Goal: Transaction & Acquisition: Purchase product/service

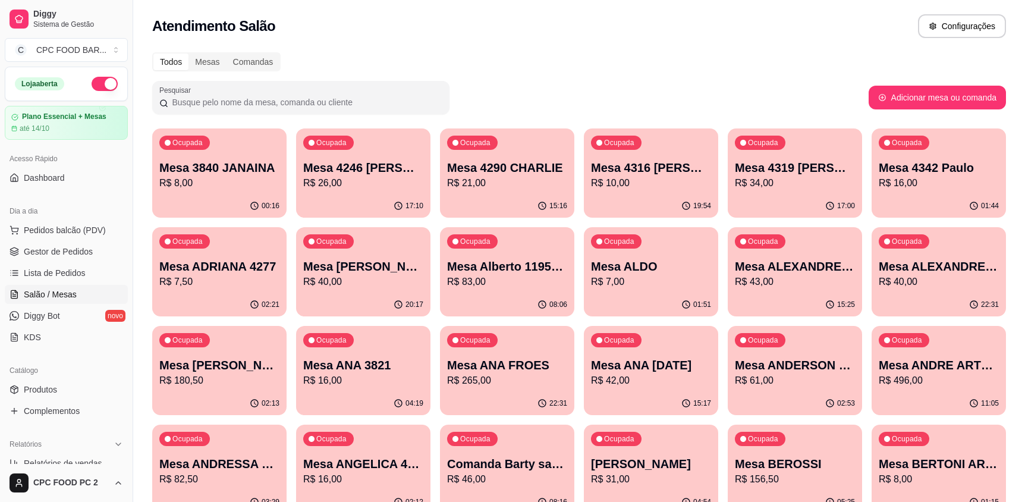
click at [216, 102] on input "Pesquisar" at bounding box center [305, 102] width 274 height 12
click at [216, 99] on input "Pesquisar" at bounding box center [305, 102] width 274 height 12
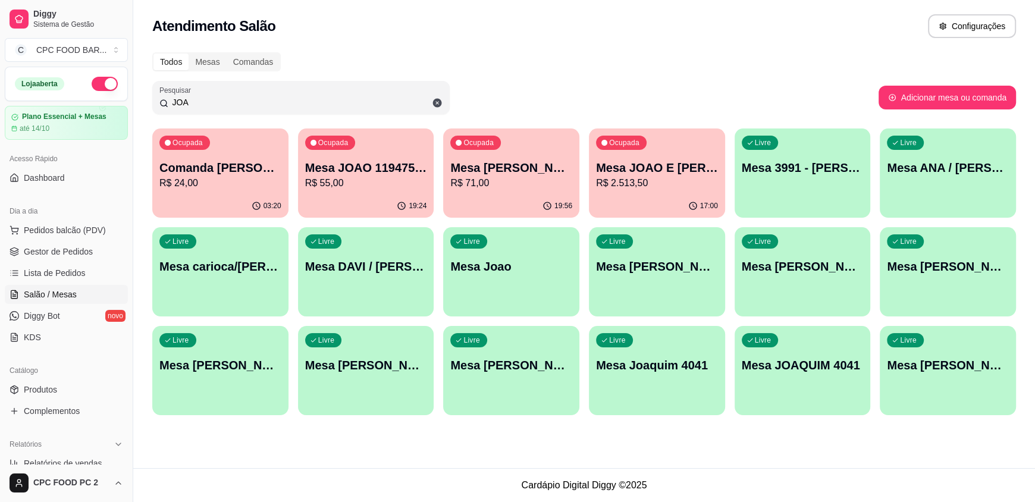
type input "JOA"
click at [683, 291] on div "Livre Mesa [PERSON_NAME]" at bounding box center [657, 264] width 136 height 75
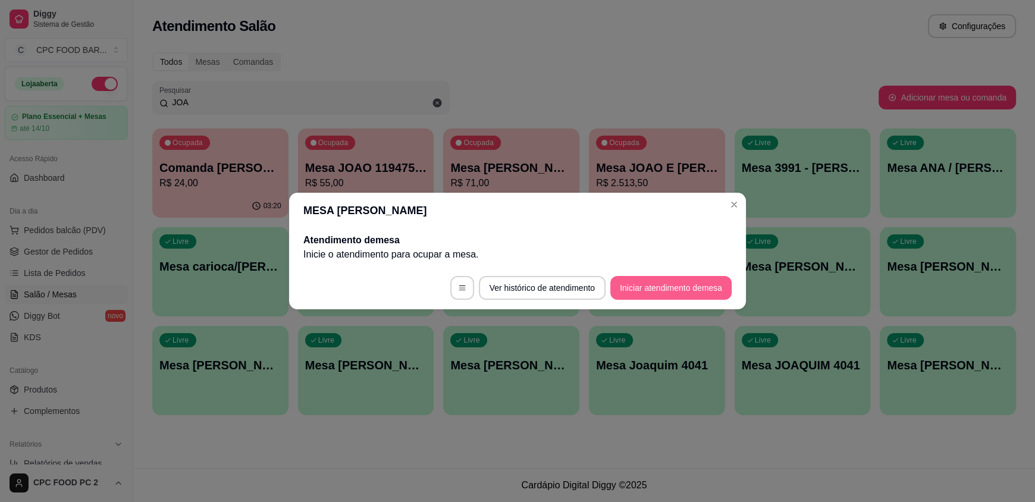
click at [662, 291] on button "Iniciar atendimento de mesa" at bounding box center [670, 288] width 121 height 24
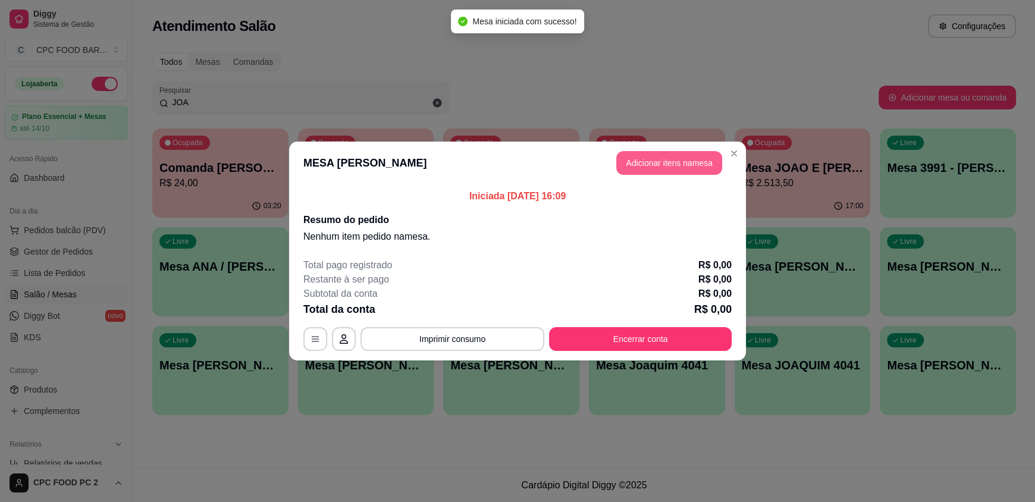
click at [676, 159] on button "Adicionar itens na mesa" at bounding box center [669, 163] width 106 height 24
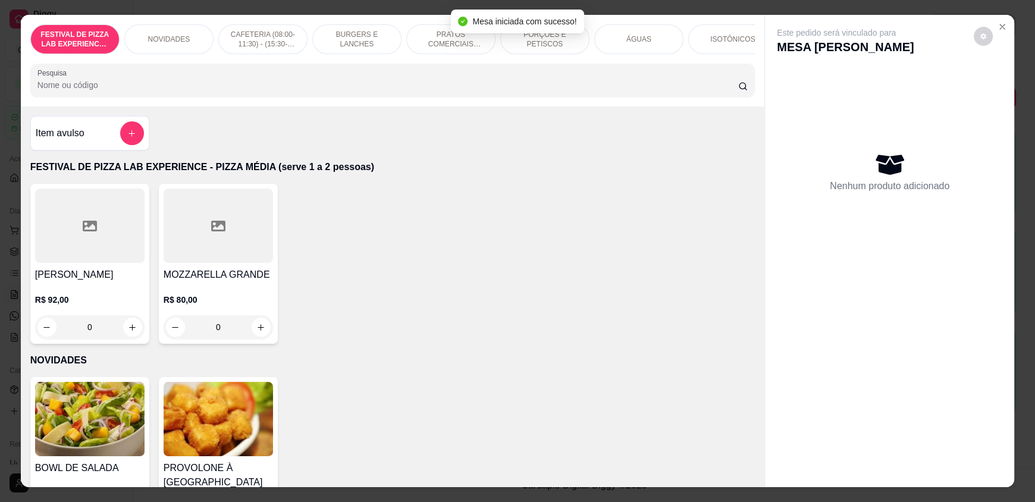
click at [292, 91] on input "Pesquisa" at bounding box center [387, 85] width 701 height 12
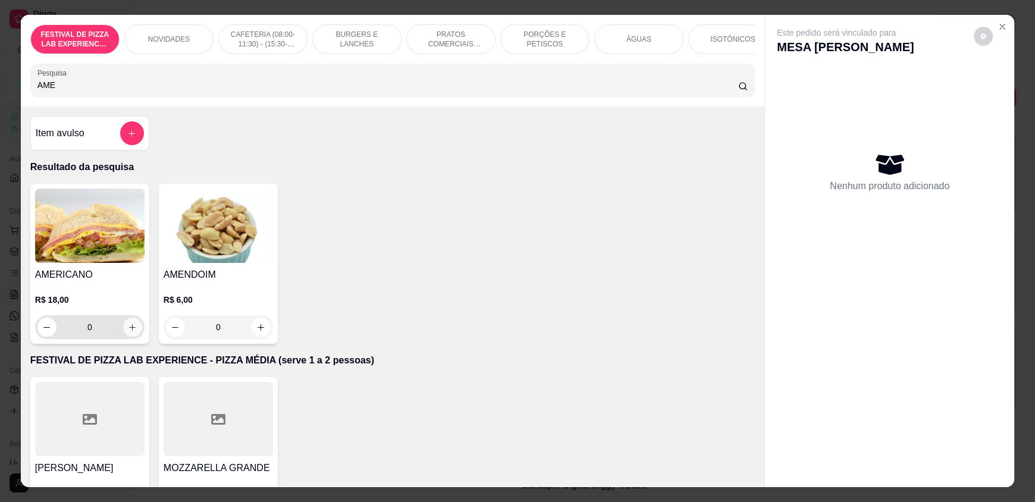
type input "AME"
click at [128, 332] on icon "increase-product-quantity" at bounding box center [132, 327] width 9 height 9
type input "1"
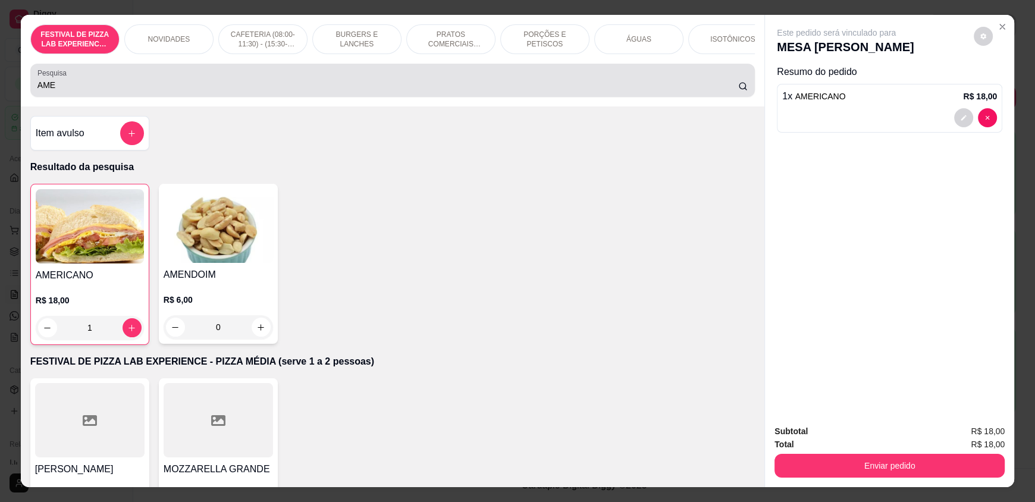
click at [170, 89] on input "AME" at bounding box center [387, 85] width 701 height 12
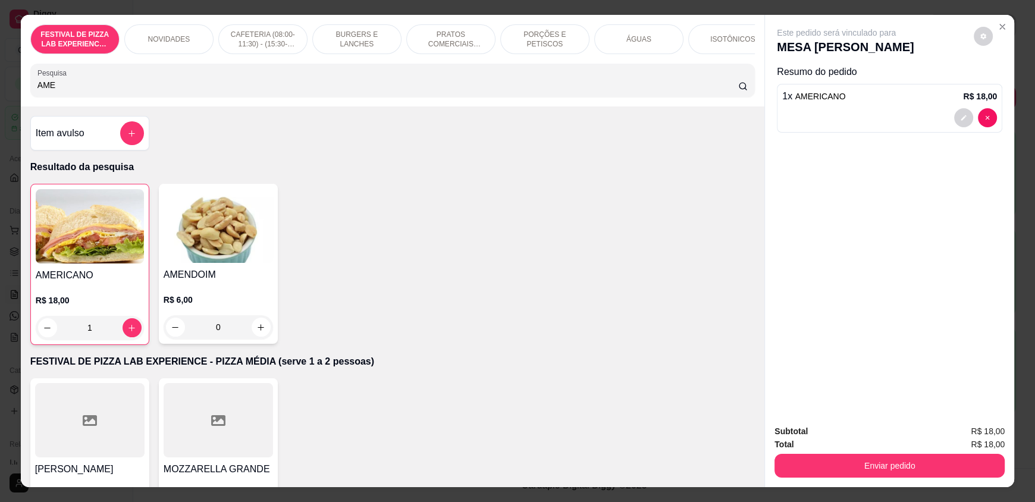
click at [170, 89] on input "AME" at bounding box center [387, 85] width 701 height 12
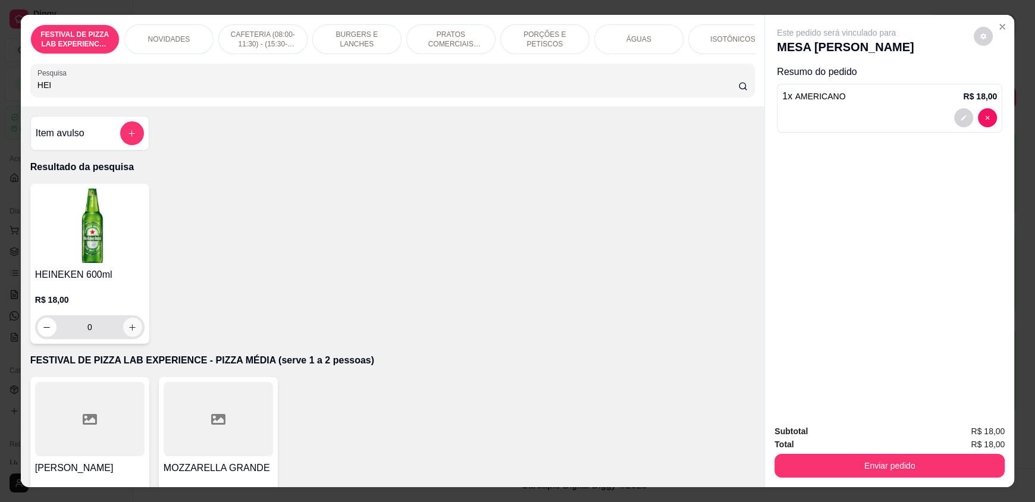
type input "HEI"
click at [128, 332] on icon "increase-product-quantity" at bounding box center [132, 327] width 9 height 9
type input "1"
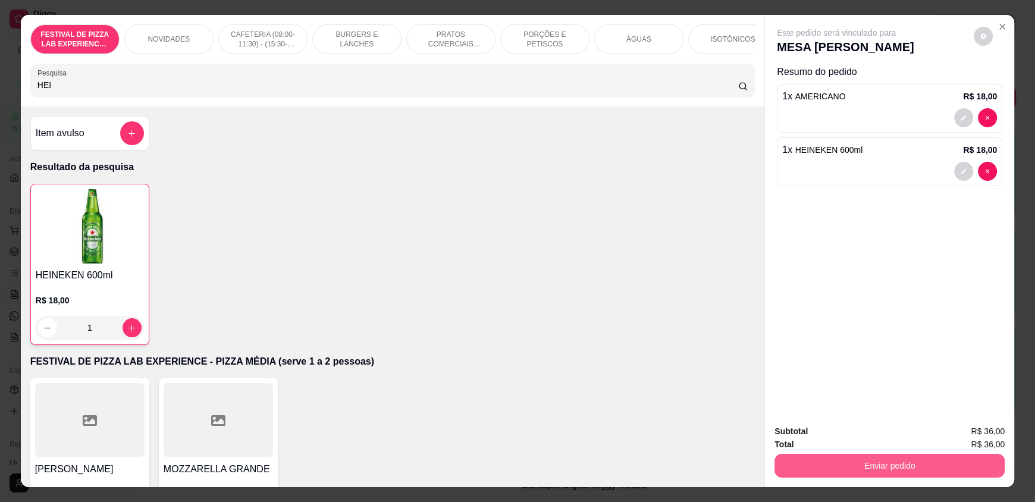
click at [822, 466] on button "Enviar pedido" at bounding box center [889, 466] width 230 height 24
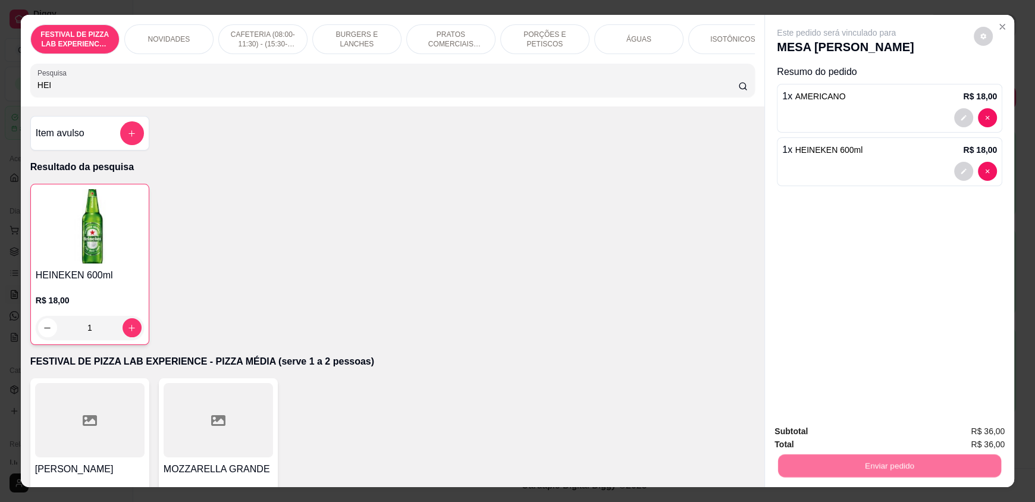
click at [819, 444] on button "Não registrar e enviar pedido" at bounding box center [850, 436] width 124 height 23
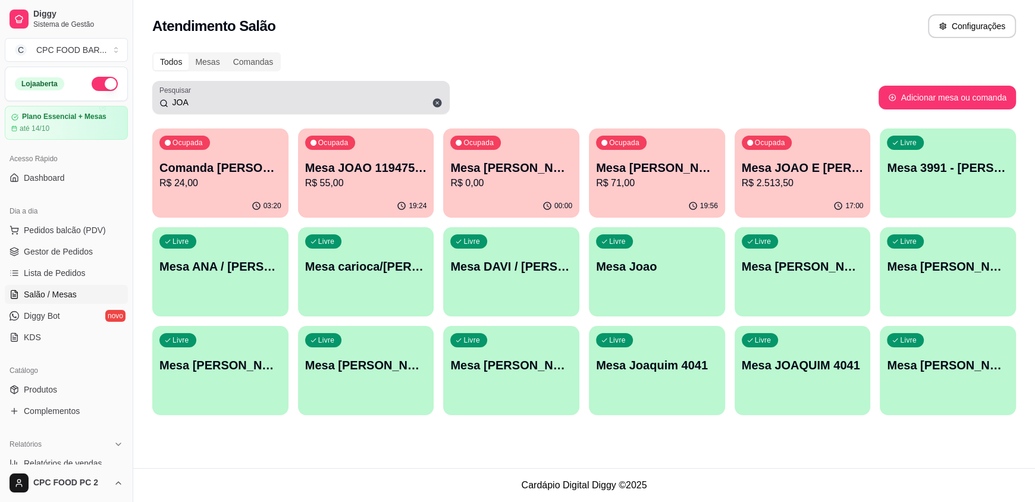
click at [194, 101] on input "JOA" at bounding box center [305, 102] width 274 height 12
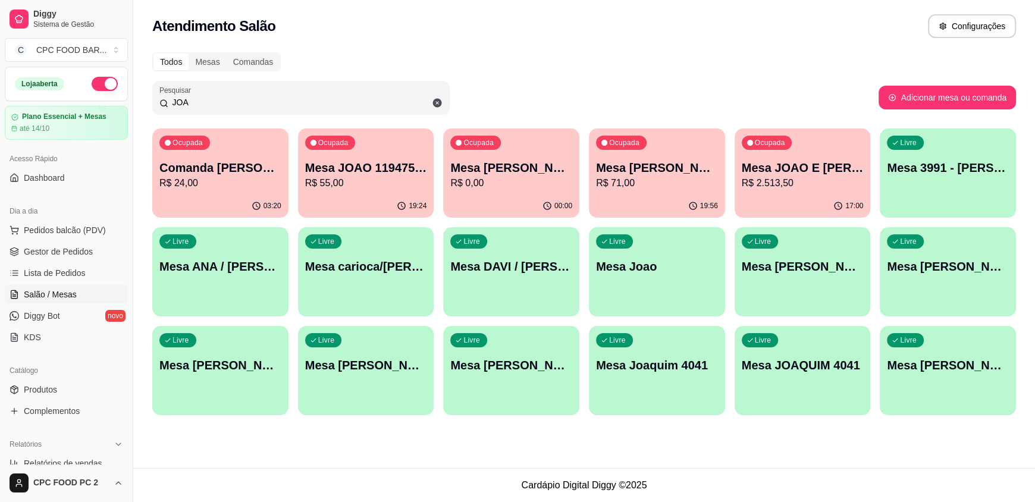
click at [194, 100] on input "JOA" at bounding box center [305, 102] width 274 height 12
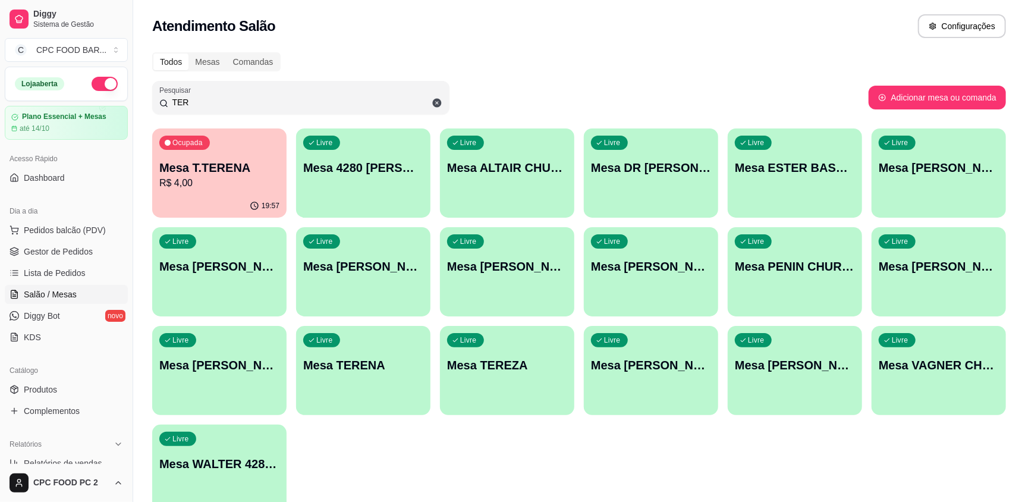
type input "TER"
click at [216, 196] on div "19:57" at bounding box center [219, 205] width 130 height 23
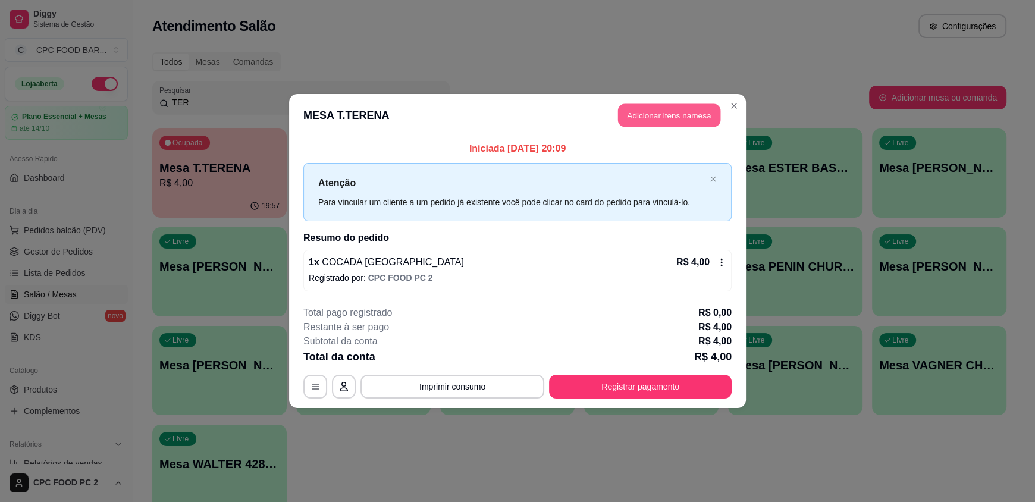
click at [639, 121] on button "Adicionar itens na mesa" at bounding box center [669, 115] width 102 height 23
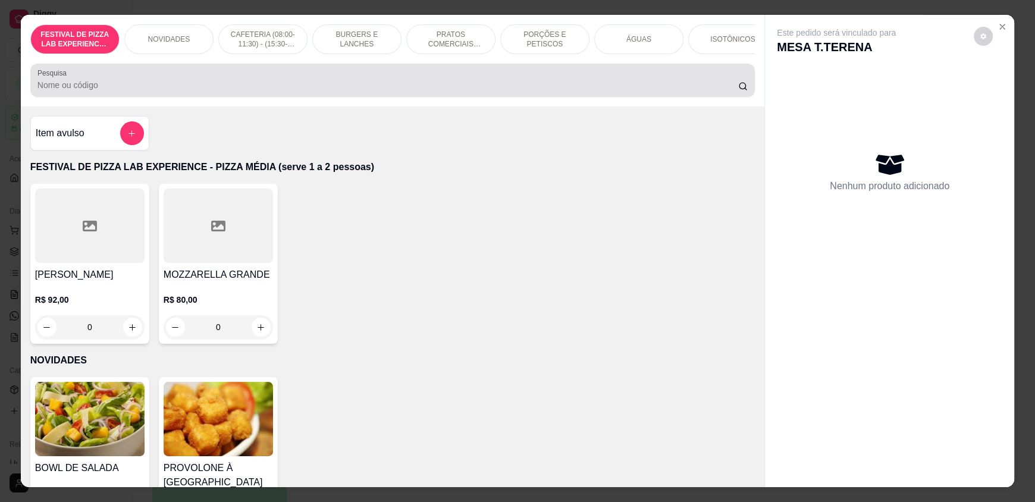
click at [287, 91] on input "Pesquisa" at bounding box center [387, 85] width 701 height 12
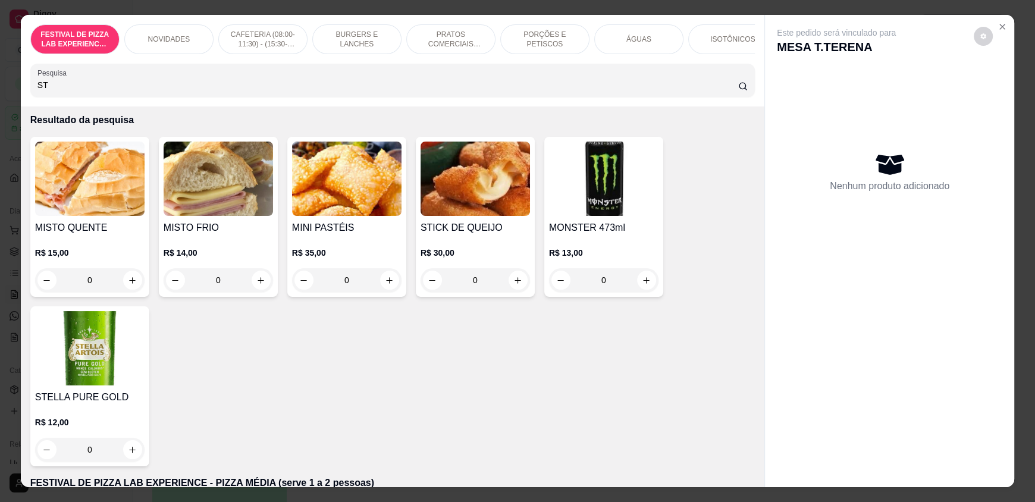
scroll to position [119, 0]
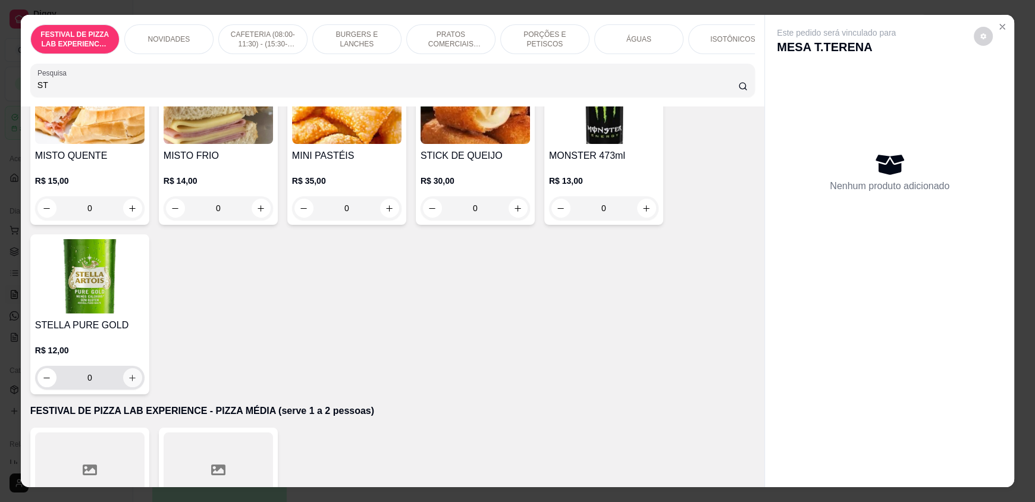
type input "ST"
click at [133, 382] on button "increase-product-quantity" at bounding box center [132, 377] width 19 height 19
type input "1"
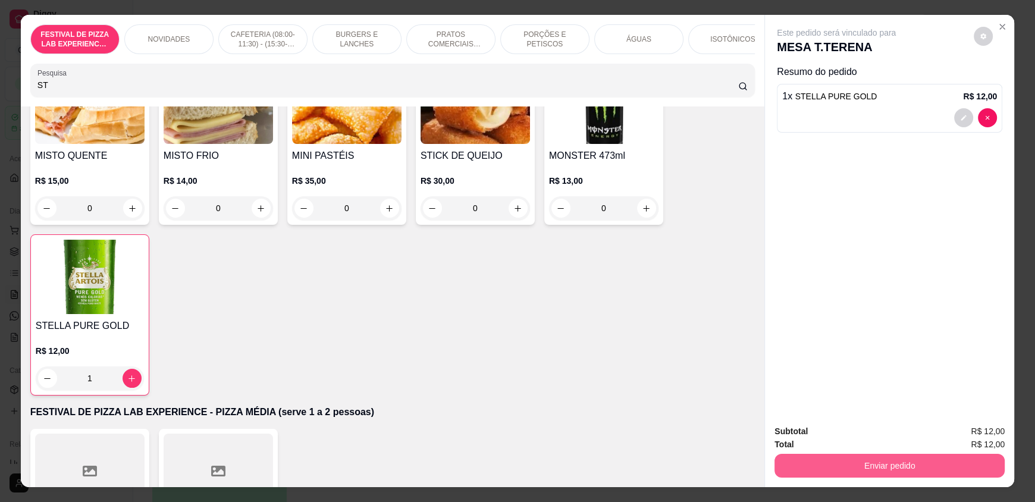
click at [803, 467] on button "Enviar pedido" at bounding box center [889, 466] width 230 height 24
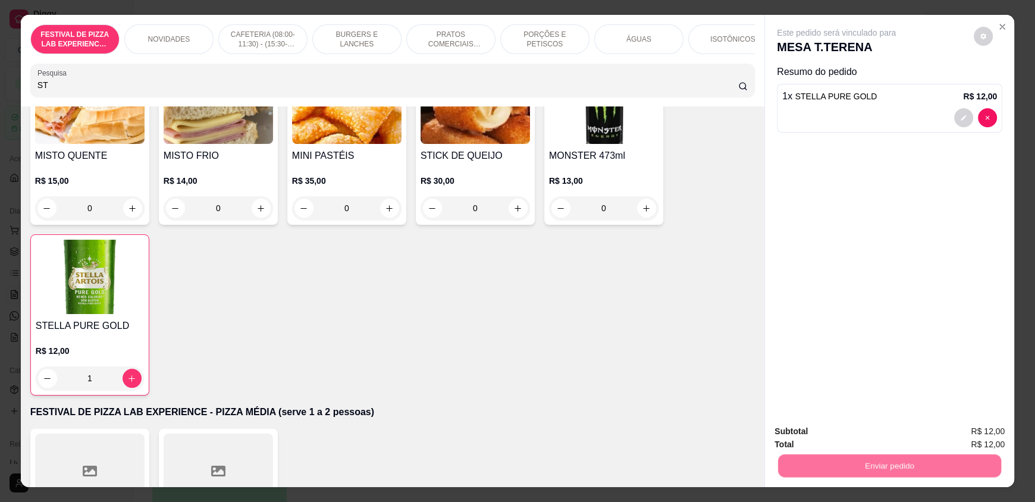
click at [791, 428] on button "Não registrar e enviar pedido" at bounding box center [850, 436] width 124 height 23
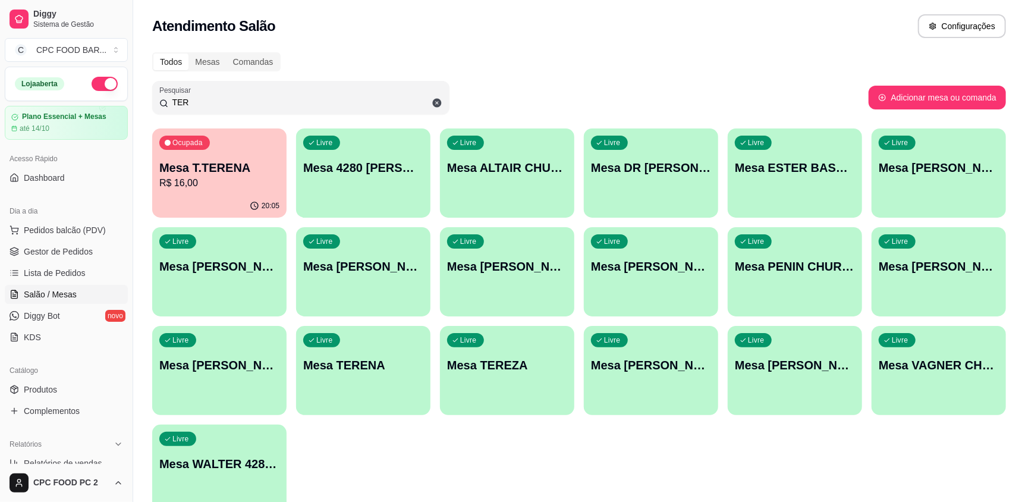
click at [326, 116] on div "Todos Mesas Comandas Pesquisar TER Adicionar mesa ou comanda Ocupada Mesa T.TER…" at bounding box center [579, 286] width 892 height 483
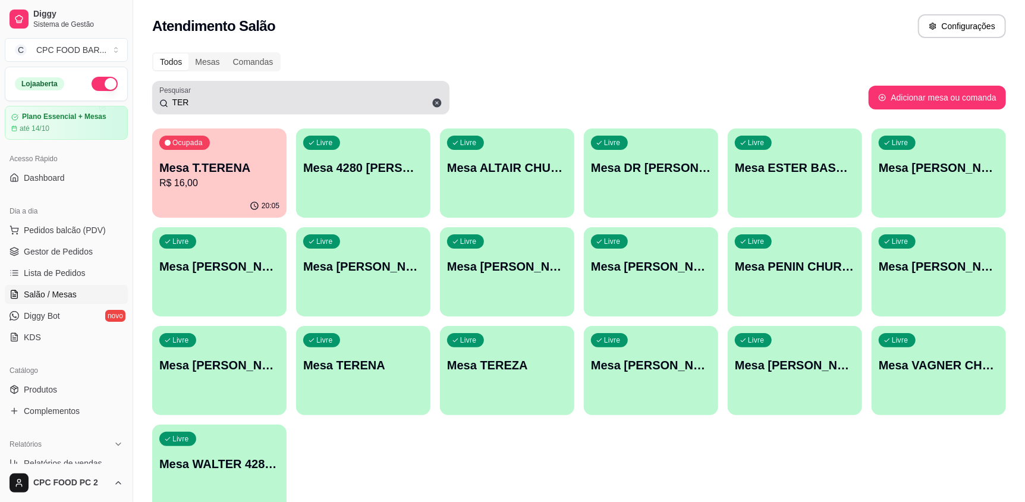
click at [241, 102] on input "TER" at bounding box center [305, 102] width 274 height 12
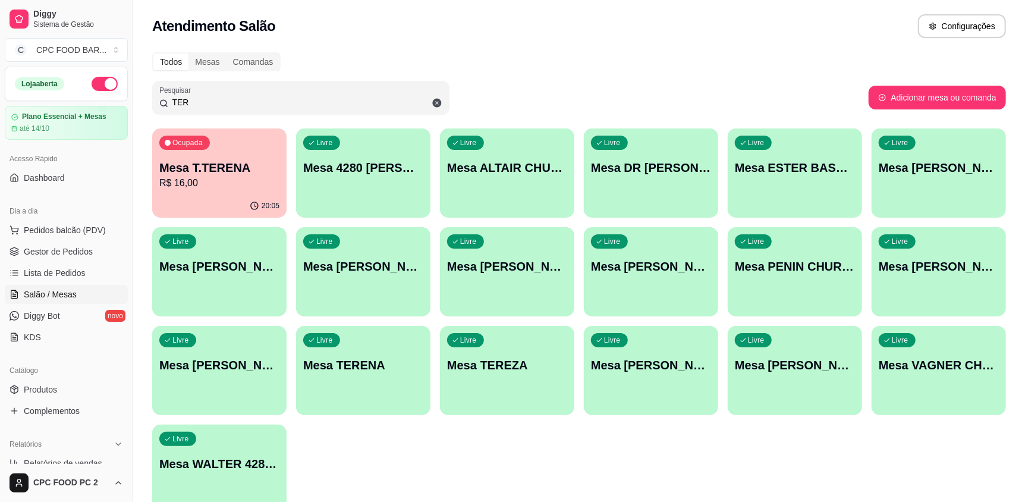
click at [241, 102] on input "TER" at bounding box center [305, 102] width 274 height 12
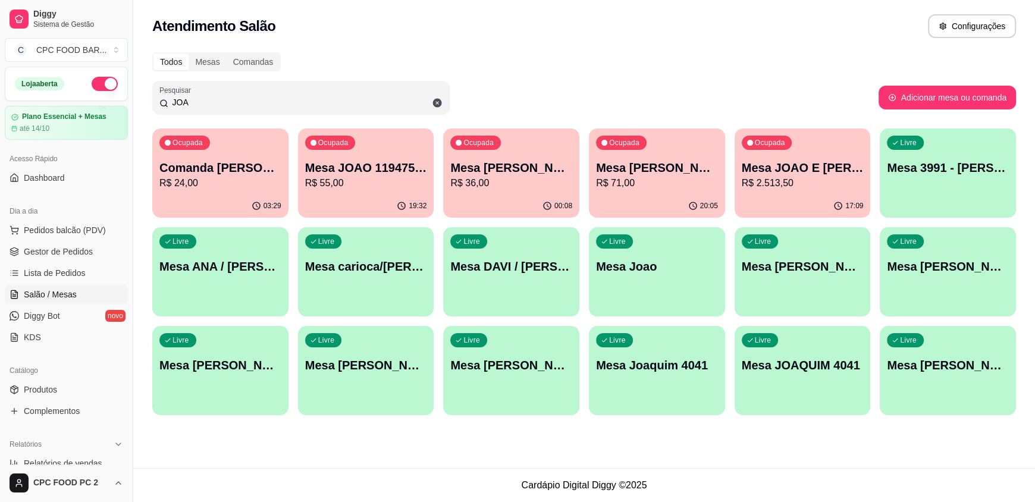
type input "JOA"
click at [478, 174] on p "Mesa [PERSON_NAME]" at bounding box center [511, 167] width 122 height 17
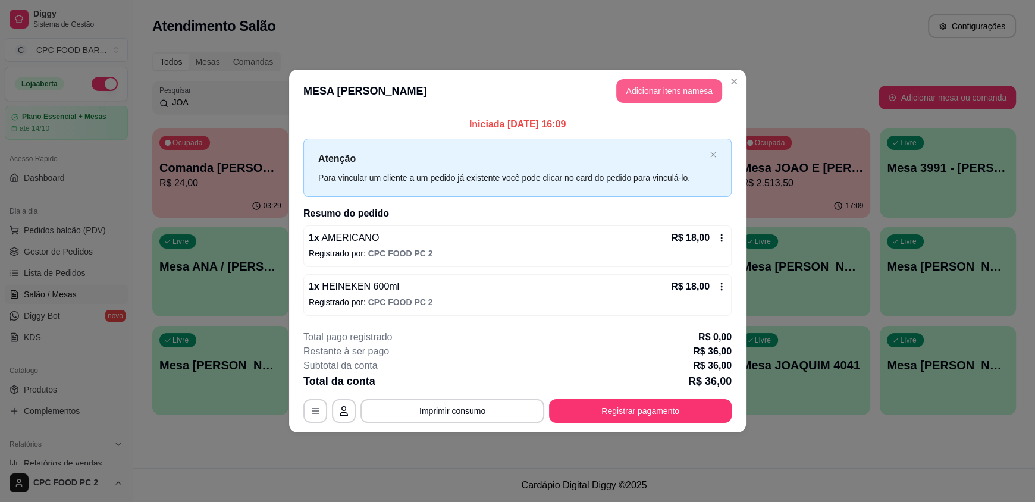
click at [647, 98] on button "Adicionar itens na mesa" at bounding box center [669, 91] width 106 height 24
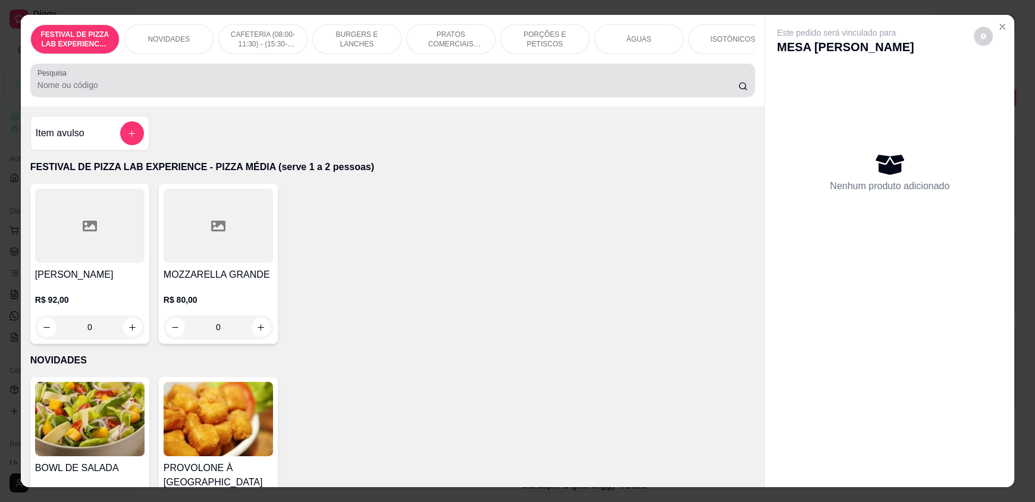
click at [312, 92] on div at bounding box center [392, 80] width 710 height 24
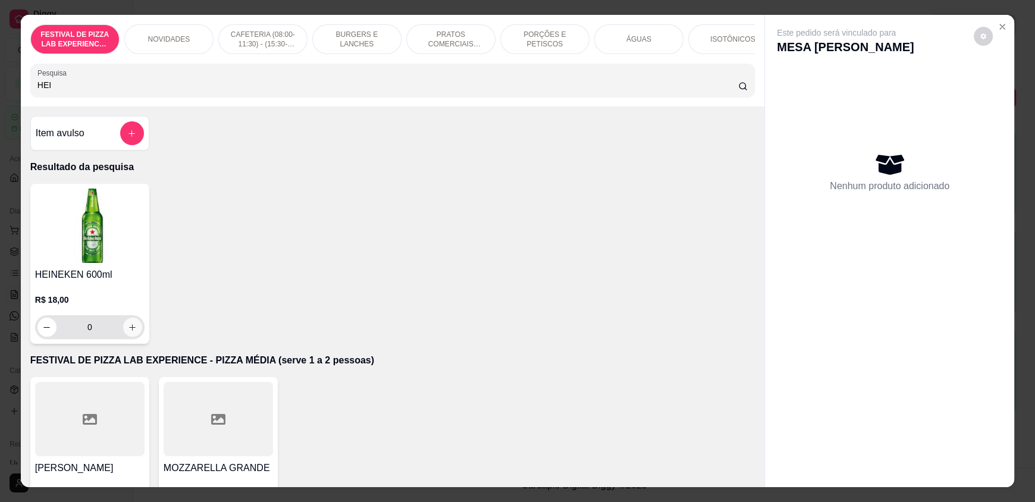
type input "HEI"
click at [128, 332] on icon "increase-product-quantity" at bounding box center [132, 327] width 9 height 9
type input "1"
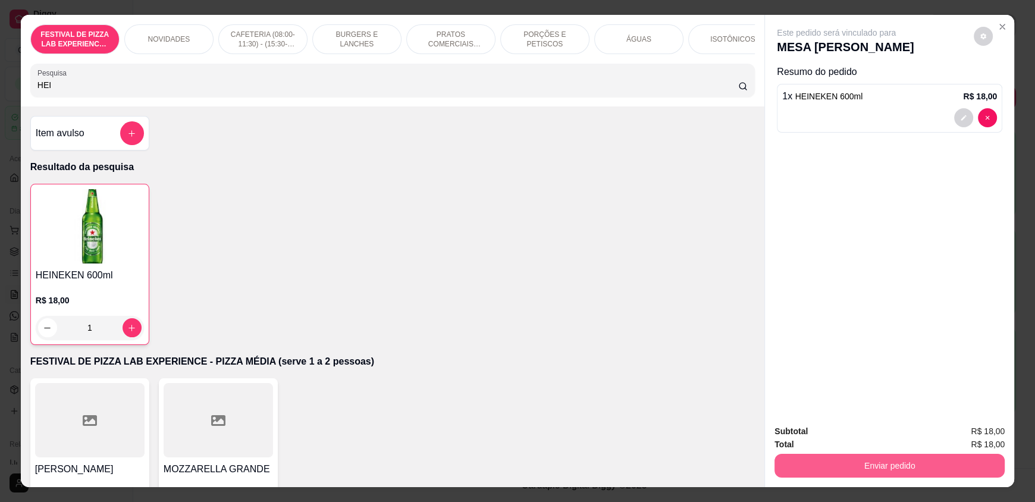
click at [815, 455] on button "Enviar pedido" at bounding box center [889, 466] width 230 height 24
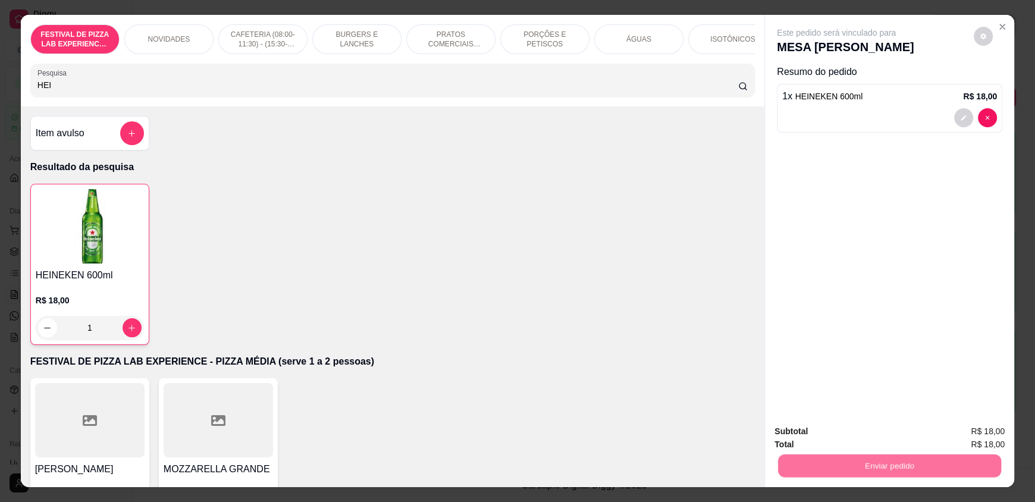
click at [824, 432] on button "Não registrar e enviar pedido" at bounding box center [850, 436] width 124 height 23
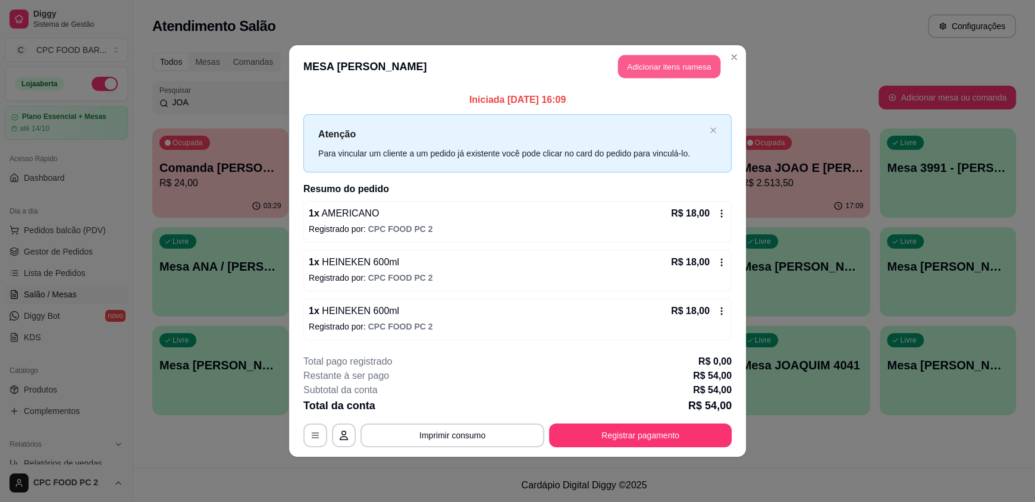
click at [671, 65] on button "Adicionar itens na mesa" at bounding box center [669, 66] width 102 height 23
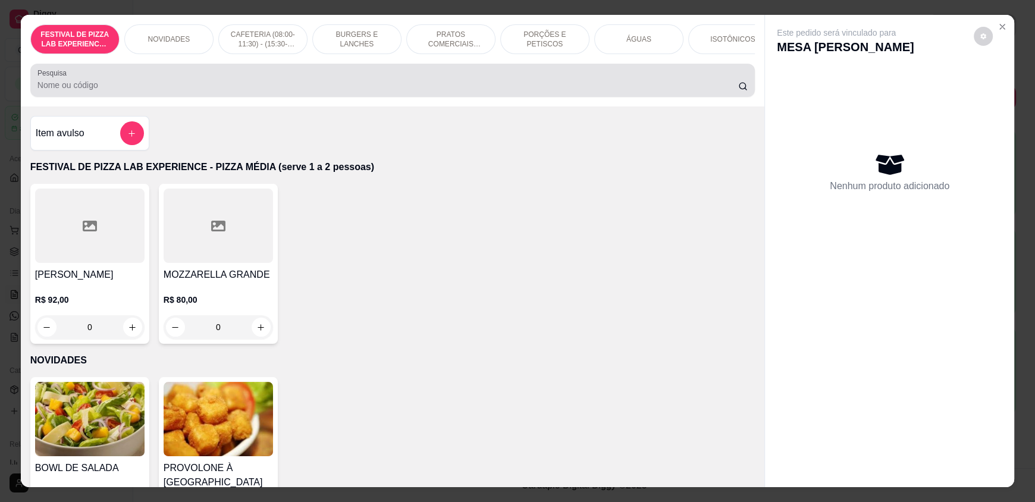
click at [331, 87] on div at bounding box center [392, 80] width 710 height 24
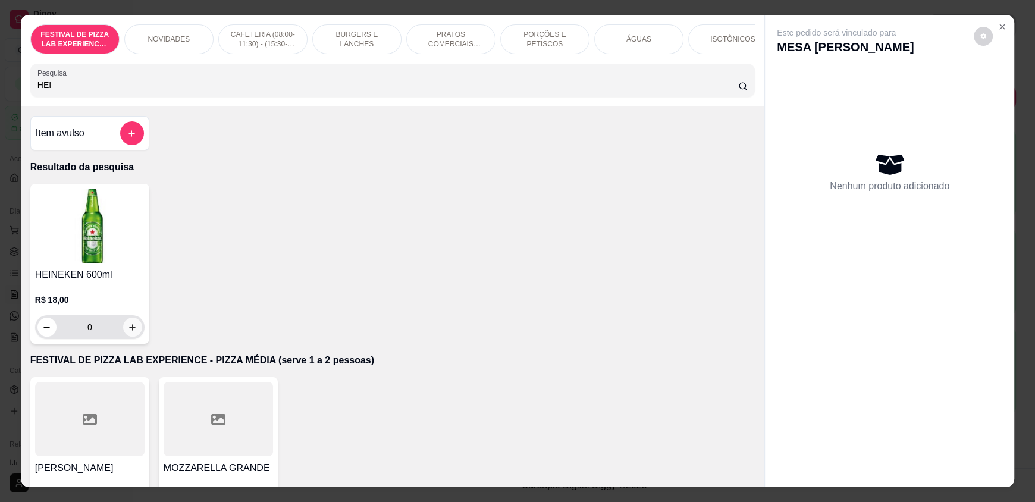
type input "HEI"
click at [133, 333] on button "increase-product-quantity" at bounding box center [132, 327] width 19 height 19
type input "1"
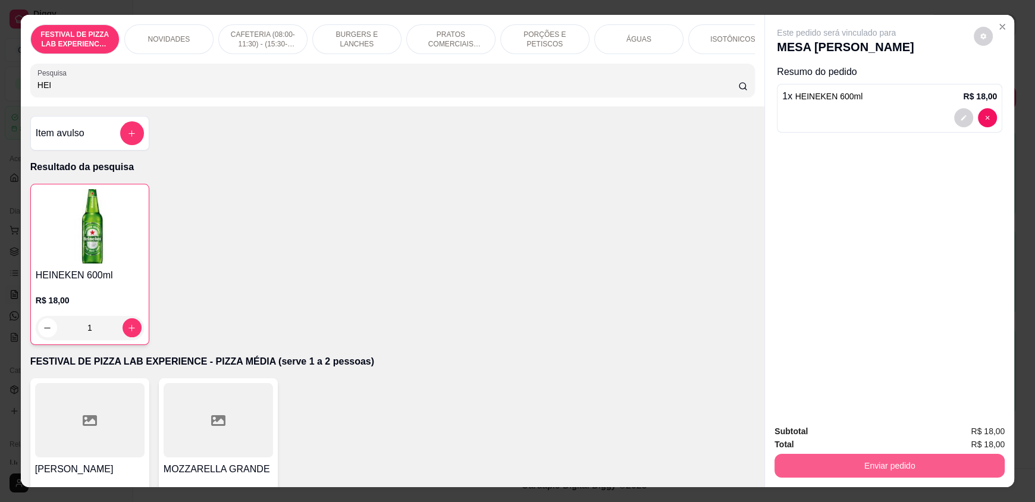
click at [916, 463] on button "Enviar pedido" at bounding box center [889, 466] width 230 height 24
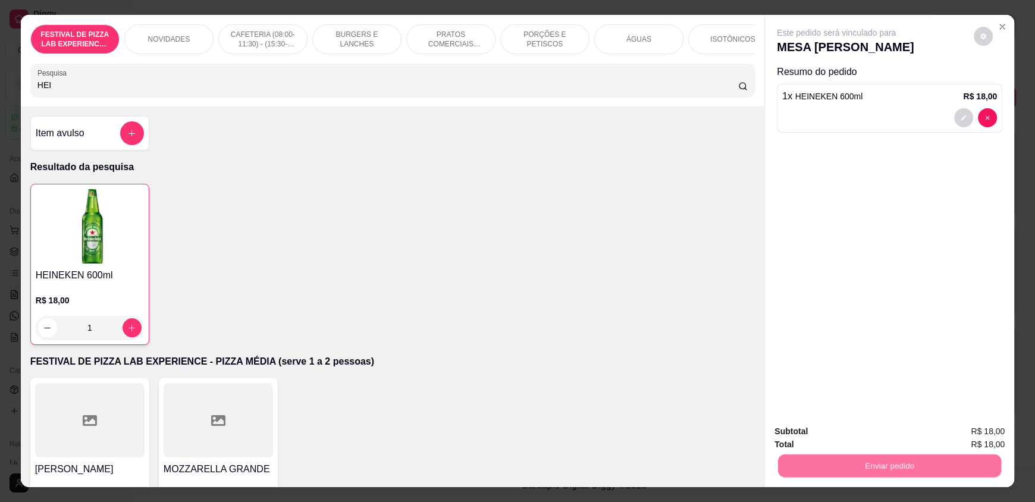
click at [857, 444] on button "Não registrar e enviar pedido" at bounding box center [850, 436] width 124 height 23
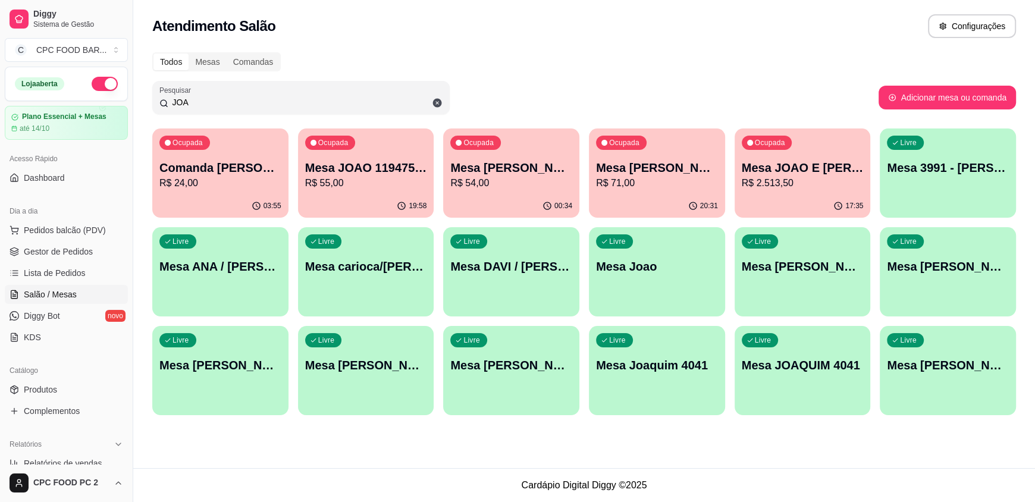
click at [213, 99] on input "JOA" at bounding box center [305, 102] width 274 height 12
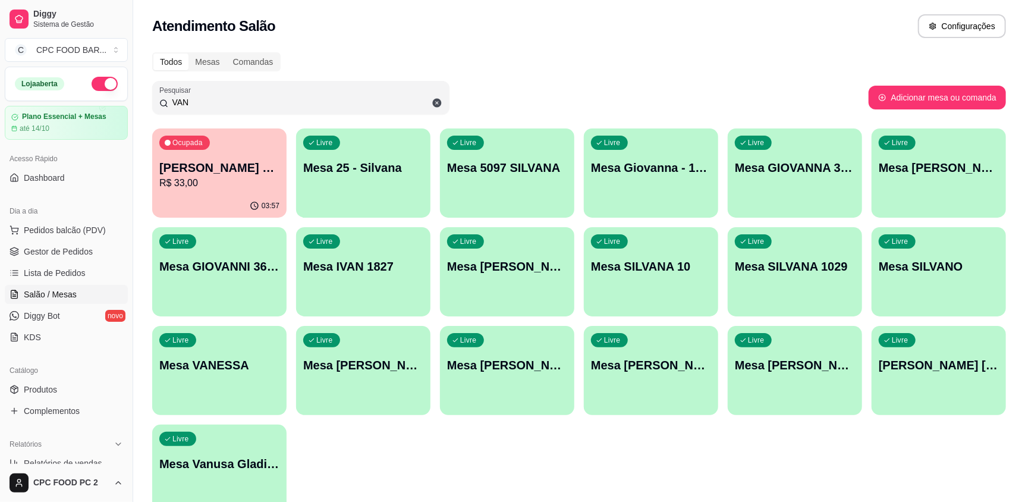
type input "VAN"
click at [778, 391] on div "Livre Mesa VANESSA MACHESOTI" at bounding box center [795, 363] width 130 height 73
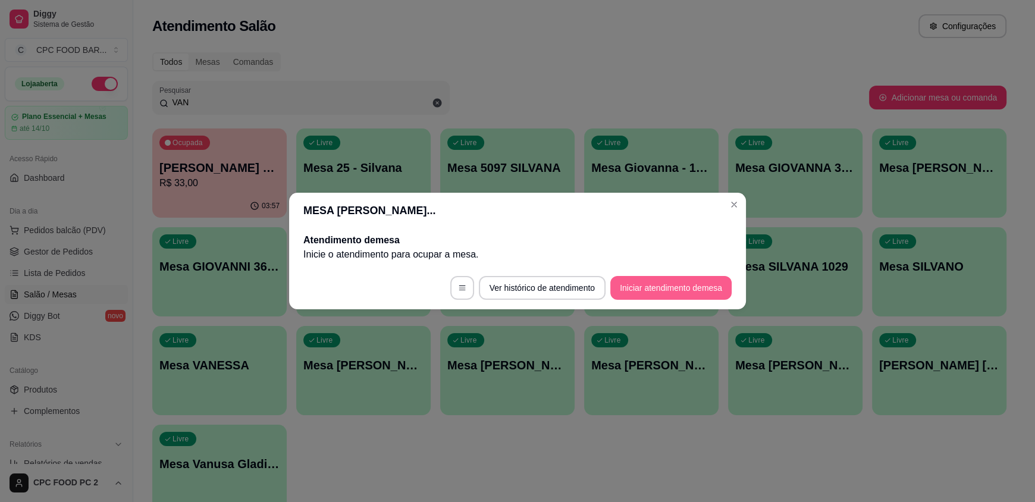
click at [649, 290] on button "Iniciar atendimento de mesa" at bounding box center [670, 288] width 121 height 24
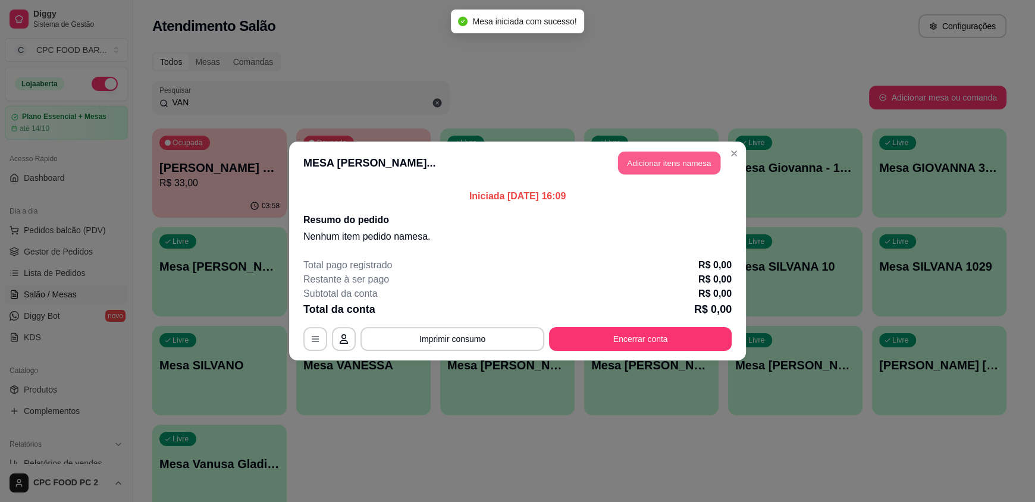
click at [639, 169] on button "Adicionar itens na mesa" at bounding box center [669, 163] width 102 height 23
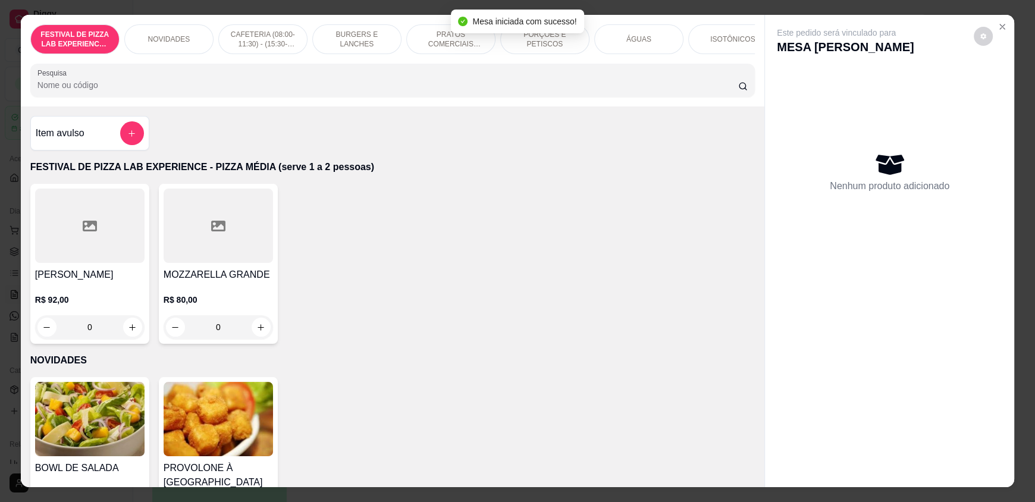
click at [407, 91] on input "Pesquisa" at bounding box center [387, 85] width 701 height 12
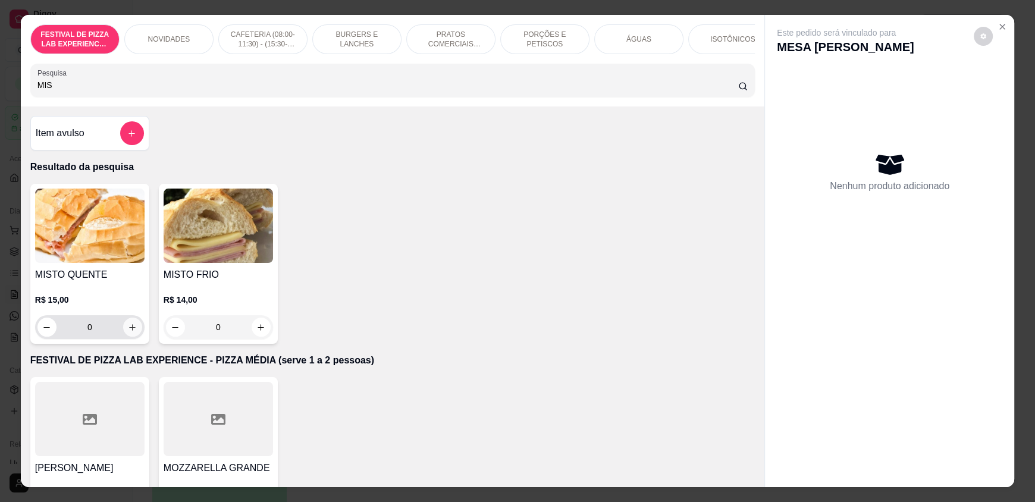
type input "MIS"
click at [123, 337] on button "increase-product-quantity" at bounding box center [132, 327] width 19 height 19
type input "1"
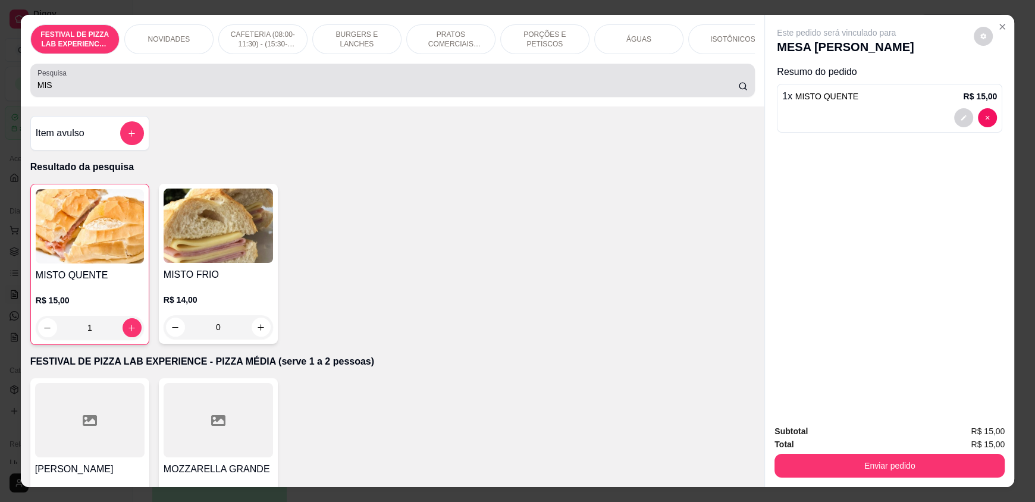
click at [71, 91] on input "MIS" at bounding box center [387, 85] width 701 height 12
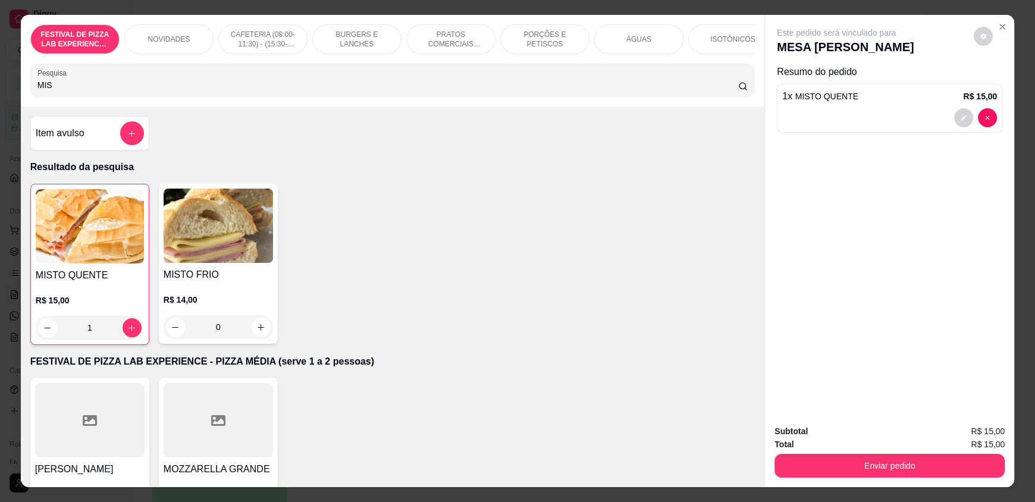
click at [71, 91] on input "MIS" at bounding box center [387, 85] width 701 height 12
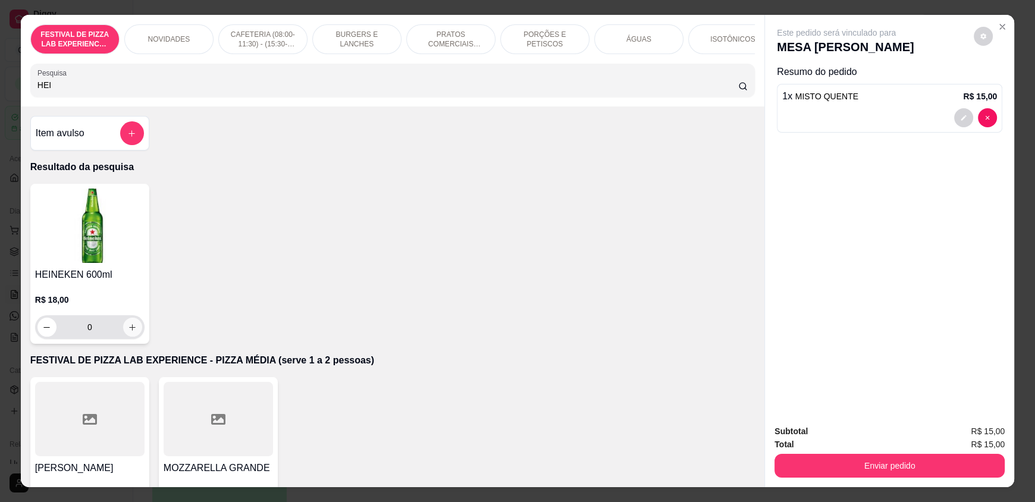
type input "HEI"
click at [128, 327] on button "increase-product-quantity" at bounding box center [132, 327] width 19 height 19
type input "1"
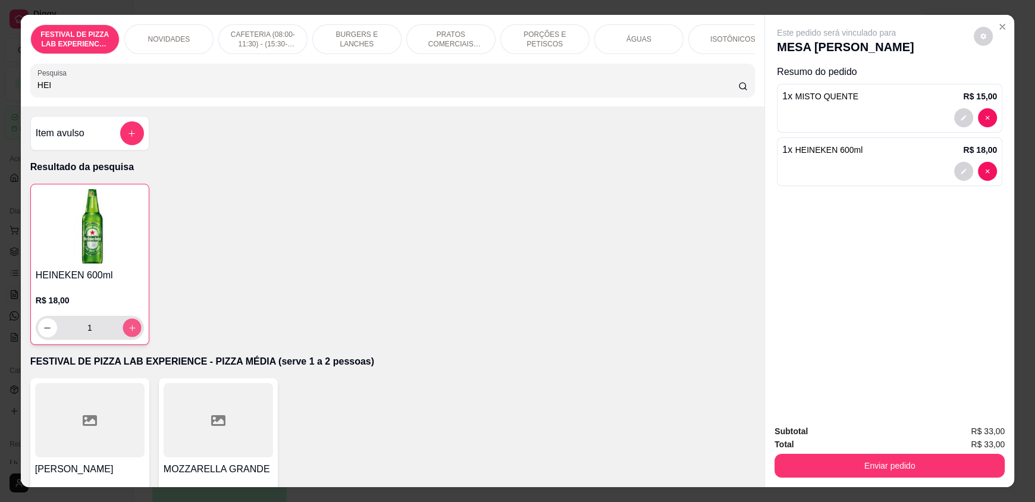
click at [128, 327] on button "increase-product-quantity" at bounding box center [131, 328] width 18 height 18
type input "2"
click at [128, 327] on button "increase-product-quantity" at bounding box center [131, 327] width 19 height 19
type input "3"
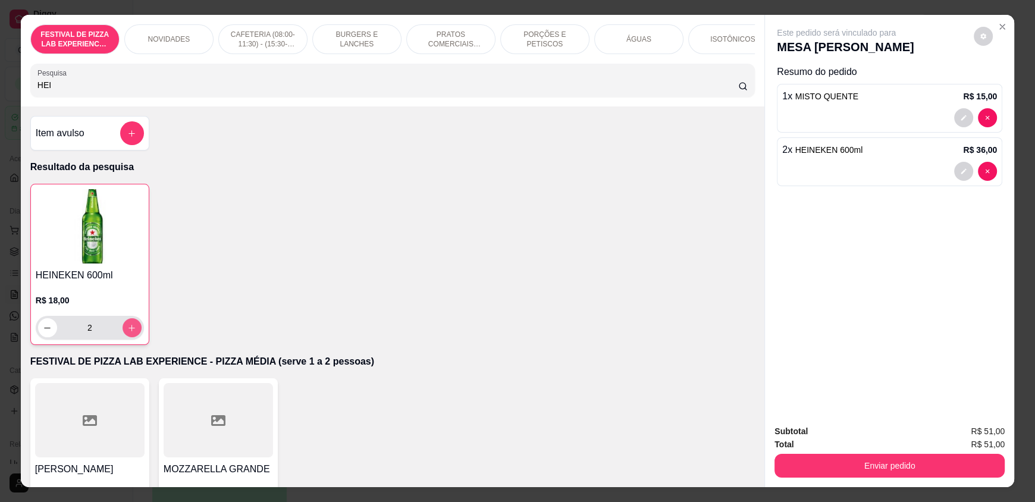
type input "3"
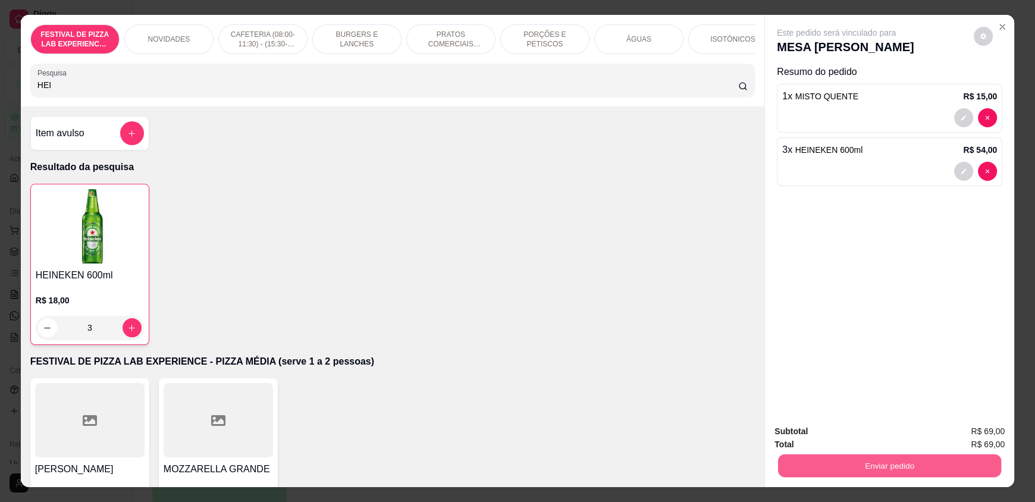
click at [825, 466] on button "Enviar pedido" at bounding box center [889, 465] width 223 height 23
click at [823, 436] on button "Não registrar e enviar pedido" at bounding box center [850, 436] width 120 height 22
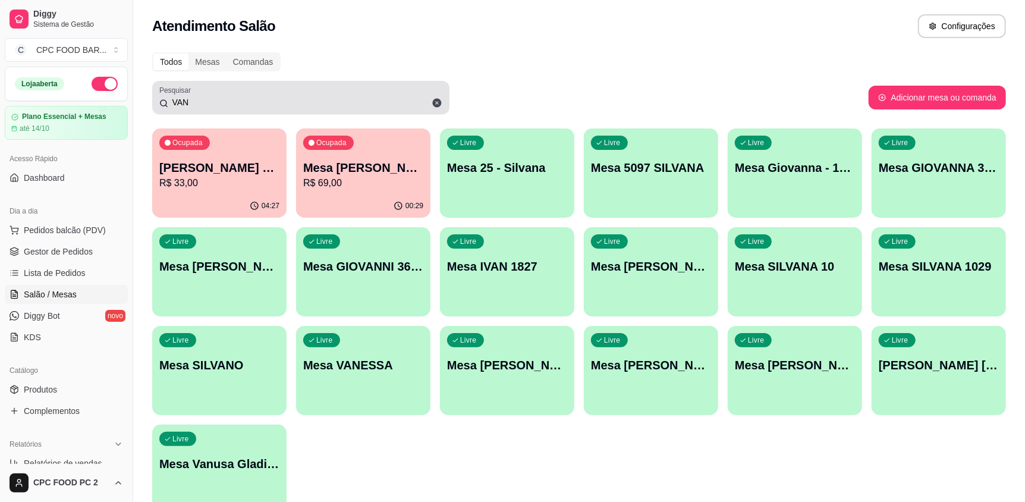
click at [219, 102] on input "VAN" at bounding box center [305, 102] width 274 height 12
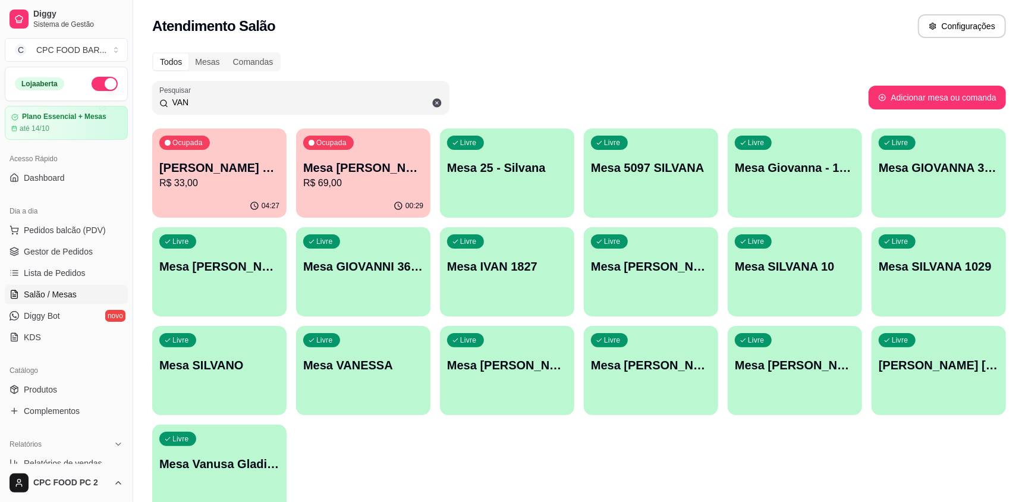
click at [220, 102] on input "VAN" at bounding box center [305, 102] width 274 height 12
type input "H"
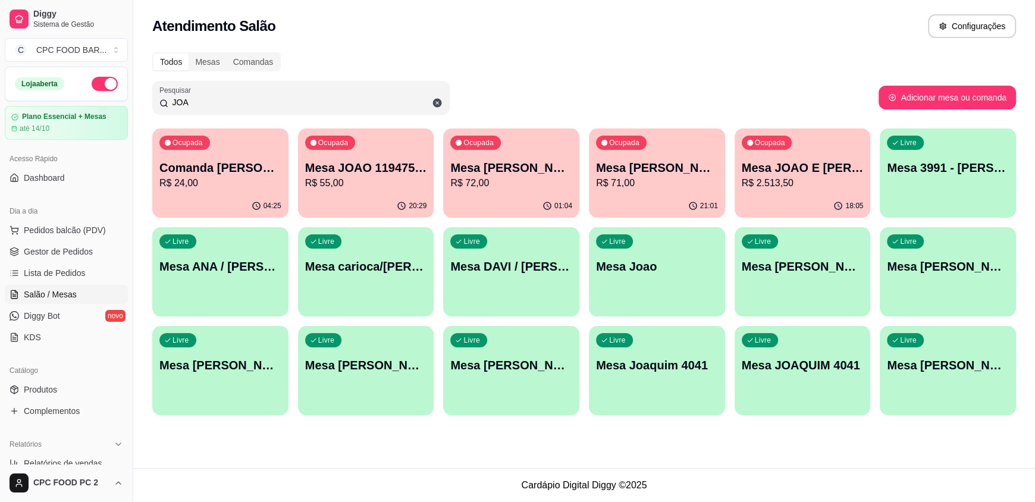
type input "JOA"
click at [522, 153] on div "Ocupada Mesa JOAO BUCHANAS R$ 72,00" at bounding box center [511, 161] width 136 height 66
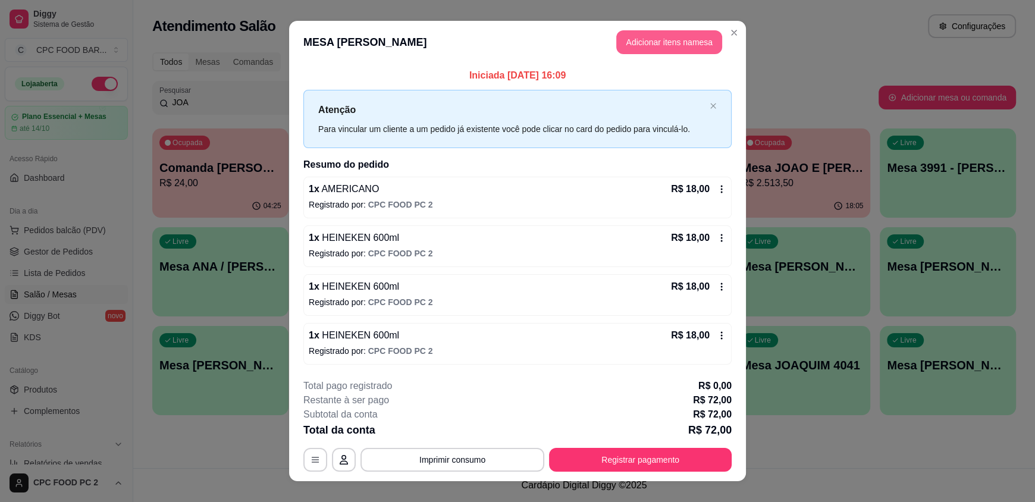
click at [673, 45] on button "Adicionar itens na mesa" at bounding box center [669, 42] width 106 height 24
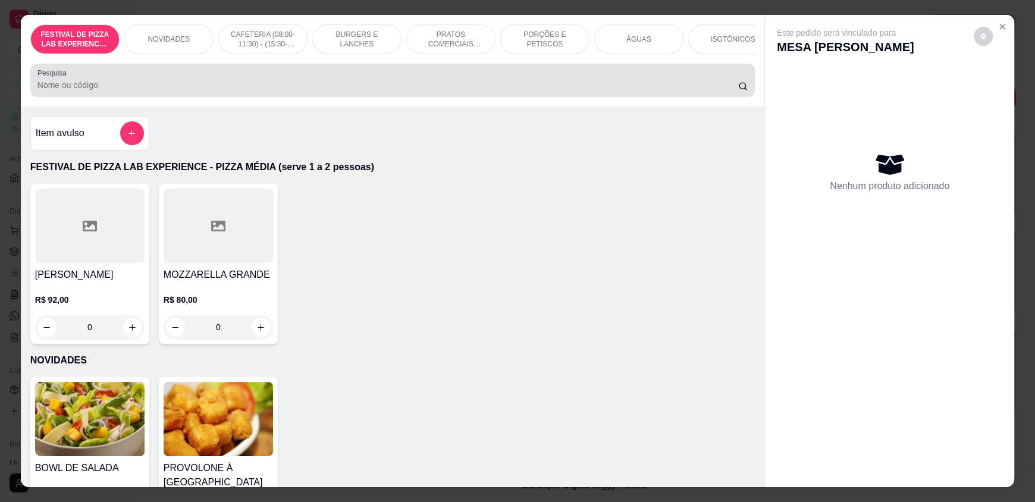
click at [380, 80] on div at bounding box center [392, 80] width 710 height 24
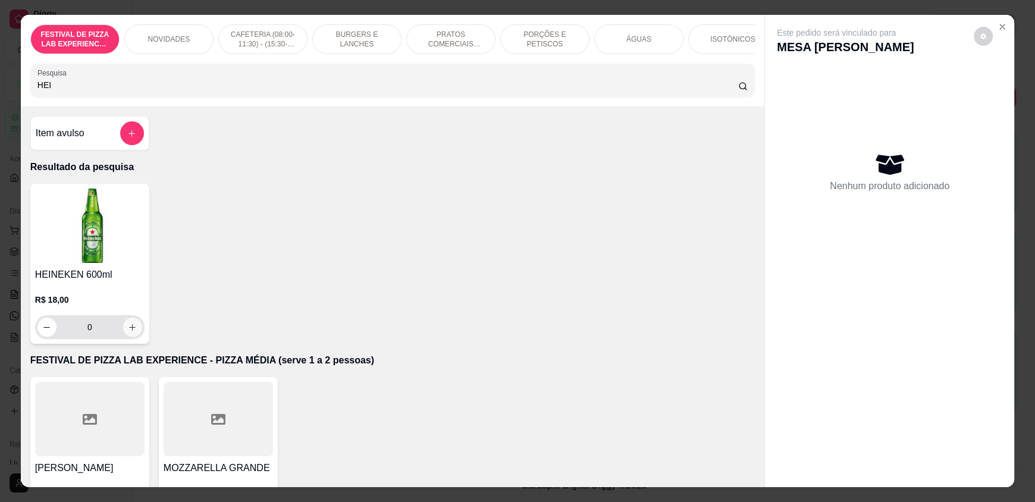
type input "HEI"
click at [128, 337] on button "increase-product-quantity" at bounding box center [132, 327] width 19 height 19
type input "1"
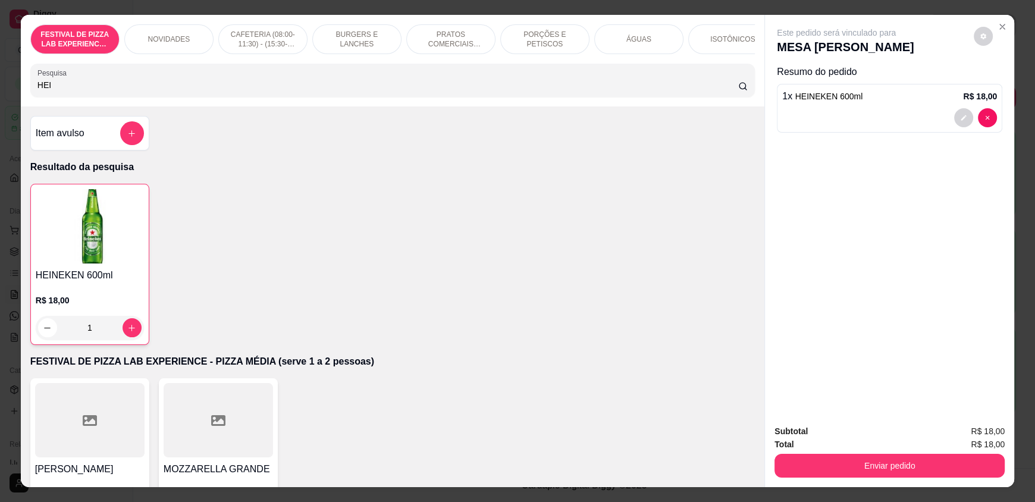
click at [79, 91] on input "HEI" at bounding box center [387, 85] width 701 height 12
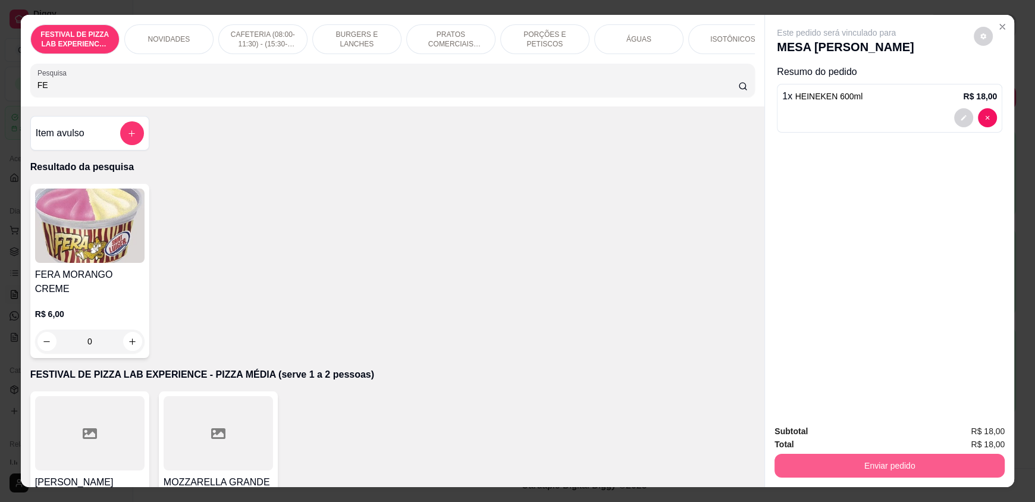
type input "FE"
click at [826, 462] on button "Enviar pedido" at bounding box center [889, 466] width 230 height 24
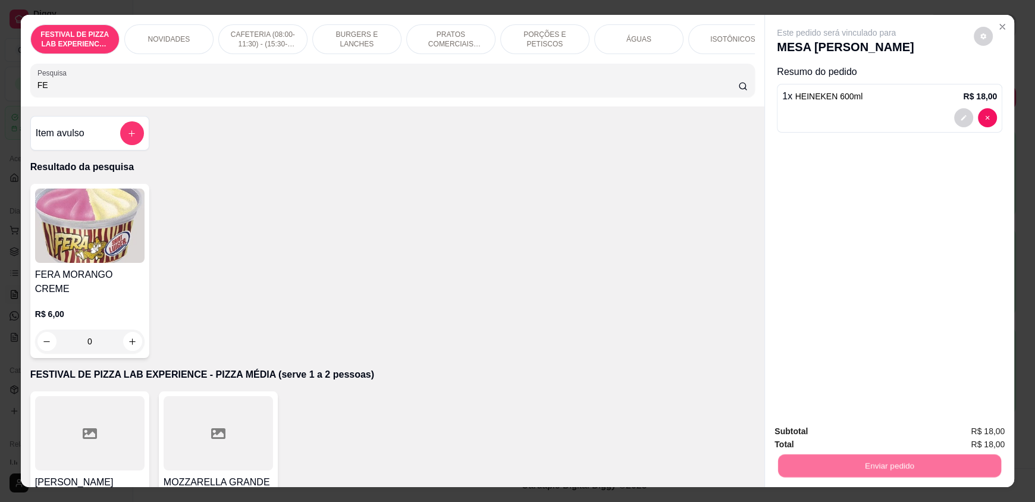
click at [825, 451] on div "Enviar pedido" at bounding box center [889, 464] width 230 height 27
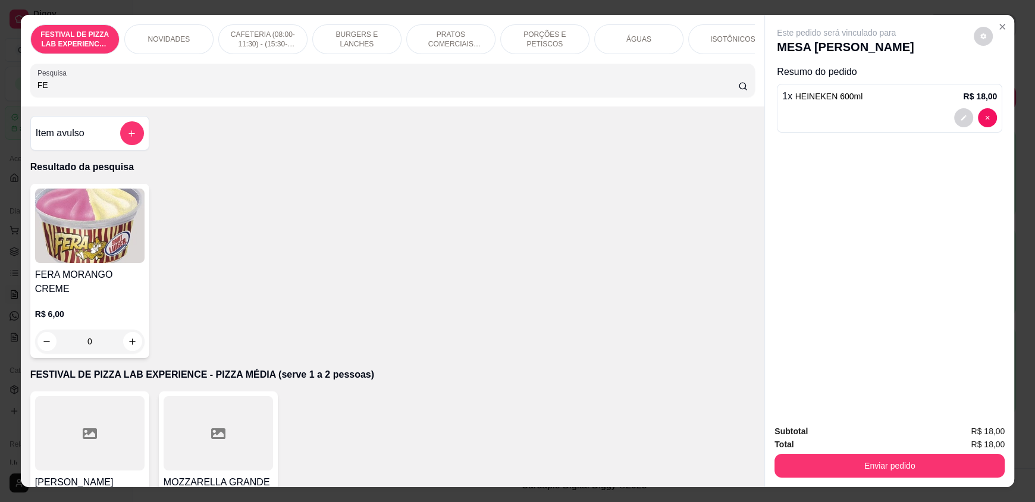
click at [822, 438] on div "Total R$ 18,00" at bounding box center [889, 444] width 230 height 13
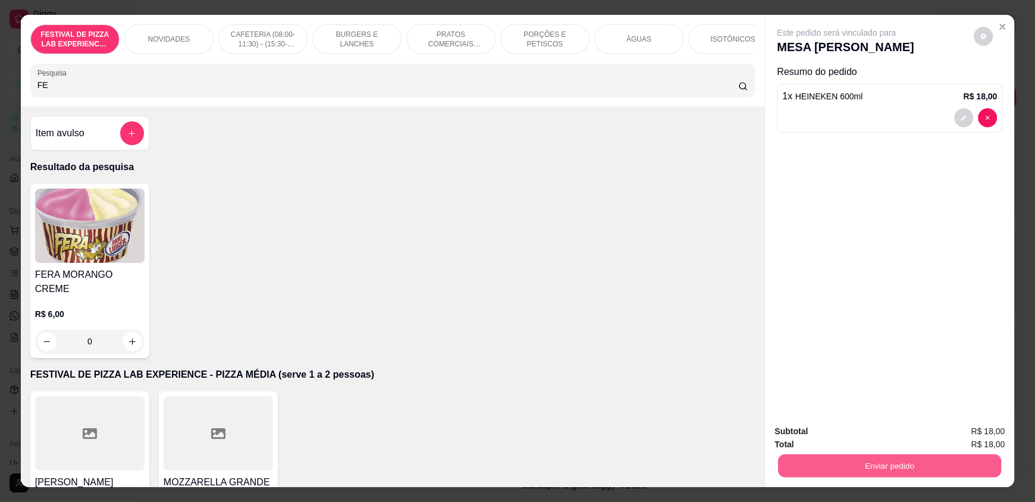
click at [810, 466] on button "Enviar pedido" at bounding box center [889, 465] width 223 height 23
click at [822, 440] on button "Não registrar e enviar pedido" at bounding box center [850, 436] width 124 height 23
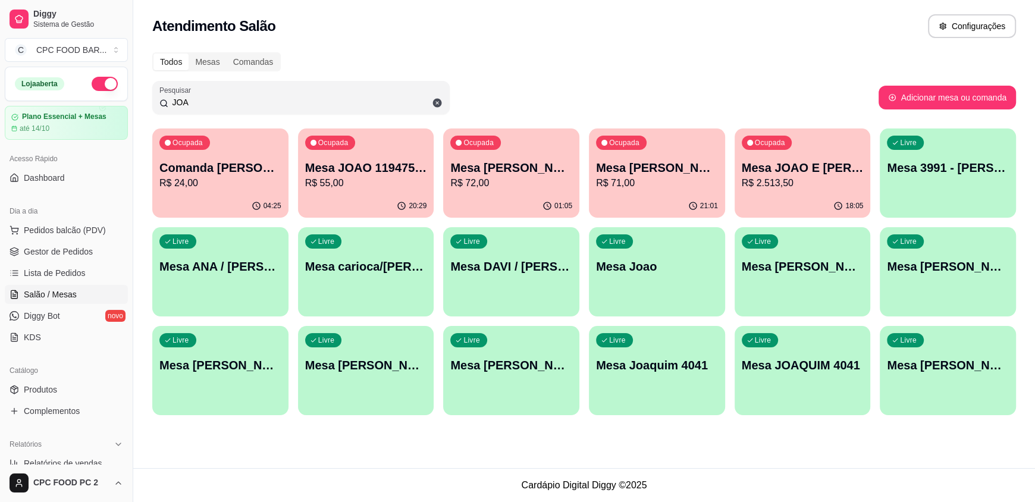
click at [212, 103] on input "JOA" at bounding box center [305, 102] width 274 height 12
click at [211, 103] on input "JOA" at bounding box center [305, 102] width 274 height 12
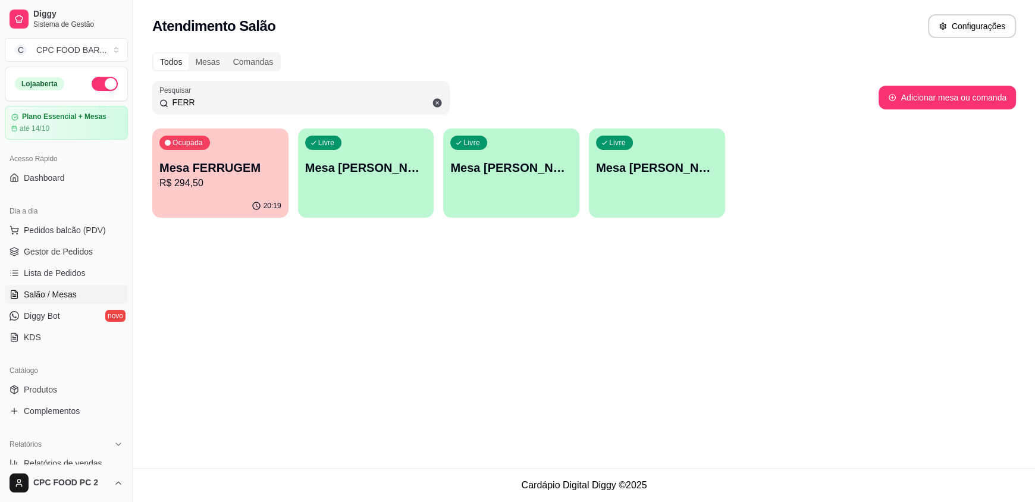
type input "FERR"
click at [209, 200] on div "20:19" at bounding box center [220, 205] width 136 height 23
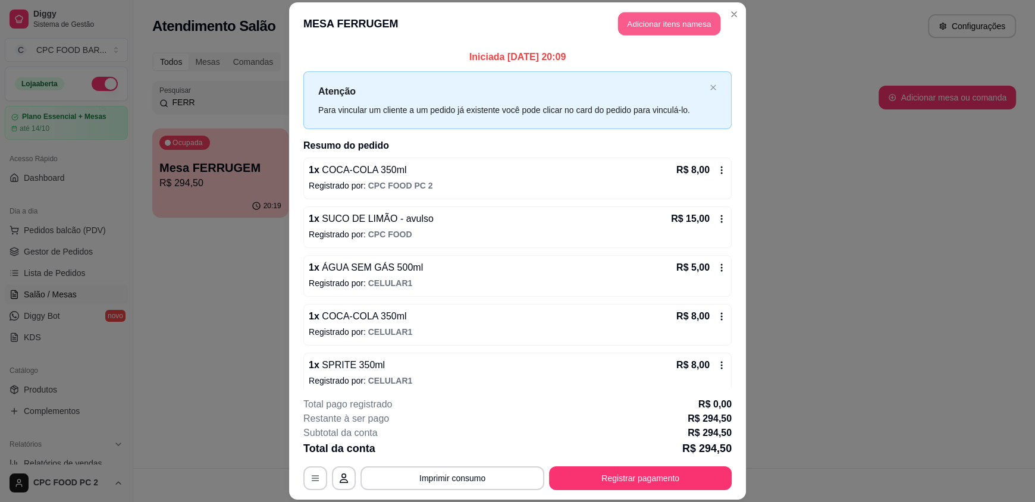
click at [633, 30] on button "Adicionar itens na mesa" at bounding box center [669, 23] width 102 height 23
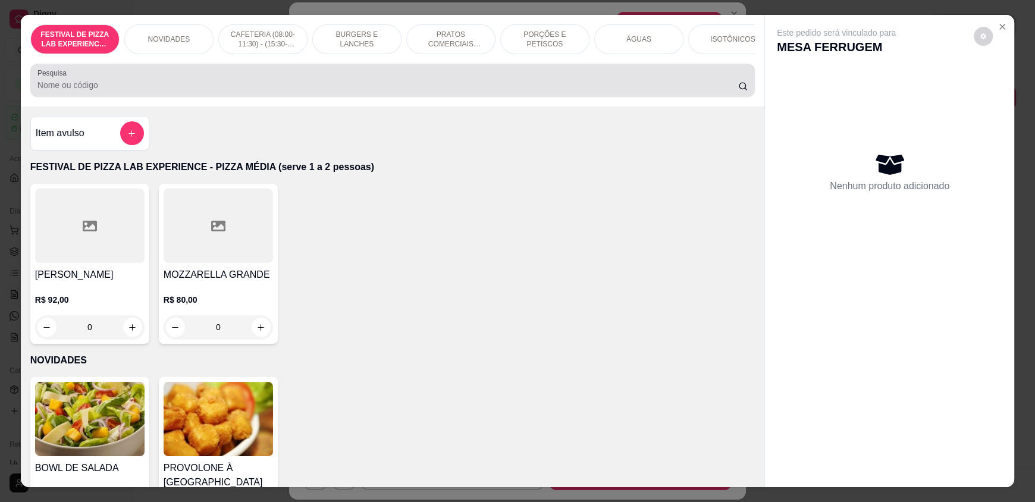
click at [218, 91] on input "Pesquisa" at bounding box center [387, 85] width 701 height 12
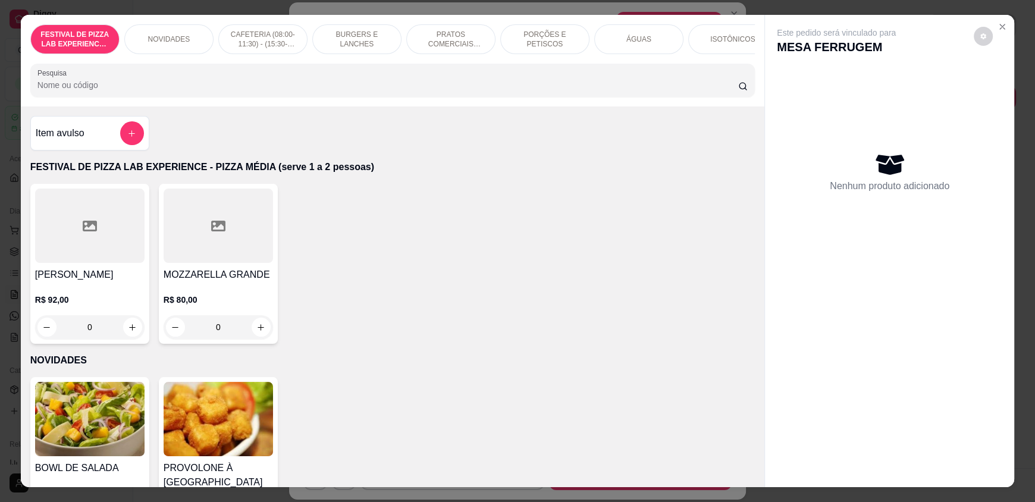
click at [645, 39] on p "ÁGUAS" at bounding box center [638, 39] width 25 height 10
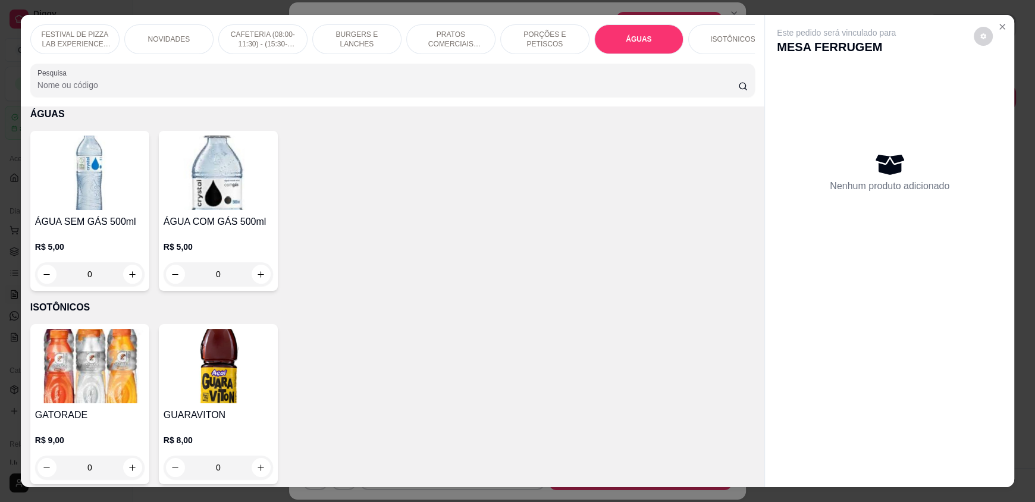
scroll to position [23, 0]
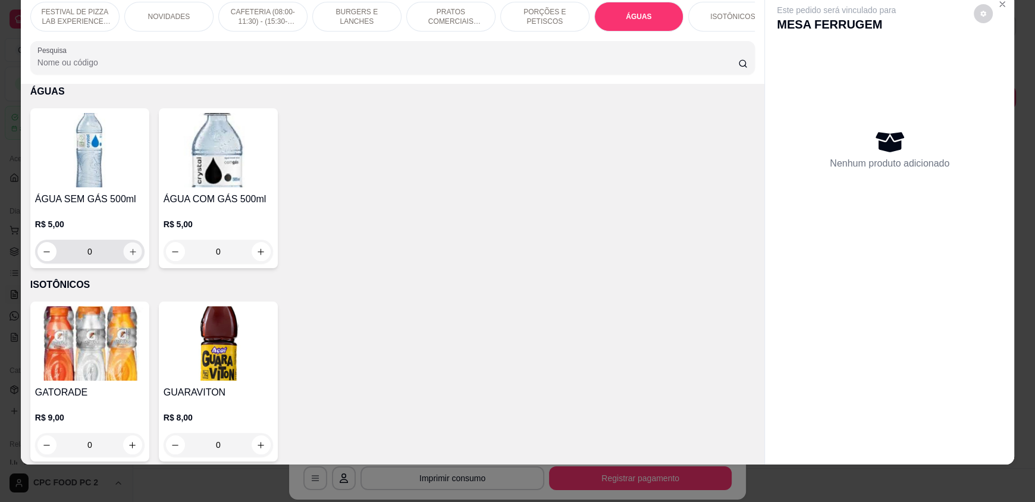
click at [128, 256] on icon "increase-product-quantity" at bounding box center [132, 251] width 9 height 9
type input "1"
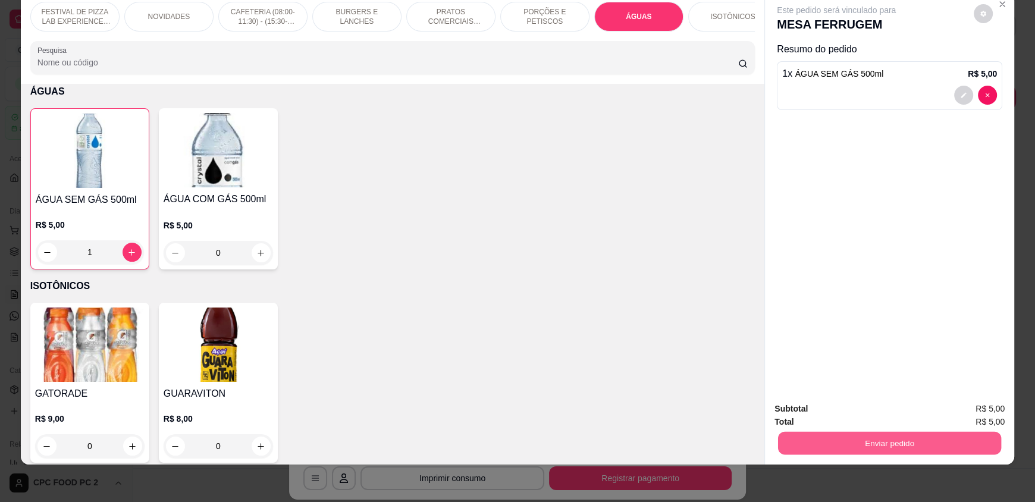
click at [887, 436] on button "Enviar pedido" at bounding box center [889, 442] width 223 height 23
click at [872, 412] on button "Não registrar e enviar pedido" at bounding box center [850, 413] width 124 height 23
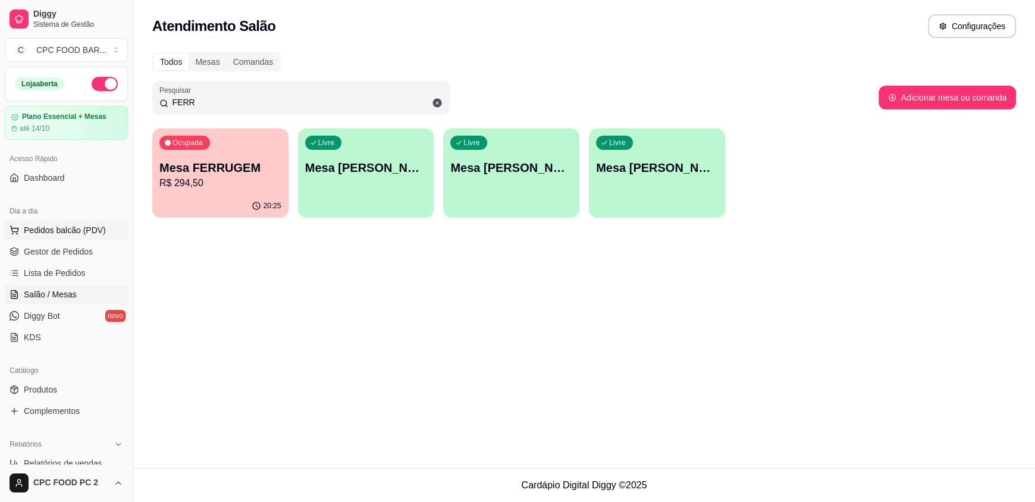
click at [71, 231] on span "Pedidos balcão (PDV)" at bounding box center [65, 230] width 82 height 12
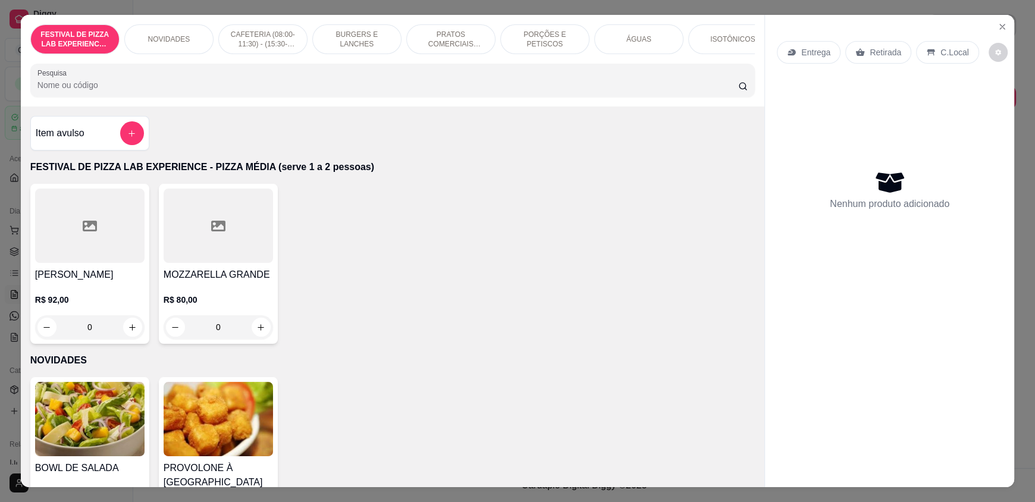
click at [93, 91] on input "Pesquisa" at bounding box center [387, 85] width 701 height 12
type input "X"
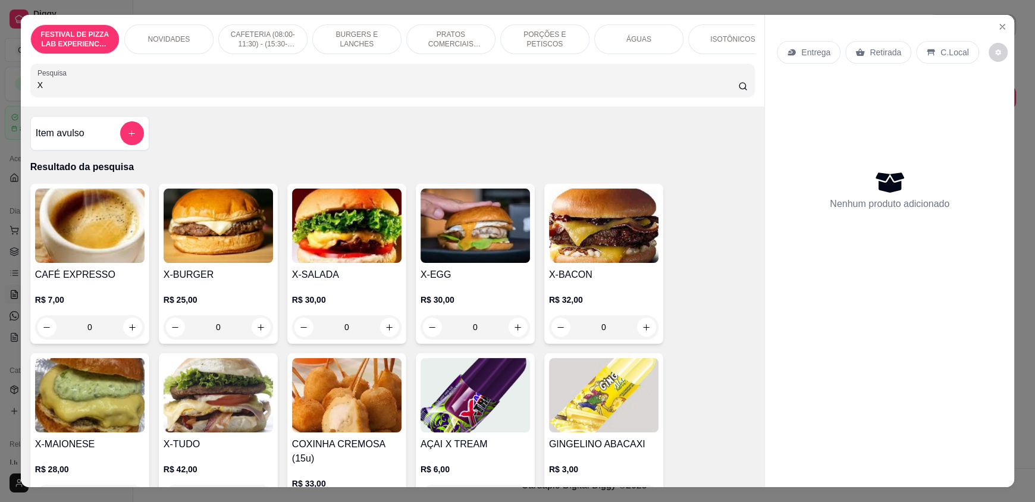
drag, startPoint x: 54, startPoint y: 99, endPoint x: 0, endPoint y: 125, distance: 59.3
click at [0, 125] on div "FESTIVAL DE PIZZA LAB EXPERIENCE - PIZZA MÉDIA (serve 1 a 2 pessoas) NOVIDADES …" at bounding box center [517, 251] width 1035 height 502
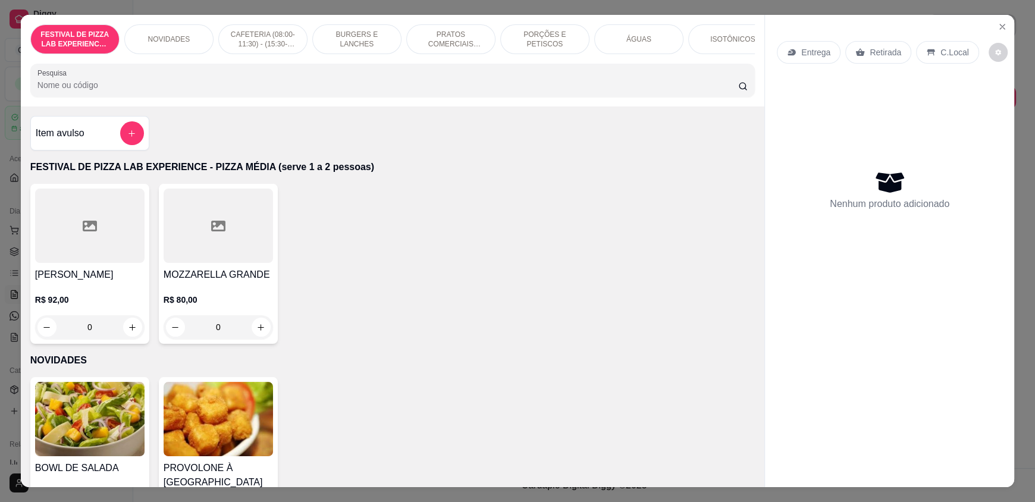
type input "X"
click at [138, 91] on input "Pesquisa" at bounding box center [387, 85] width 701 height 12
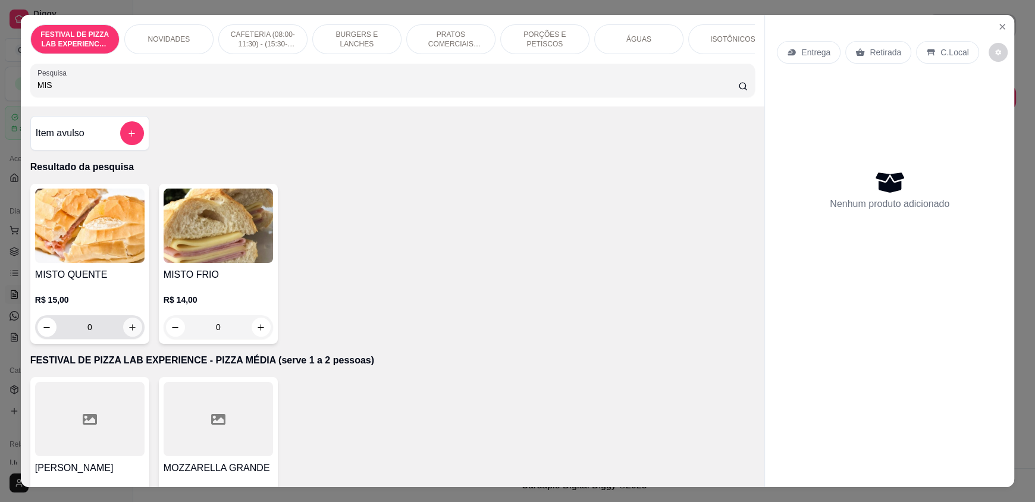
type input "MIS"
click at [133, 337] on button "increase-product-quantity" at bounding box center [132, 327] width 18 height 18
type input "1"
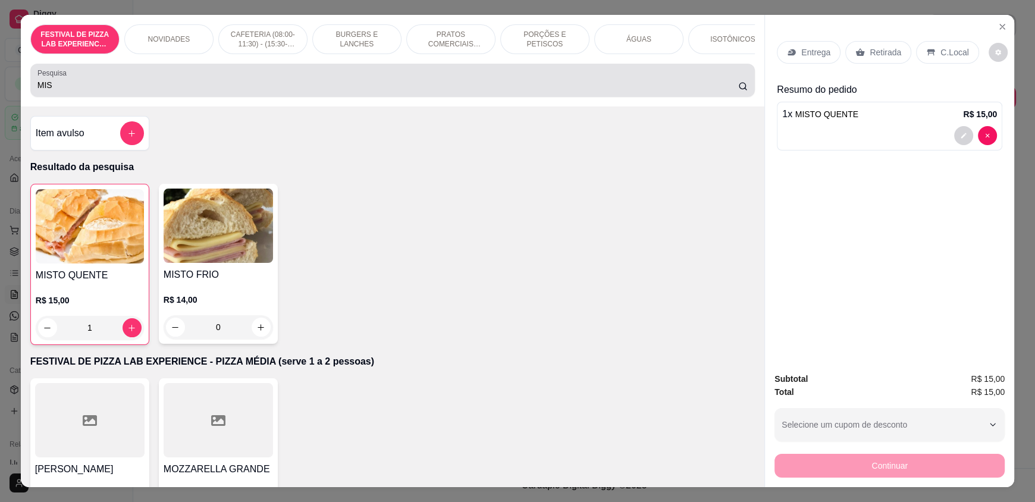
click at [174, 97] on div "Pesquisa MIS" at bounding box center [392, 80] width 724 height 33
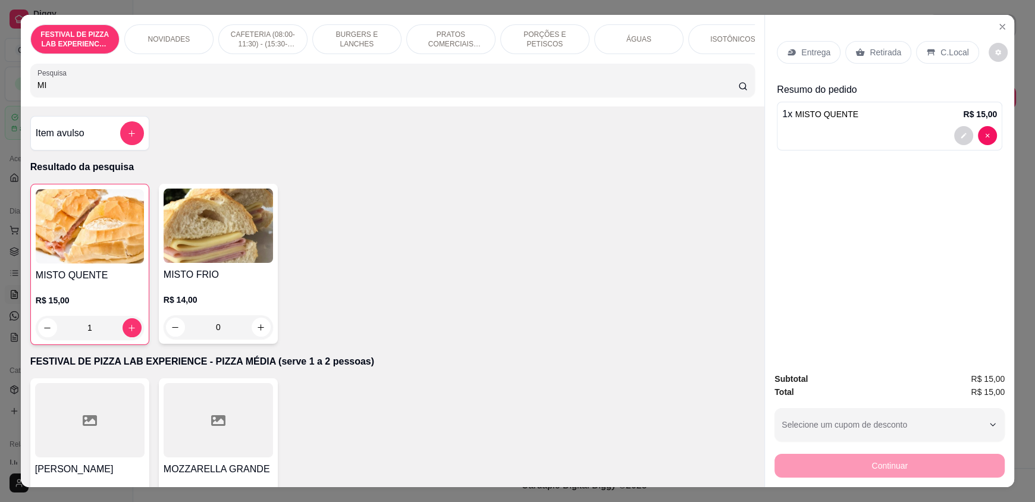
type input "M"
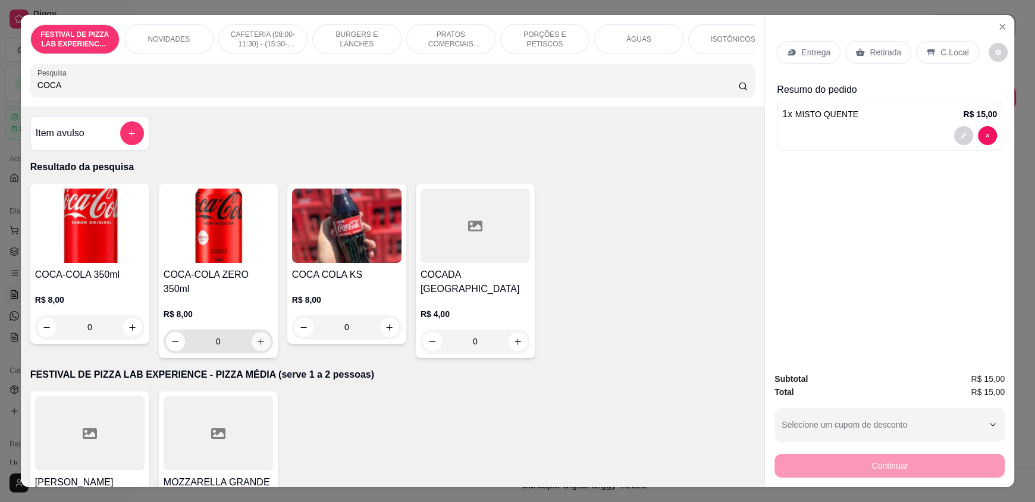
type input "COCA"
click at [256, 341] on button "increase-product-quantity" at bounding box center [261, 341] width 18 height 18
type input "1"
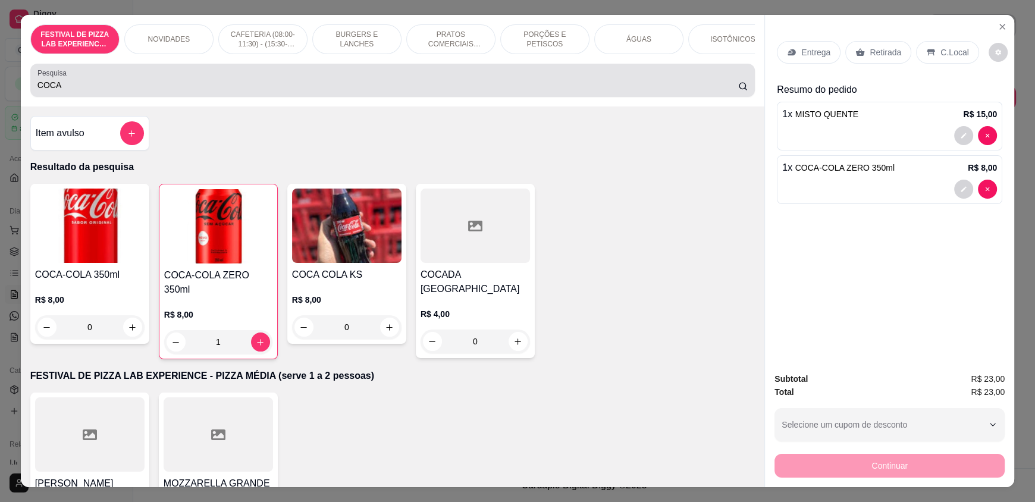
drag, startPoint x: 247, startPoint y: 80, endPoint x: 241, endPoint y: 91, distance: 12.2
click at [245, 82] on div "COCA" at bounding box center [392, 80] width 710 height 24
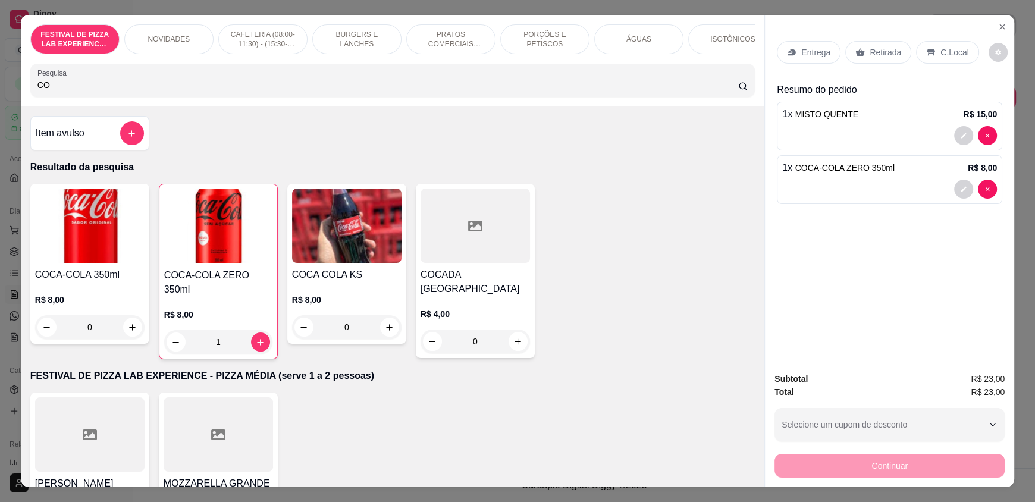
type input "C"
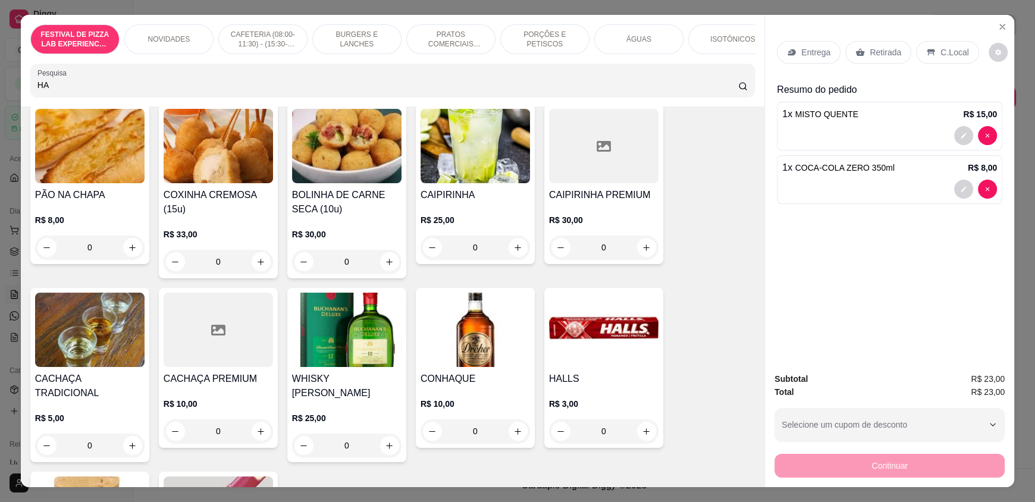
scroll to position [119, 0]
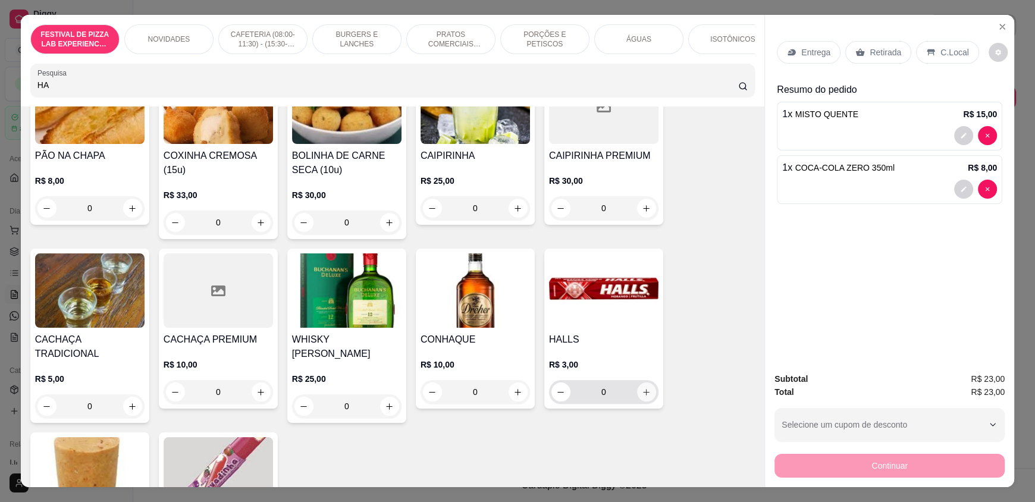
type input "HA"
click at [637, 401] on button "increase-product-quantity" at bounding box center [646, 391] width 19 height 19
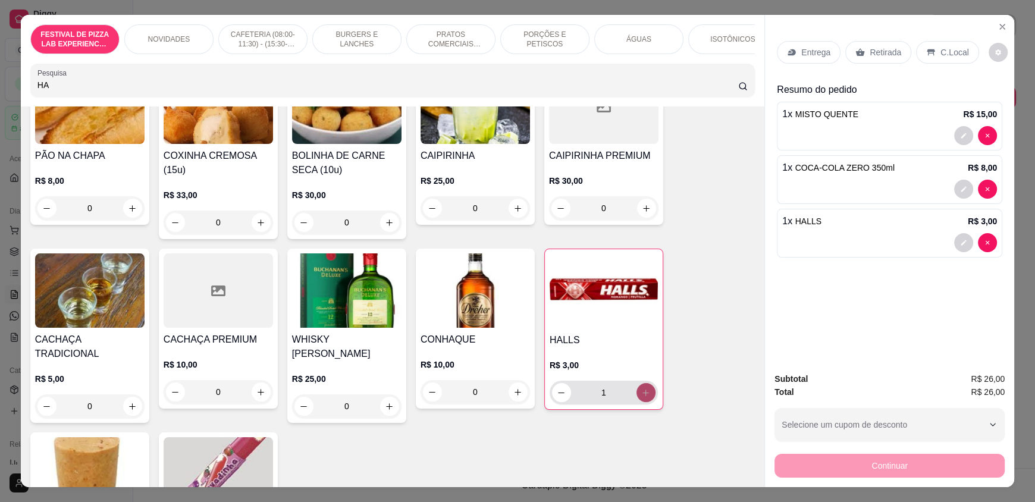
type input "1"
click at [850, 46] on div "Retirada" at bounding box center [878, 52] width 66 height 23
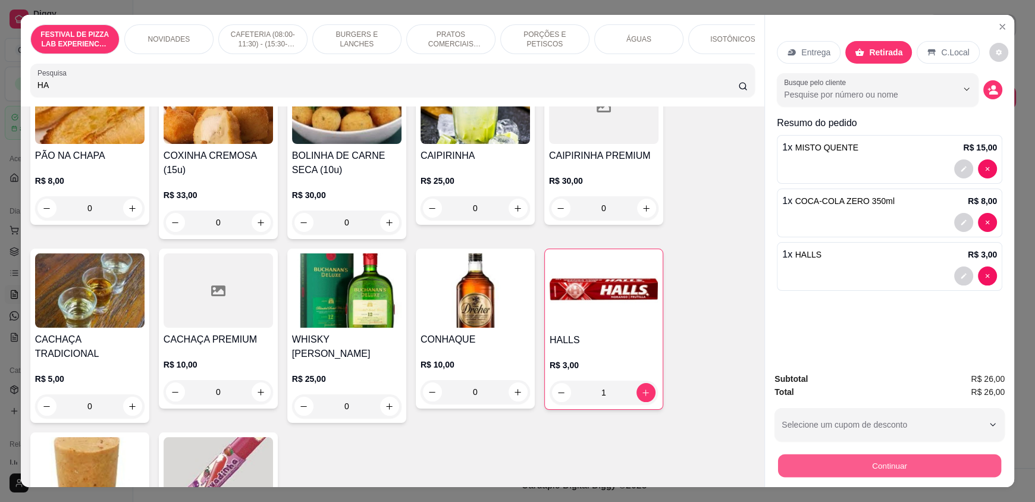
click at [861, 467] on button "Continuar" at bounding box center [889, 465] width 223 height 23
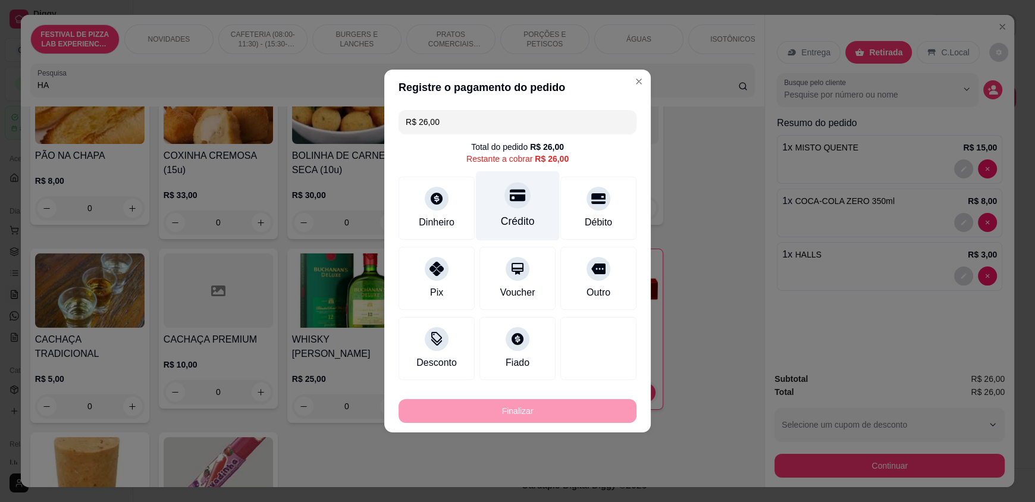
click at [515, 227] on div "Crédito" at bounding box center [518, 220] width 34 height 15
type input "R$ 0,00"
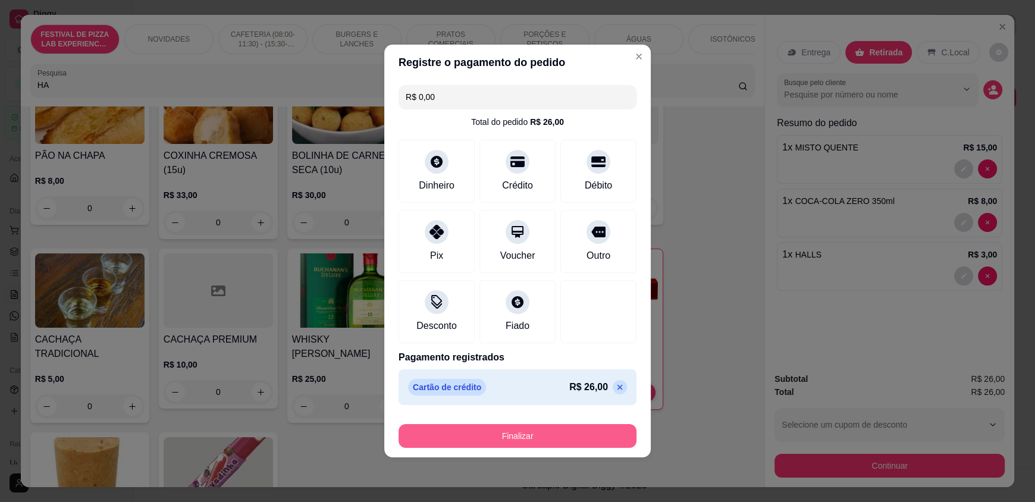
click at [558, 439] on button "Finalizar" at bounding box center [517, 436] width 238 height 24
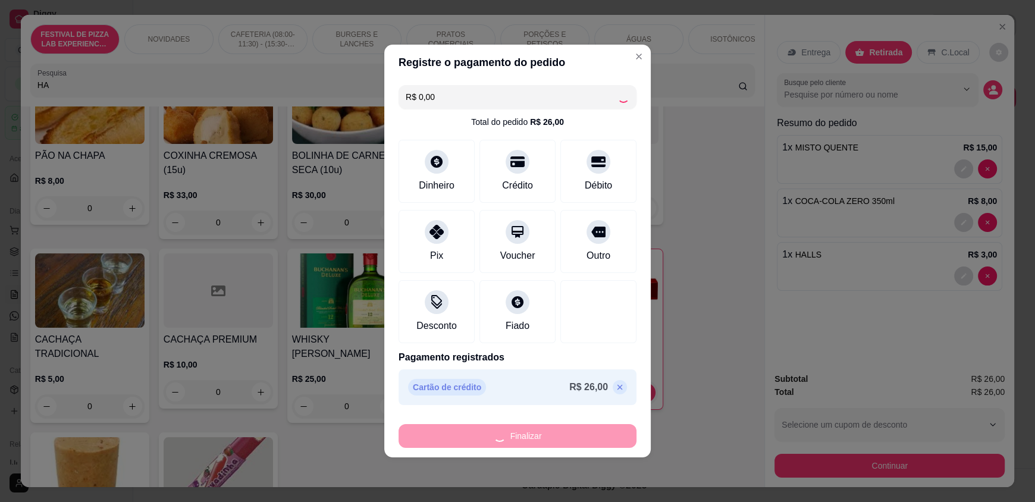
type input "0"
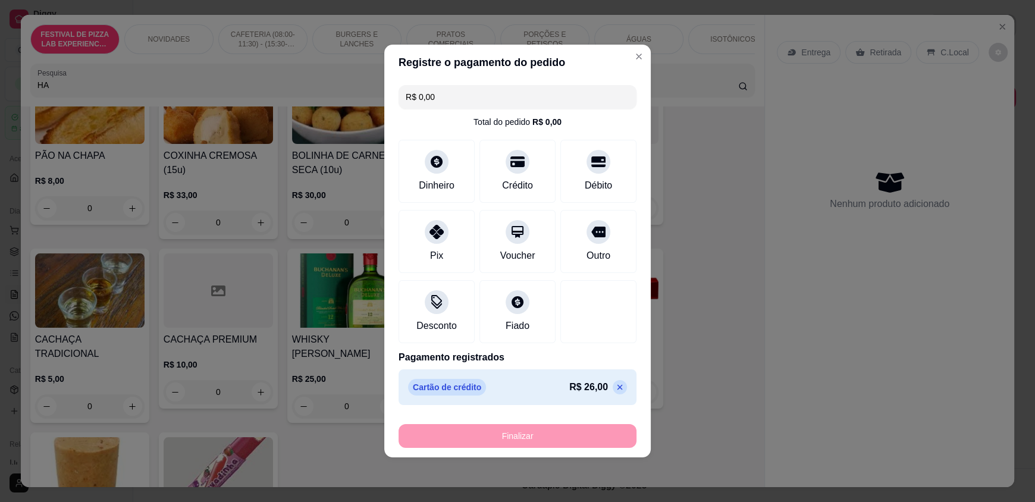
type input "-R$ 26,00"
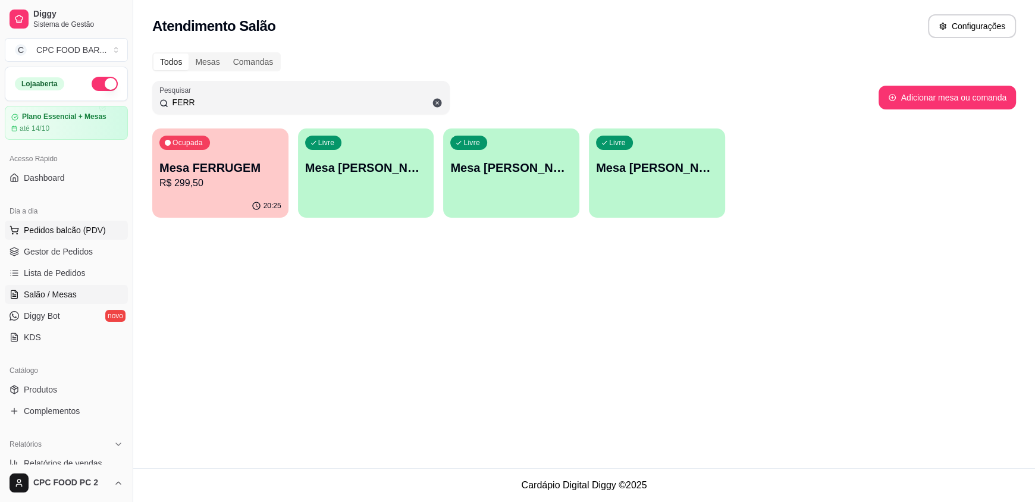
click at [43, 233] on span "Pedidos balcão (PDV)" at bounding box center [65, 230] width 82 height 12
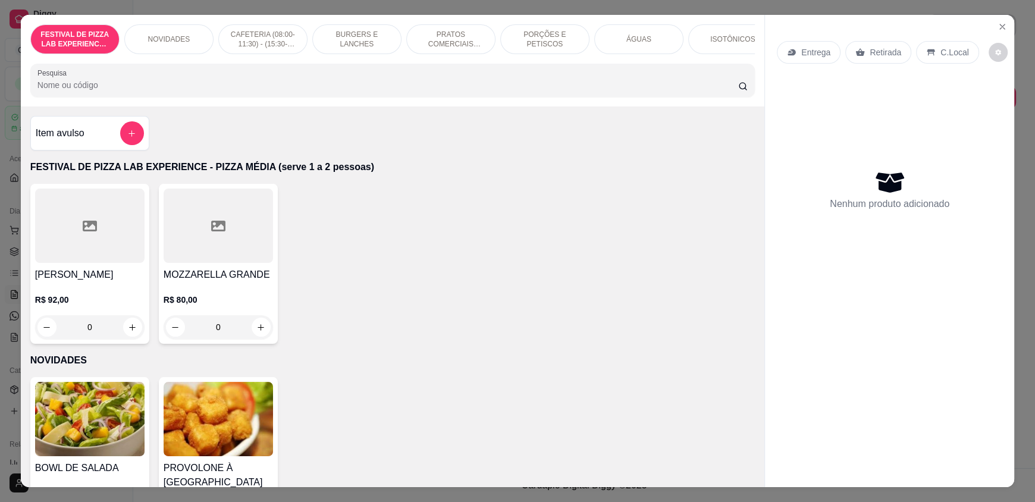
click at [233, 91] on input "Pesquisa" at bounding box center [387, 85] width 701 height 12
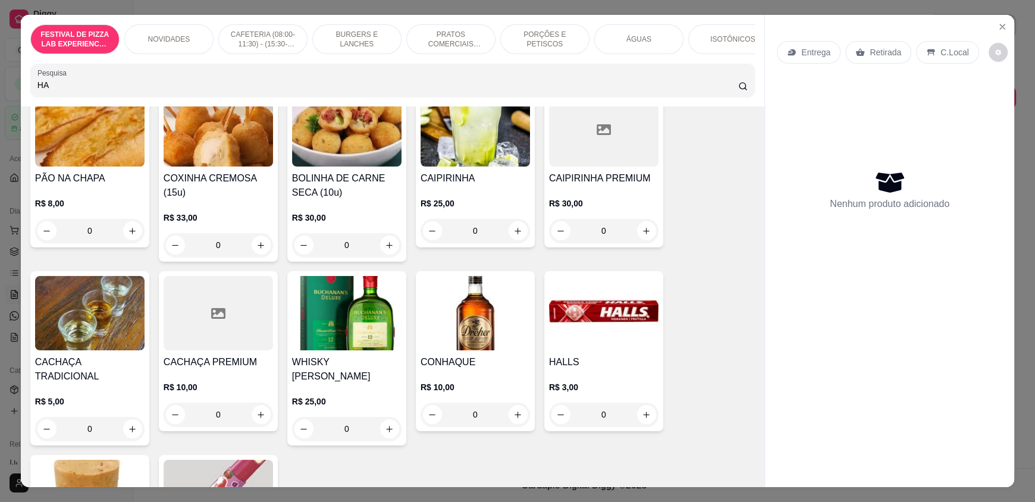
scroll to position [119, 0]
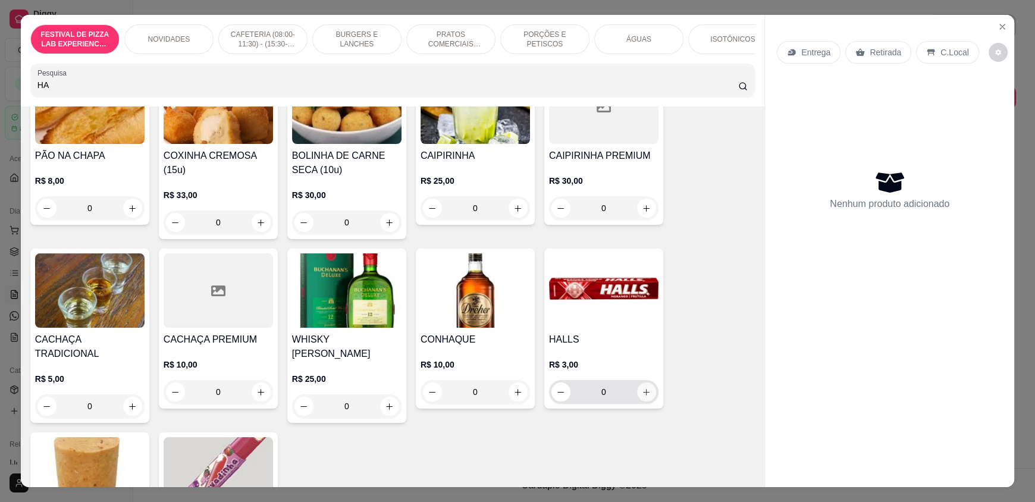
type input "HA"
click at [646, 398] on button "increase-product-quantity" at bounding box center [646, 391] width 19 height 19
type input "1"
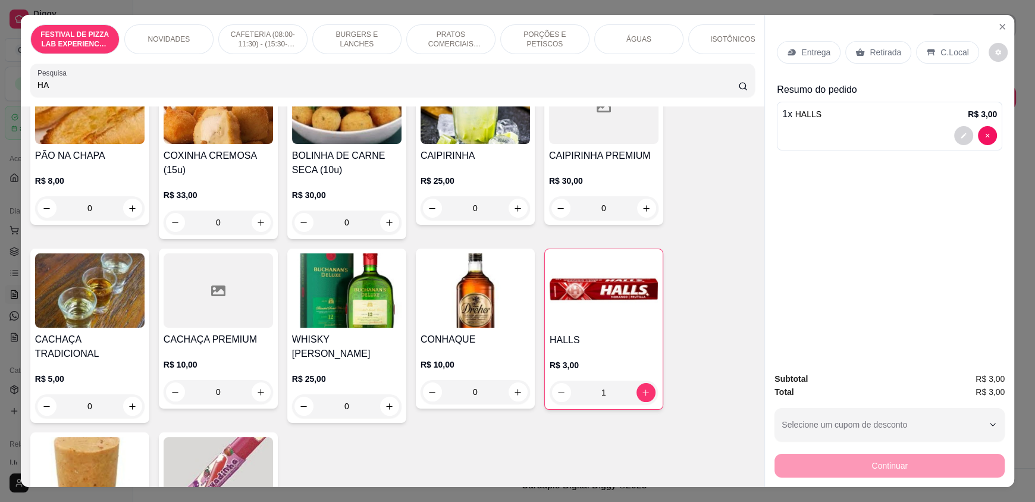
click at [878, 56] on p "Retirada" at bounding box center [885, 52] width 32 height 12
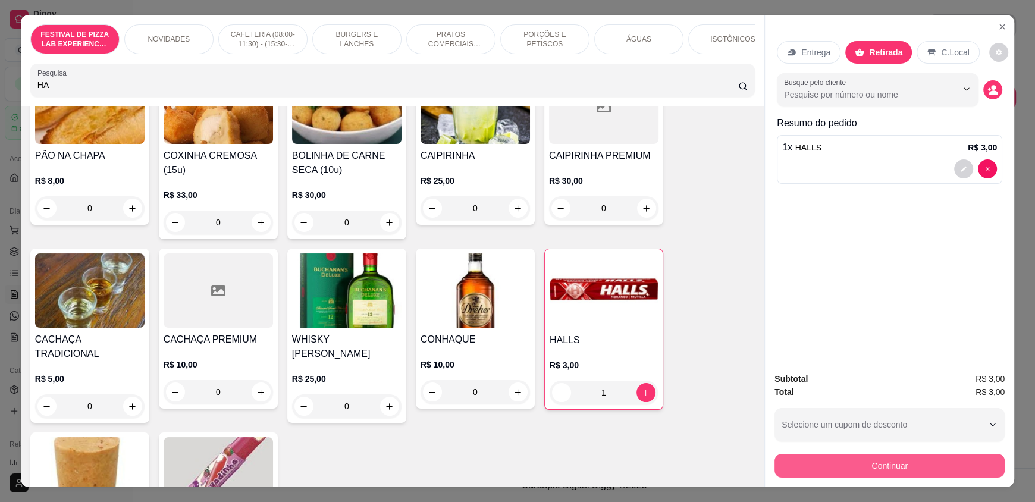
click at [897, 466] on button "Continuar" at bounding box center [889, 466] width 230 height 24
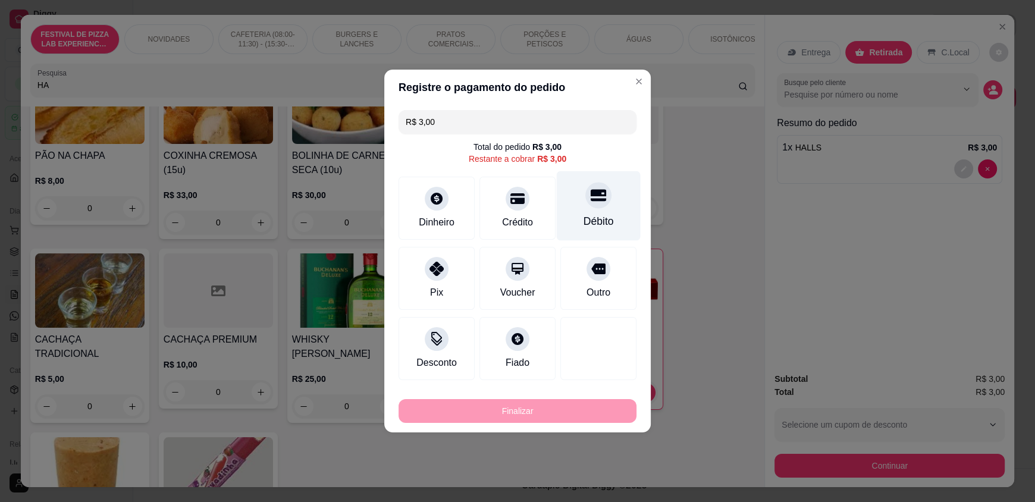
click at [573, 206] on div "Débito" at bounding box center [599, 206] width 84 height 70
type input "R$ 0,00"
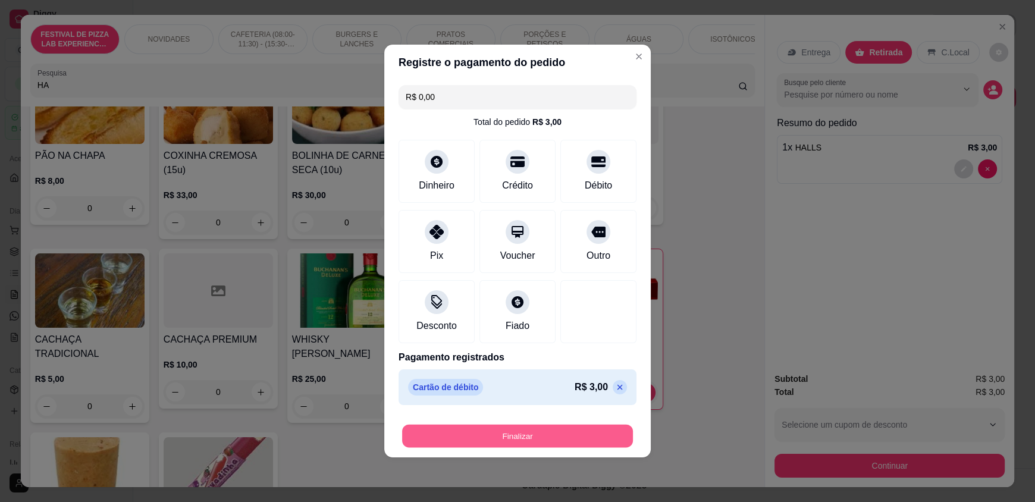
click at [524, 438] on button "Finalizar" at bounding box center [517, 436] width 231 height 23
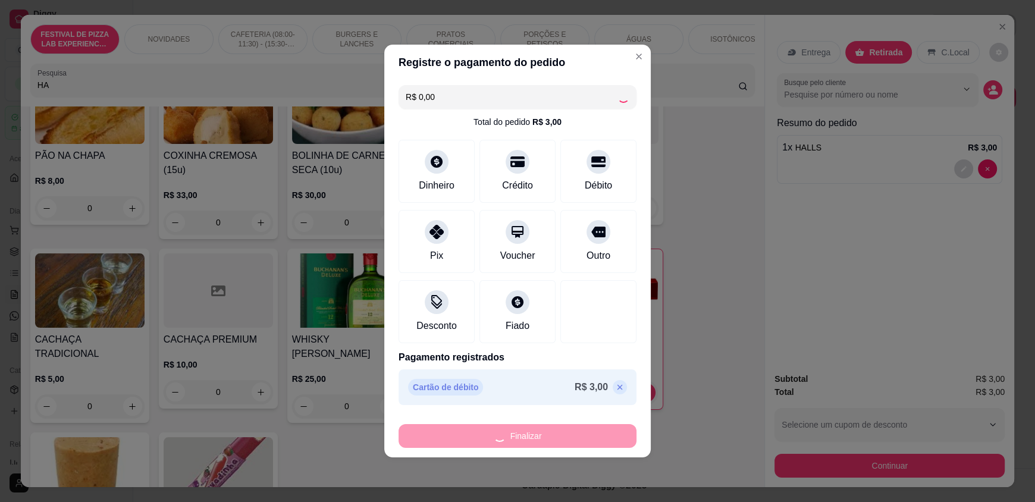
type input "0"
type input "-R$ 3,00"
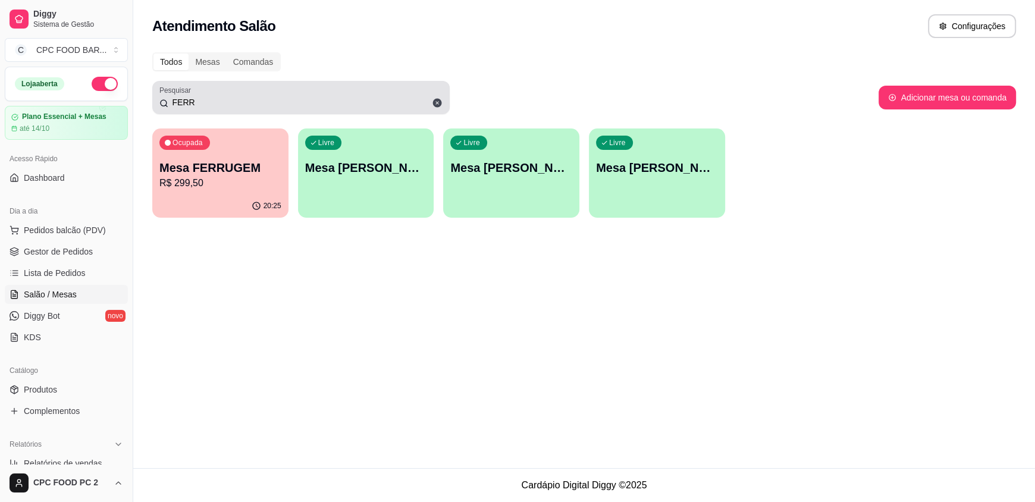
click at [438, 99] on icon at bounding box center [437, 103] width 9 height 9
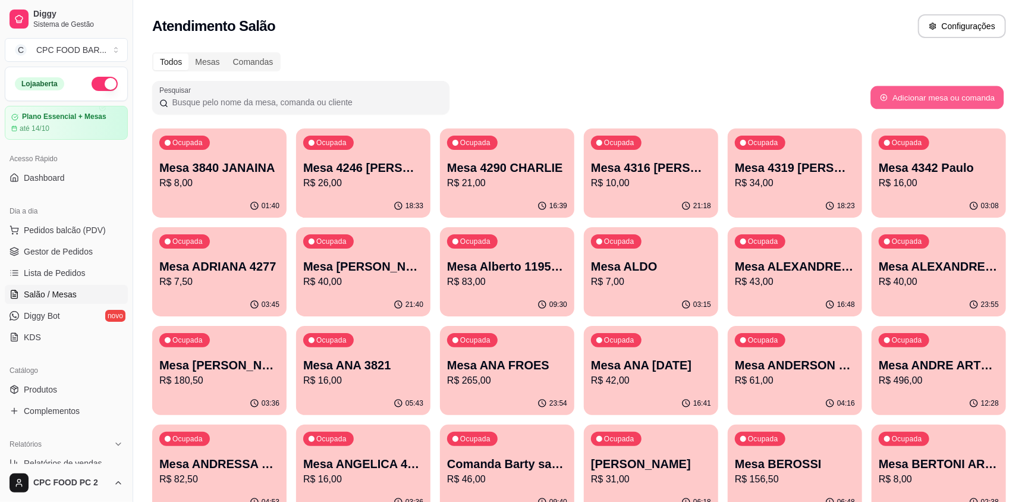
click at [931, 100] on button "Adicionar mesa ou comanda" at bounding box center [936, 97] width 133 height 23
select select "TABLE"
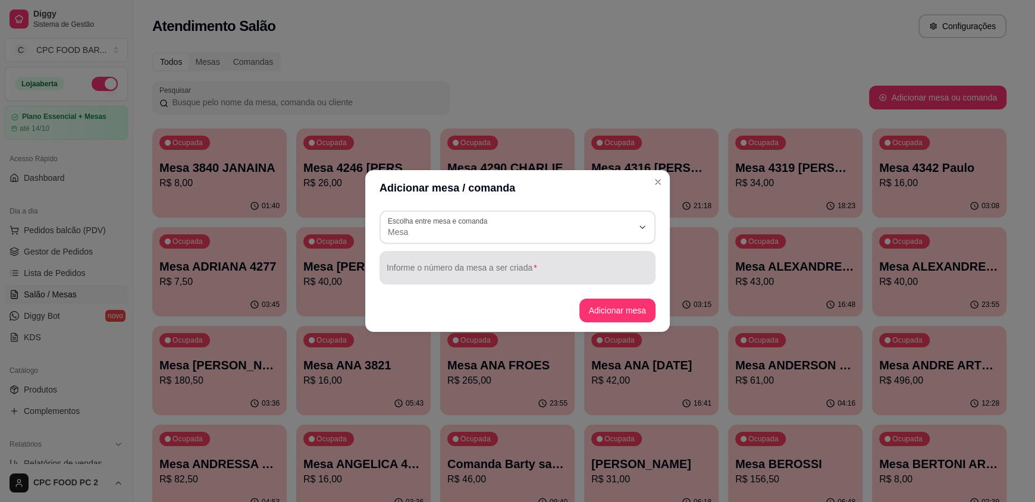
click at [528, 266] on input "Informe o número da mesa a ser criada" at bounding box center [517, 272] width 262 height 12
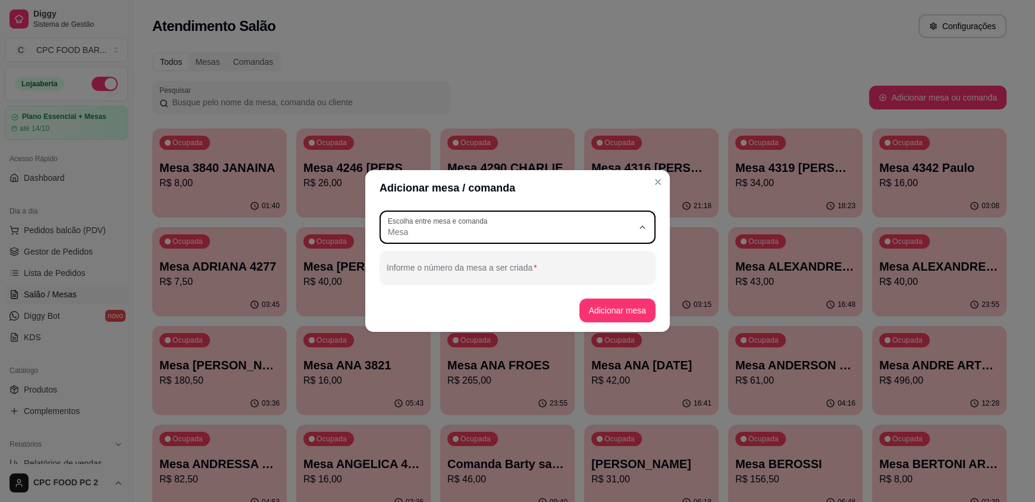
click at [621, 215] on button "Escolha entre mesa e comanda Mesa" at bounding box center [517, 226] width 276 height 33
click at [521, 269] on li "Mesa" at bounding box center [517, 261] width 256 height 18
select select
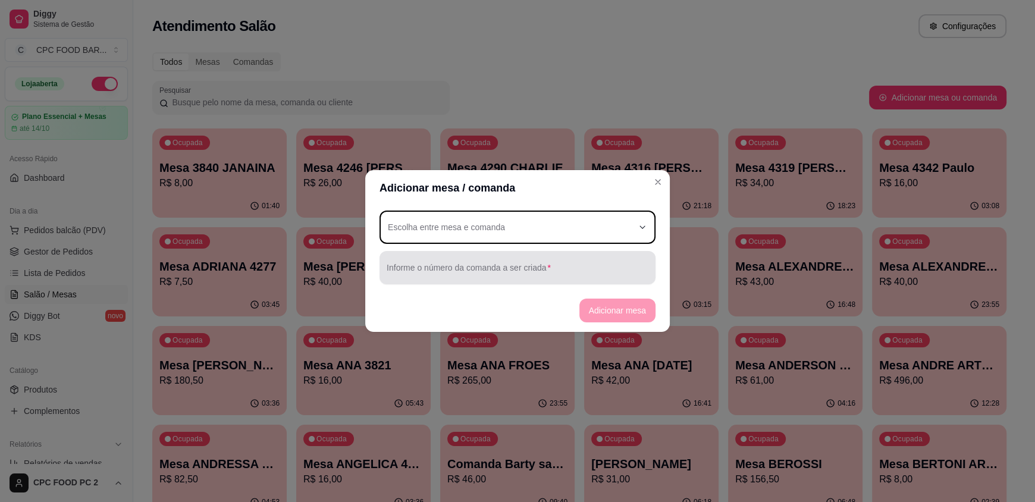
click at [520, 240] on button "Escolha entre mesa e comanda" at bounding box center [517, 226] width 276 height 33
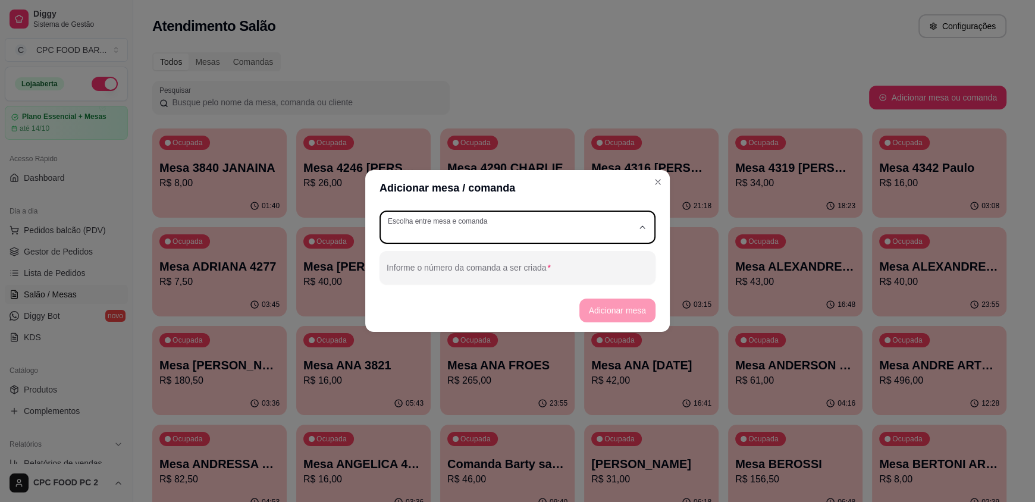
click at [496, 284] on span "Comanda" at bounding box center [511, 279] width 235 height 11
type input "CARD"
select select "CARD"
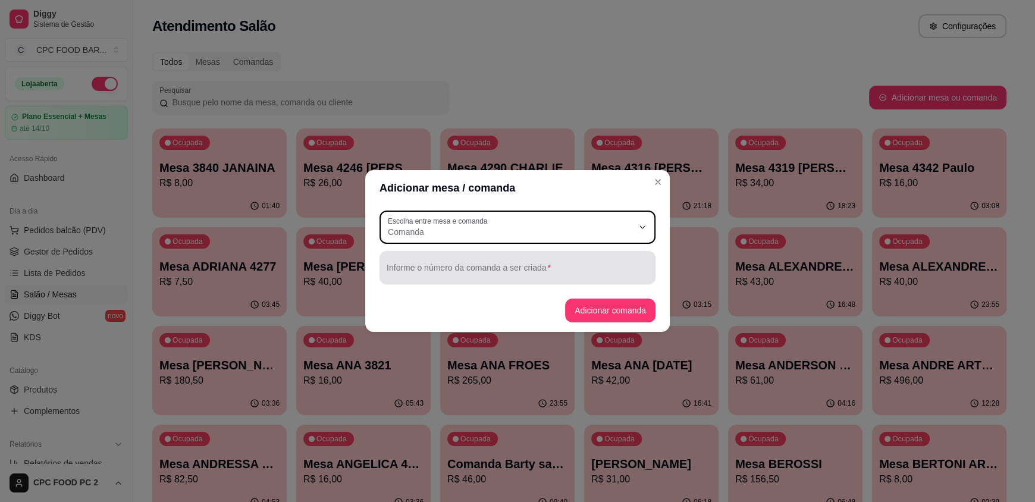
click at [502, 272] on input "Informe o número da comanda a ser criada" at bounding box center [517, 272] width 262 height 12
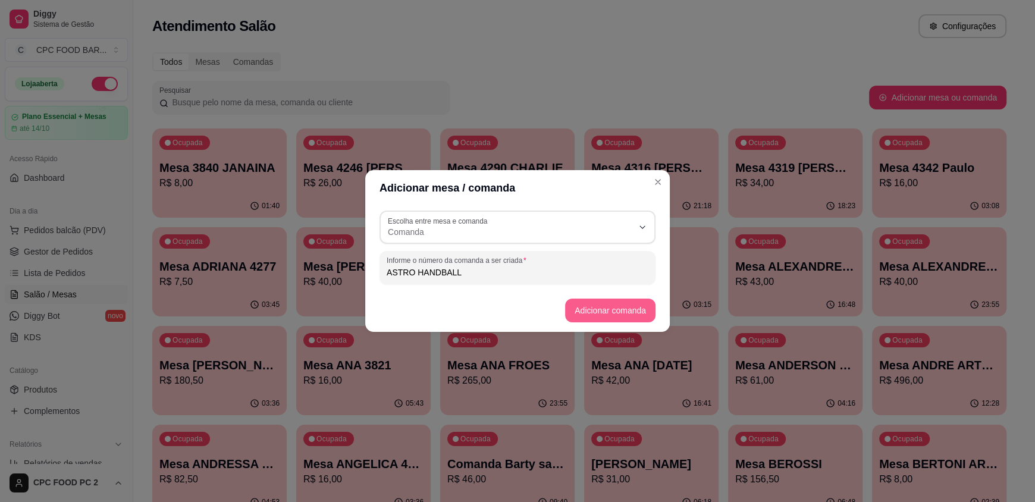
type input "ASTRO HANDBALL"
click at [614, 313] on button "Adicionar comanda" at bounding box center [610, 310] width 90 height 24
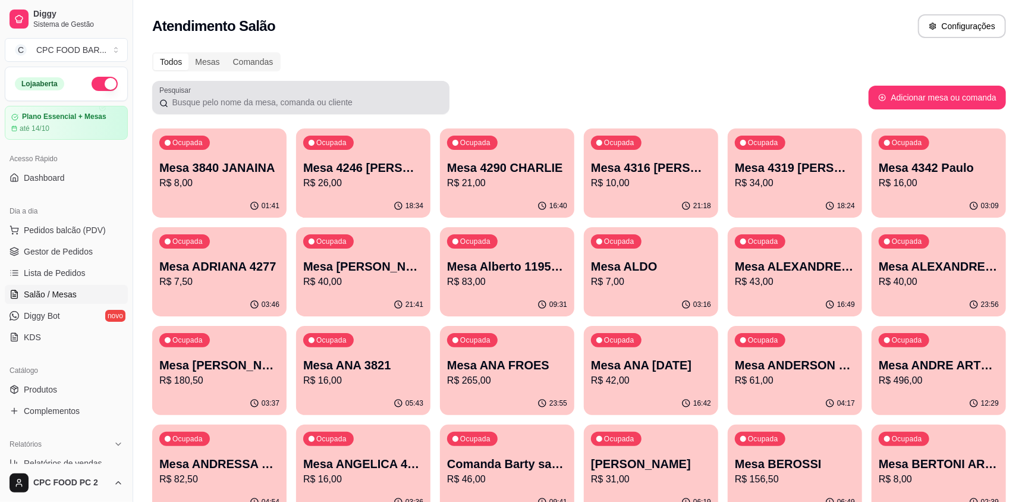
click at [266, 96] on input "Pesquisar" at bounding box center [305, 102] width 274 height 12
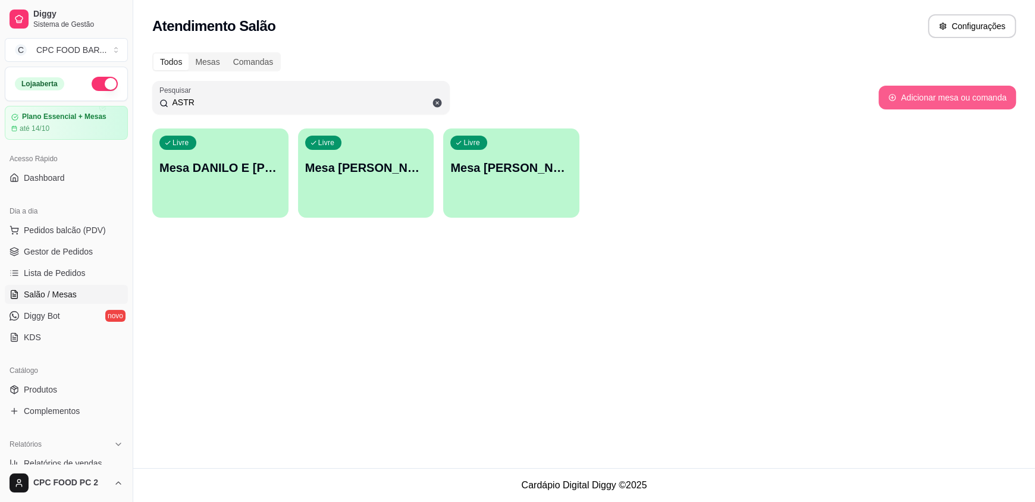
type input "ASTR"
click at [936, 95] on button "Adicionar mesa ou comanda" at bounding box center [946, 98] width 137 height 24
select select "TABLE"
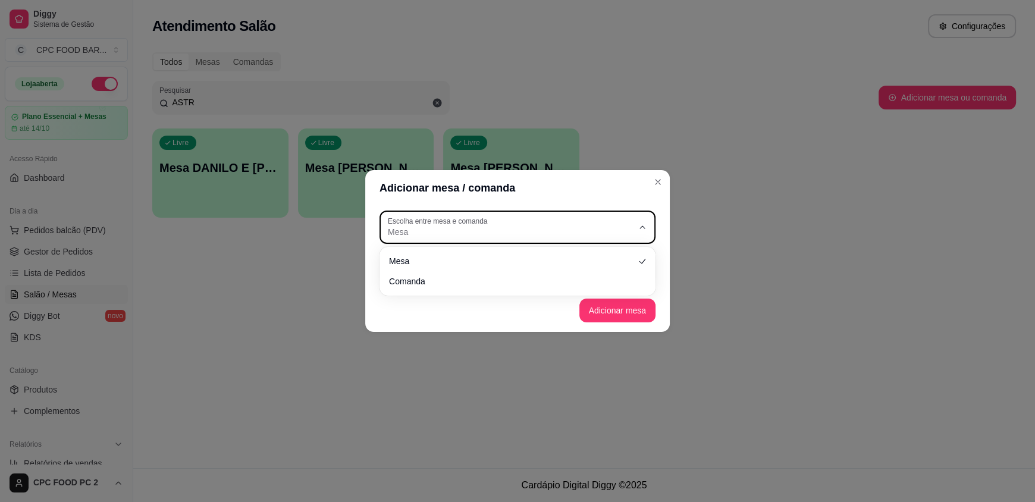
click at [517, 216] on div "Mesa" at bounding box center [510, 226] width 245 height 21
click at [464, 285] on span "Comanda" at bounding box center [511, 279] width 235 height 11
type input "CARD"
select select "CARD"
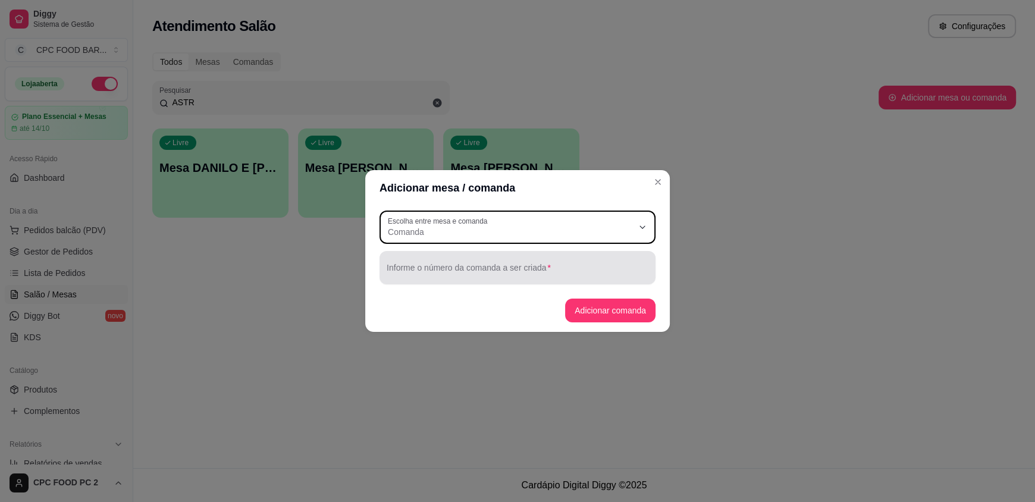
click at [485, 271] on input "Informe o número da comanda a ser criada" at bounding box center [517, 272] width 262 height 12
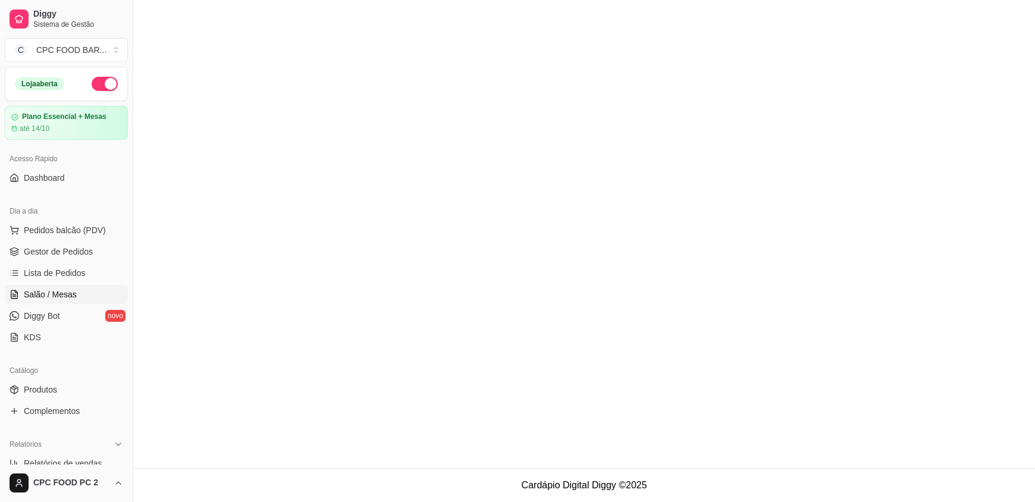
click at [72, 291] on span "Salão / Mesas" at bounding box center [50, 294] width 53 height 12
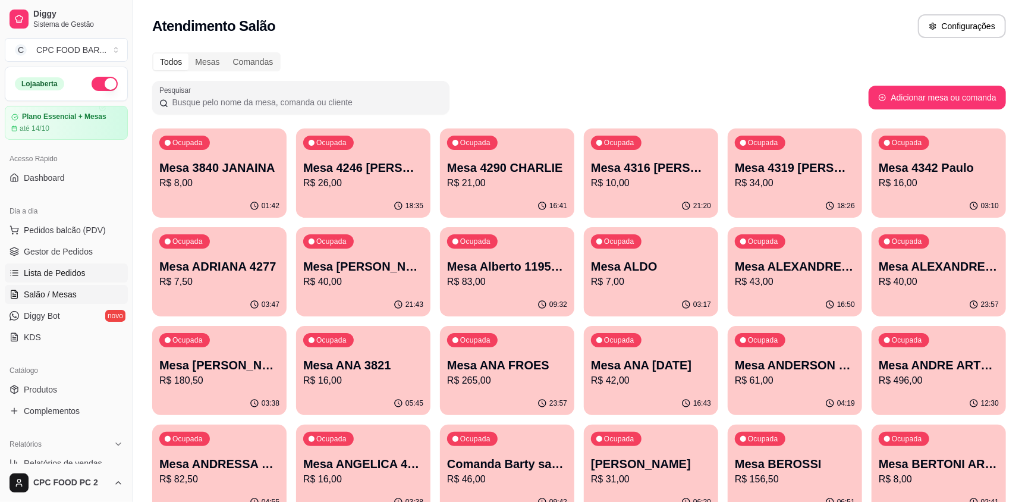
drag, startPoint x: 74, startPoint y: 282, endPoint x: 92, endPoint y: 274, distance: 19.7
click at [74, 291] on span "Salão / Mesas" at bounding box center [50, 294] width 53 height 12
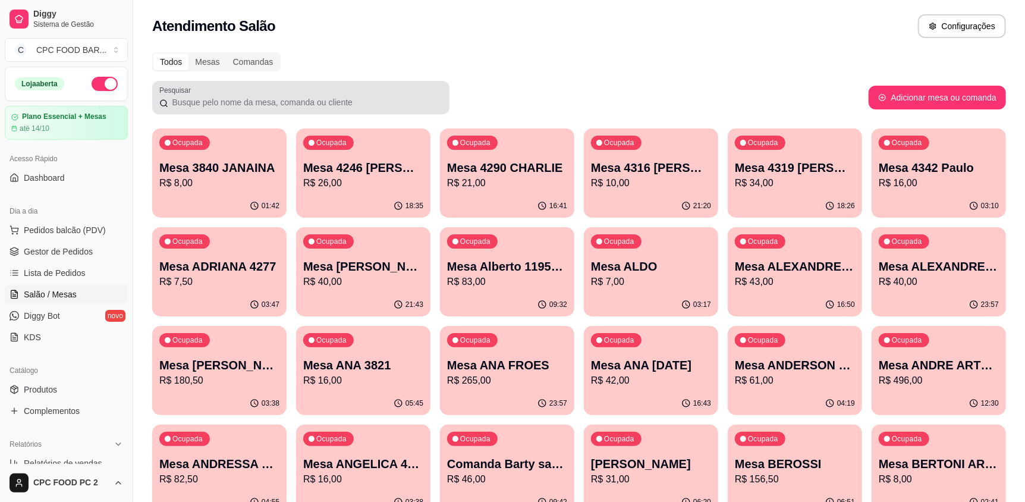
click at [310, 104] on input "Pesquisar" at bounding box center [305, 102] width 274 height 12
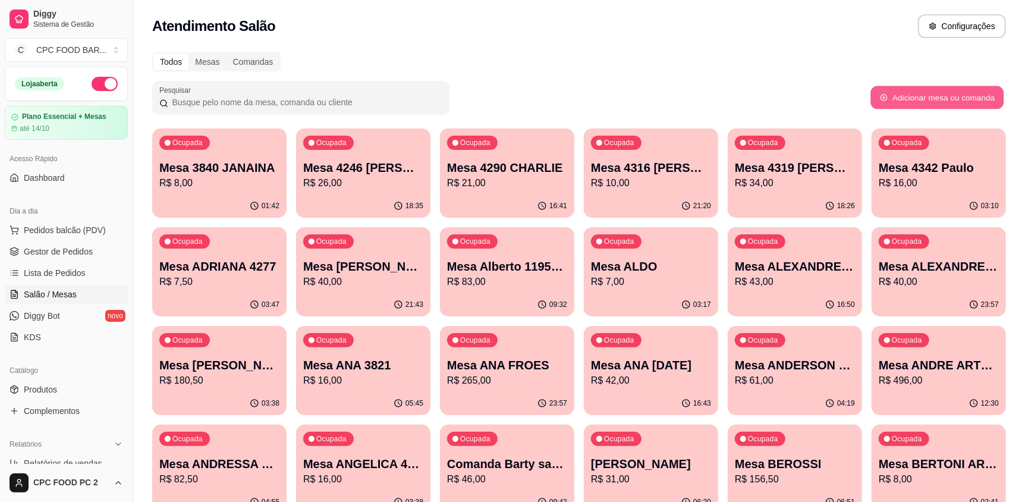
click at [919, 97] on button "Adicionar mesa ou comanda" at bounding box center [936, 97] width 133 height 23
select select "TABLE"
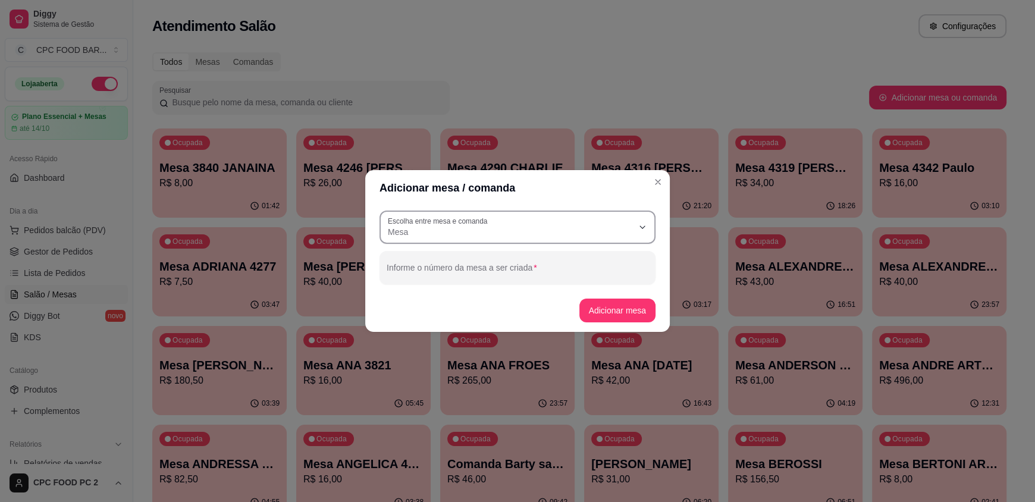
click at [513, 226] on span "Mesa" at bounding box center [510, 232] width 245 height 12
click at [492, 282] on span "Comanda" at bounding box center [511, 279] width 235 height 11
type input "CARD"
select select "CARD"
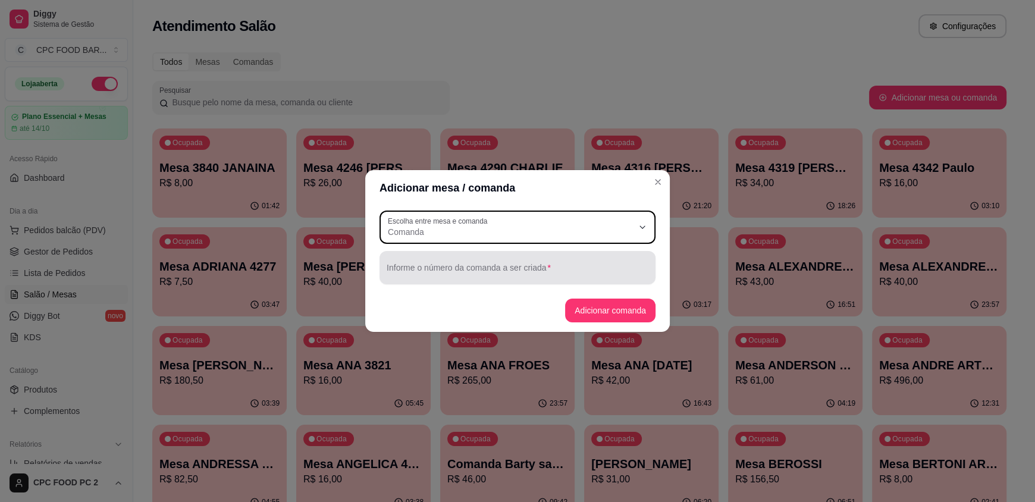
click at [492, 275] on input "Informe o número da comanda a ser criada" at bounding box center [517, 272] width 262 height 12
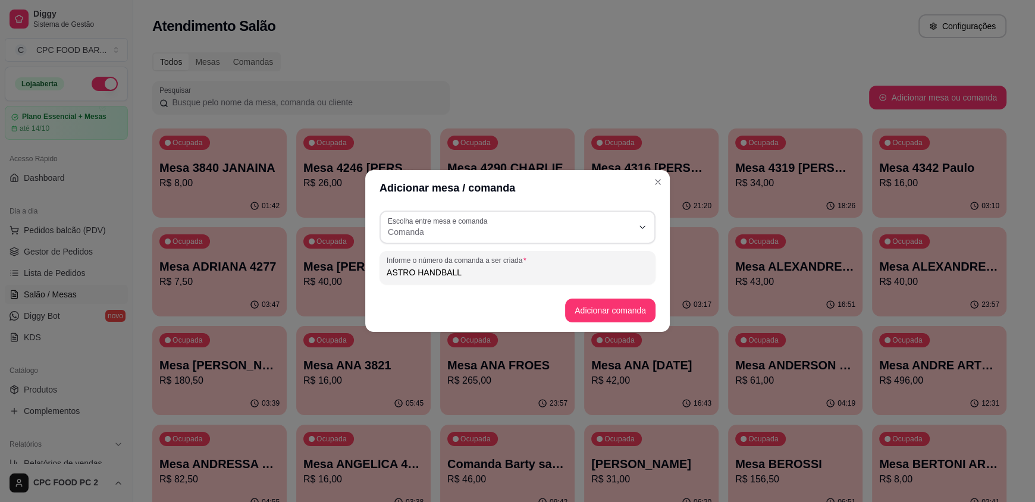
type input "ASTRO HANDBALL"
click at [627, 312] on button "Adicionar comanda" at bounding box center [609, 310] width 87 height 23
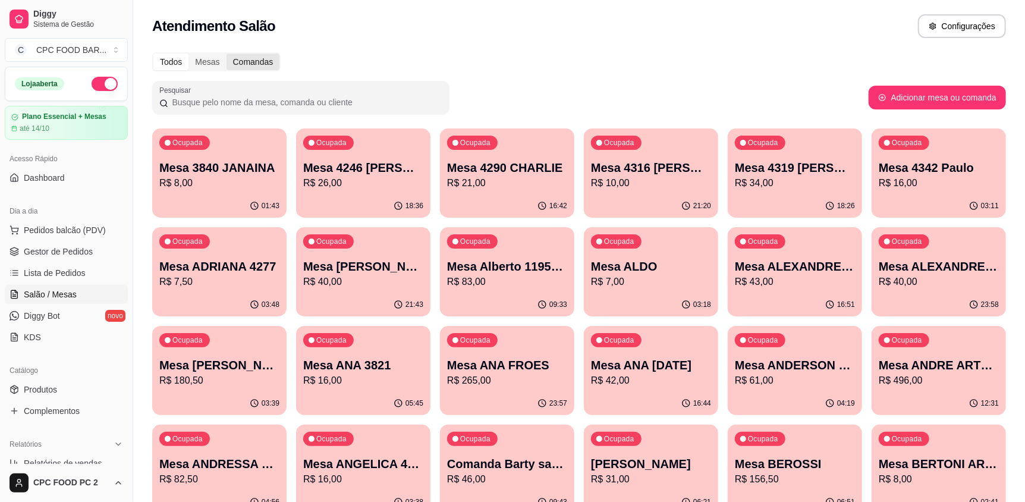
click at [248, 62] on div "Comandas" at bounding box center [254, 62] width 54 height 17
click at [227, 54] on input "Comandas" at bounding box center [227, 54] width 0 height 0
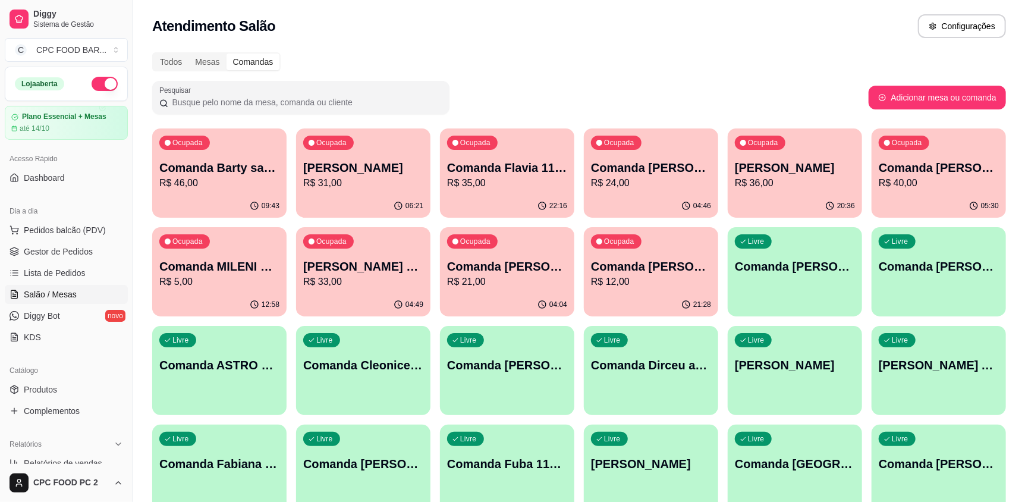
click at [213, 370] on p "Comanda ASTRO HANDBALL" at bounding box center [219, 365] width 120 height 17
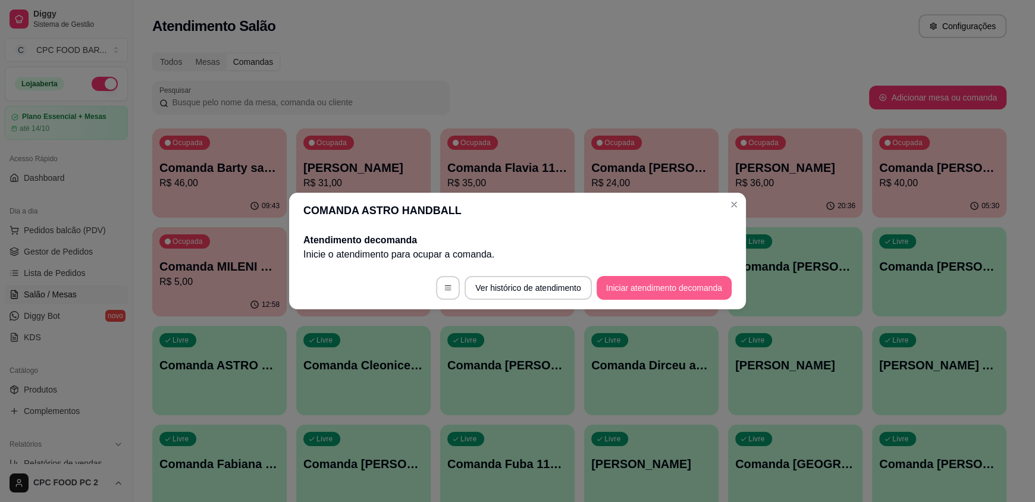
click at [670, 288] on button "Iniciar atendimento de comanda" at bounding box center [663, 288] width 135 height 24
click at [444, 291] on icon "button" at bounding box center [448, 288] width 8 height 8
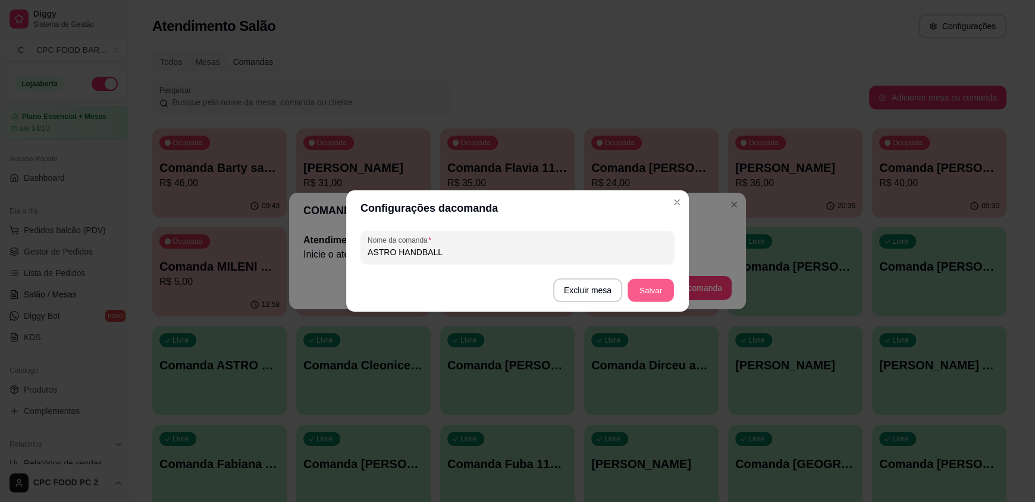
click at [650, 287] on button "Salvar" at bounding box center [650, 290] width 46 height 23
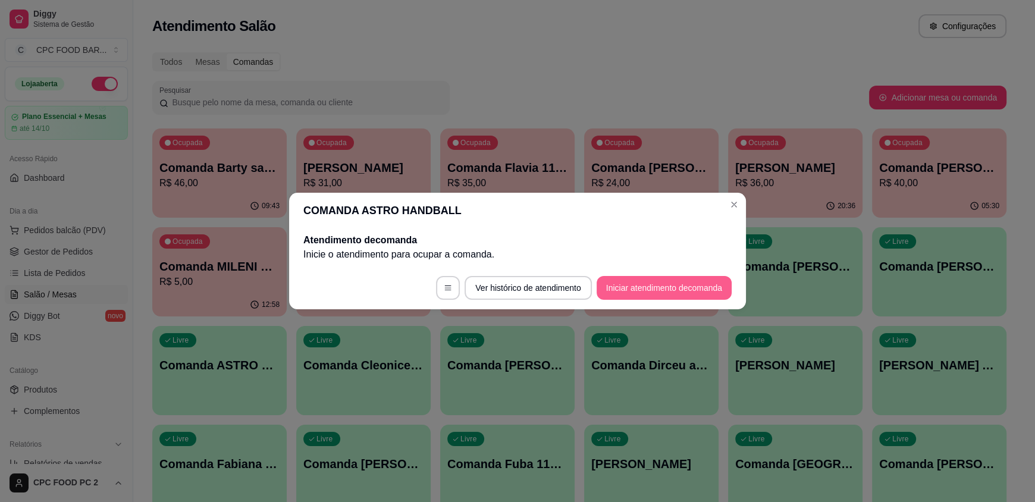
click at [682, 285] on button "Iniciar atendimento de comanda" at bounding box center [663, 288] width 135 height 24
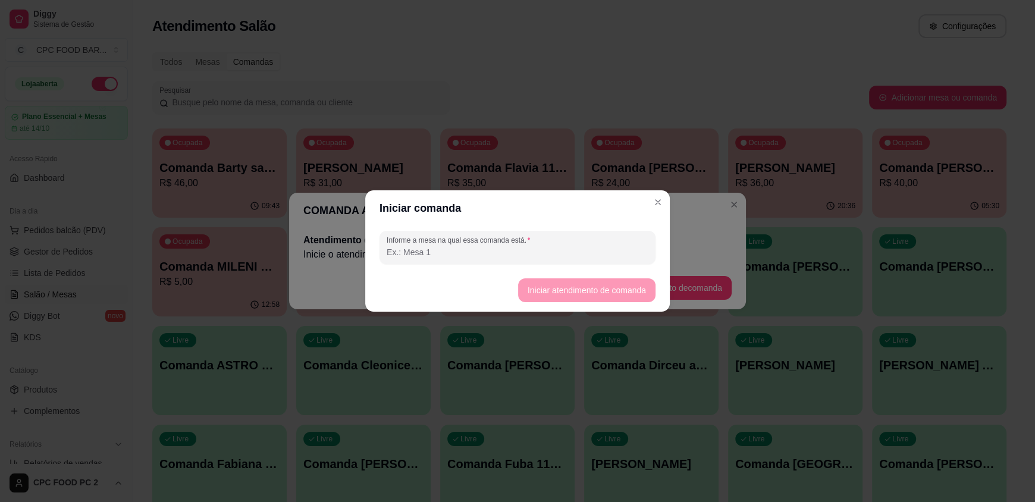
click at [619, 294] on footer "Iniciar atendimento de comanda" at bounding box center [517, 290] width 304 height 43
click at [549, 246] on input "Informe a mesa na qual essa comanda está." at bounding box center [517, 252] width 262 height 12
type input "a"
click at [422, 256] on input "ASTRO HADBALL" at bounding box center [517, 252] width 262 height 12
type input "ASTRO HNADBALL"
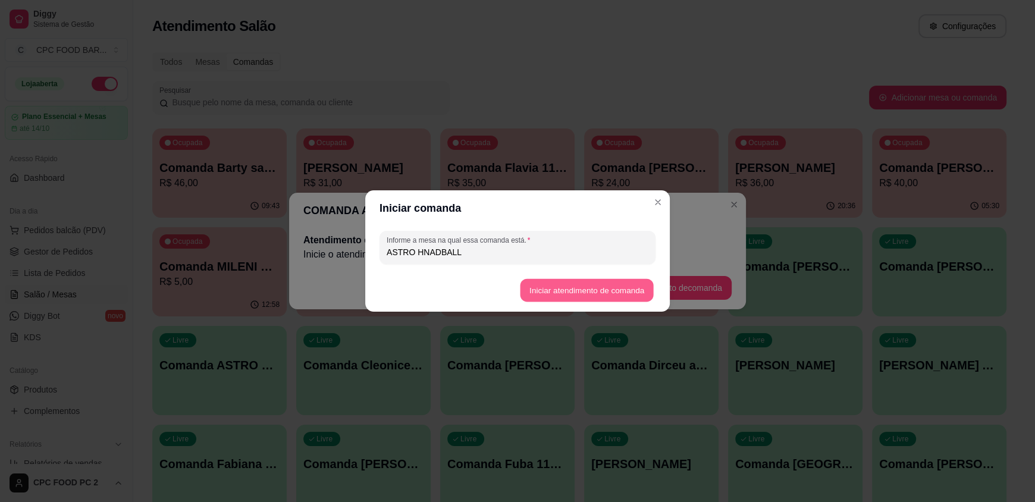
click at [616, 288] on button "Iniciar atendimento de comanda" at bounding box center [586, 290] width 133 height 23
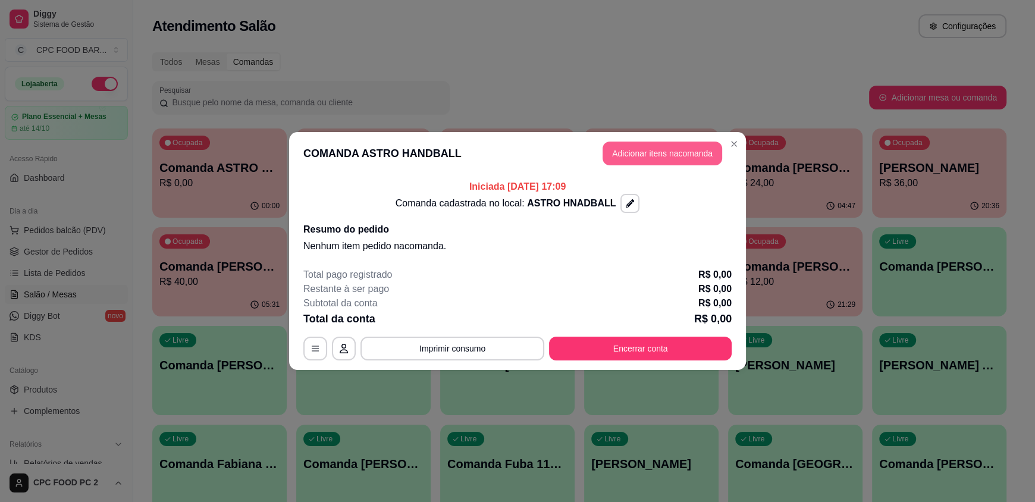
click at [690, 154] on button "Adicionar itens na comanda" at bounding box center [662, 154] width 120 height 24
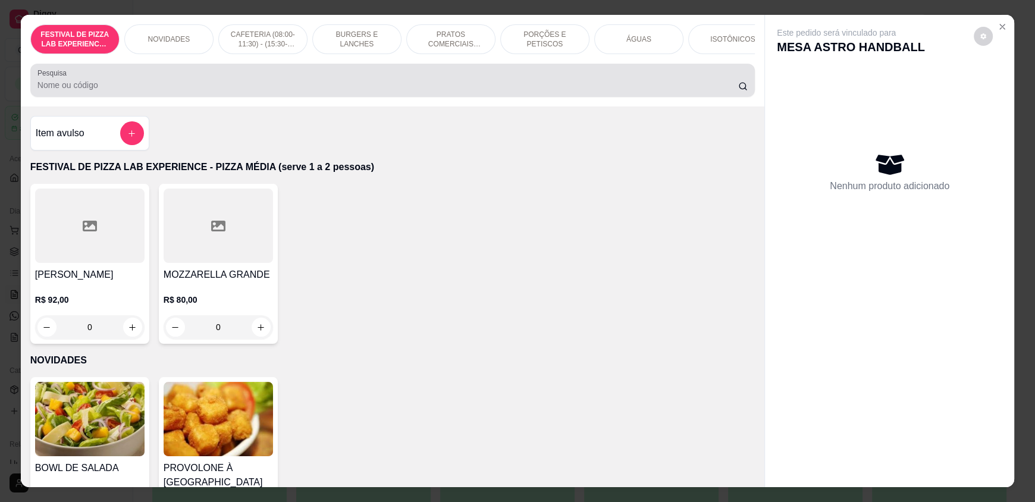
click at [252, 87] on div at bounding box center [392, 80] width 710 height 24
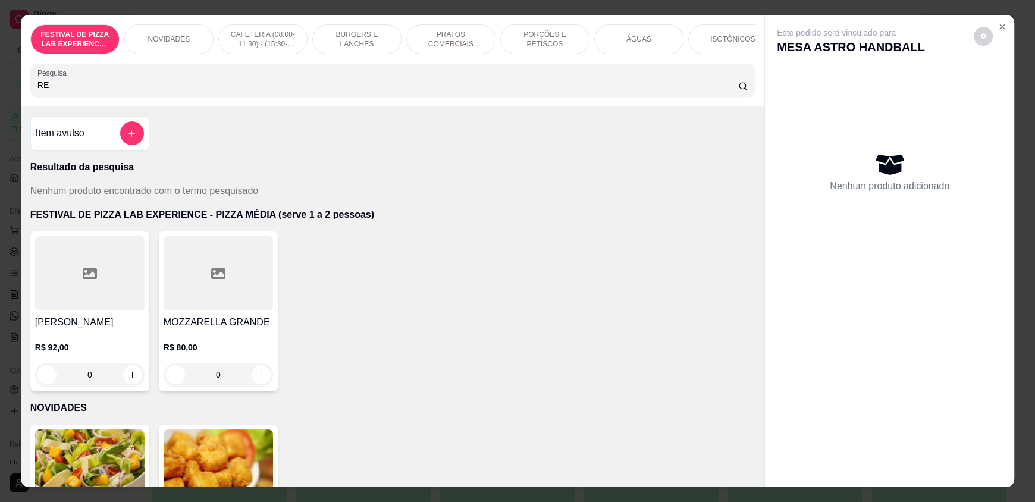
type input "R"
type input "ENERGETICO"
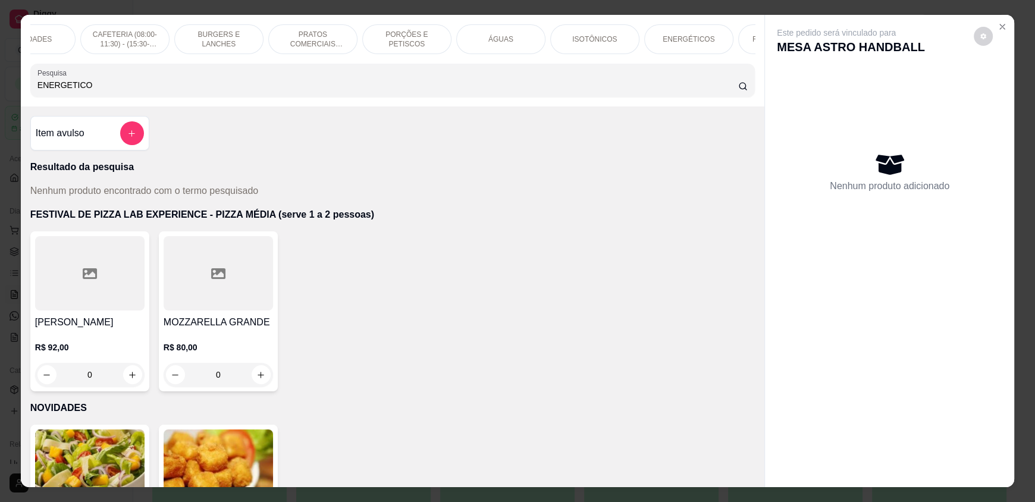
scroll to position [0, 143]
click at [722, 42] on div "ENERGÉTICOS" at bounding box center [683, 39] width 89 height 30
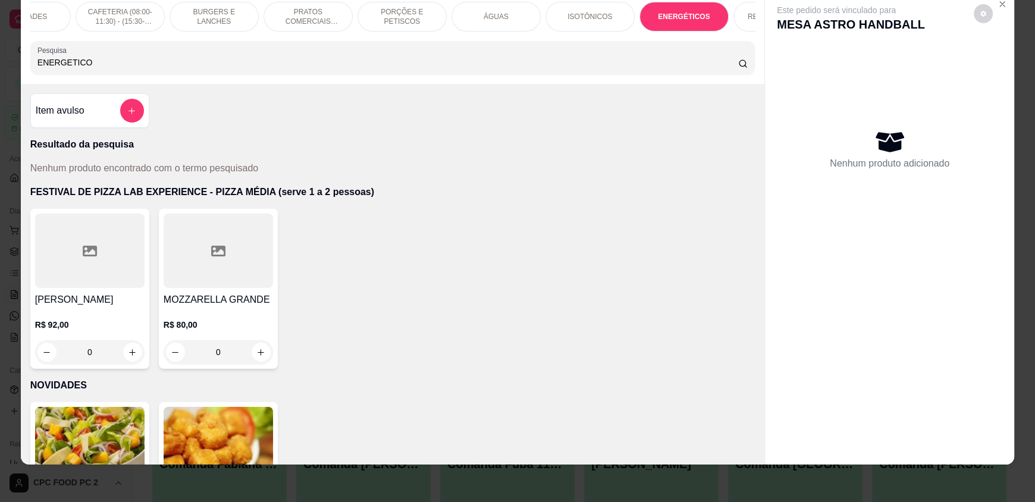
scroll to position [0, 0]
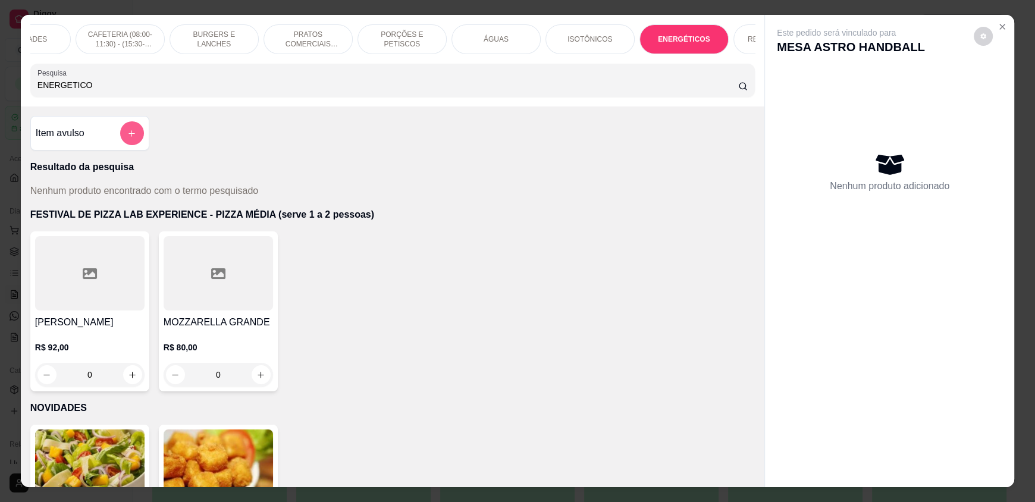
click at [120, 145] on button "add-separate-item" at bounding box center [132, 133] width 24 height 24
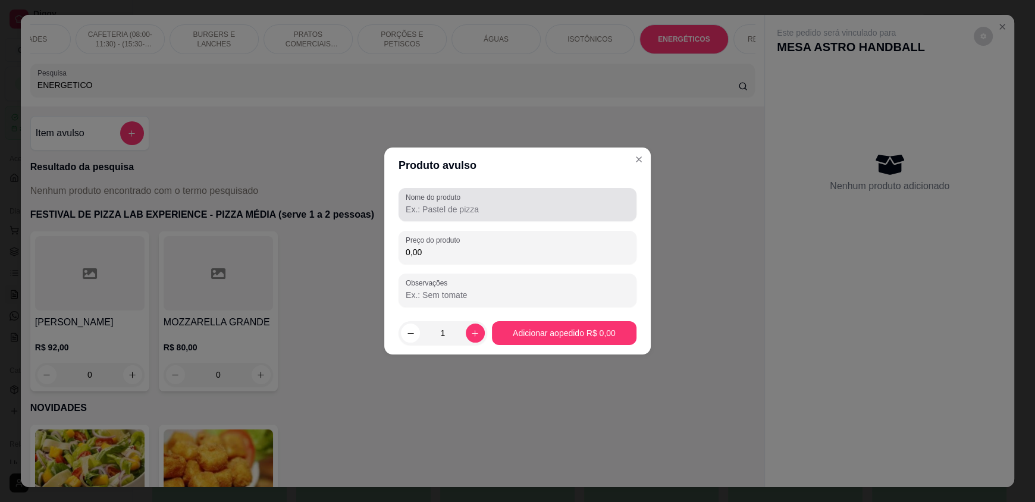
click at [460, 197] on label "Nome do produto" at bounding box center [435, 197] width 59 height 10
click at [460, 203] on input "Nome do produto" at bounding box center [518, 209] width 224 height 12
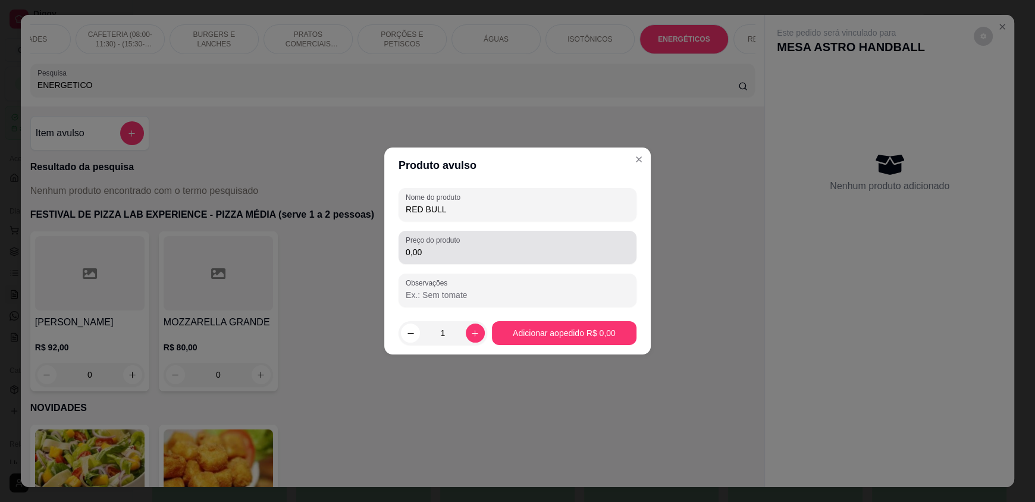
type input "RED BULL"
click at [428, 250] on input "0,00" at bounding box center [518, 252] width 224 height 12
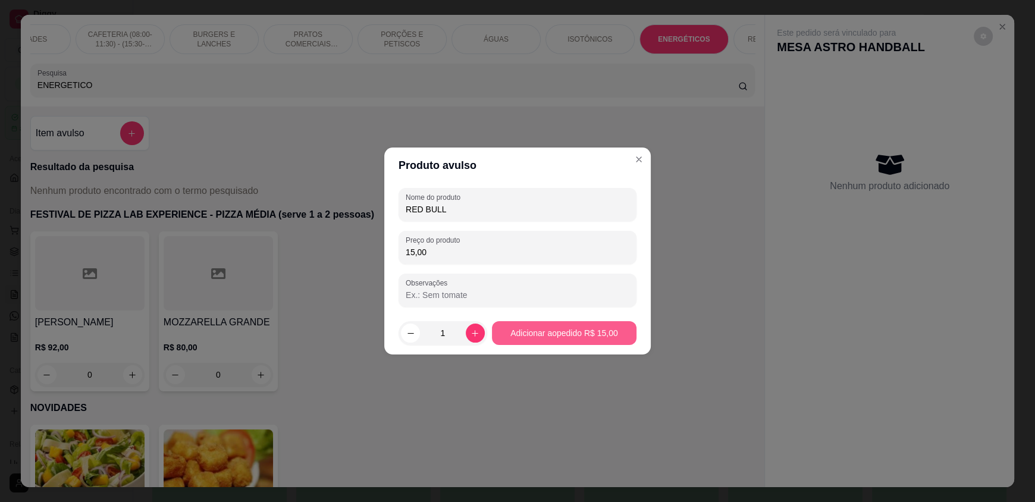
type input "15,00"
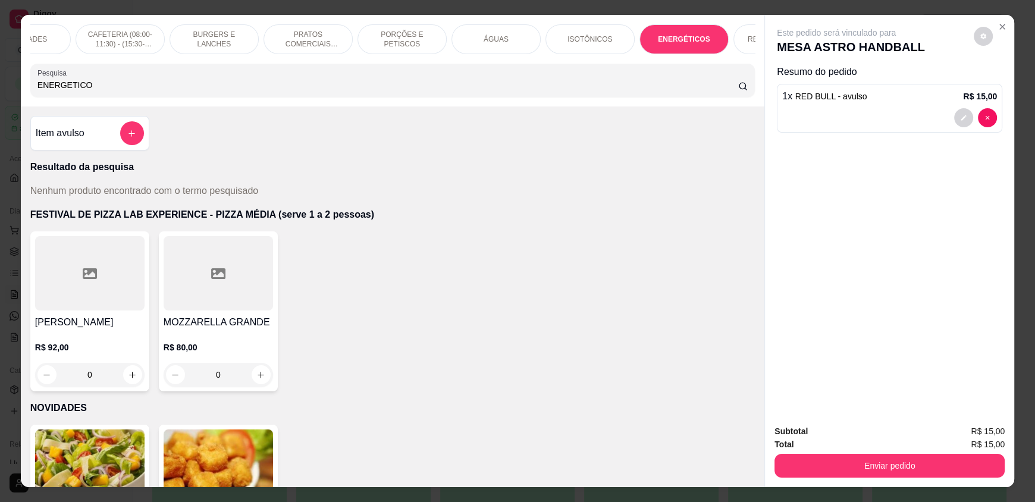
drag, startPoint x: 99, startPoint y: 98, endPoint x: 0, endPoint y: 99, distance: 99.3
click at [0, 102] on div "FESTIVAL DE PIZZA LAB EXPERIENCE - PIZZA MÉDIA (serve 1 a 2 pessoas) NOVIDADES …" at bounding box center [517, 251] width 1035 height 502
type input "AGUA"
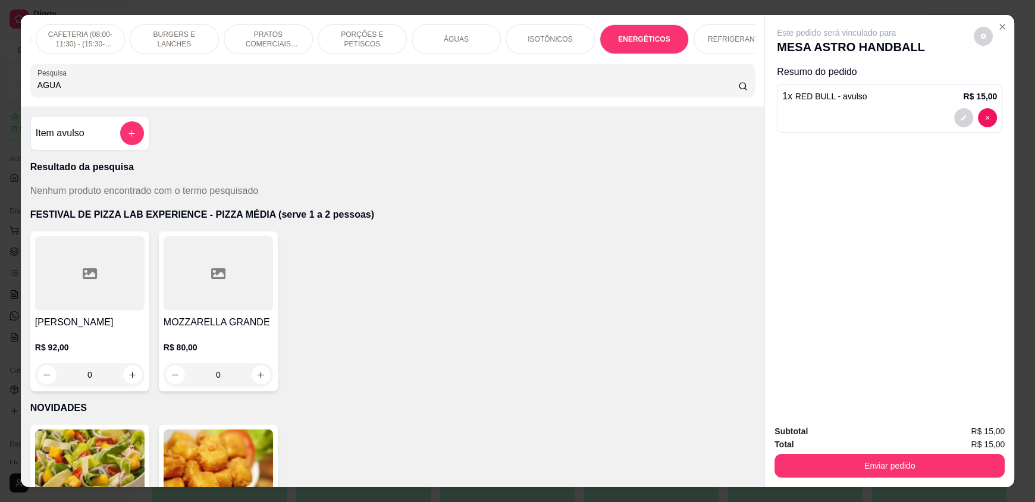
scroll to position [0, 197]
click at [458, 39] on div "ÁGUAS" at bounding box center [441, 39] width 89 height 30
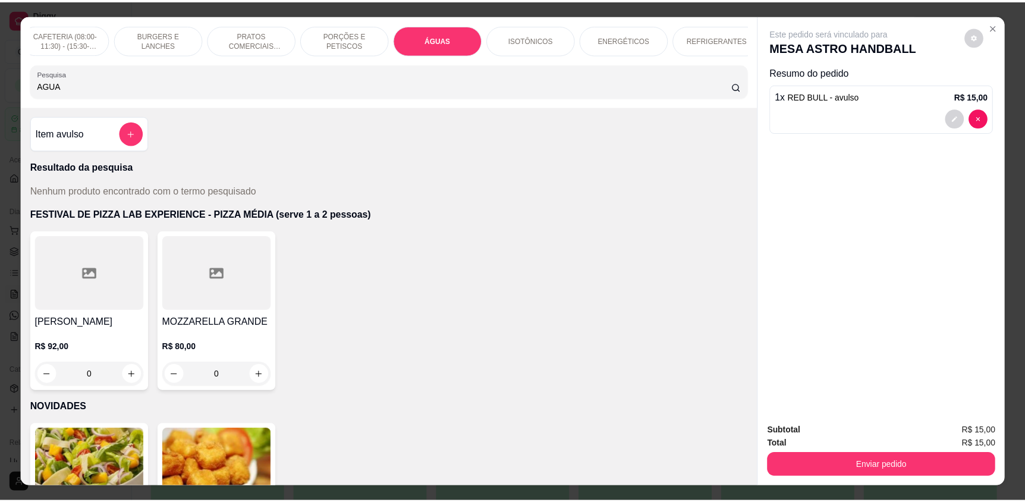
scroll to position [23, 0]
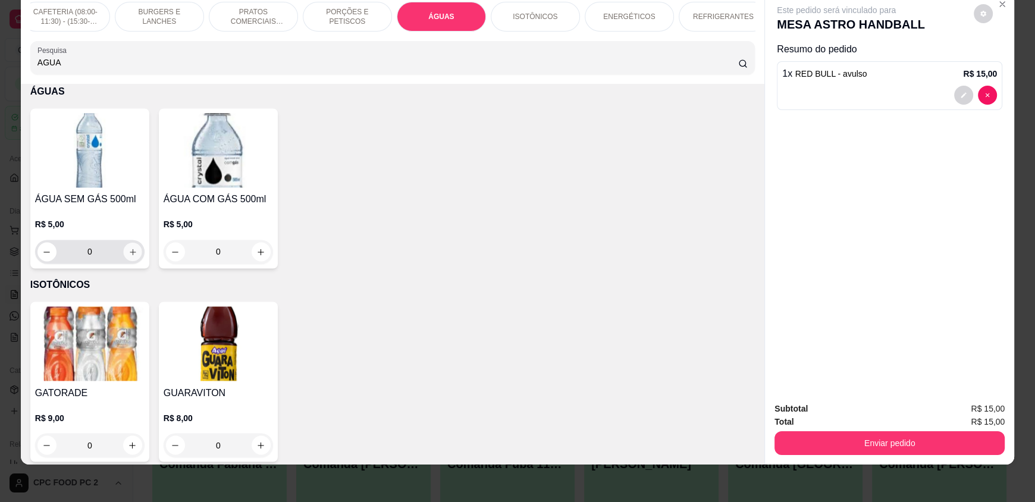
click at [128, 256] on icon "increase-product-quantity" at bounding box center [132, 251] width 9 height 9
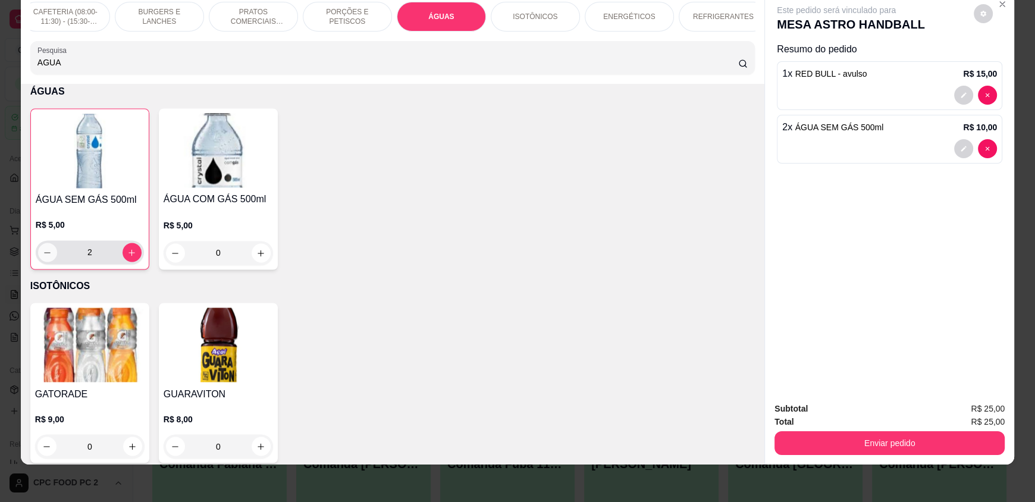
click at [43, 257] on icon "decrease-product-quantity" at bounding box center [47, 252] width 9 height 9
type input "1"
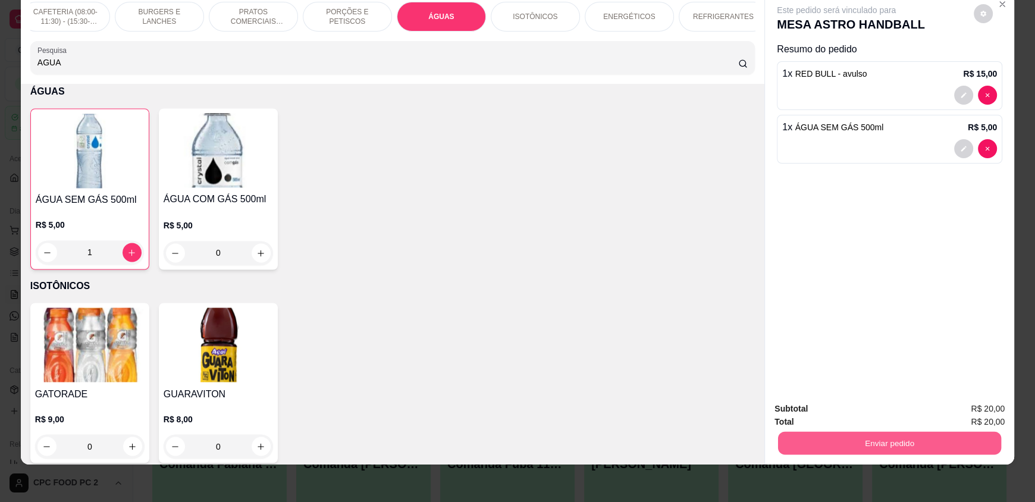
click at [972, 441] on button "Enviar pedido" at bounding box center [889, 442] width 223 height 23
click at [890, 411] on button "Não registrar e enviar pedido" at bounding box center [850, 413] width 120 height 22
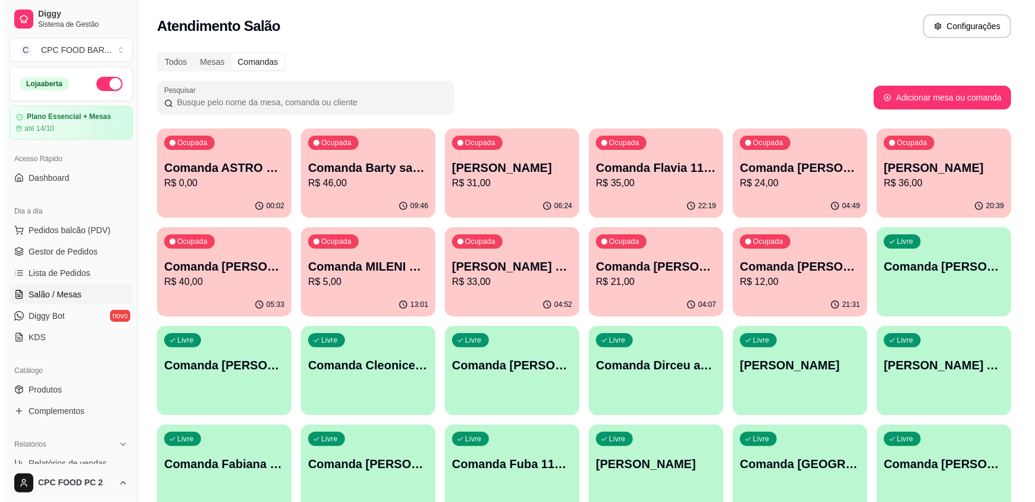
scroll to position [0, 0]
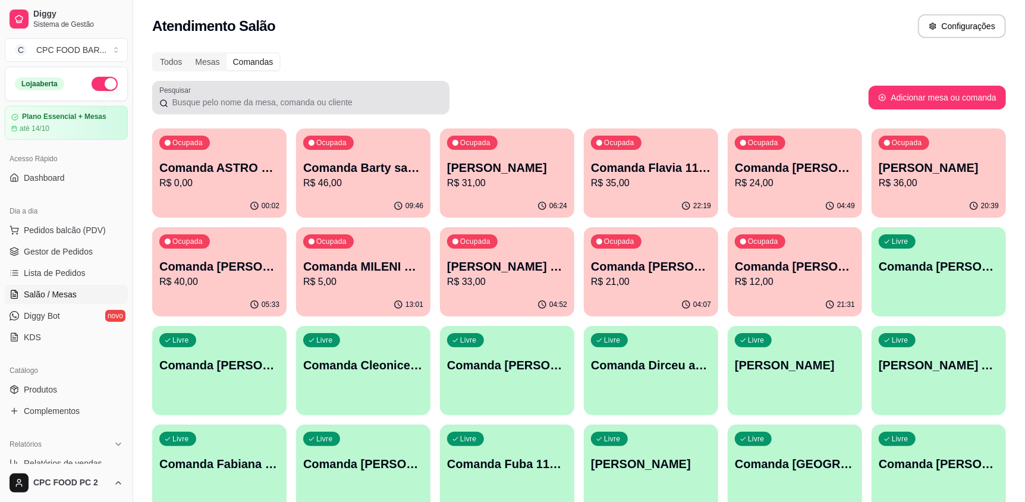
click at [300, 93] on div at bounding box center [300, 98] width 283 height 24
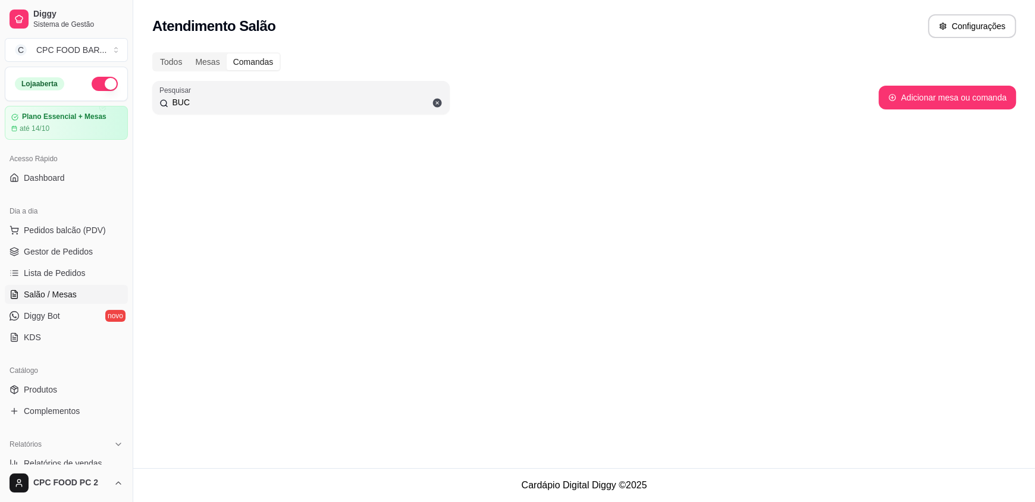
click at [245, 102] on input "BUC" at bounding box center [305, 102] width 274 height 12
click at [246, 102] on input "BUC" at bounding box center [305, 102] width 274 height 12
type input "BUC"
click at [214, 63] on div "Mesas" at bounding box center [206, 62] width 37 height 17
click at [188, 54] on input "Mesas" at bounding box center [188, 54] width 0 height 0
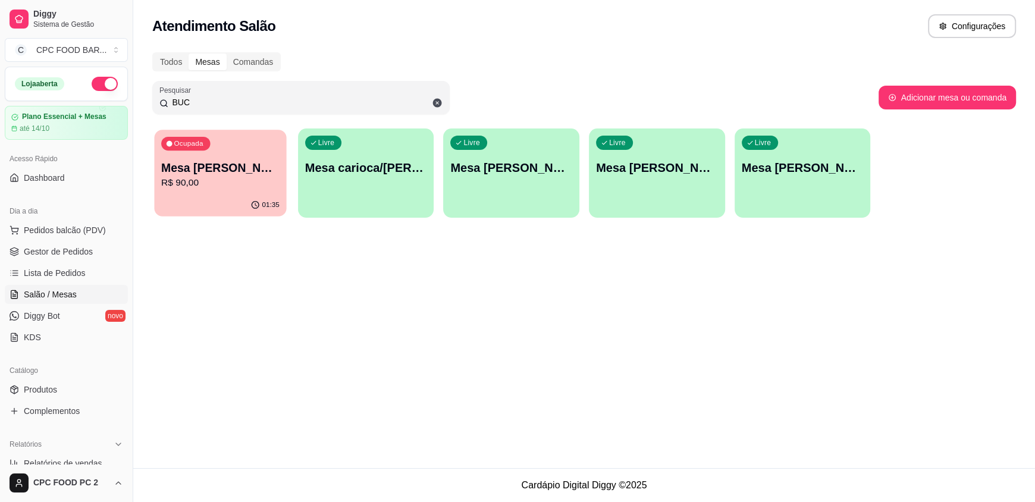
click at [242, 182] on p "R$ 90,00" at bounding box center [220, 183] width 118 height 14
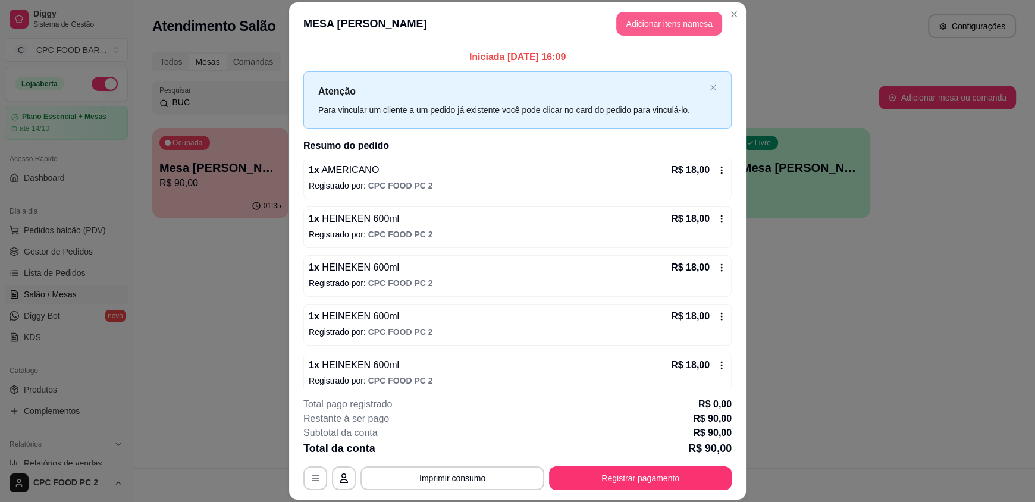
click at [637, 26] on button "Adicionar itens na mesa" at bounding box center [669, 24] width 106 height 24
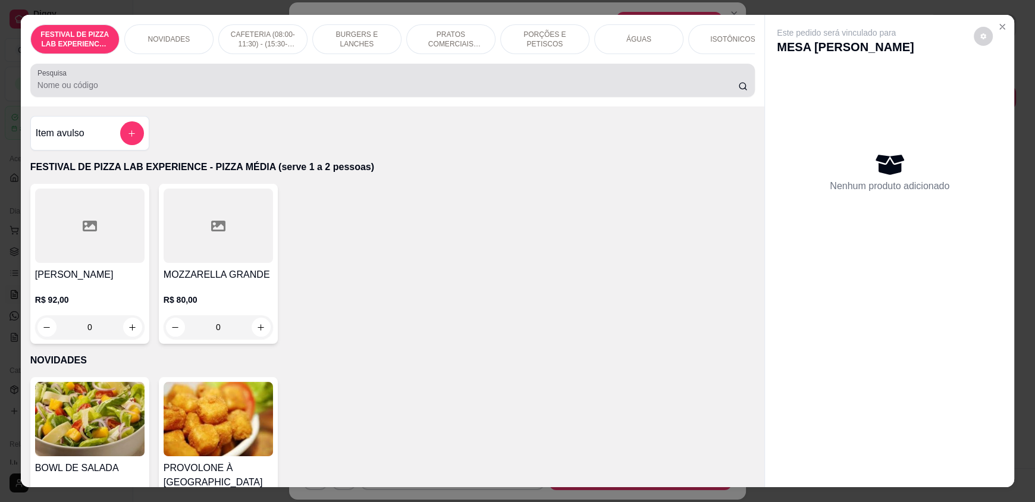
click at [348, 91] on input "Pesquisa" at bounding box center [387, 85] width 701 height 12
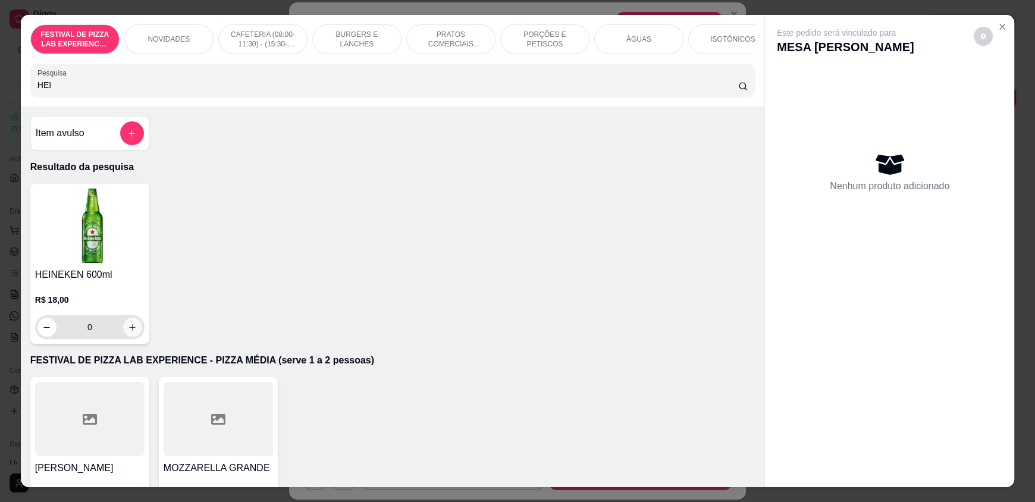
type input "HEI"
click at [128, 332] on icon "increase-product-quantity" at bounding box center [132, 327] width 9 height 9
type input "1"
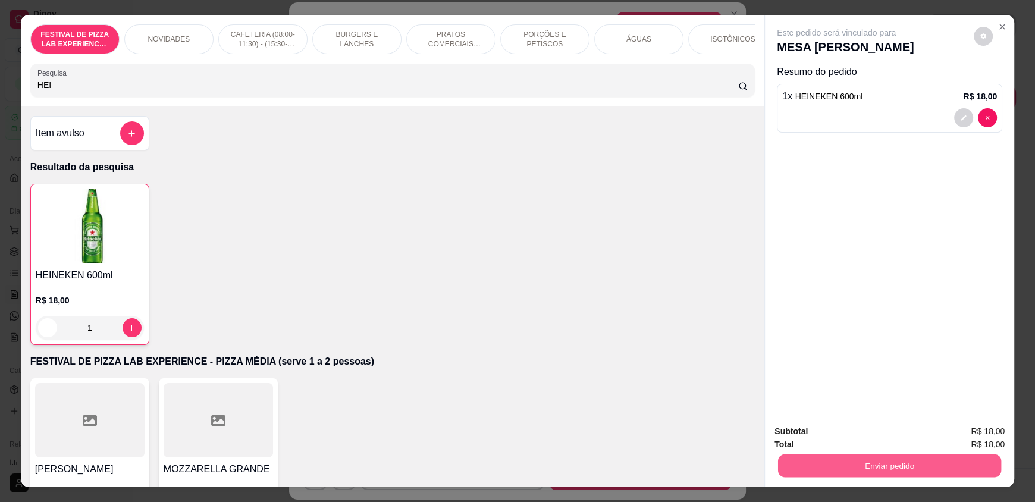
click at [818, 458] on button "Enviar pedido" at bounding box center [889, 465] width 223 height 23
click at [813, 436] on button "Não registrar e enviar pedido" at bounding box center [850, 436] width 120 height 22
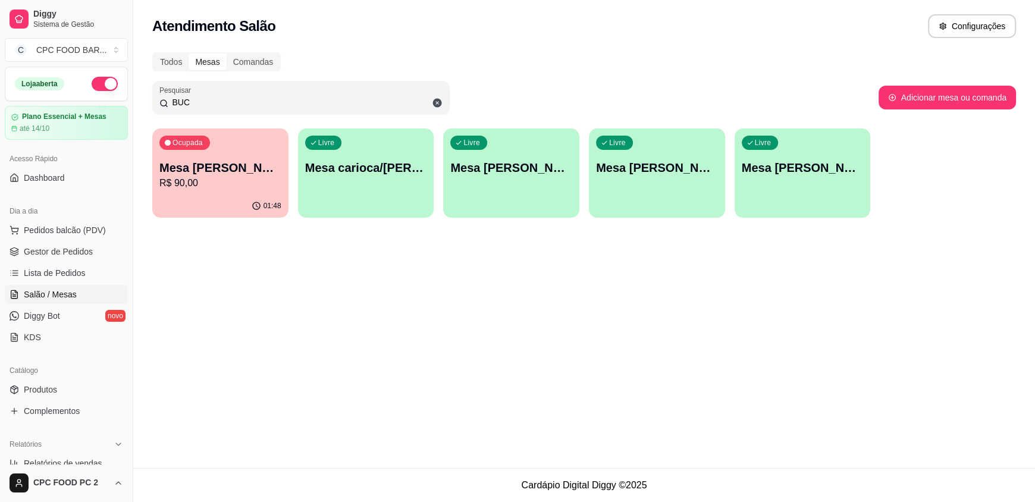
click at [207, 102] on input "BUC" at bounding box center [305, 102] width 274 height 12
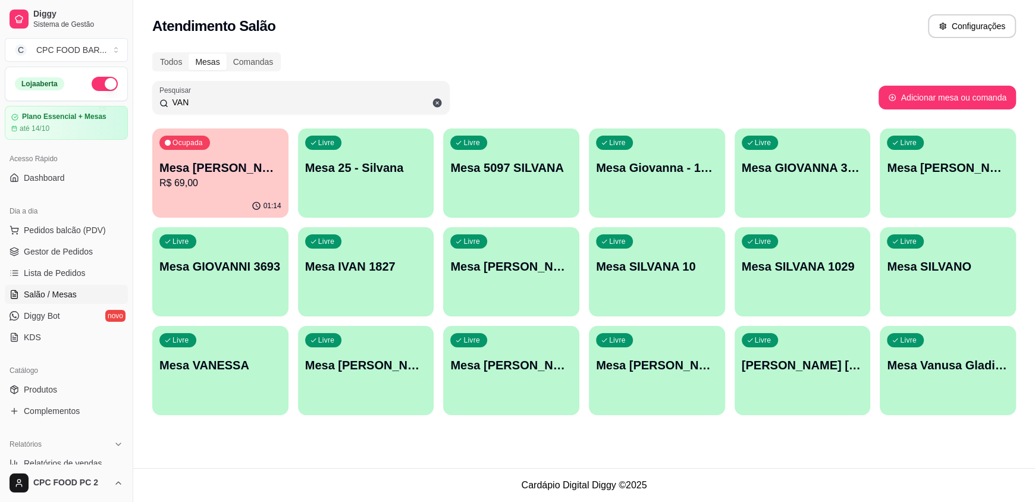
type input "VAN"
click at [210, 152] on div "Ocupada Mesa [PERSON_NAME] R$ 69,00" at bounding box center [220, 162] width 132 height 64
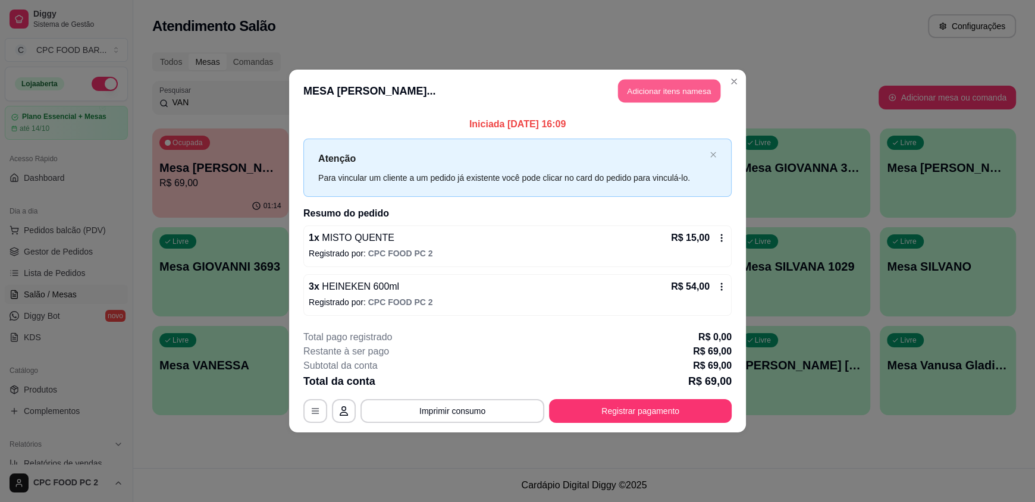
click at [665, 86] on button "Adicionar itens na mesa" at bounding box center [669, 91] width 102 height 23
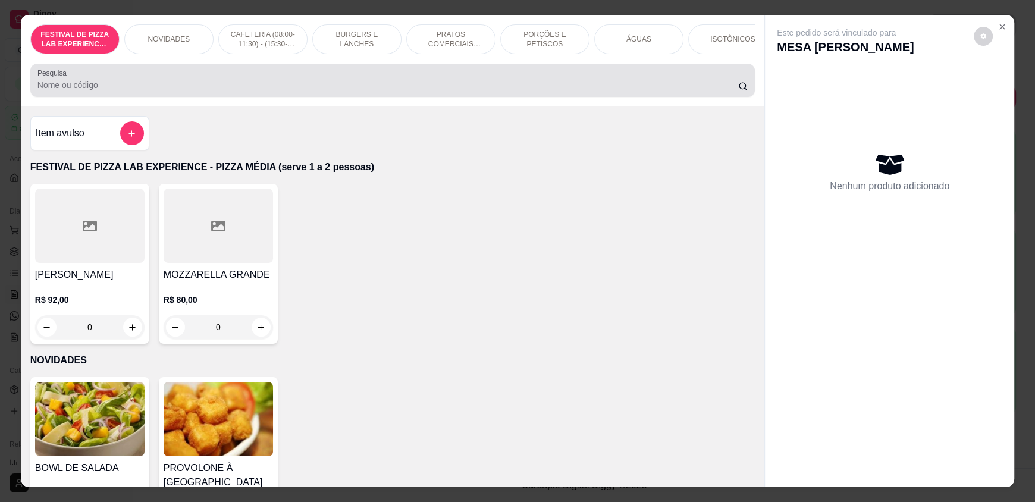
click at [415, 90] on input "Pesquisa" at bounding box center [387, 85] width 701 height 12
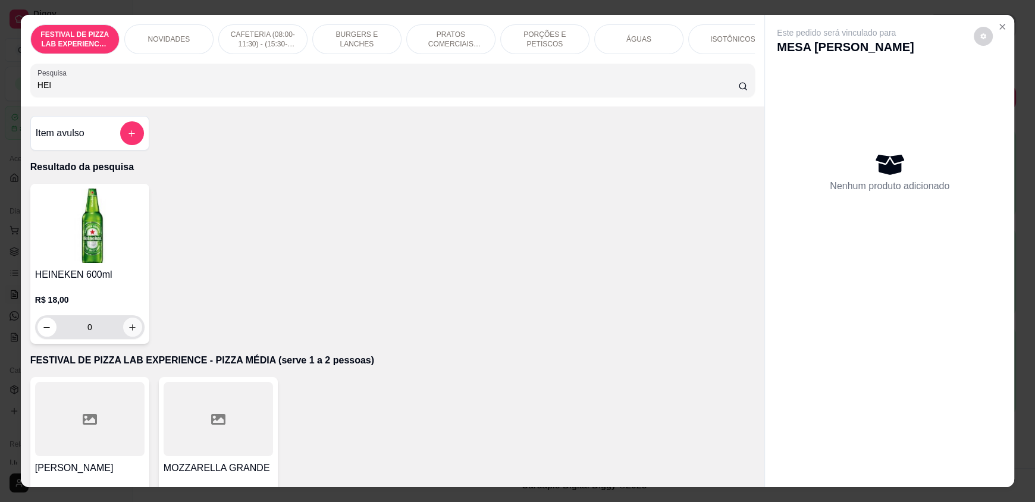
type input "HEI"
click at [128, 332] on icon "increase-product-quantity" at bounding box center [132, 327] width 9 height 9
type input "1"
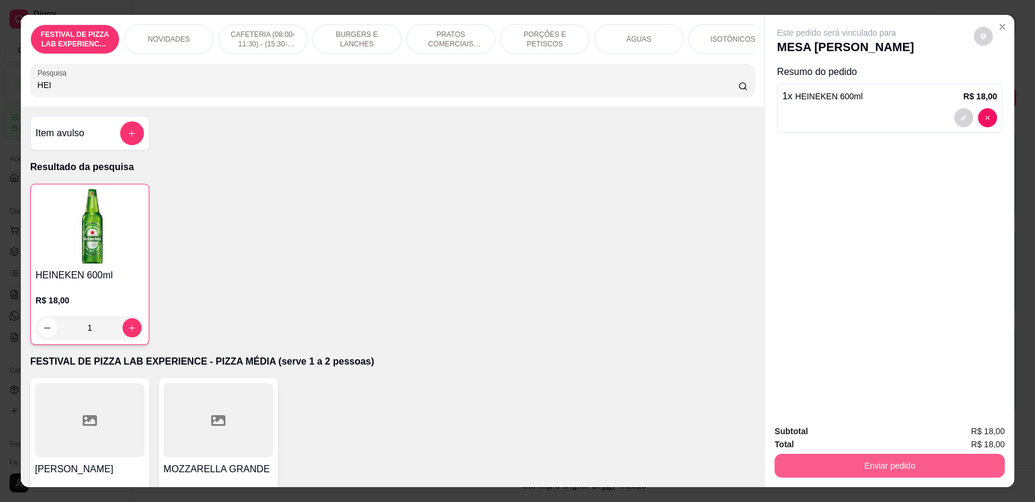
click at [799, 464] on button "Enviar pedido" at bounding box center [889, 466] width 230 height 24
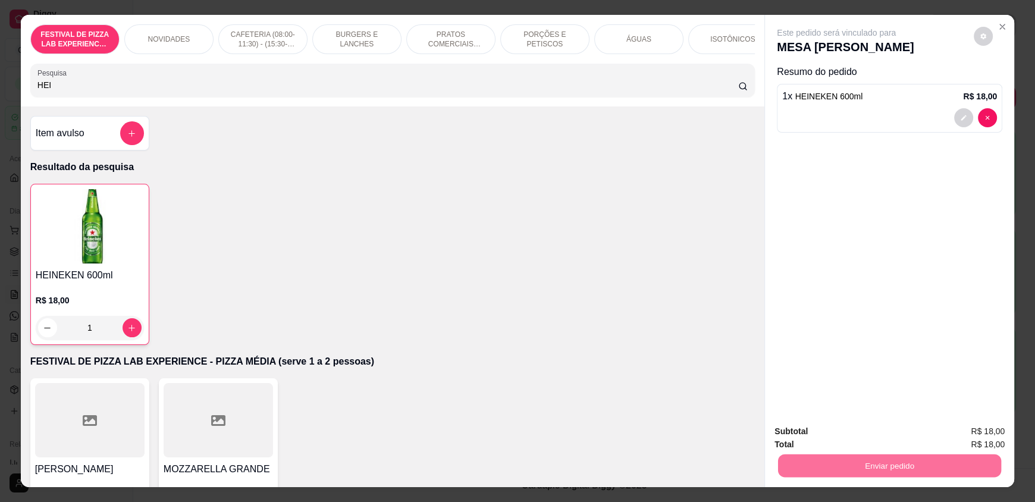
click at [824, 438] on button "Não registrar e enviar pedido" at bounding box center [850, 436] width 120 height 22
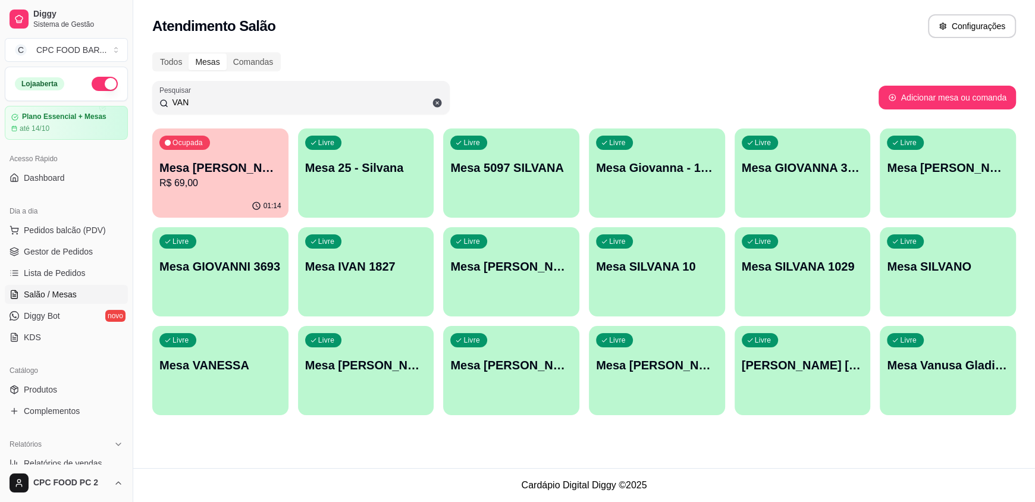
click at [736, 56] on div "Todos Mesas Comandas" at bounding box center [583, 61] width 863 height 19
drag, startPoint x: 736, startPoint y: 56, endPoint x: 730, endPoint y: 73, distance: 18.2
drag, startPoint x: 730, startPoint y: 73, endPoint x: 221, endPoint y: 102, distance: 509.8
click at [221, 106] on input "VAN" at bounding box center [305, 102] width 274 height 12
click at [221, 102] on input "VAN" at bounding box center [305, 102] width 274 height 12
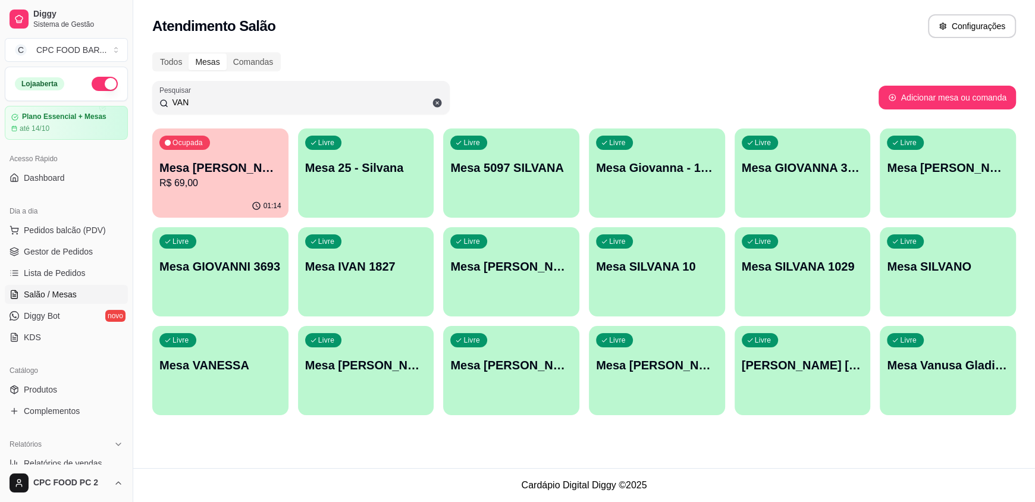
click at [221, 102] on input "VAN" at bounding box center [305, 102] width 274 height 12
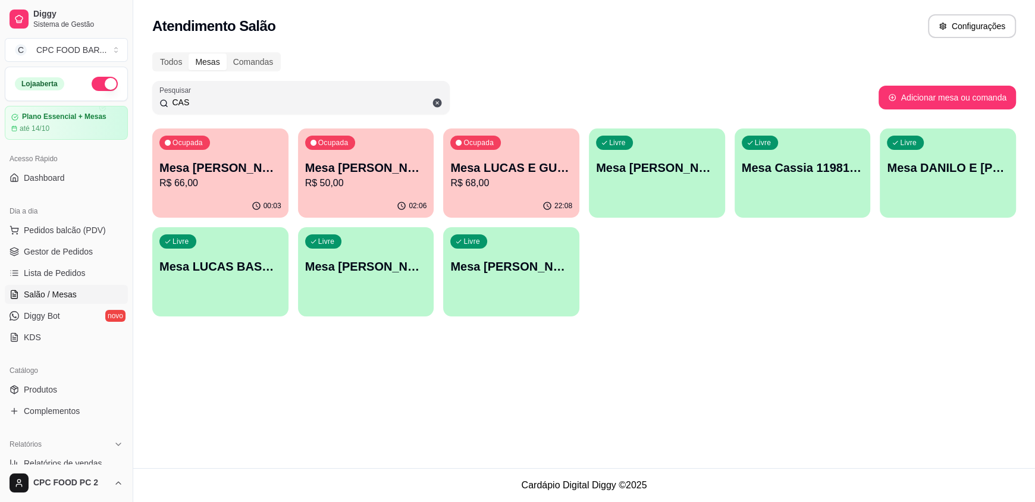
type input "CAS"
click at [246, 182] on p "R$ 66,00" at bounding box center [220, 183] width 122 height 14
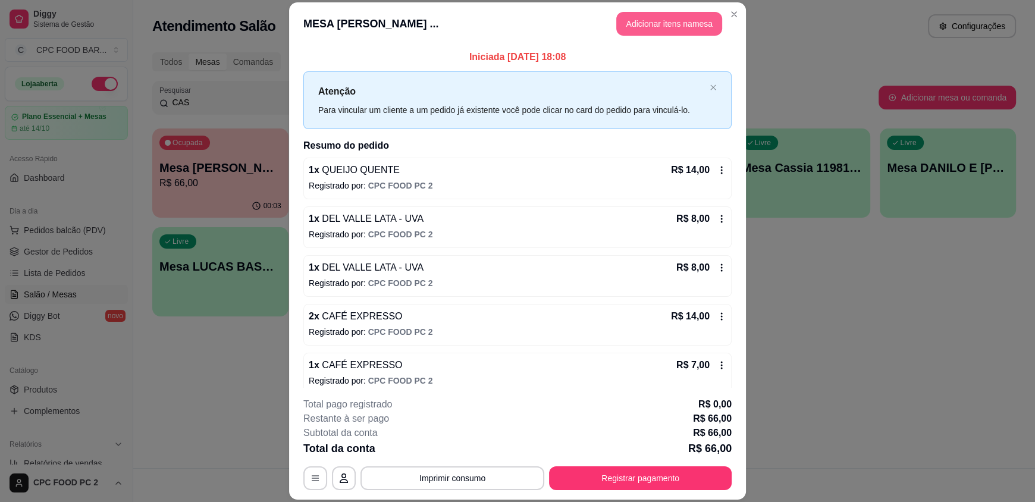
click at [650, 18] on button "Adicionar itens na mesa" at bounding box center [669, 24] width 106 height 24
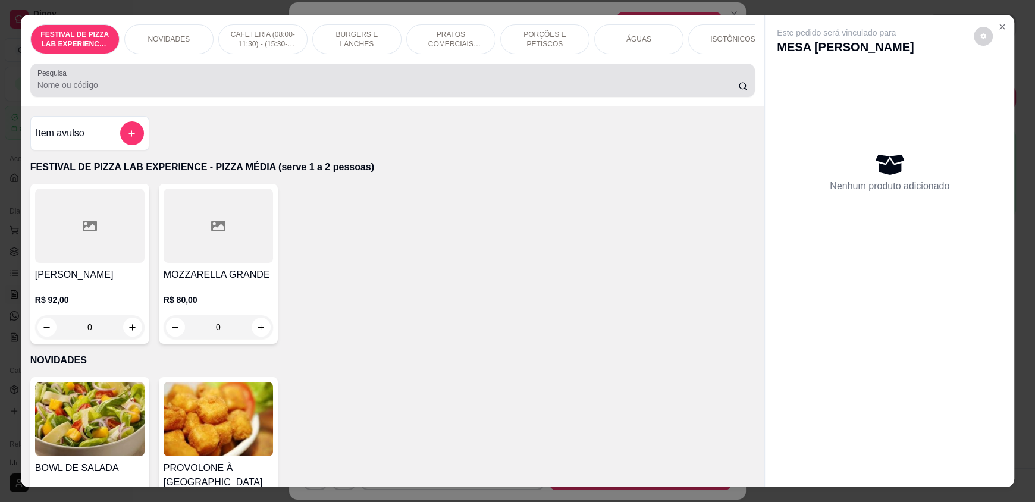
click at [307, 91] on input "Pesquisa" at bounding box center [387, 85] width 701 height 12
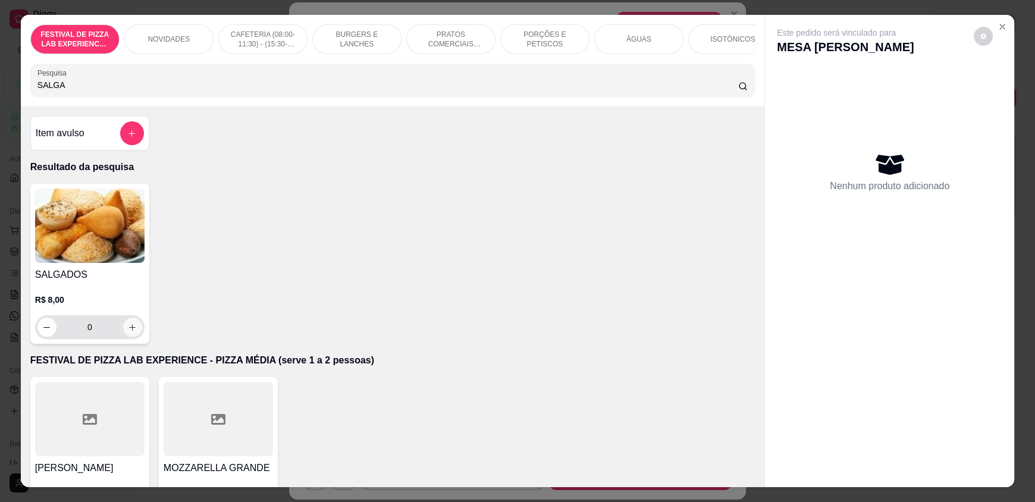
type input "SALGA"
click at [134, 337] on button "increase-product-quantity" at bounding box center [132, 327] width 18 height 18
type input "1"
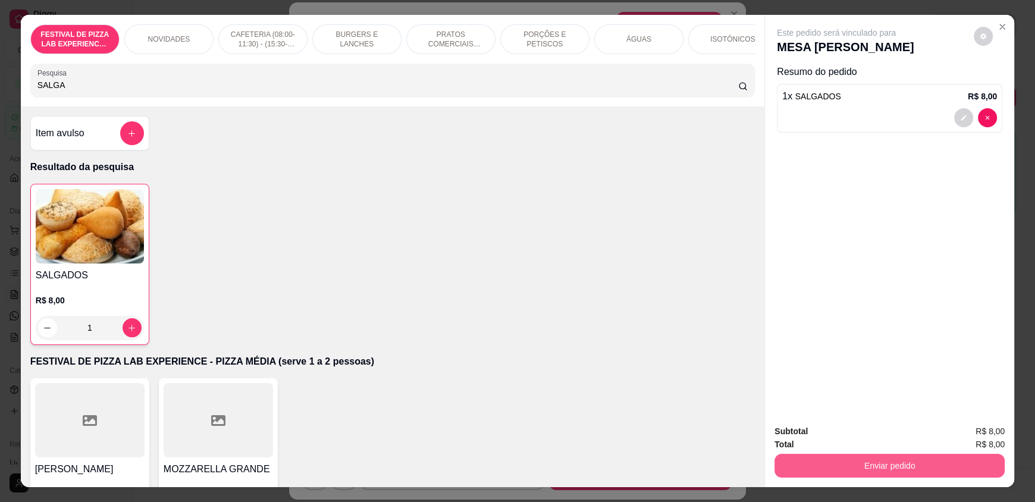
click at [852, 465] on button "Enviar pedido" at bounding box center [889, 466] width 230 height 24
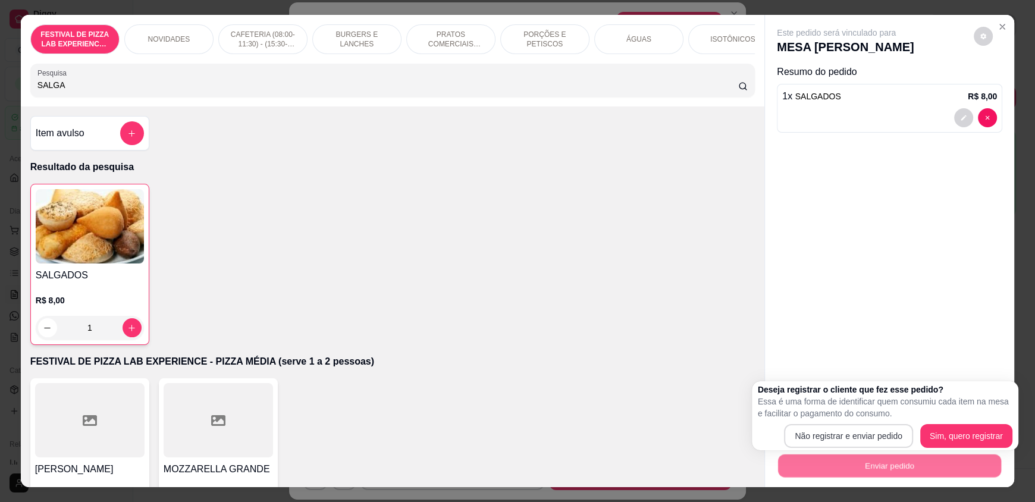
click at [834, 421] on div "Deseja registrar o cliente que fez esse pedido? Essa é uma forma de identificar…" at bounding box center [885, 416] width 254 height 64
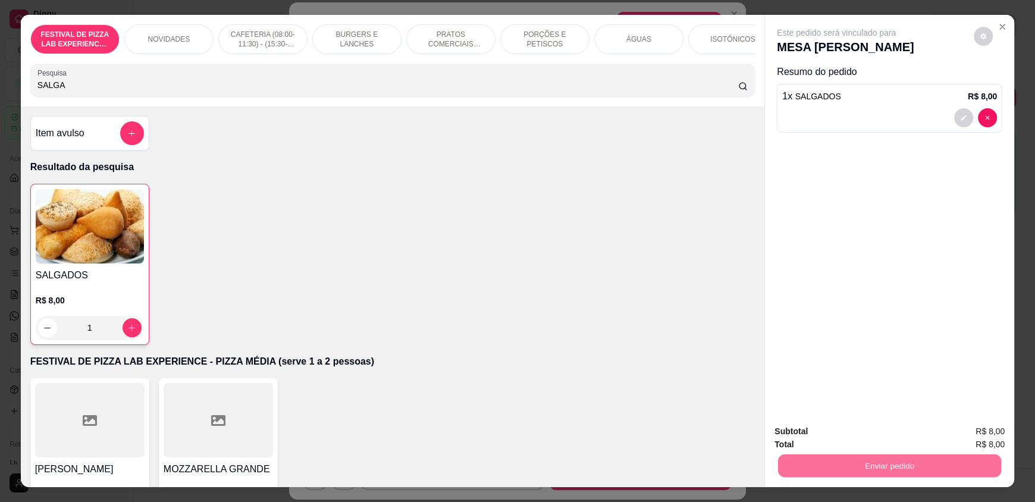
click at [835, 435] on button "Não registrar e enviar pedido" at bounding box center [850, 436] width 124 height 23
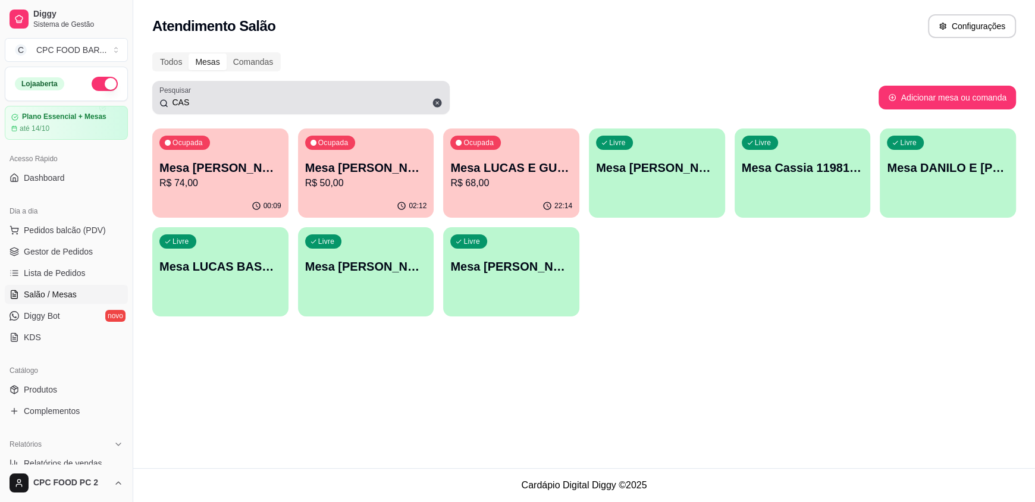
click at [211, 96] on div "CAS" at bounding box center [300, 98] width 283 height 24
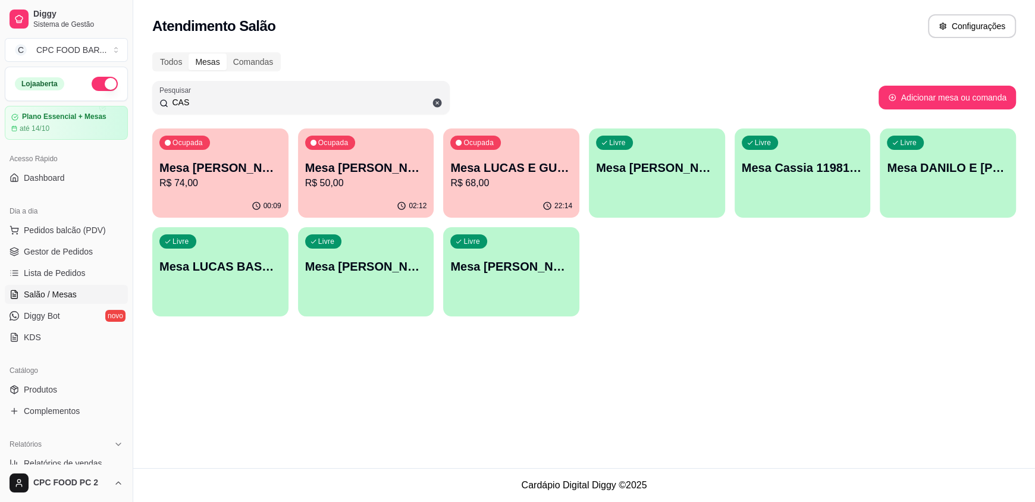
click at [211, 96] on input "CAS" at bounding box center [305, 102] width 274 height 12
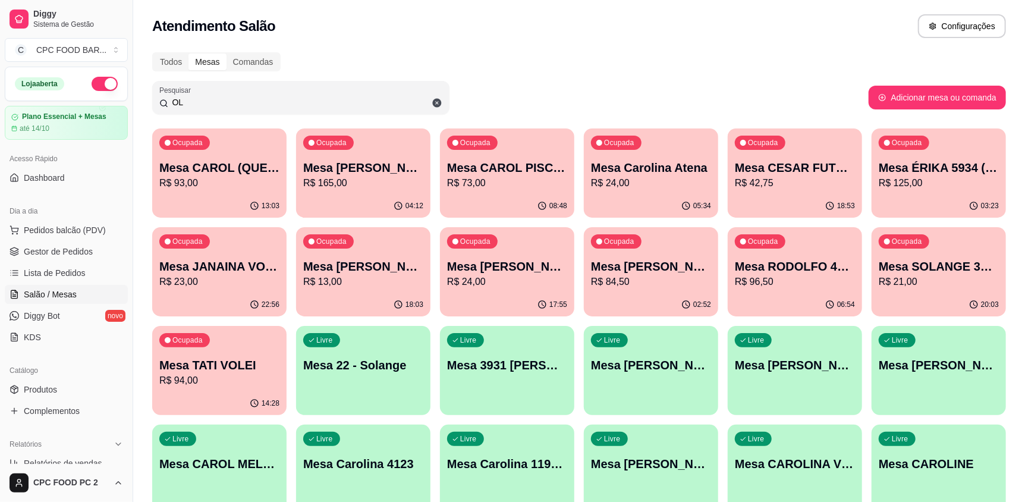
type input "O"
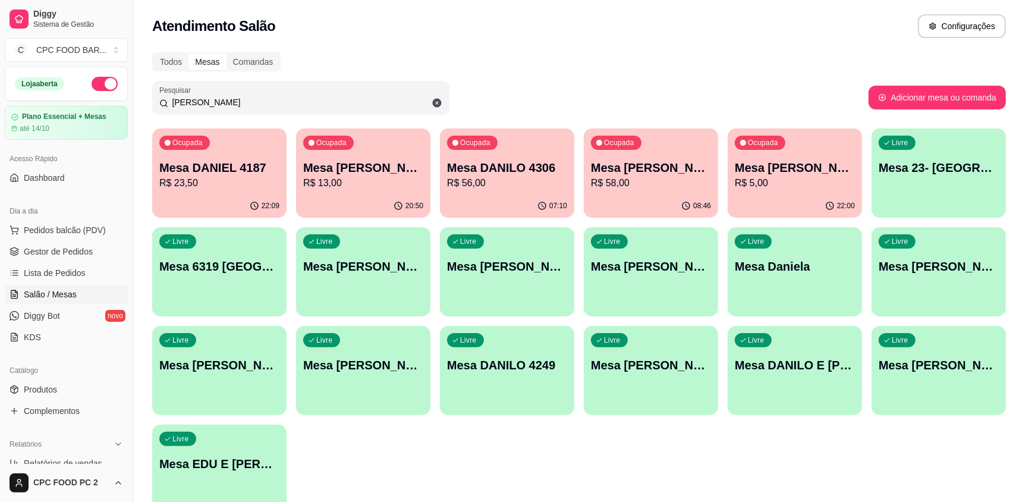
type input "[PERSON_NAME]"
click at [511, 196] on div "07:10" at bounding box center [507, 205] width 130 height 23
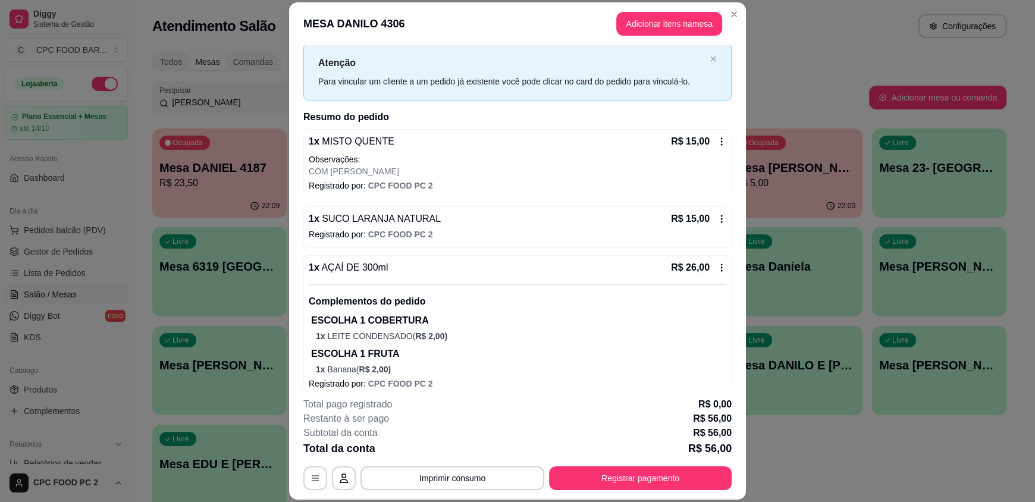
scroll to position [42, 0]
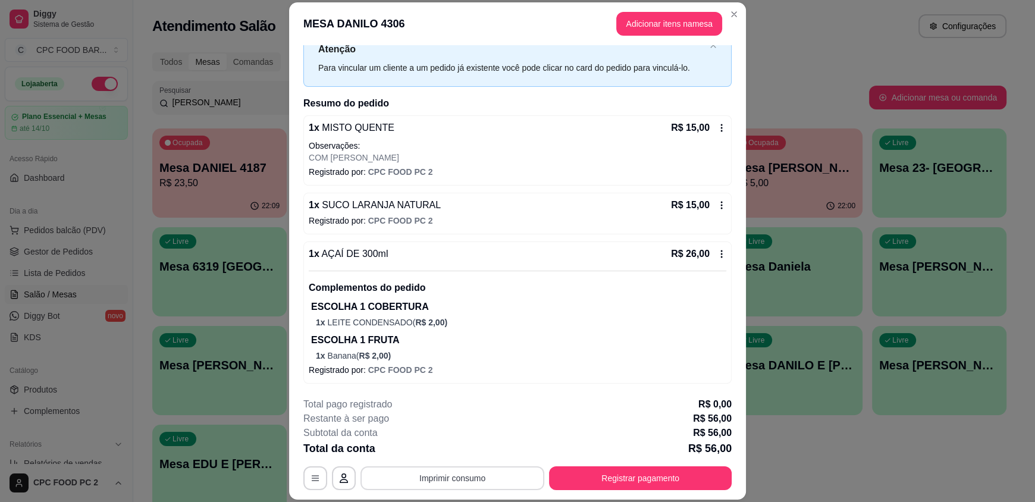
click at [436, 480] on button "Imprimir consumo" at bounding box center [452, 478] width 184 height 24
click at [437, 454] on button "IMPRESSORA" at bounding box center [451, 450] width 86 height 19
click at [609, 479] on button "Registrar pagamento" at bounding box center [640, 478] width 183 height 24
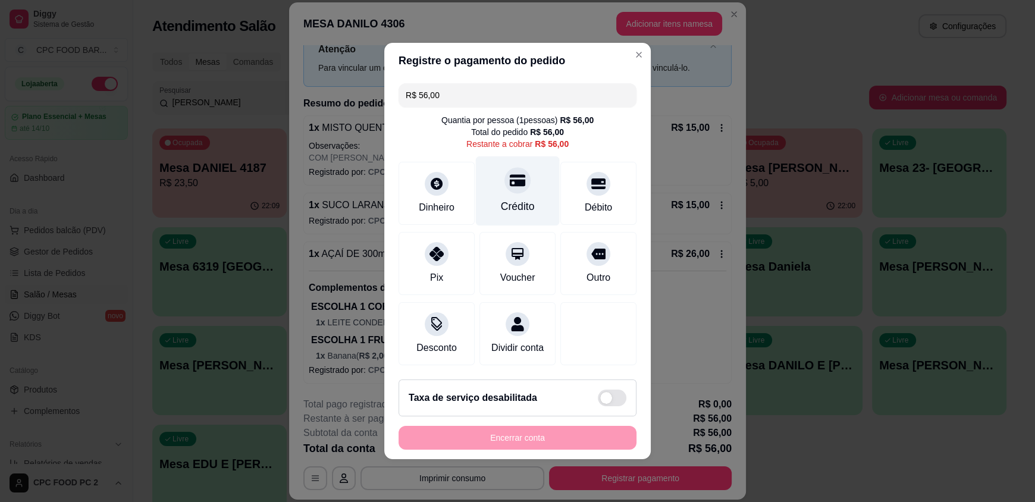
click at [507, 199] on div "Crédito" at bounding box center [518, 206] width 34 height 15
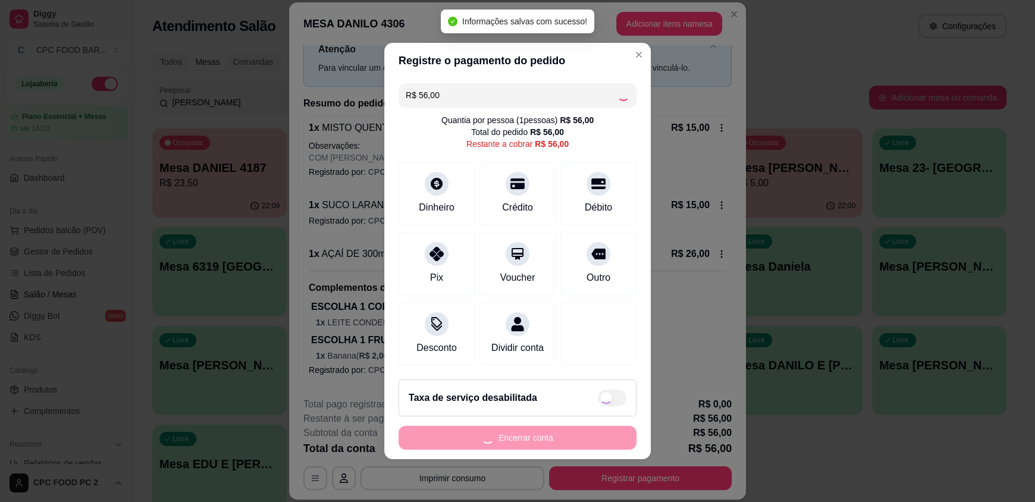
type input "R$ 0,00"
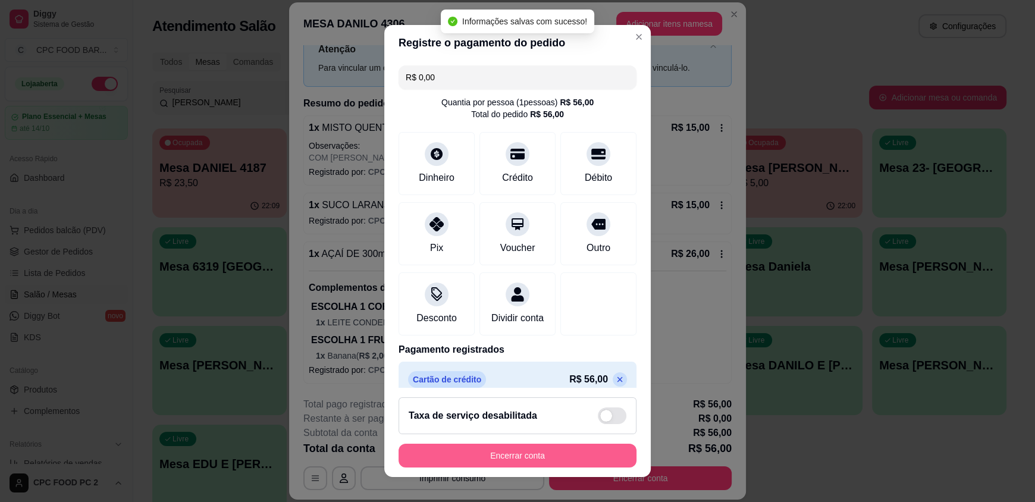
click at [492, 451] on button "Encerrar conta" at bounding box center [517, 456] width 238 height 24
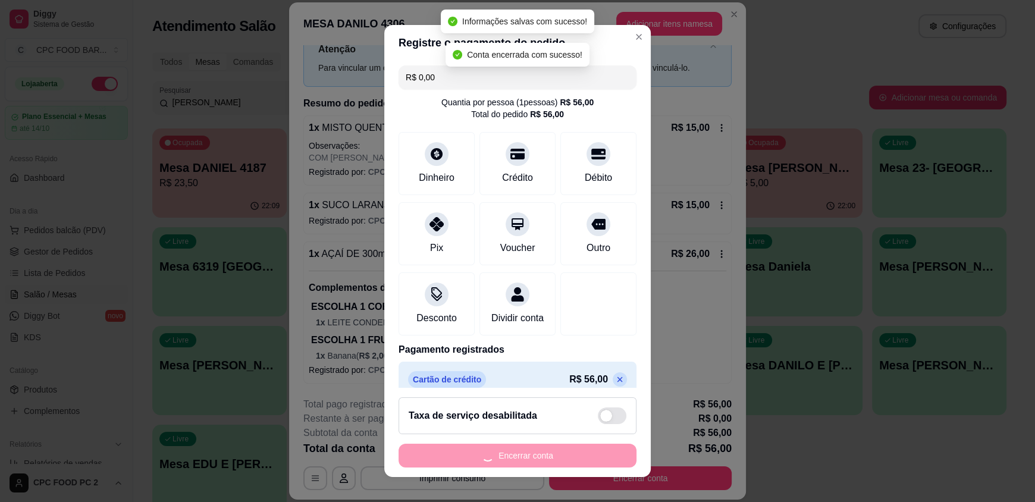
scroll to position [0, 0]
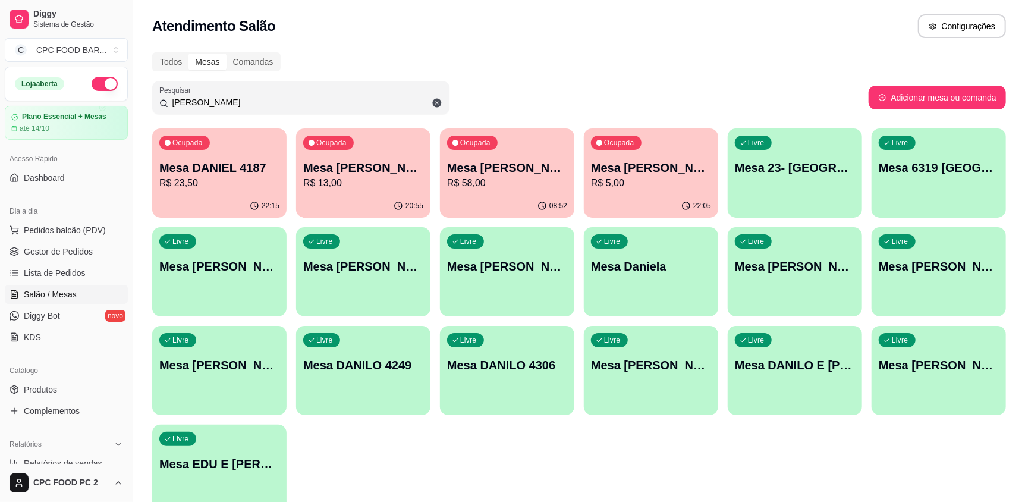
click at [373, 96] on input "[PERSON_NAME]" at bounding box center [305, 102] width 274 height 12
click at [371, 97] on input "[PERSON_NAME]" at bounding box center [305, 102] width 274 height 12
click at [352, 108] on div "[PERSON_NAME]" at bounding box center [300, 98] width 283 height 24
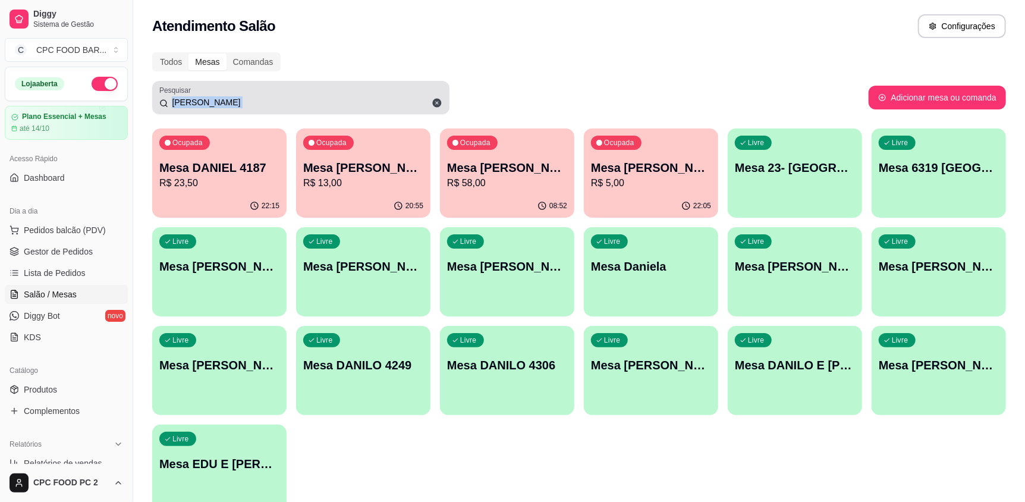
click at [352, 108] on div "[PERSON_NAME]" at bounding box center [300, 98] width 283 height 24
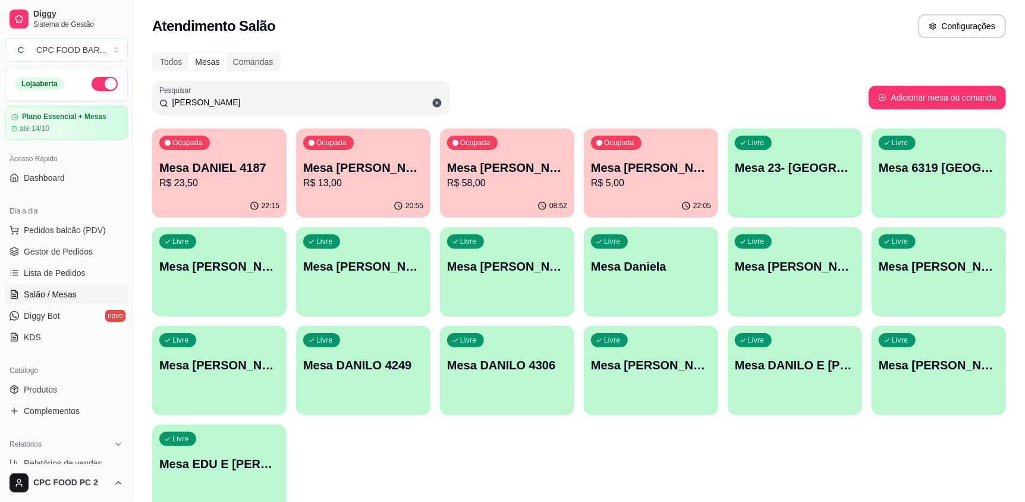
click at [236, 108] on div "[PERSON_NAME]" at bounding box center [300, 98] width 283 height 24
click at [236, 108] on input "[PERSON_NAME]" at bounding box center [305, 102] width 274 height 12
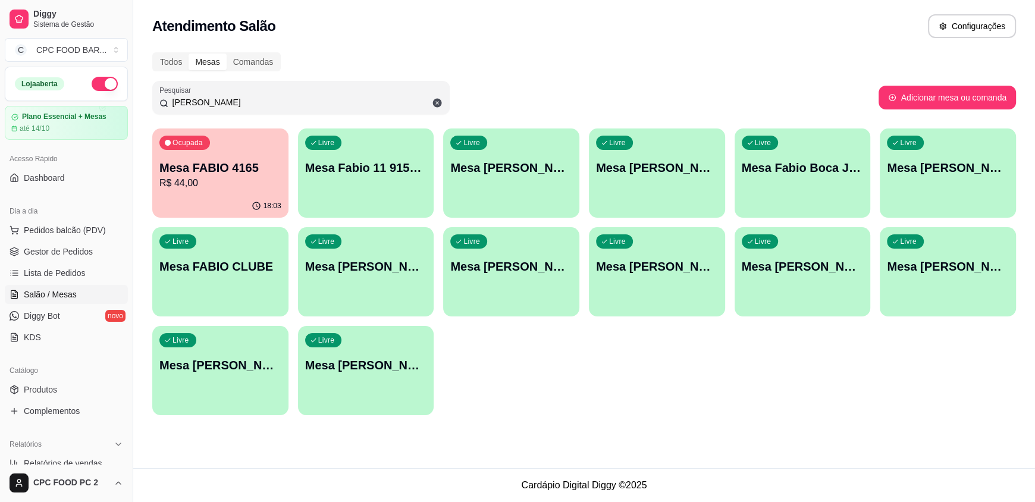
type input "[PERSON_NAME]"
click at [914, 274] on p "Mesa [PERSON_NAME]" at bounding box center [948, 266] width 122 height 17
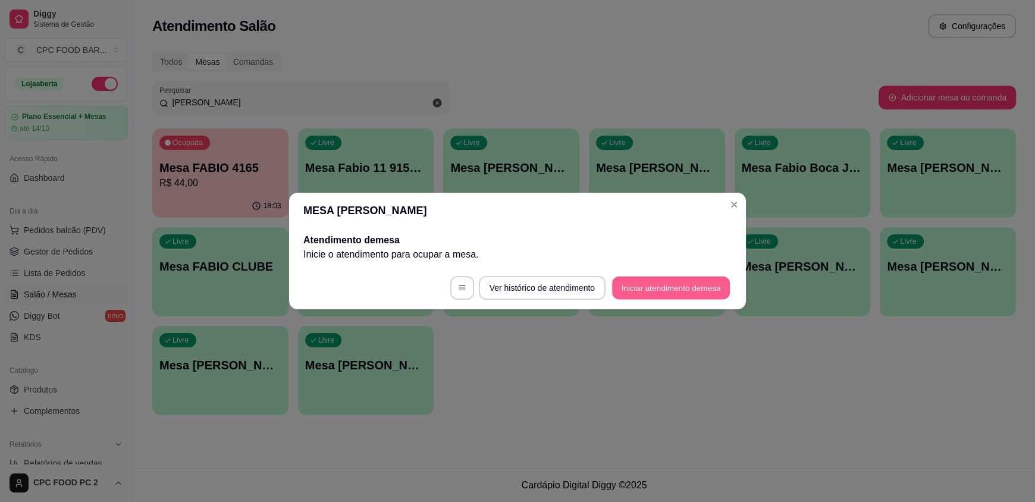
click at [689, 294] on button "Iniciar atendimento de mesa" at bounding box center [671, 287] width 118 height 23
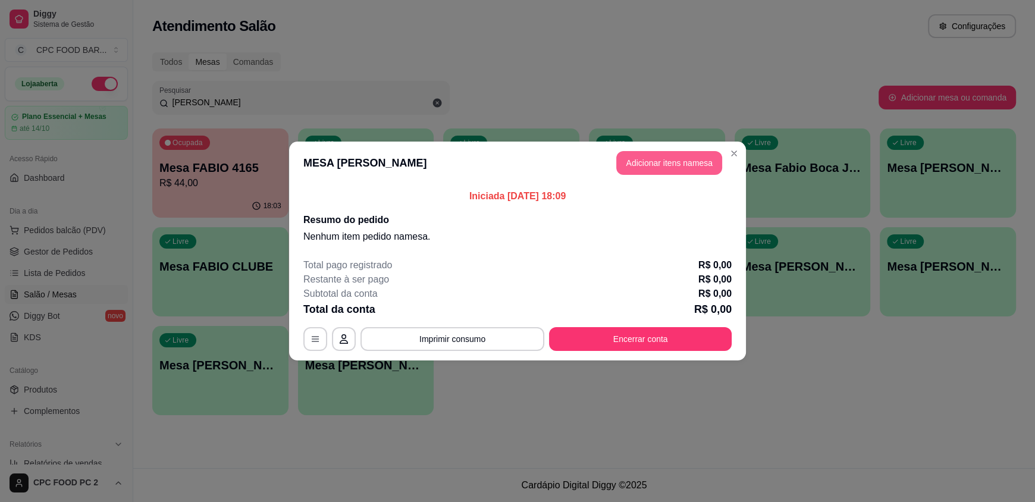
click at [631, 164] on button "Adicionar itens na mesa" at bounding box center [669, 163] width 106 height 24
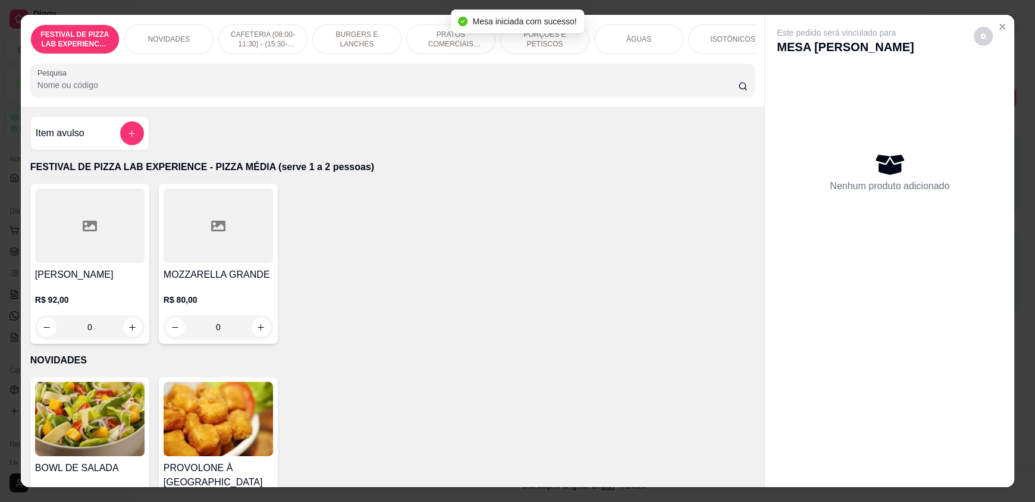
click at [291, 90] on input "Pesquisa" at bounding box center [387, 85] width 701 height 12
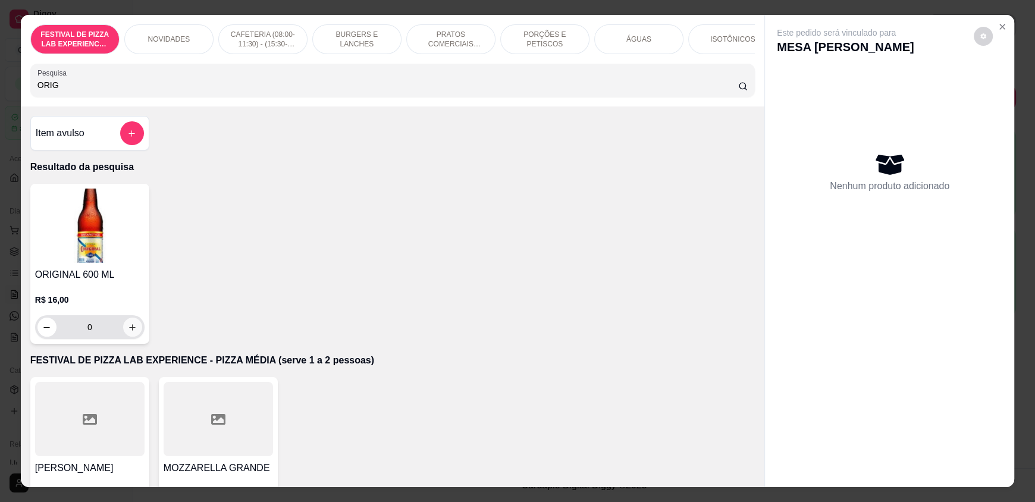
type input "ORIG"
click at [130, 330] on icon "increase-product-quantity" at bounding box center [133, 327] width 6 height 6
type input "1"
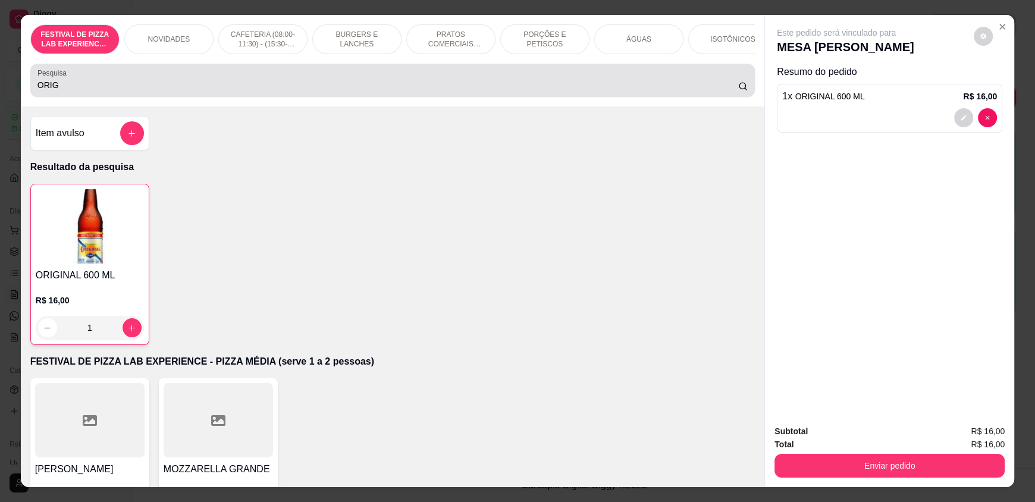
click at [131, 91] on input "ORIG" at bounding box center [387, 85] width 701 height 12
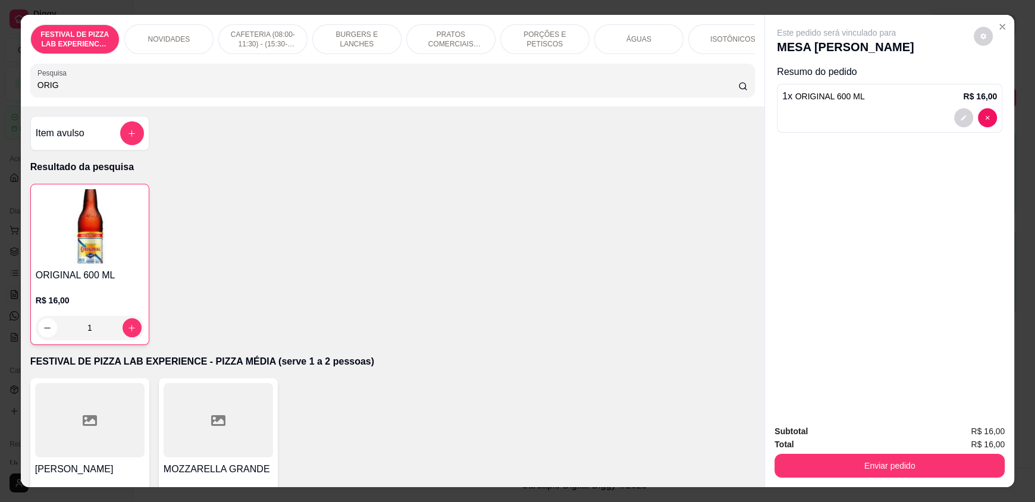
click at [130, 91] on input "ORIG" at bounding box center [387, 85] width 701 height 12
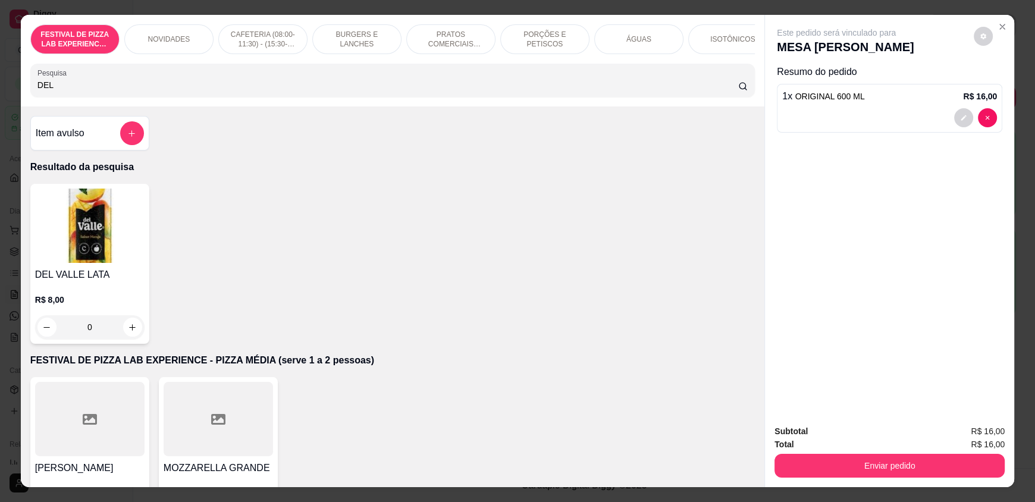
type input "DEL"
click at [123, 336] on div "0" at bounding box center [89, 327] width 109 height 24
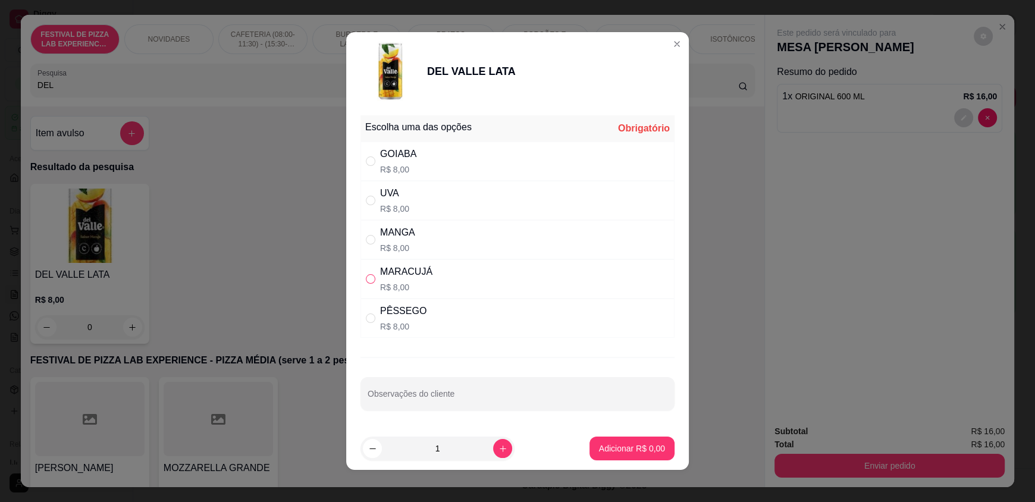
click at [366, 276] on input "" at bounding box center [371, 279] width 10 height 10
radio input "true"
click at [624, 447] on p "Adicionar R$ 8,00" at bounding box center [632, 448] width 66 height 12
type input "1"
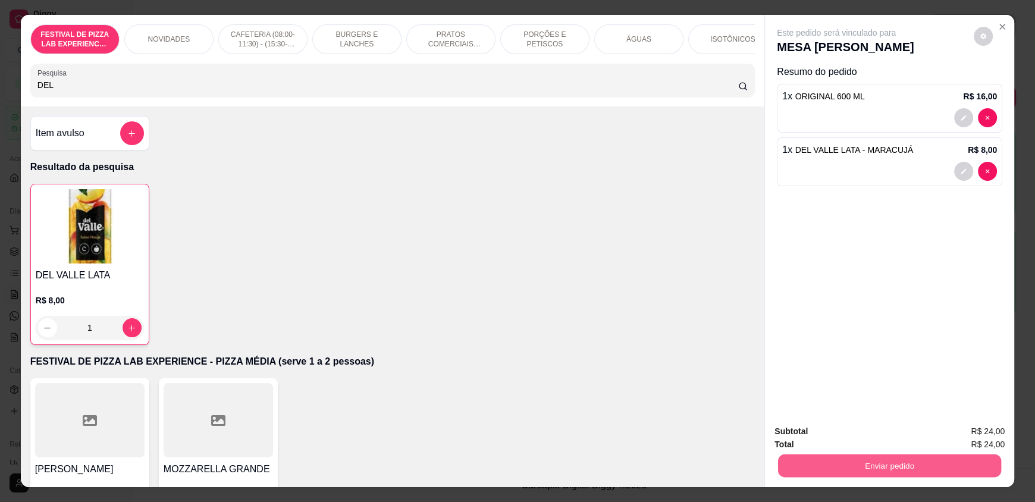
click at [833, 459] on button "Enviar pedido" at bounding box center [889, 465] width 223 height 23
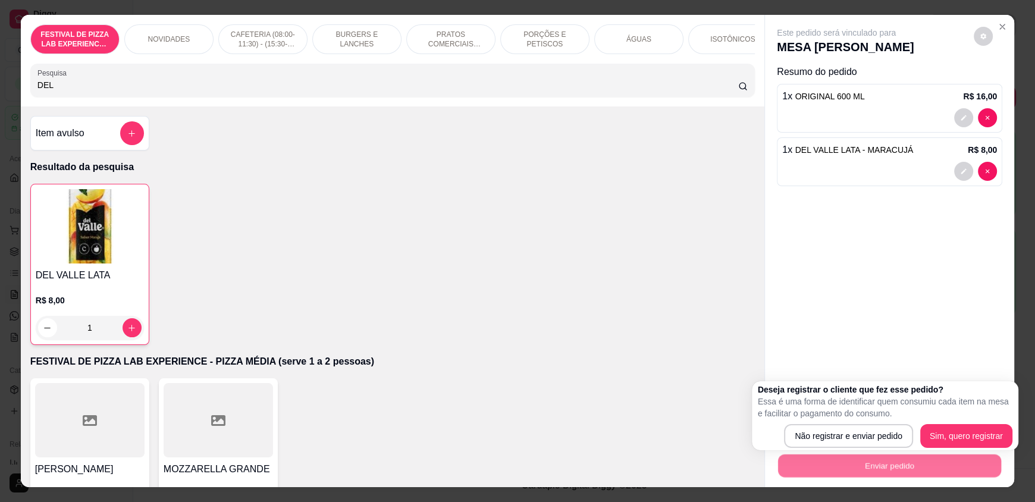
click at [819, 420] on div "Deseja registrar o cliente que fez esse pedido? Essa é uma forma de identificar…" at bounding box center [885, 416] width 254 height 64
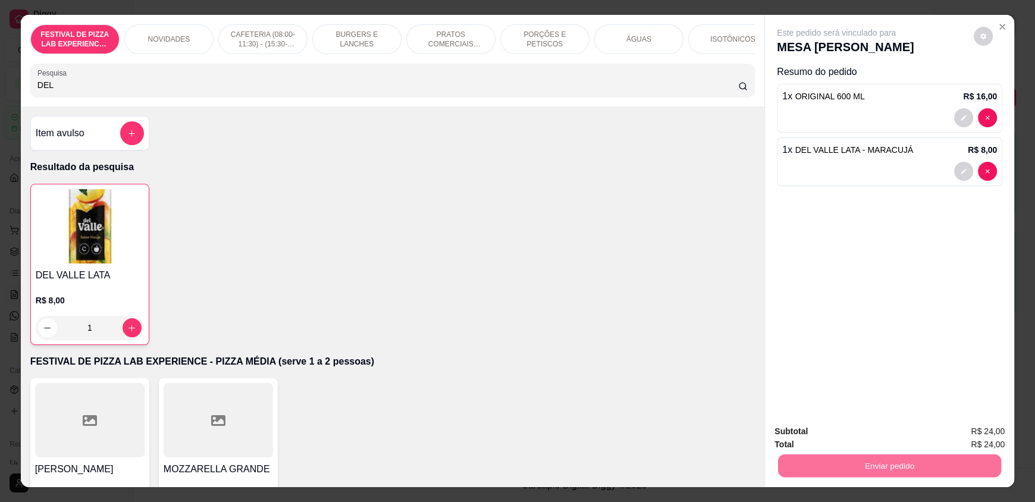
click at [820, 428] on button "Não registrar e enviar pedido" at bounding box center [850, 436] width 120 height 22
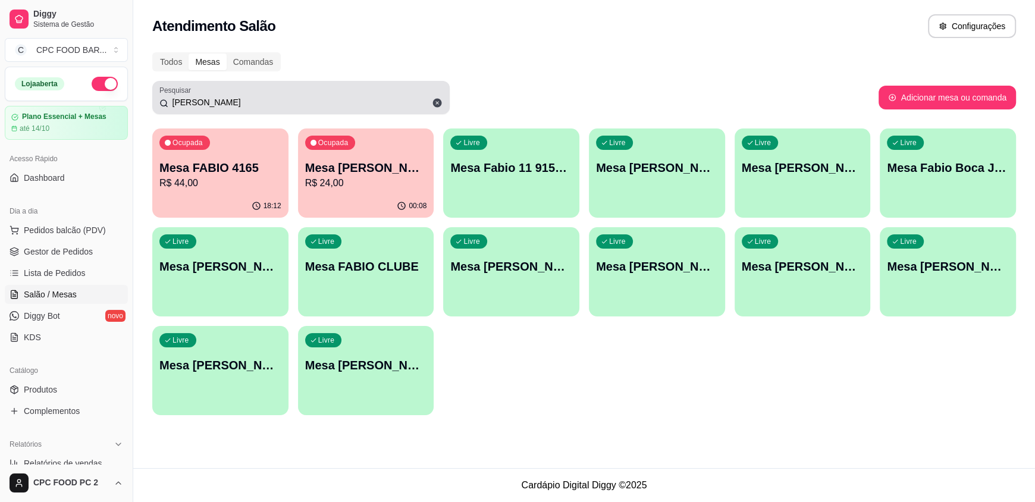
click at [256, 102] on input "[PERSON_NAME]" at bounding box center [305, 102] width 274 height 12
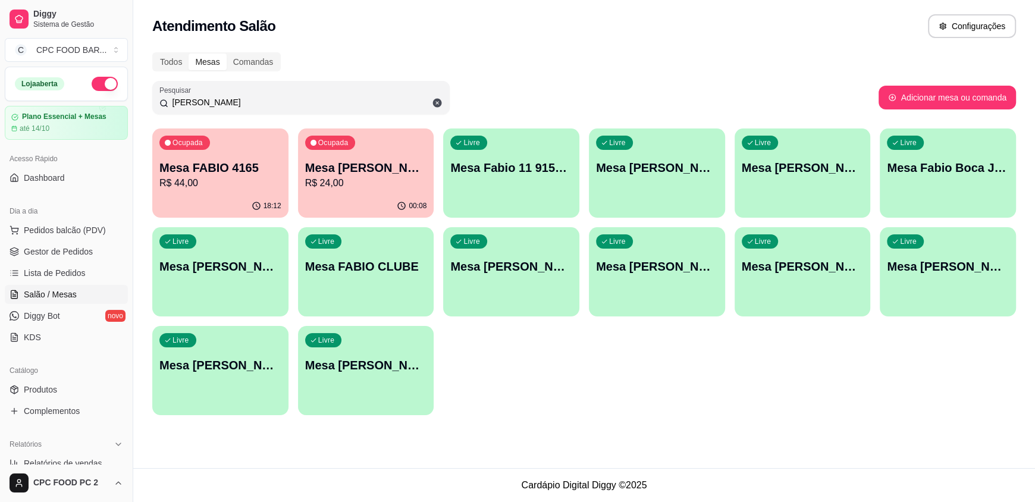
click at [255, 102] on input "[PERSON_NAME]" at bounding box center [305, 102] width 274 height 12
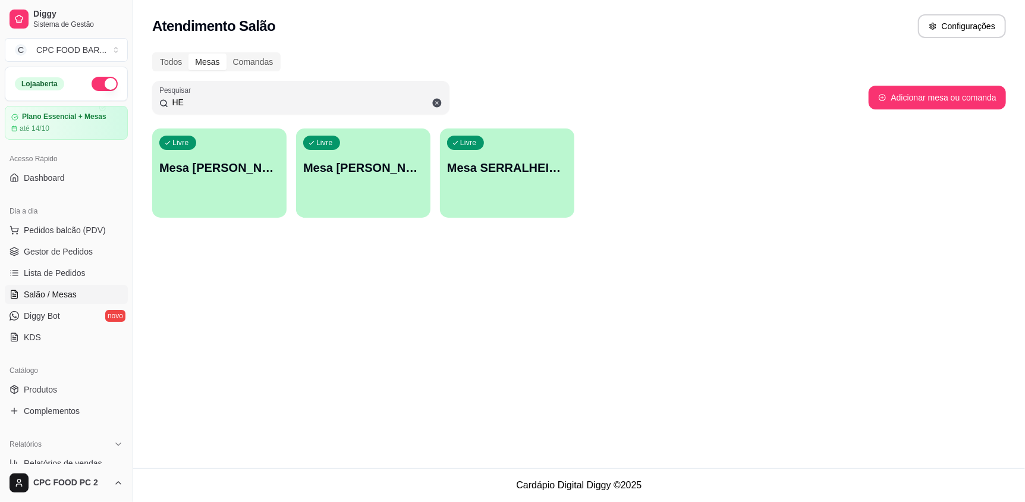
type input "H"
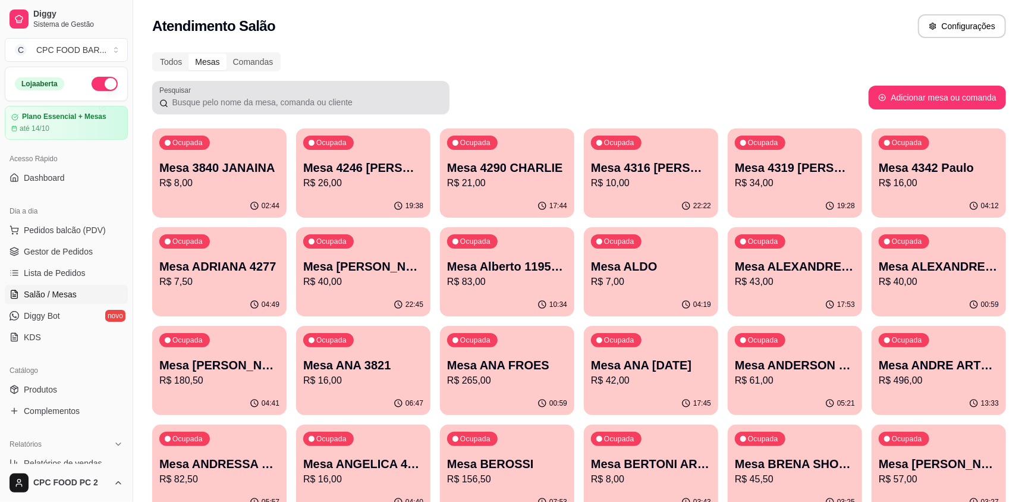
click at [178, 110] on div "Pesquisar" at bounding box center [300, 97] width 297 height 33
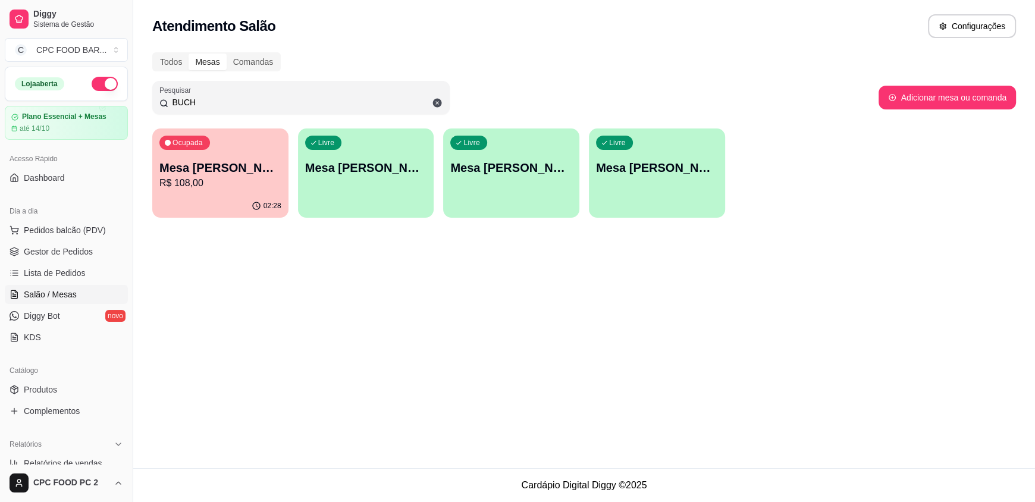
type input "BUCH"
click at [197, 193] on button "Ocupada Mesa [PERSON_NAME] R$ 108,00 02:28" at bounding box center [220, 173] width 132 height 87
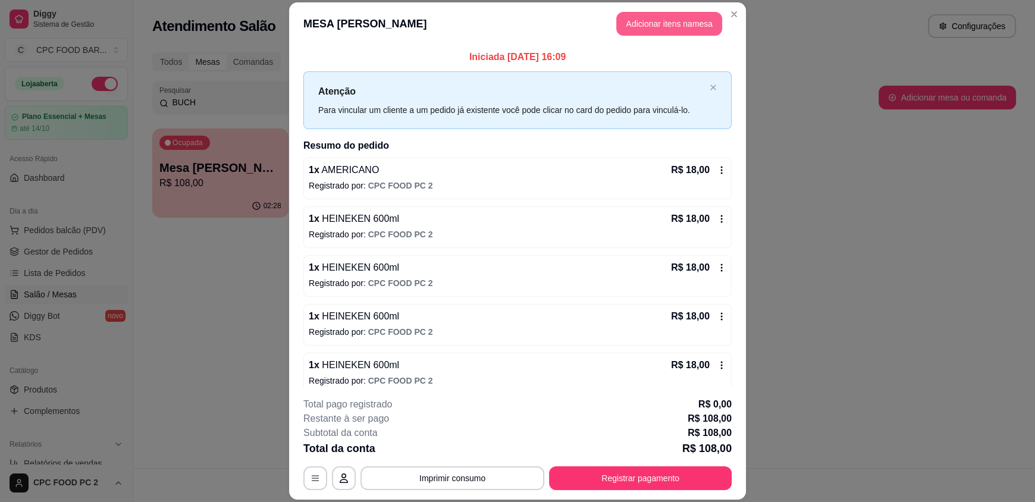
click at [642, 25] on button "Adicionar itens na mesa" at bounding box center [669, 24] width 106 height 24
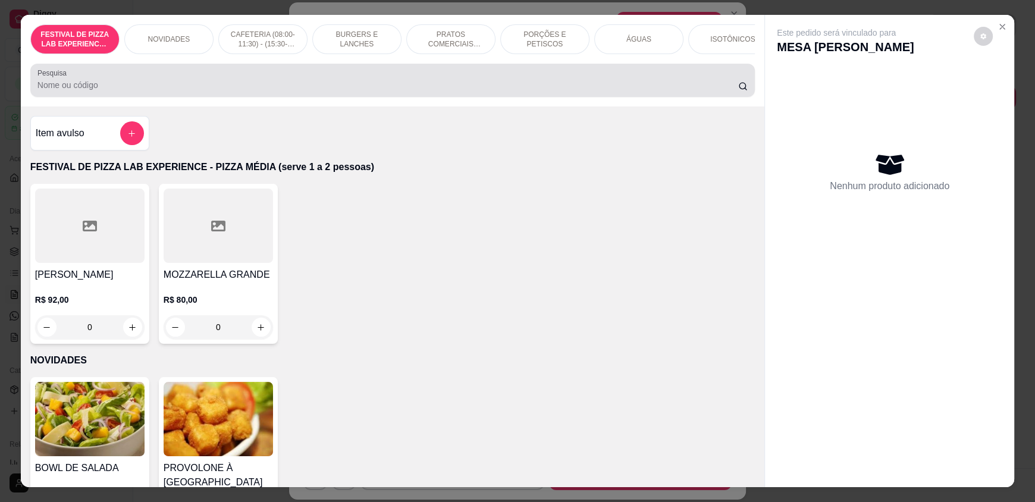
click at [165, 86] on div at bounding box center [392, 80] width 710 height 24
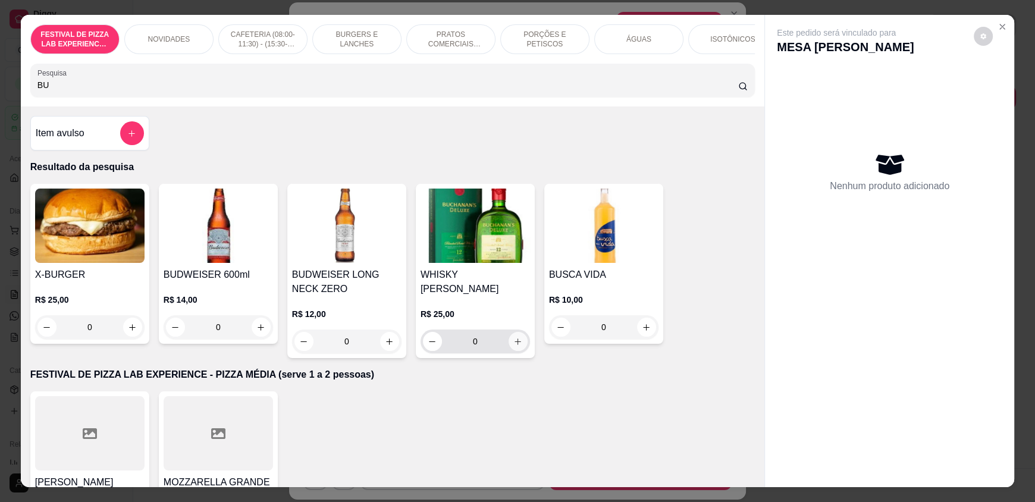
type input "BU"
click at [514, 337] on icon "increase-product-quantity" at bounding box center [518, 341] width 9 height 9
type input "1"
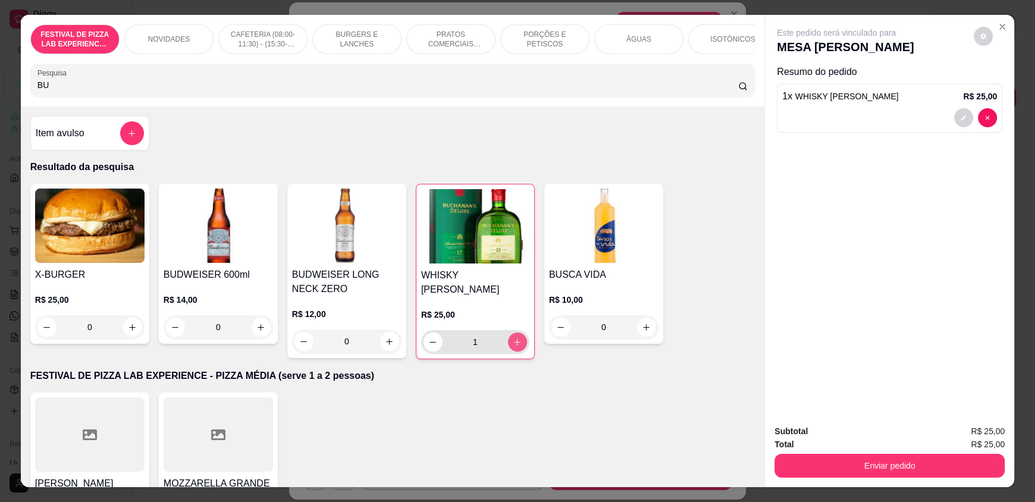
click at [513, 338] on icon "increase-product-quantity" at bounding box center [517, 342] width 9 height 9
type input "2"
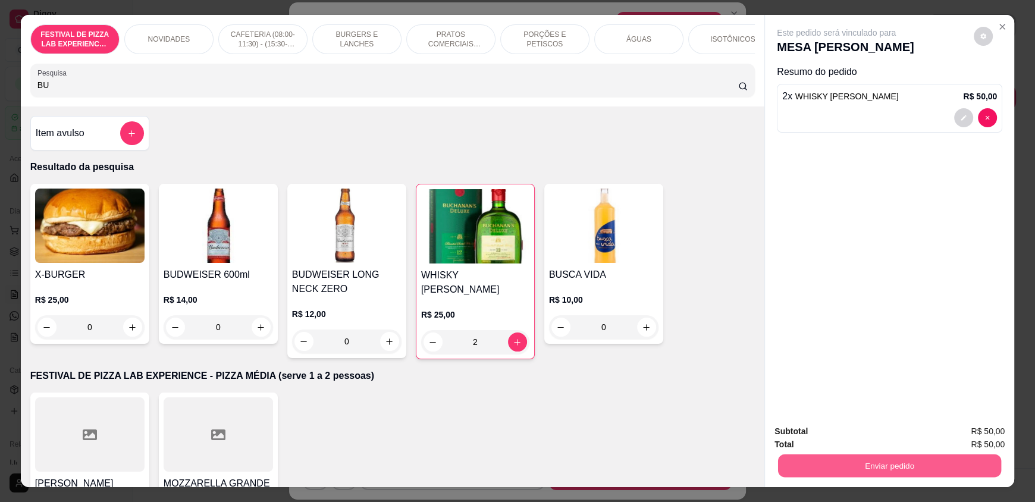
click at [844, 461] on button "Enviar pedido" at bounding box center [889, 465] width 223 height 23
click at [834, 441] on button "Não registrar e enviar pedido" at bounding box center [850, 436] width 120 height 22
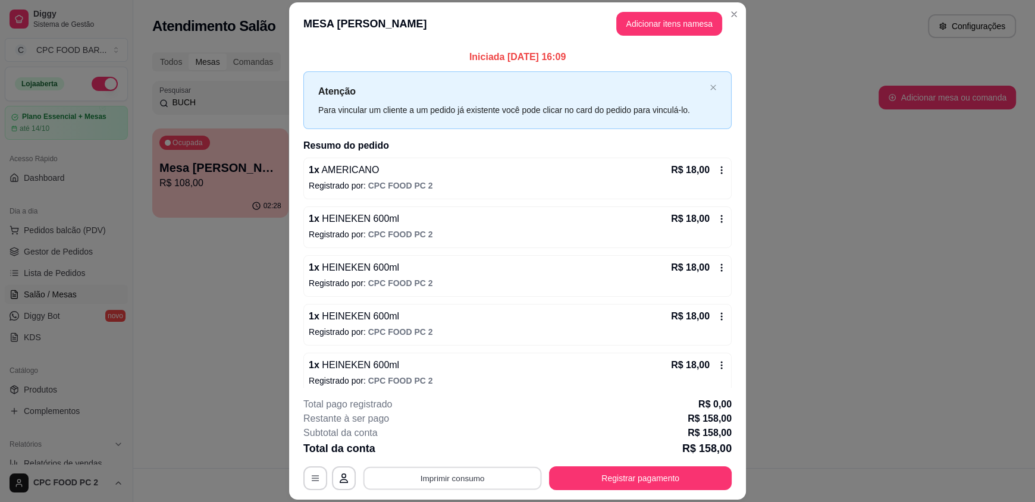
click at [459, 479] on button "Imprimir consumo" at bounding box center [452, 477] width 178 height 23
click at [470, 449] on button "IMPRESSORA" at bounding box center [451, 450] width 83 height 18
click at [470, 477] on button "Imprimir consumo" at bounding box center [452, 477] width 178 height 23
click at [444, 448] on button "IMPRESSORA" at bounding box center [451, 450] width 83 height 18
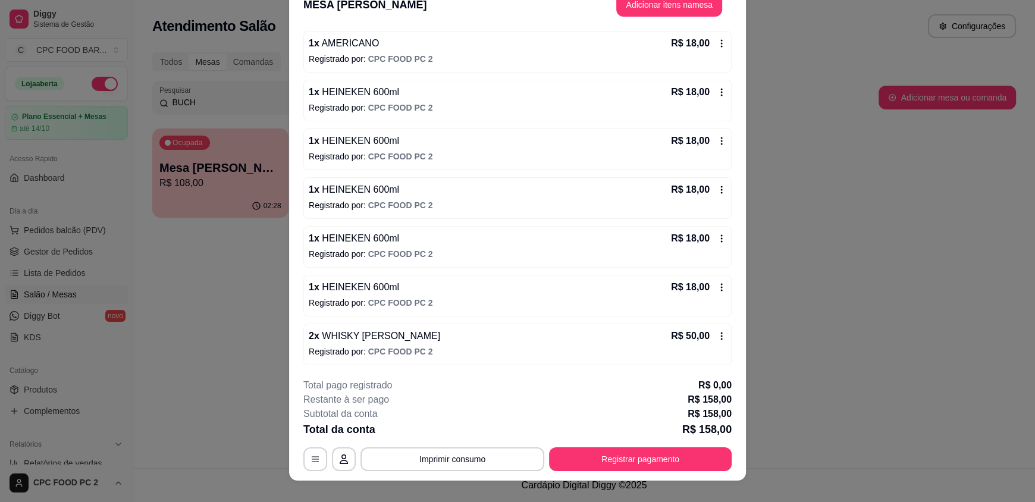
scroll to position [35, 0]
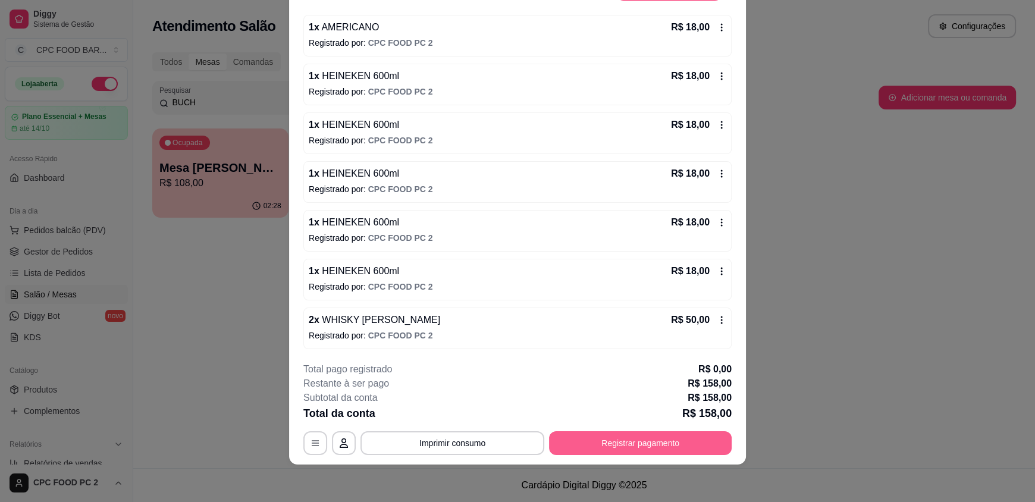
click at [616, 441] on button "Registrar pagamento" at bounding box center [640, 443] width 183 height 24
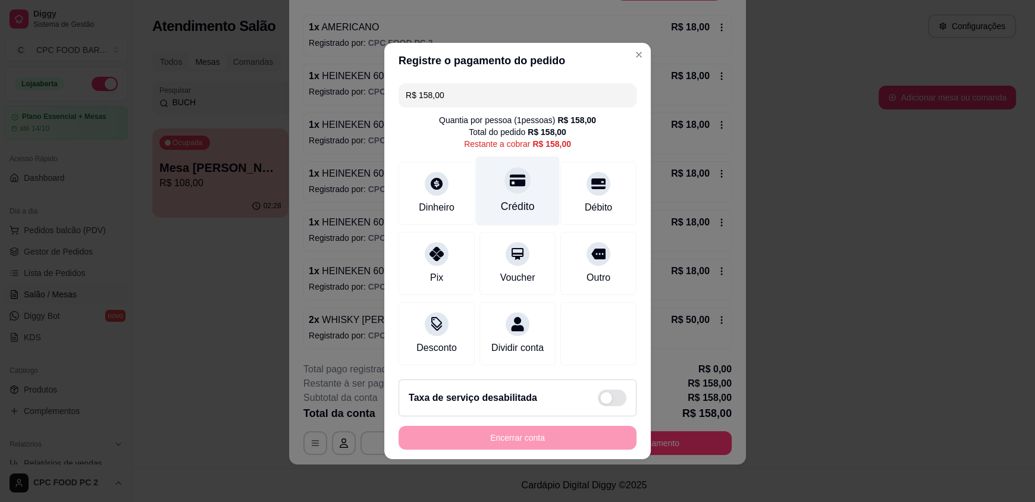
drag, startPoint x: 497, startPoint y: 194, endPoint x: 479, endPoint y: 248, distance: 57.2
click at [501, 199] on div "Crédito" at bounding box center [518, 206] width 34 height 15
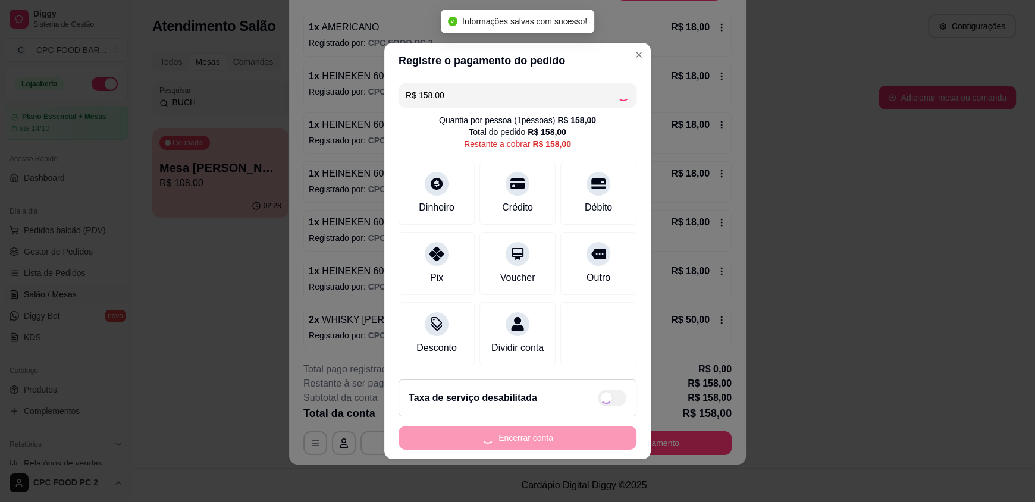
type input "R$ 0,00"
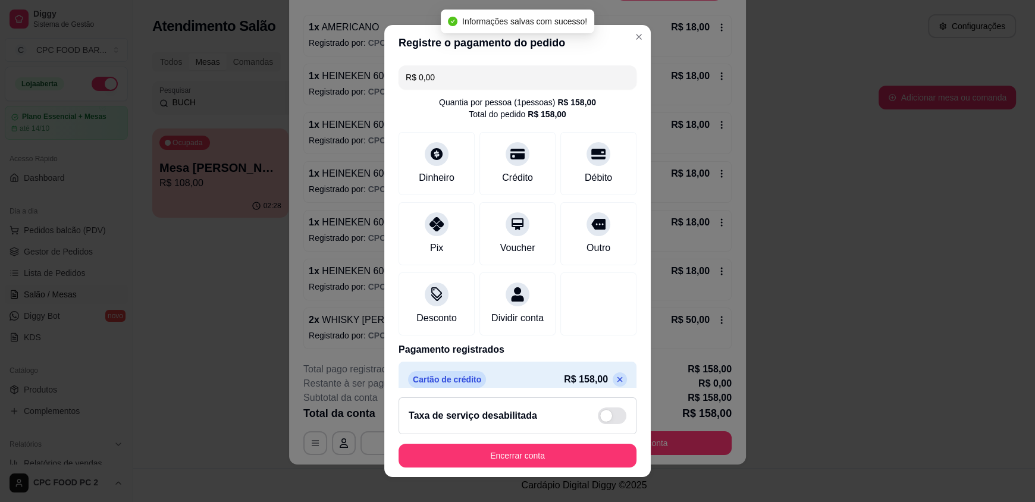
click at [483, 444] on div "Encerrar conta" at bounding box center [517, 456] width 238 height 24
click at [482, 449] on button "Encerrar conta" at bounding box center [517, 456] width 238 height 24
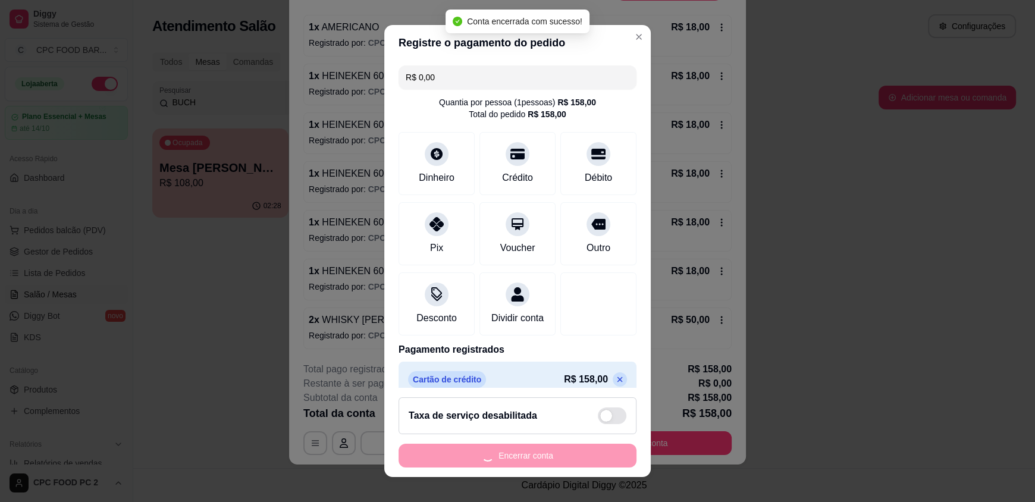
scroll to position [0, 0]
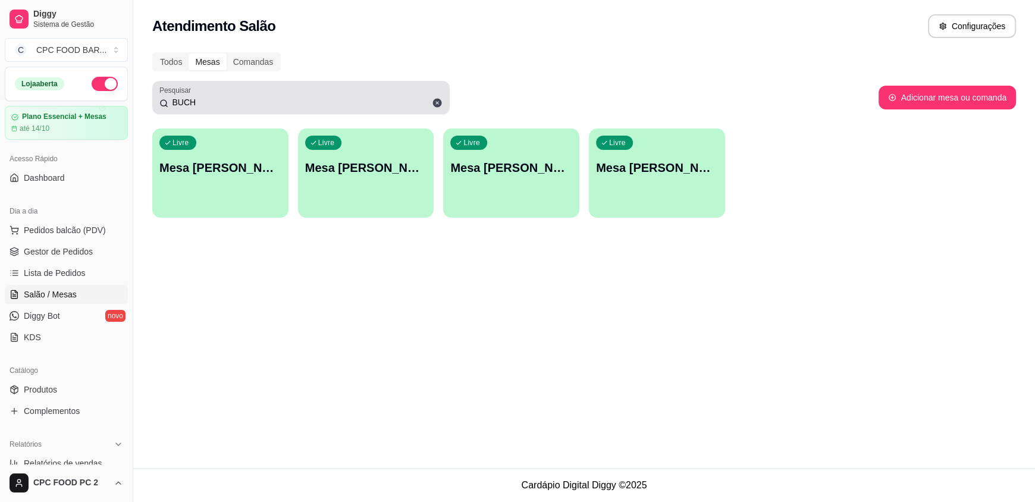
click at [201, 100] on input "BUCH" at bounding box center [305, 102] width 274 height 12
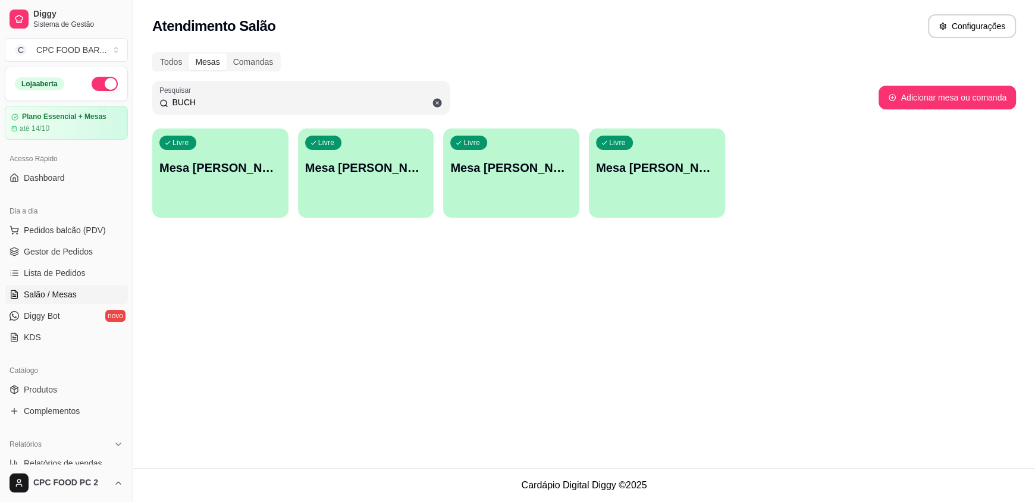
click at [200, 100] on input "BUCH" at bounding box center [305, 102] width 274 height 12
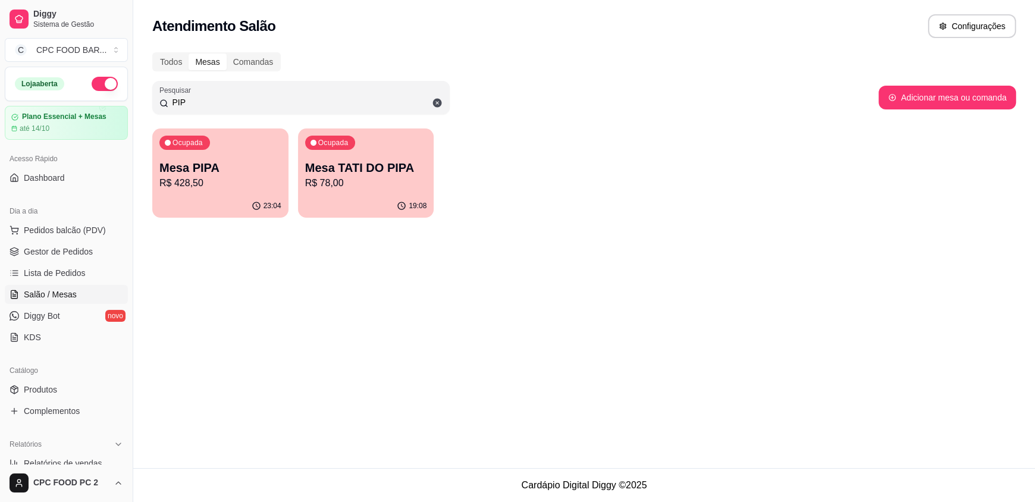
type input "PIP"
click at [222, 155] on div "Ocupada Mesa PIPA R$ 428,50" at bounding box center [220, 161] width 136 height 66
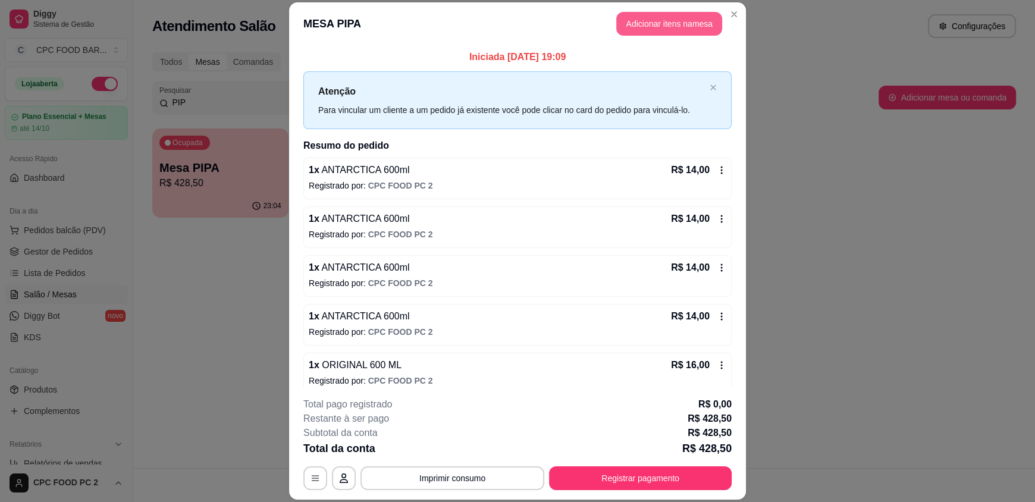
click at [664, 26] on button "Adicionar itens na mesa" at bounding box center [669, 24] width 106 height 24
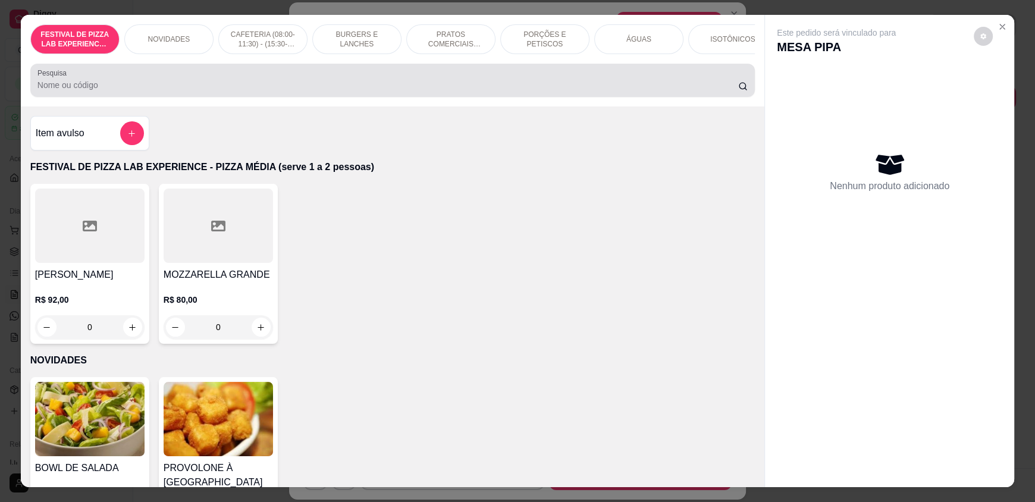
click at [185, 91] on input "Pesquisa" at bounding box center [387, 85] width 701 height 12
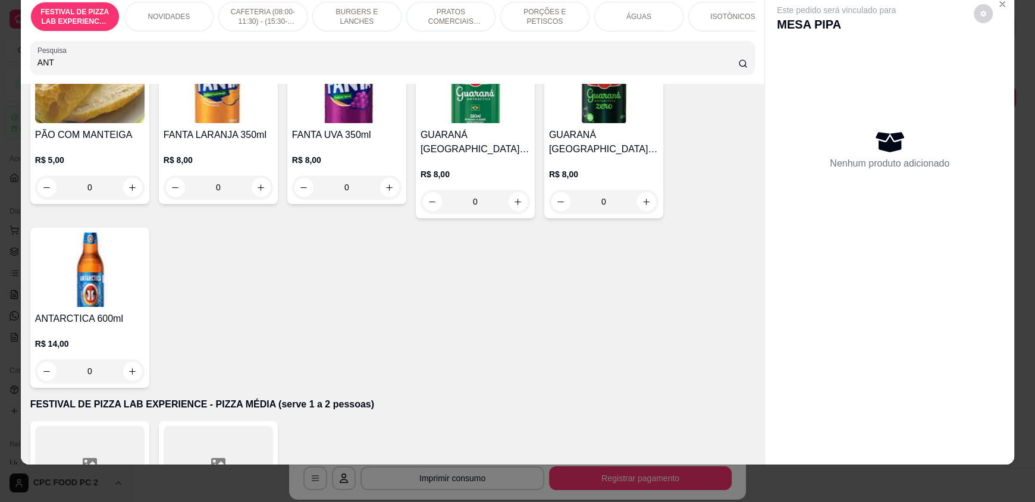
scroll to position [119, 0]
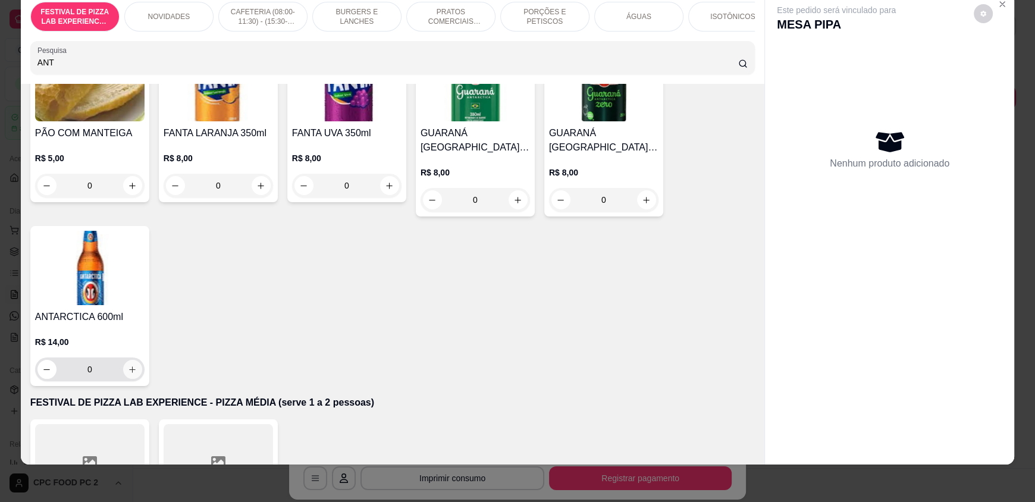
type input "ANT"
click at [130, 373] on icon "increase-product-quantity" at bounding box center [133, 369] width 7 height 7
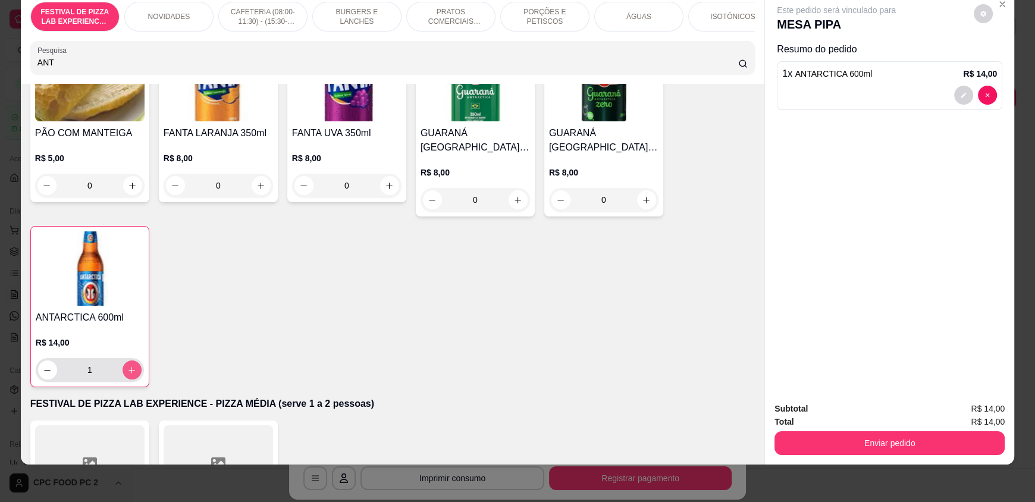
type input "1"
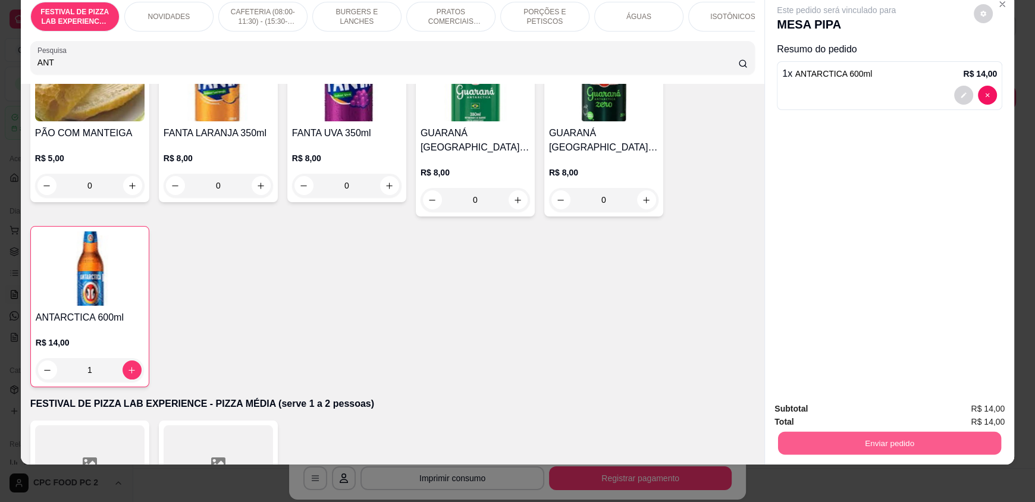
click at [810, 435] on button "Enviar pedido" at bounding box center [889, 442] width 223 height 23
click at [810, 436] on button "Enviar pedido" at bounding box center [889, 442] width 223 height 23
click at [816, 439] on button "Enviar pedido" at bounding box center [889, 443] width 230 height 24
click at [819, 417] on button "Não registrar e enviar pedido" at bounding box center [850, 413] width 124 height 23
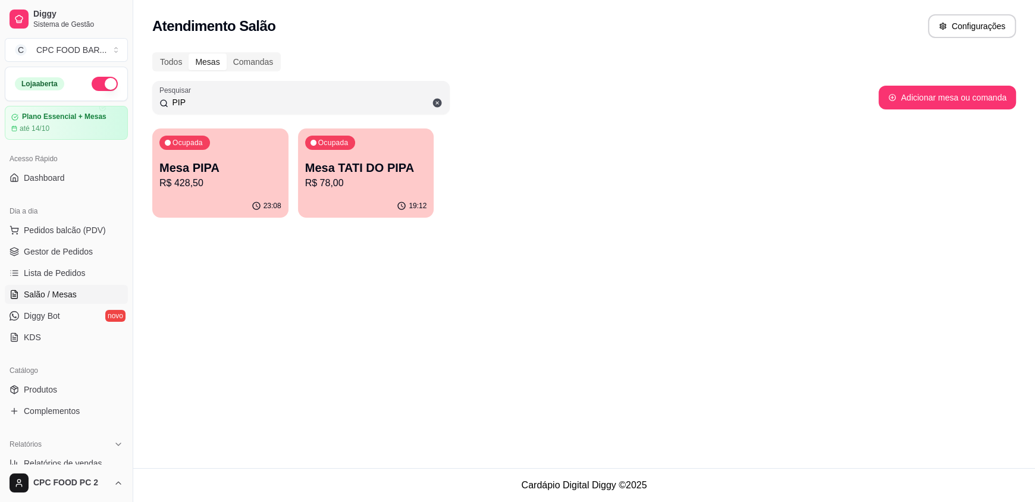
click at [224, 10] on div "Atendimento Salão Configurações" at bounding box center [583, 22] width 901 height 45
drag, startPoint x: 32, startPoint y: 166, endPoint x: 435, endPoint y: 255, distance: 413.5
click at [435, 255] on div "Diggy Sistema de Gestão C CPC FOOD BAR ... Loja aberta Plano Essencial + Mesas …" at bounding box center [517, 251] width 1035 height 502
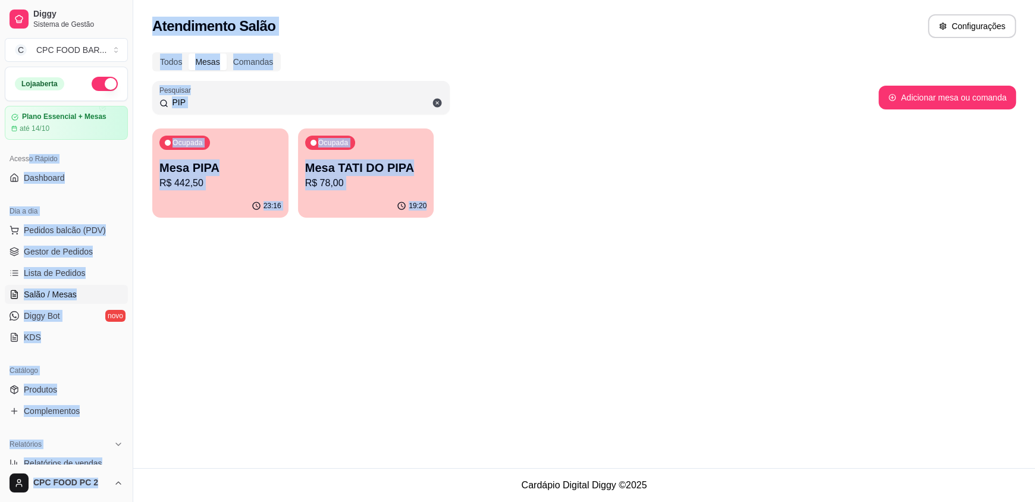
click at [279, 372] on div "Atendimento Salão Configurações Todos Mesas Comandas Pesquisar PIP Adicionar me…" at bounding box center [583, 234] width 901 height 468
click at [251, 324] on div "Atendimento Salão Configurações Todos Mesas Comandas Pesquisar PIP Adicionar me…" at bounding box center [583, 234] width 901 height 468
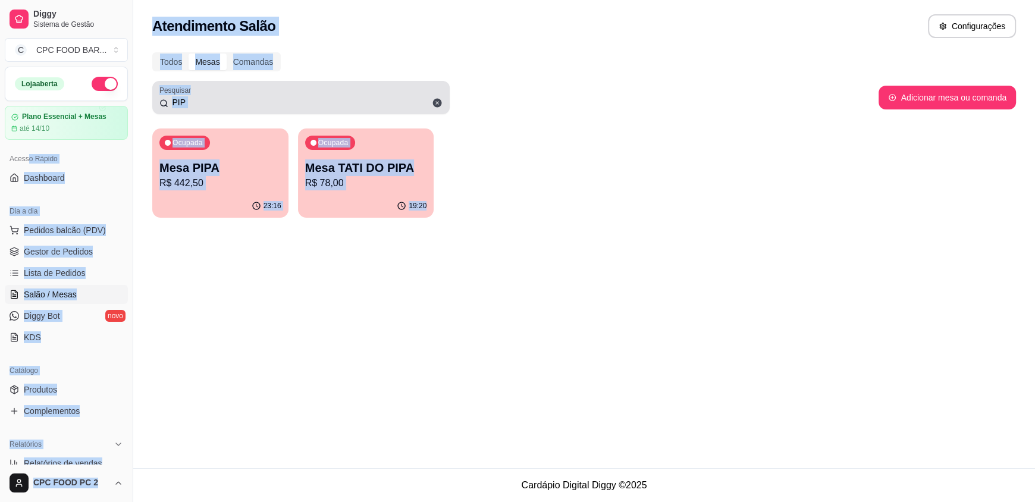
click at [436, 105] on icon at bounding box center [437, 103] width 9 height 9
click at [608, 194] on div "Todos Mesas Comandas Pesquisar PIP Adicionar mesa ou comanda Ocupada Mesa PIPA …" at bounding box center [583, 138] width 901 height 187
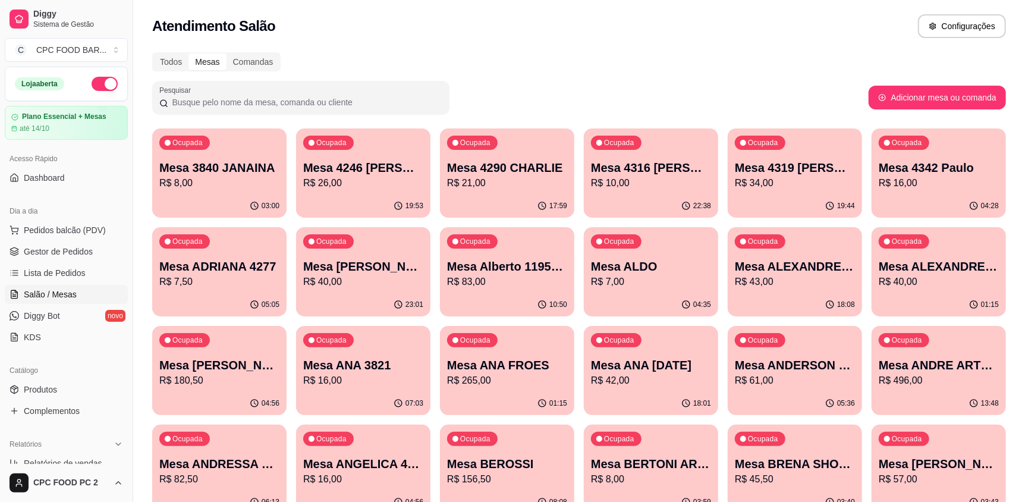
click at [37, 225] on span "Pedidos balcão (PDV)" at bounding box center [65, 230] width 82 height 12
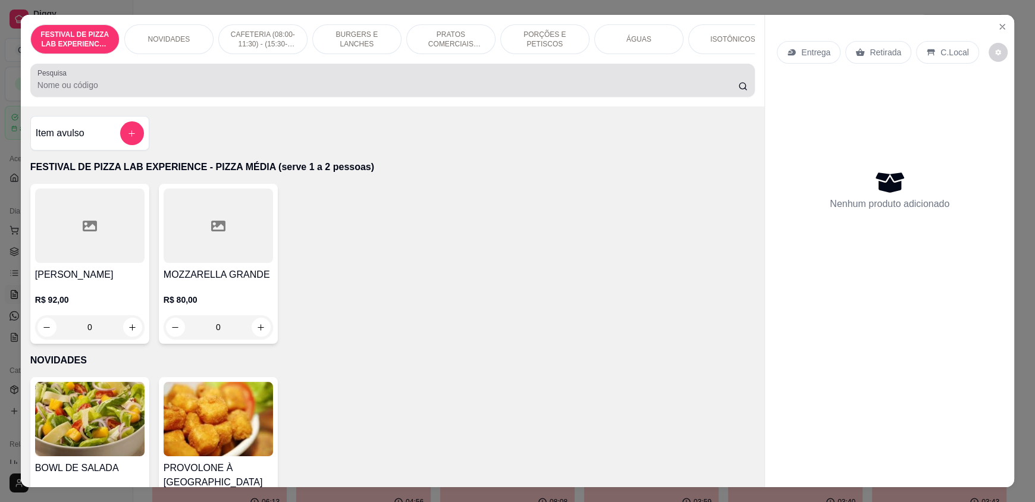
click at [133, 88] on input "Pesquisa" at bounding box center [387, 85] width 701 height 12
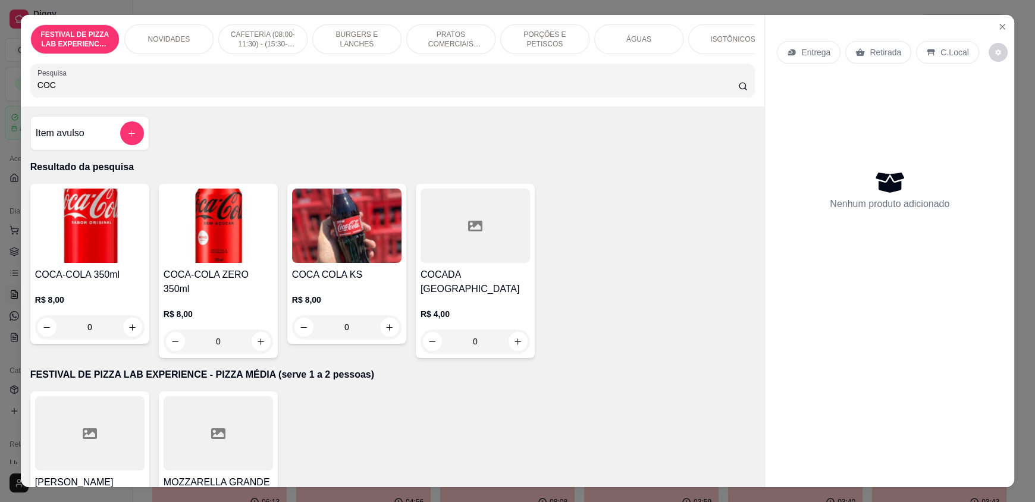
type input "COC"
click at [997, 26] on icon "Close" at bounding box center [1002, 27] width 10 height 10
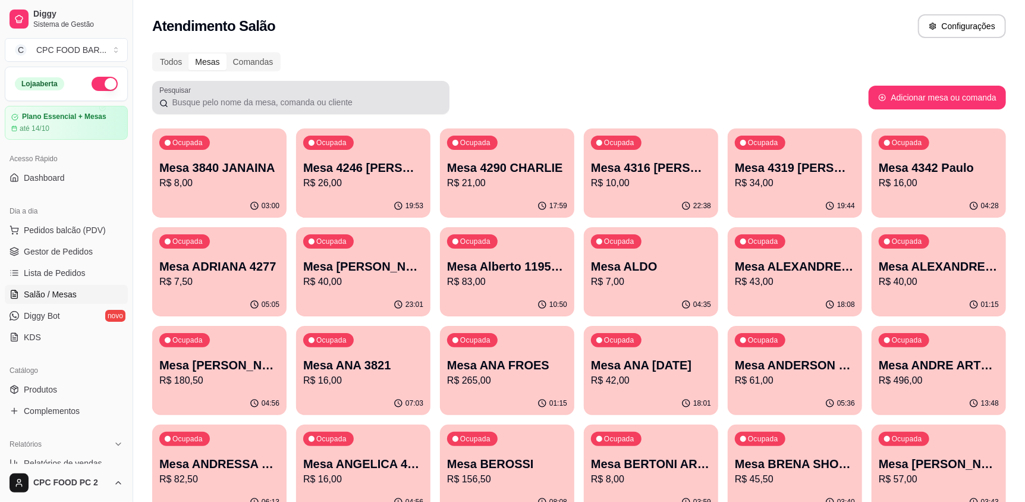
click at [186, 103] on input "Pesquisar" at bounding box center [305, 102] width 274 height 12
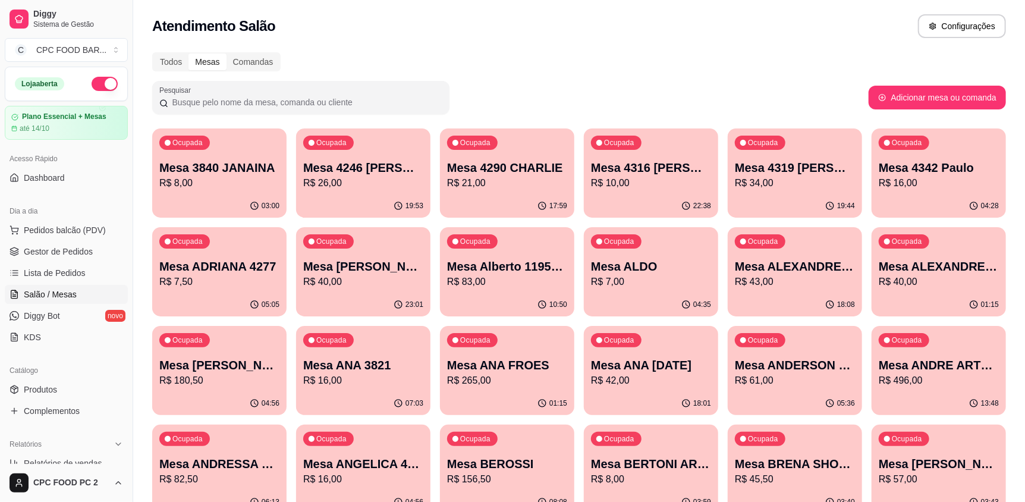
click at [186, 103] on input "Pesquisar" at bounding box center [305, 102] width 274 height 12
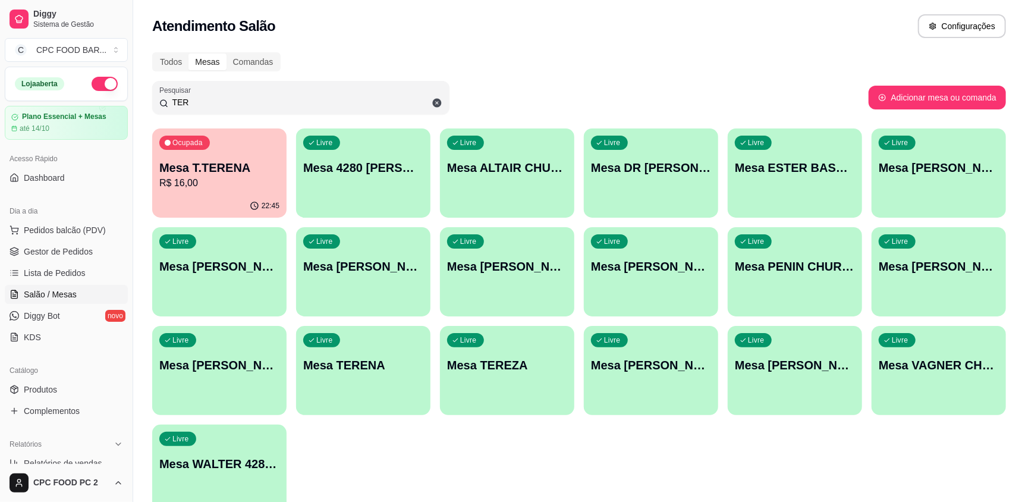
type input "TER"
click at [181, 176] on p "R$ 16,00" at bounding box center [219, 183] width 120 height 14
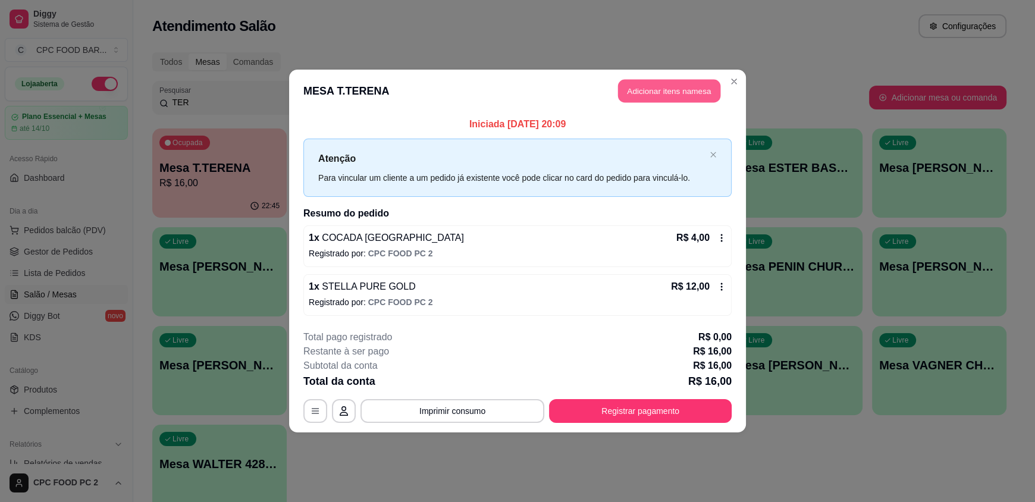
click at [656, 80] on button "Adicionar itens na mesa" at bounding box center [669, 91] width 102 height 23
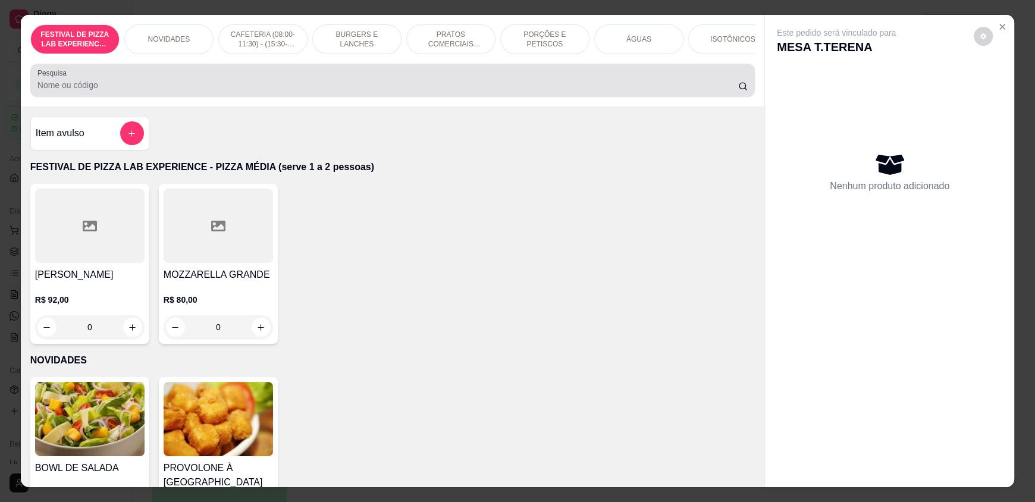
click at [602, 90] on input "Pesquisa" at bounding box center [387, 85] width 701 height 12
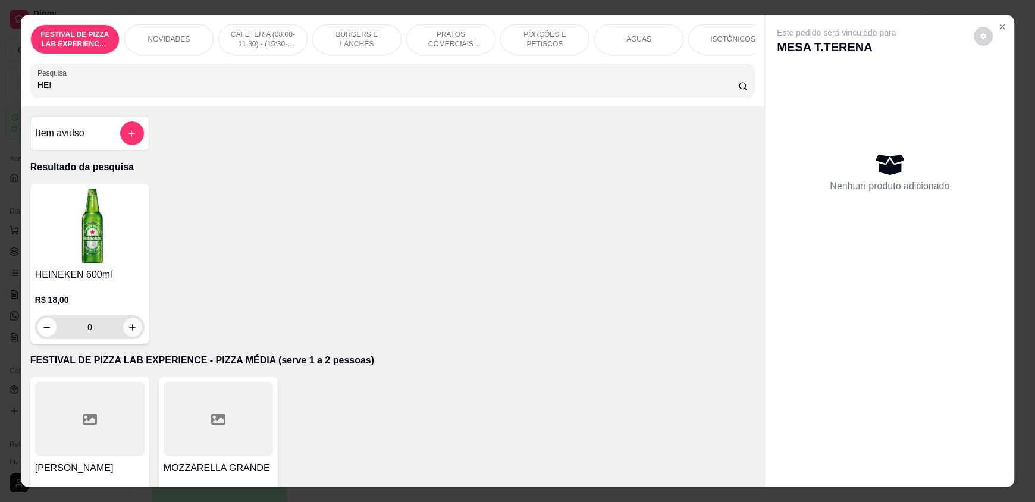
type input "HEI"
click at [131, 332] on icon "increase-product-quantity" at bounding box center [132, 327] width 9 height 9
type input "1"
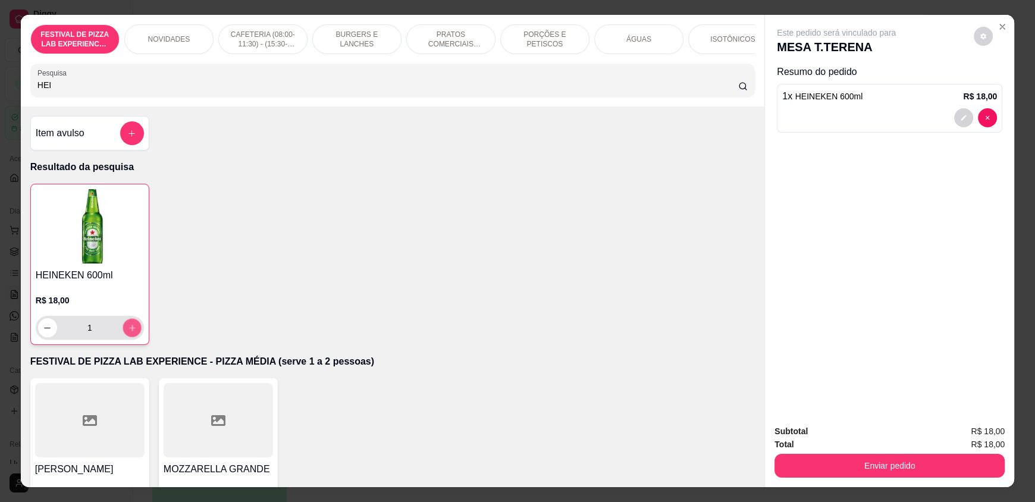
click at [130, 331] on icon "increase-product-quantity" at bounding box center [132, 328] width 6 height 6
type input "2"
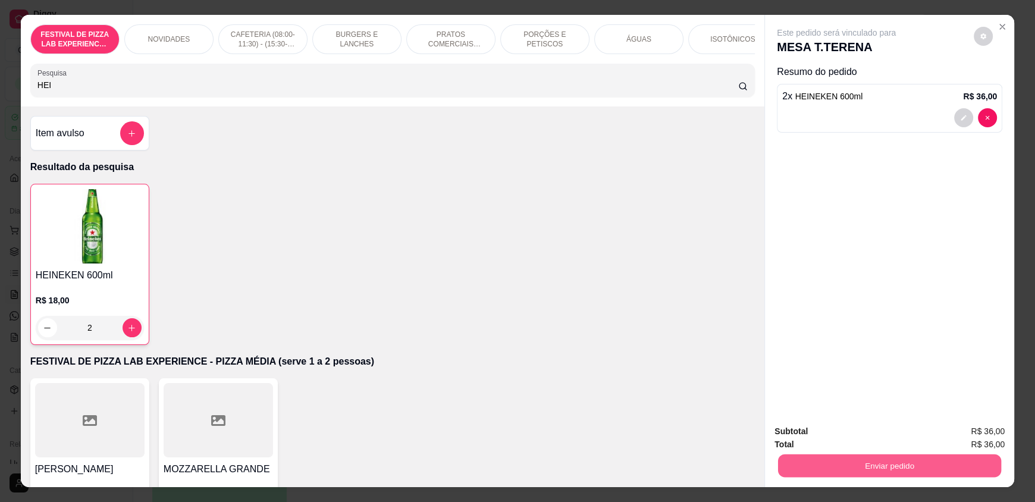
click at [930, 464] on button "Enviar pedido" at bounding box center [889, 465] width 223 height 23
click at [884, 440] on button "Não registrar e enviar pedido" at bounding box center [850, 436] width 120 height 22
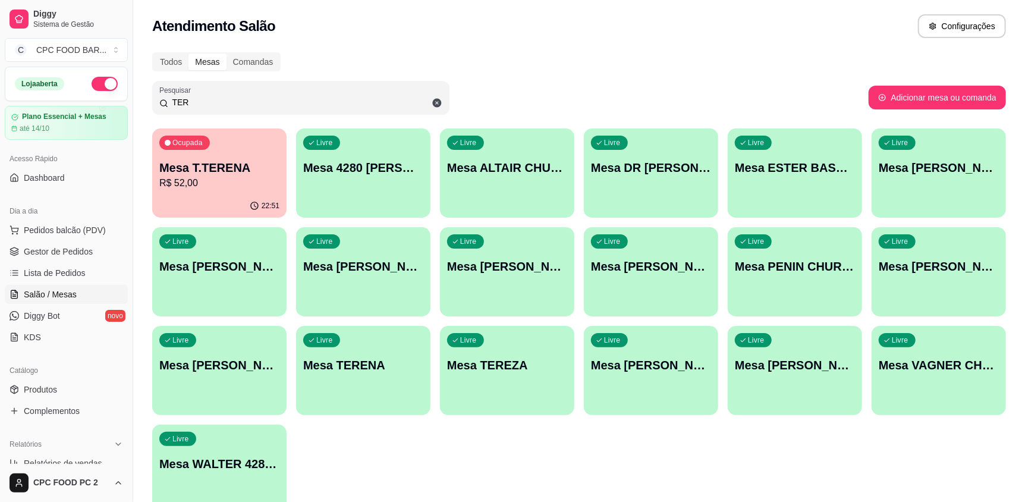
click at [208, 100] on input "TER" at bounding box center [305, 102] width 274 height 12
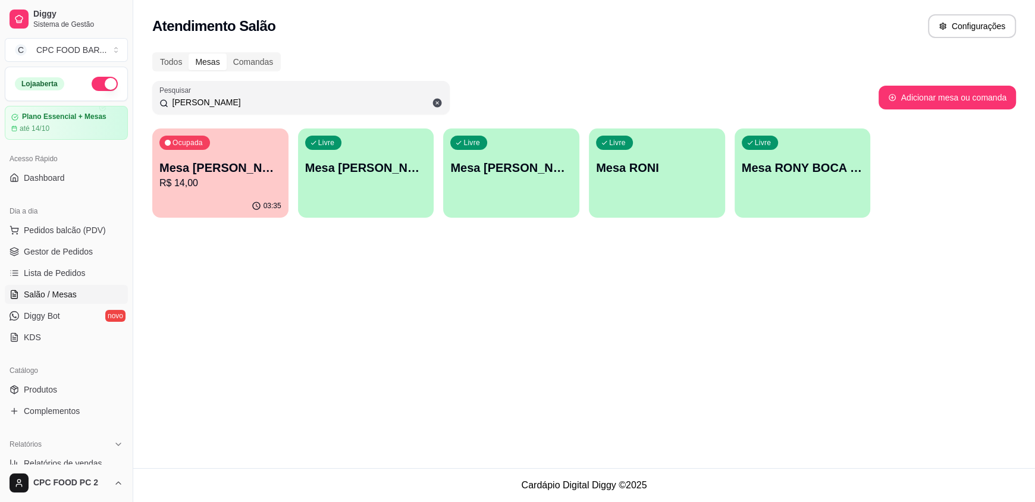
type input "[PERSON_NAME]"
click at [793, 184] on div "Livre Mesa RONY BOCA JRS" at bounding box center [802, 166] width 132 height 73
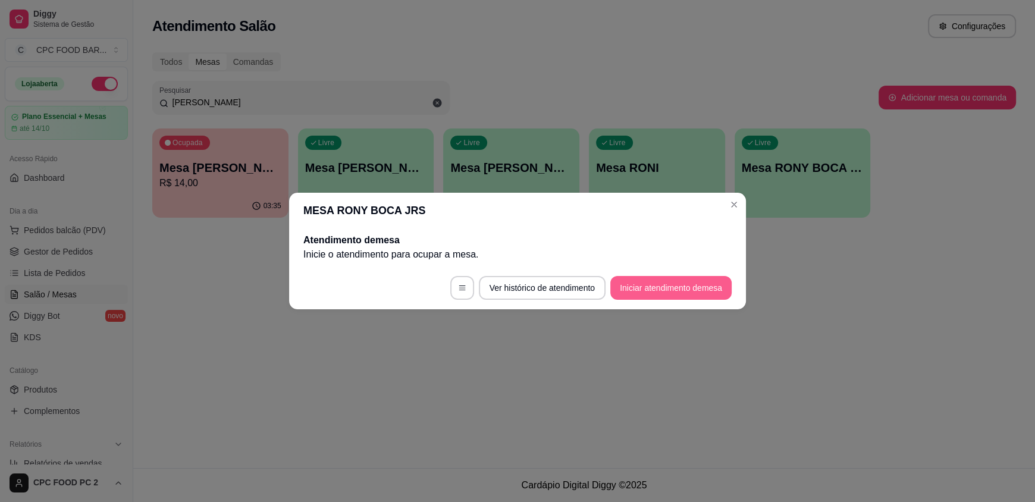
click at [636, 289] on button "Iniciar atendimento de mesa" at bounding box center [670, 288] width 121 height 24
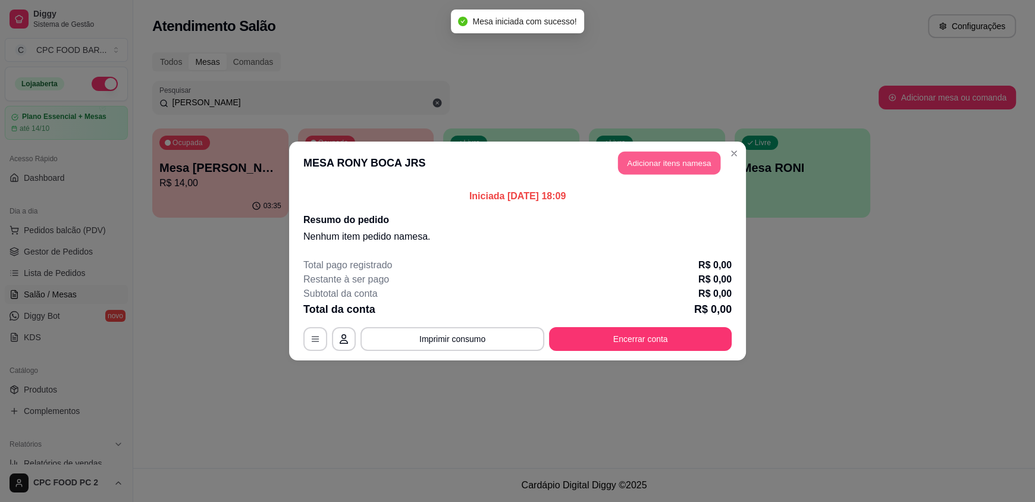
click at [684, 159] on button "Adicionar itens na mesa" at bounding box center [669, 163] width 102 height 23
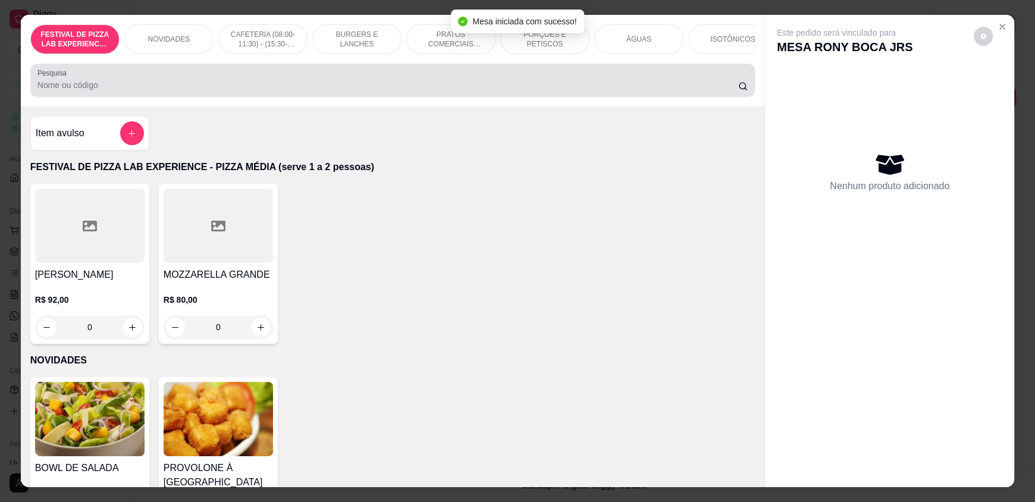
click at [357, 91] on input "Pesquisa" at bounding box center [387, 85] width 701 height 12
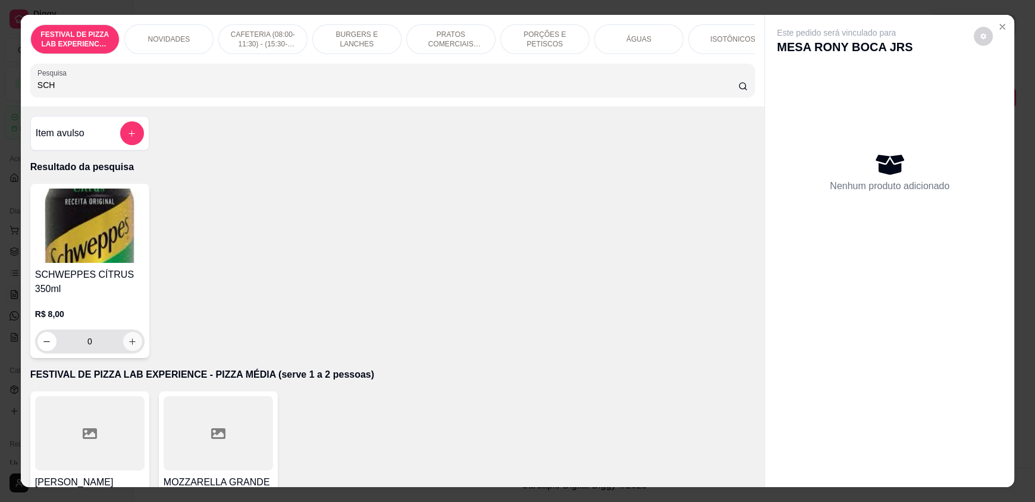
type input "SCH"
click at [130, 344] on icon "increase-product-quantity" at bounding box center [133, 341] width 6 height 6
type input "1"
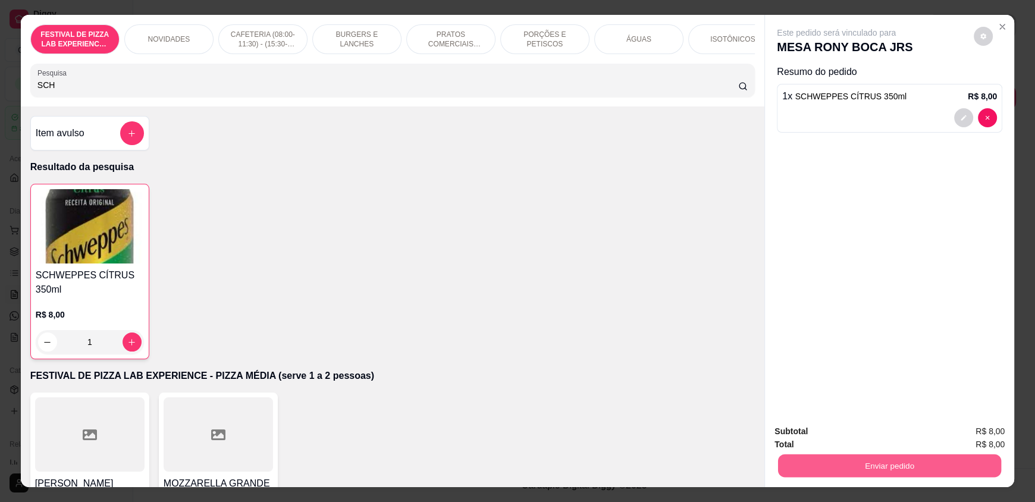
click at [818, 460] on button "Enviar pedido" at bounding box center [889, 465] width 223 height 23
click at [820, 433] on button "Não registrar e enviar pedido" at bounding box center [850, 436] width 124 height 23
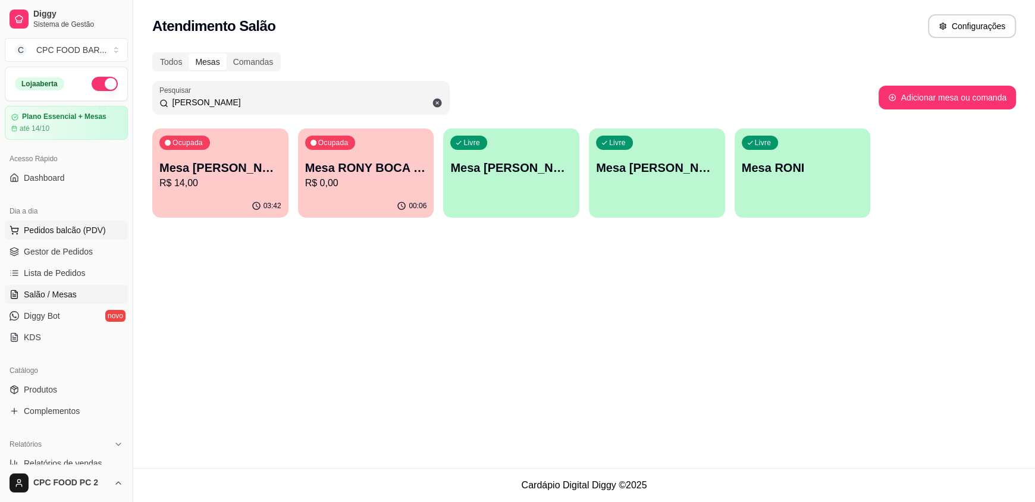
click at [74, 221] on button "Pedidos balcão (PDV)" at bounding box center [66, 230] width 123 height 19
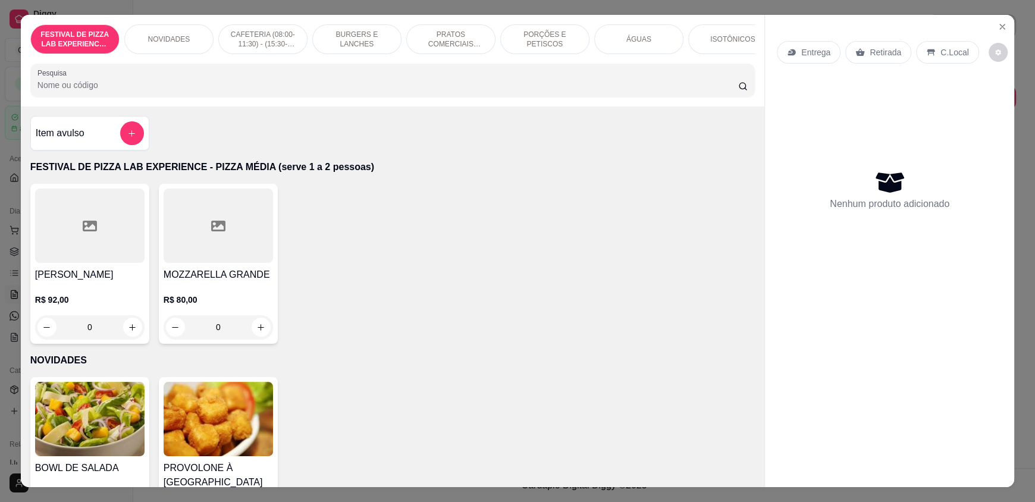
click at [155, 88] on input "Pesquisa" at bounding box center [387, 85] width 701 height 12
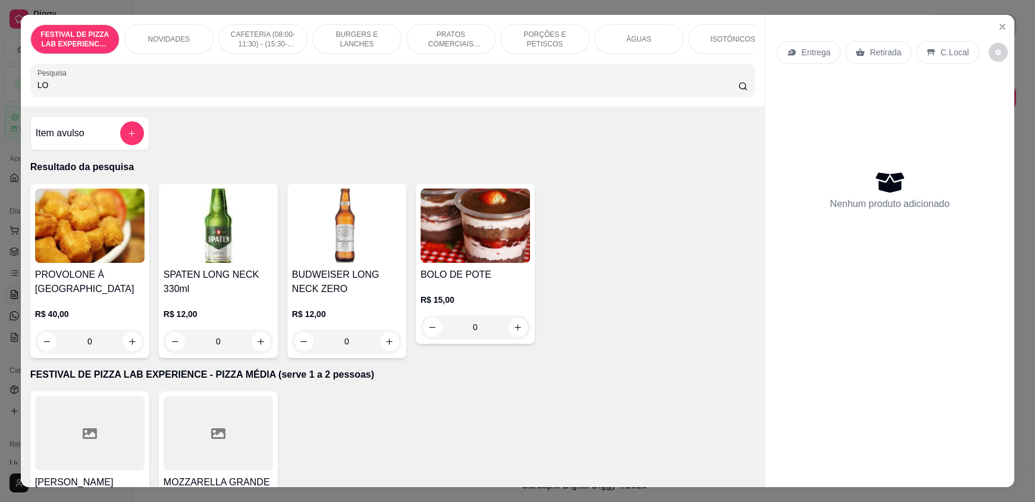
click at [95, 91] on input "LO" at bounding box center [387, 85] width 701 height 12
click at [94, 91] on input "LO" at bounding box center [387, 85] width 701 height 12
type input "LO"
click at [385, 346] on icon "increase-product-quantity" at bounding box center [389, 341] width 9 height 9
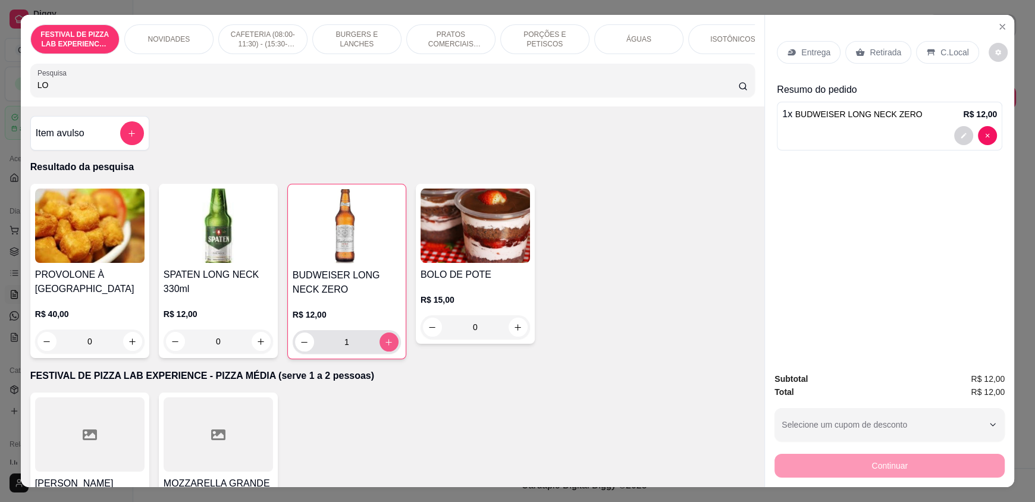
type input "1"
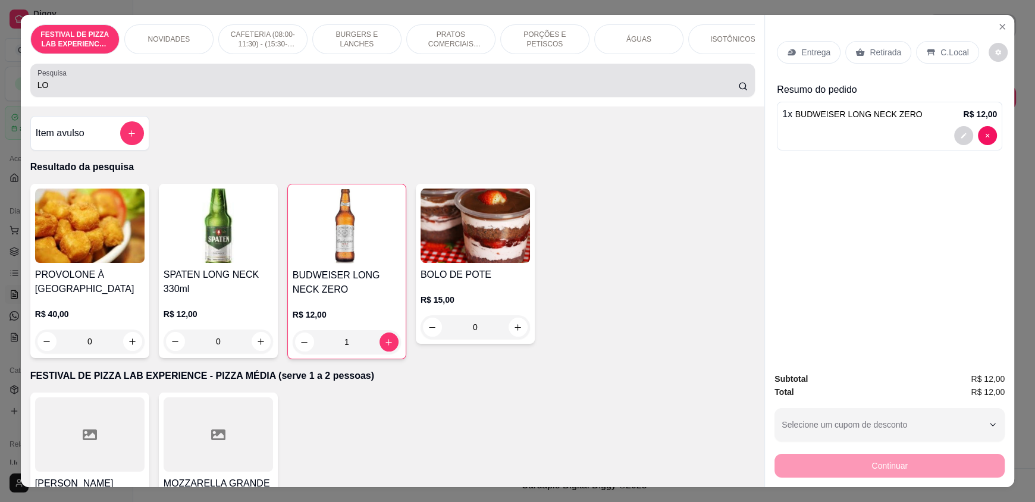
click at [140, 83] on div "LO" at bounding box center [392, 80] width 710 height 24
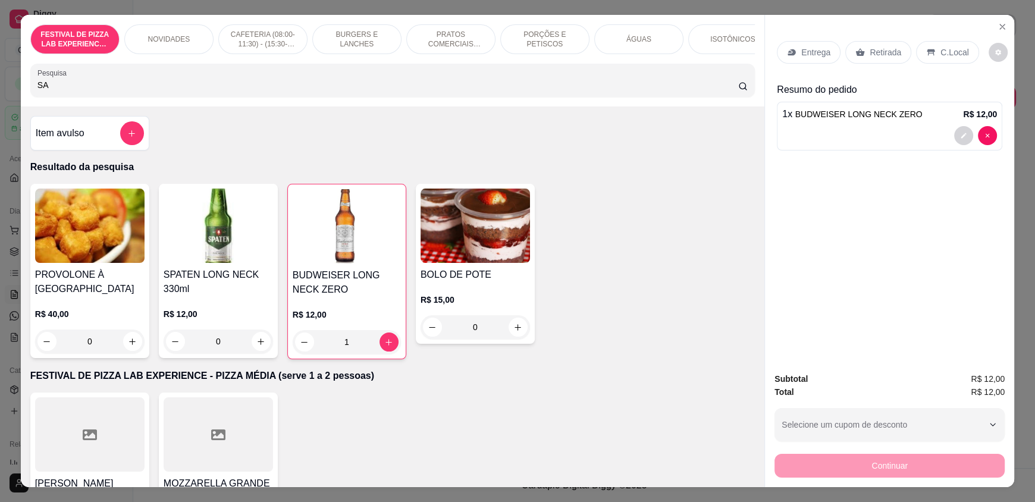
type input "S"
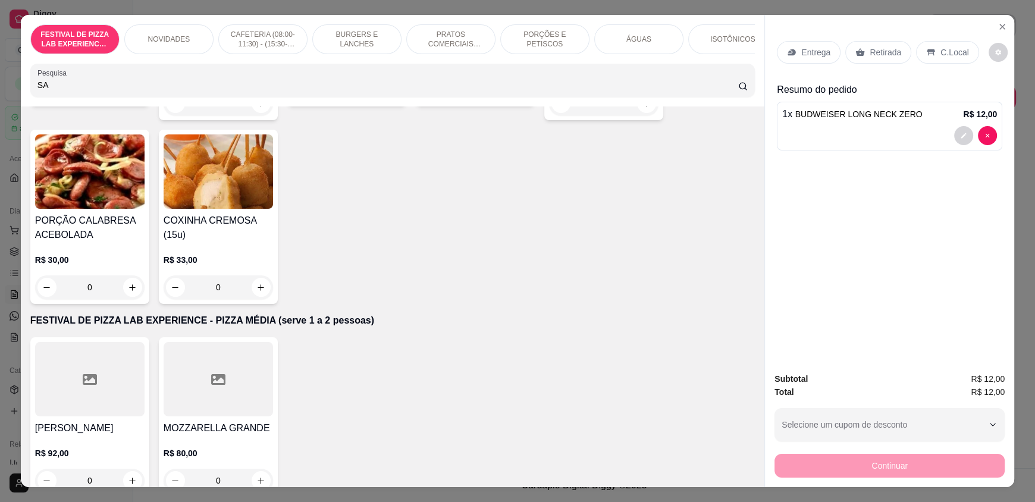
scroll to position [297, 0]
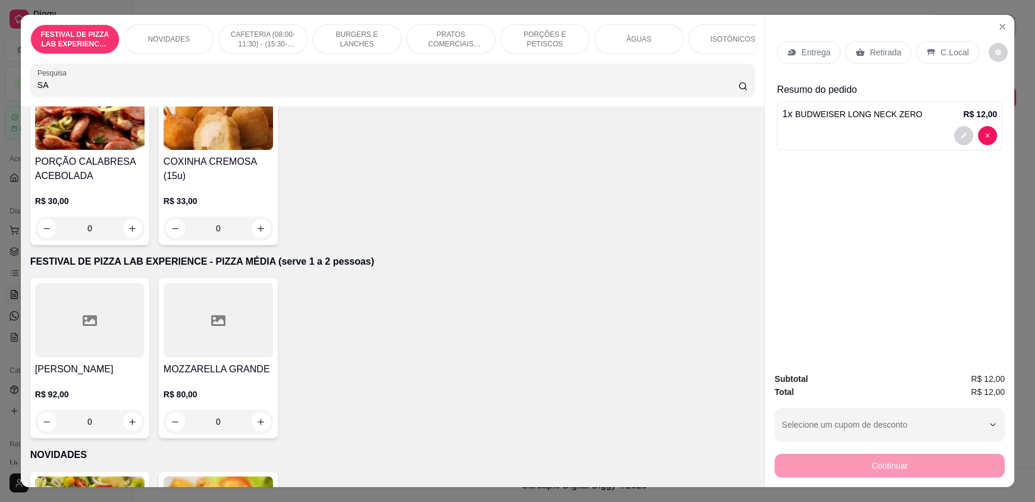
type input "SA"
click at [131, 164] on div "PORÇÃO CALABRESA ACEBOLADA R$ 30,00 0" at bounding box center [89, 158] width 119 height 174
click at [997, 24] on icon "Close" at bounding box center [1002, 27] width 10 height 10
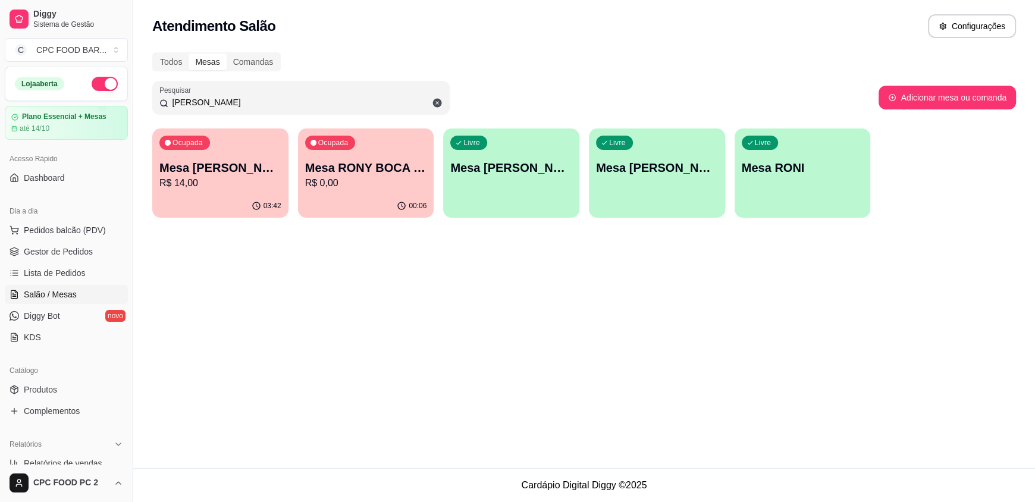
click at [266, 96] on input "[PERSON_NAME]" at bounding box center [305, 102] width 274 height 12
type input "R"
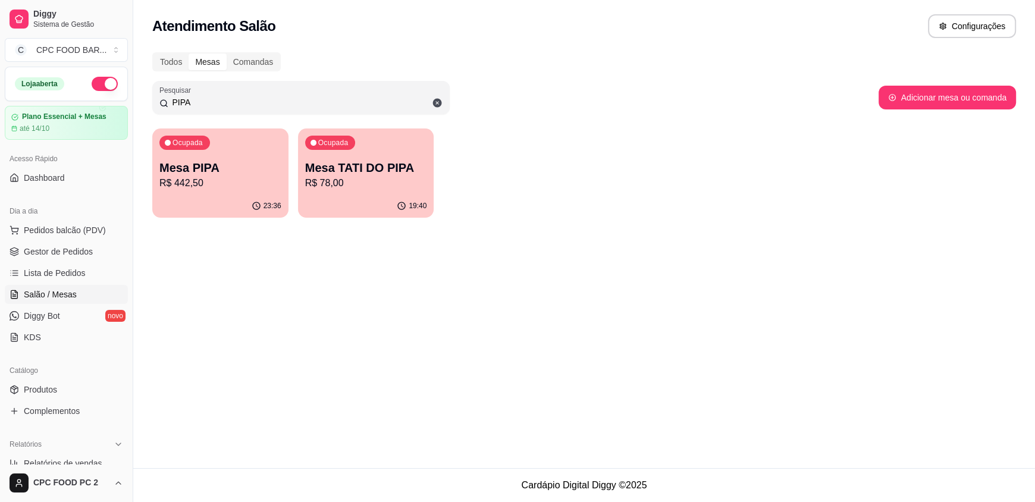
type input "PIPA"
click at [203, 188] on p "R$ 442,50" at bounding box center [220, 183] width 122 height 14
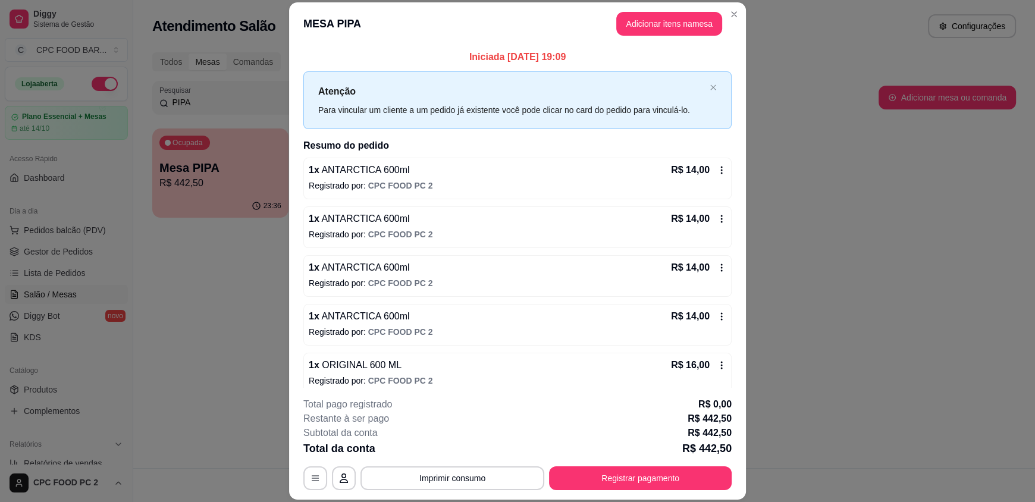
drag, startPoint x: 633, startPoint y: 8, endPoint x: 646, endPoint y: 21, distance: 18.1
click at [633, 9] on header "MESA PIPA Adicionar itens na mesa" at bounding box center [517, 23] width 457 height 43
click at [646, 20] on button "Adicionar itens na mesa" at bounding box center [669, 23] width 102 height 23
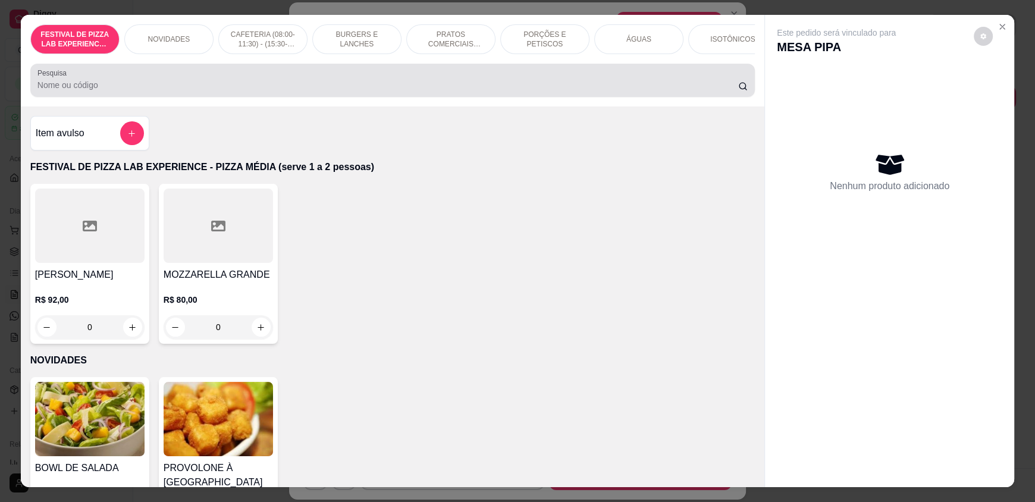
click at [168, 92] on div at bounding box center [392, 80] width 710 height 24
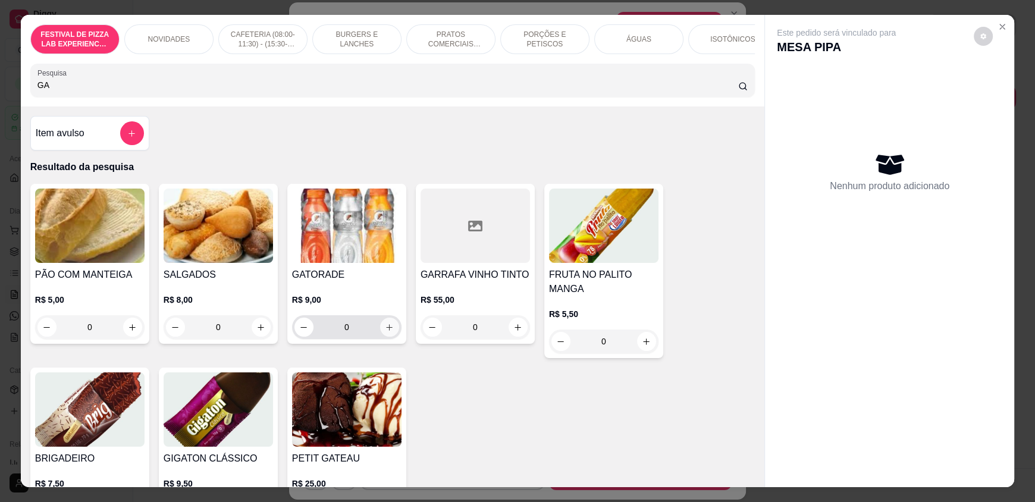
type input "GA"
click at [391, 337] on button "increase-product-quantity" at bounding box center [389, 327] width 18 height 18
type input "1"
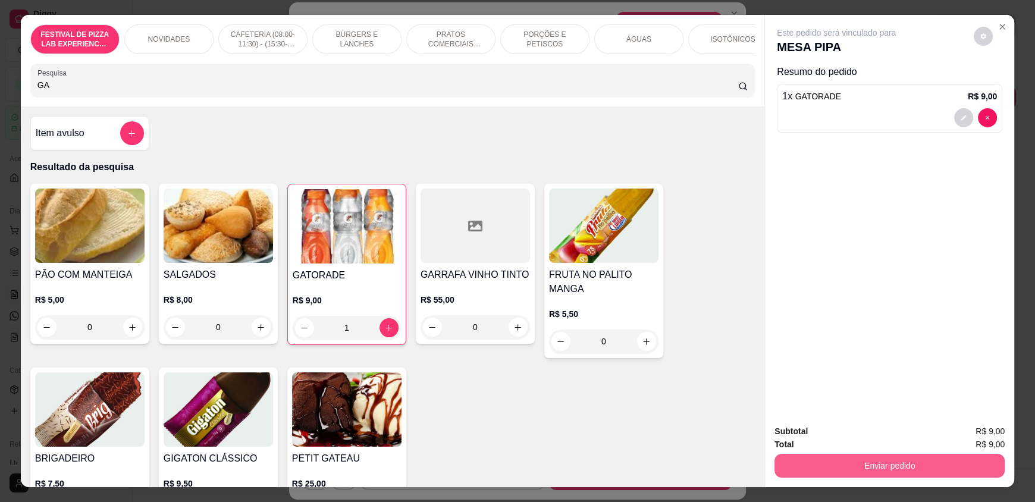
click at [851, 466] on button "Enviar pedido" at bounding box center [889, 466] width 230 height 24
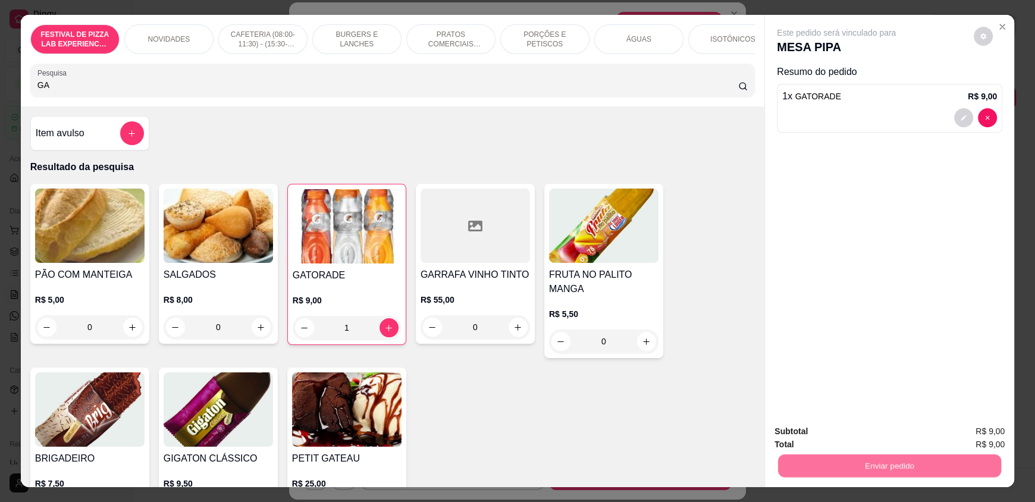
click at [840, 433] on button "Não registrar e enviar pedido" at bounding box center [850, 436] width 124 height 23
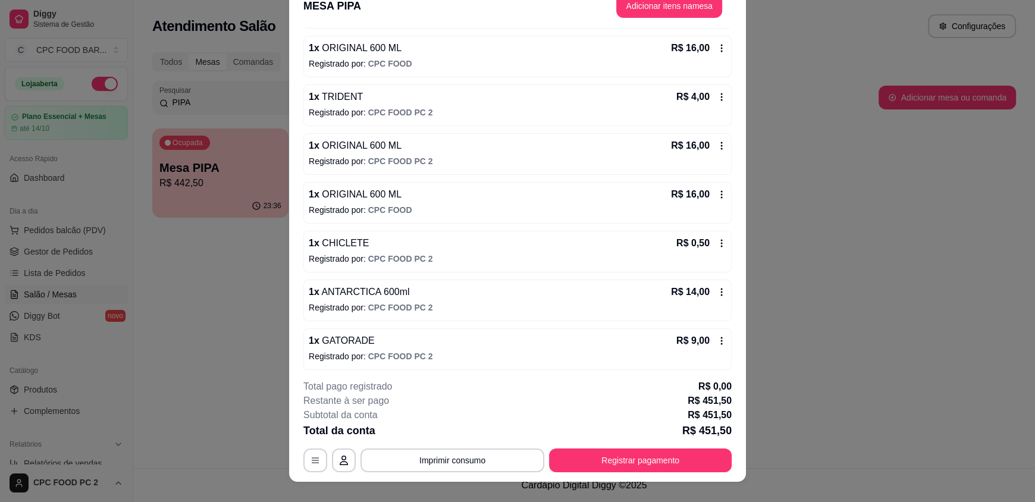
scroll to position [35, 0]
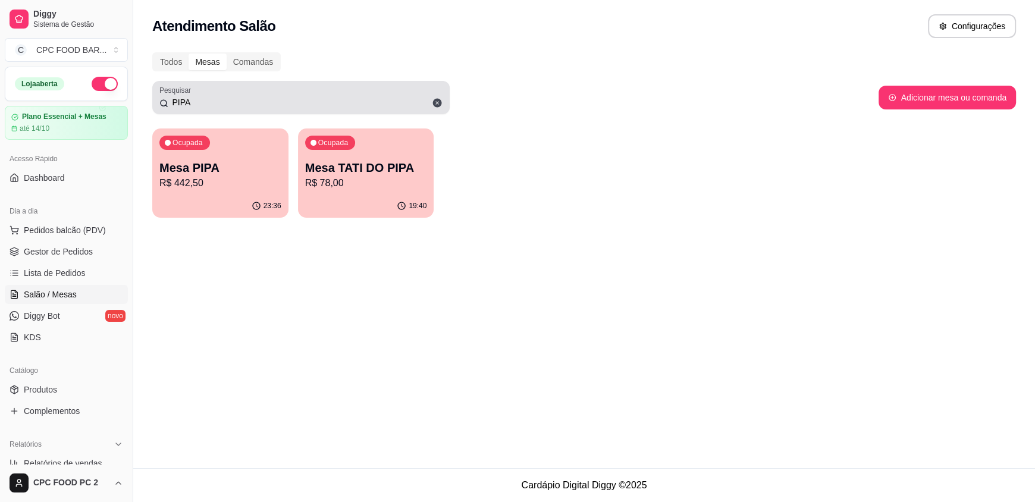
click at [232, 109] on div "PIPA" at bounding box center [300, 98] width 283 height 24
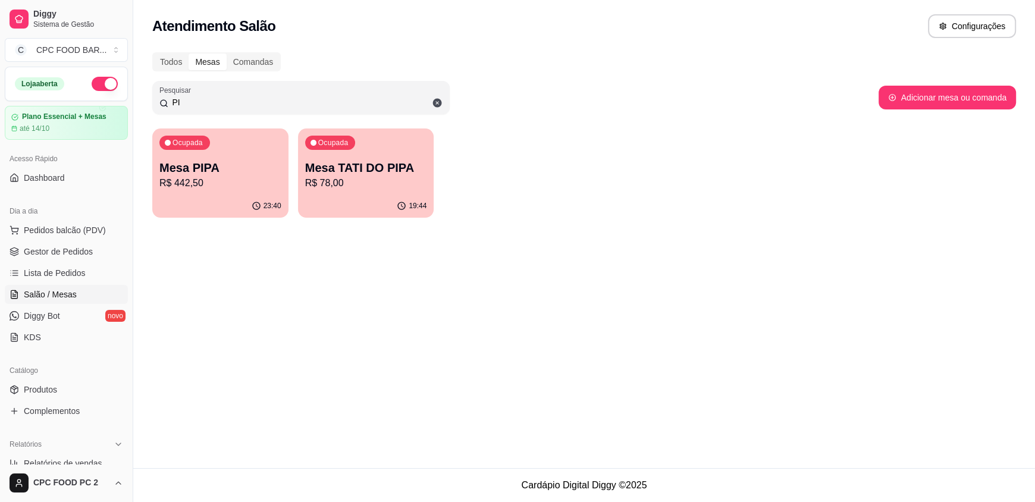
type input "P"
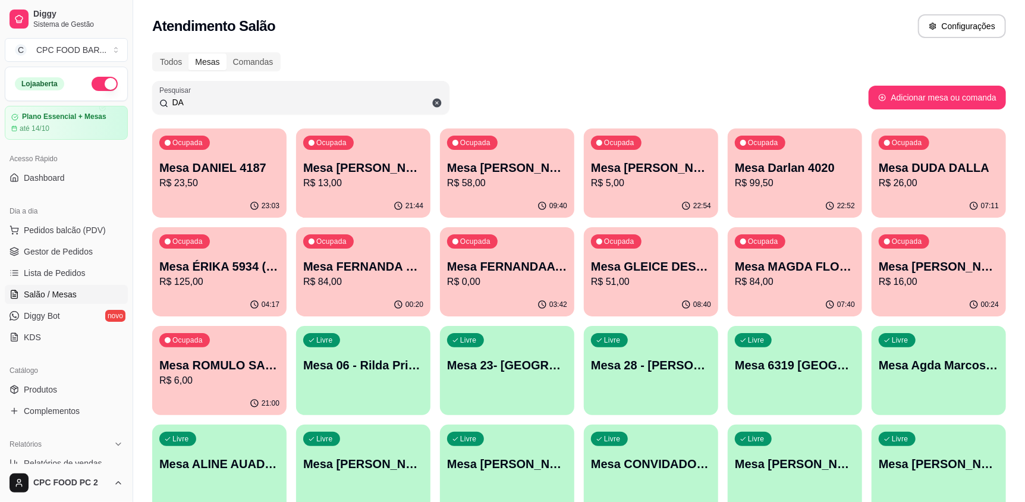
type input "D"
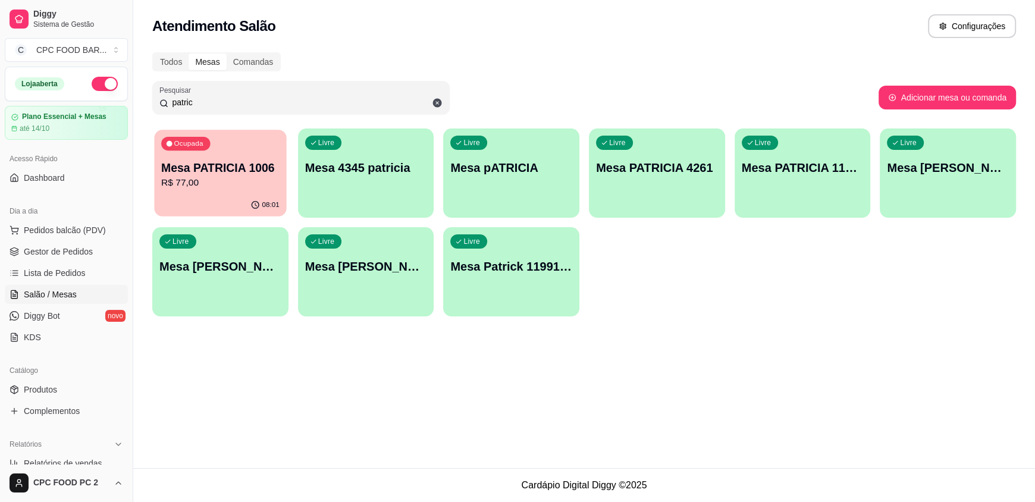
click at [193, 181] on p "R$ 77,00" at bounding box center [220, 183] width 118 height 14
click at [200, 105] on input "patric" at bounding box center [305, 102] width 274 height 12
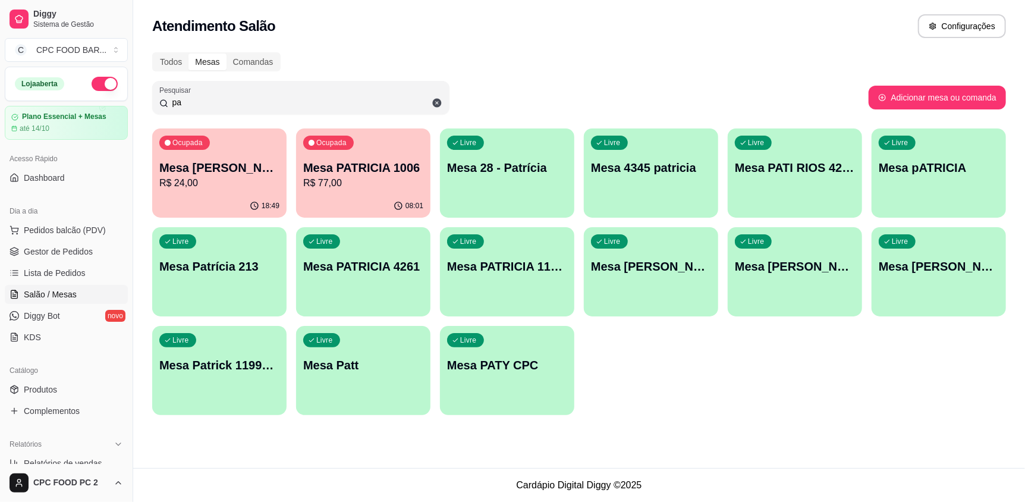
type input "p"
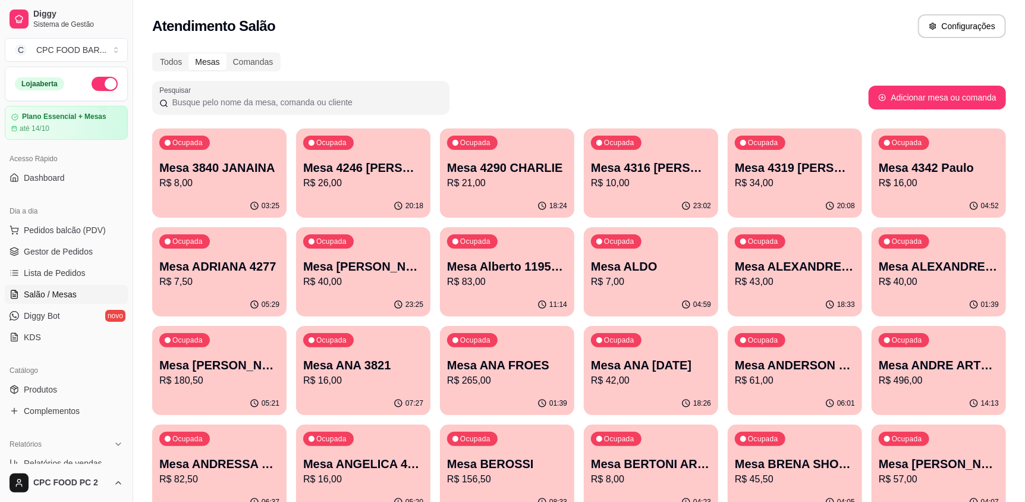
click at [205, 100] on input "Pesquisar" at bounding box center [305, 102] width 274 height 12
drag, startPoint x: 189, startPoint y: 150, endPoint x: 194, endPoint y: 97, distance: 53.1
click at [194, 97] on input "Pesquisar" at bounding box center [305, 102] width 274 height 12
click at [332, 356] on div "Ocupada Mesa ANA 3821 R$ 16,00" at bounding box center [363, 359] width 134 height 66
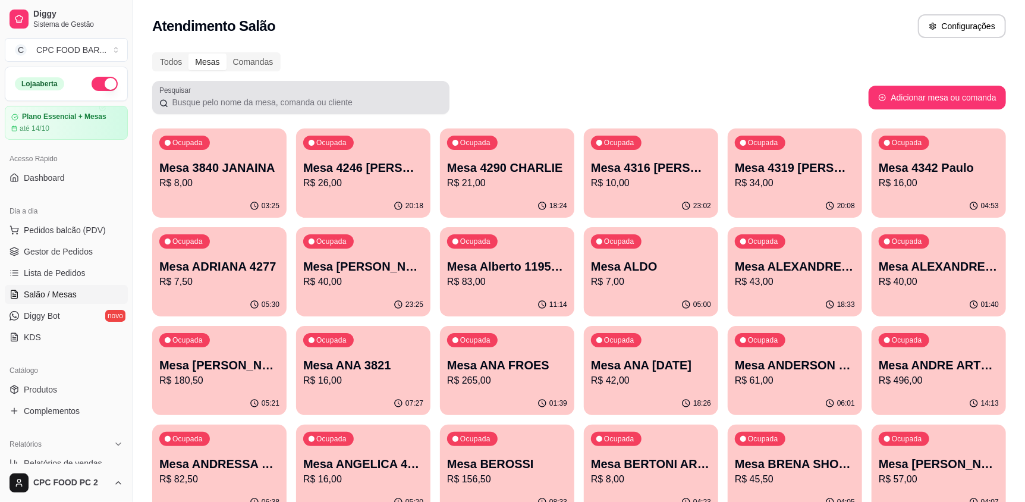
drag, startPoint x: 190, startPoint y: 93, endPoint x: 190, endPoint y: 100, distance: 7.1
click at [190, 95] on label "Pesquisar" at bounding box center [177, 90] width 36 height 10
click at [190, 96] on input "Pesquisar" at bounding box center [305, 102] width 274 height 12
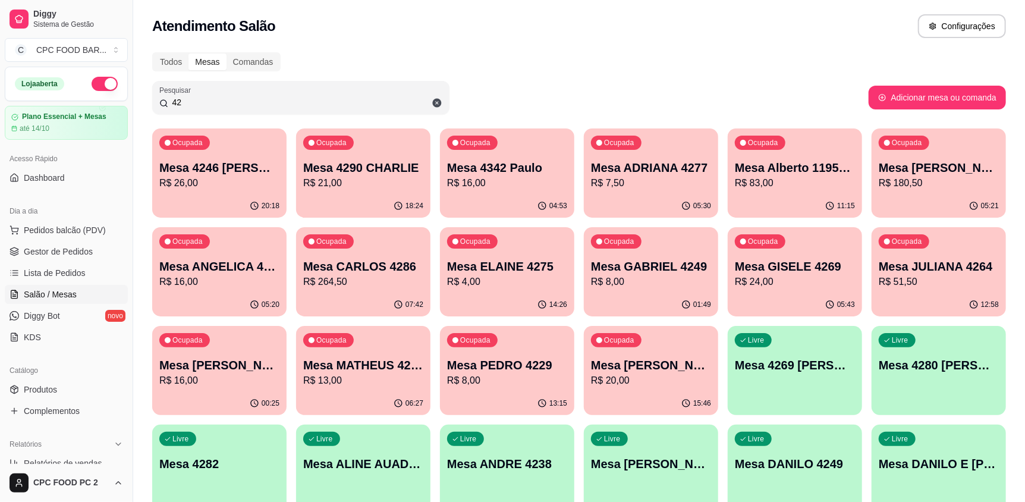
type input "4"
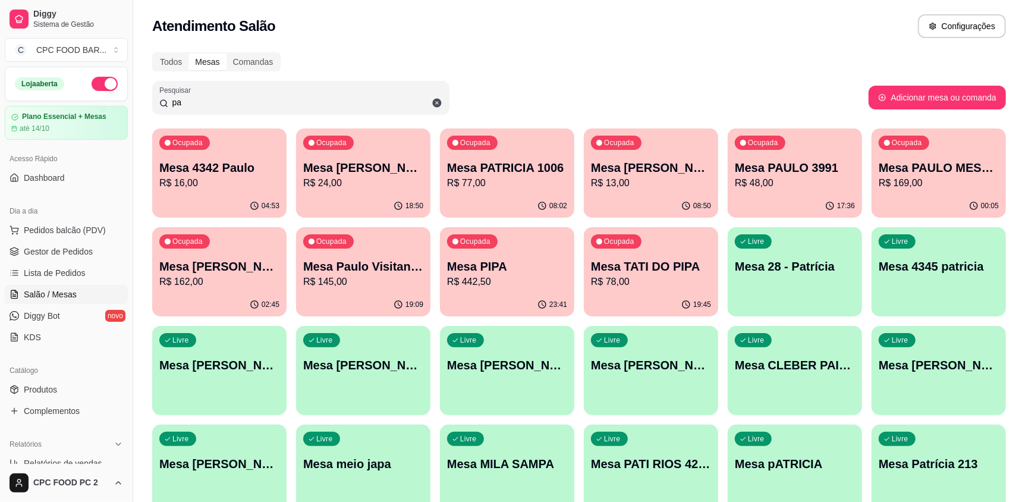
type input "p"
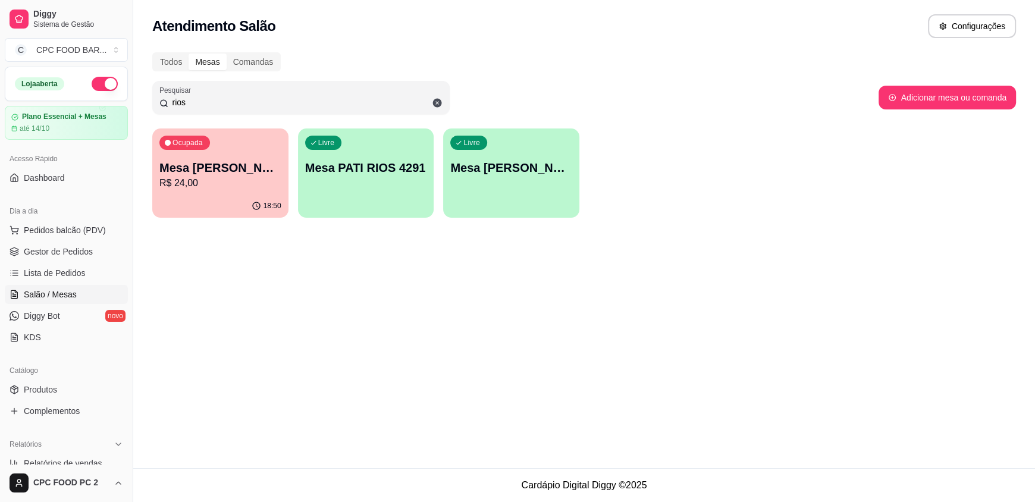
type input "rios"
click at [485, 180] on div "Livre Mesa [PERSON_NAME]" at bounding box center [511, 166] width 132 height 73
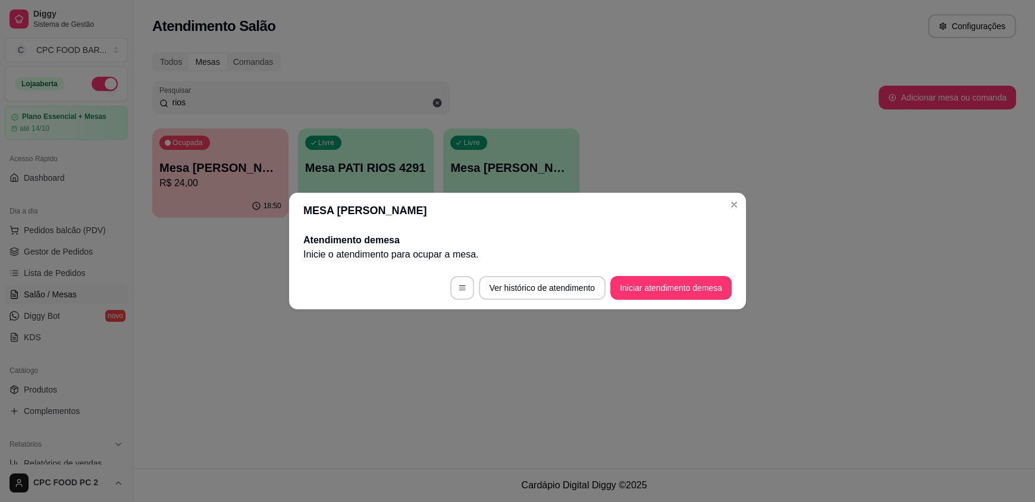
click at [676, 271] on footer "Ver histórico de atendimento Iniciar atendimento de mesa" at bounding box center [517, 287] width 457 height 43
click at [674, 294] on button "Iniciar atendimento de mesa" at bounding box center [671, 287] width 118 height 23
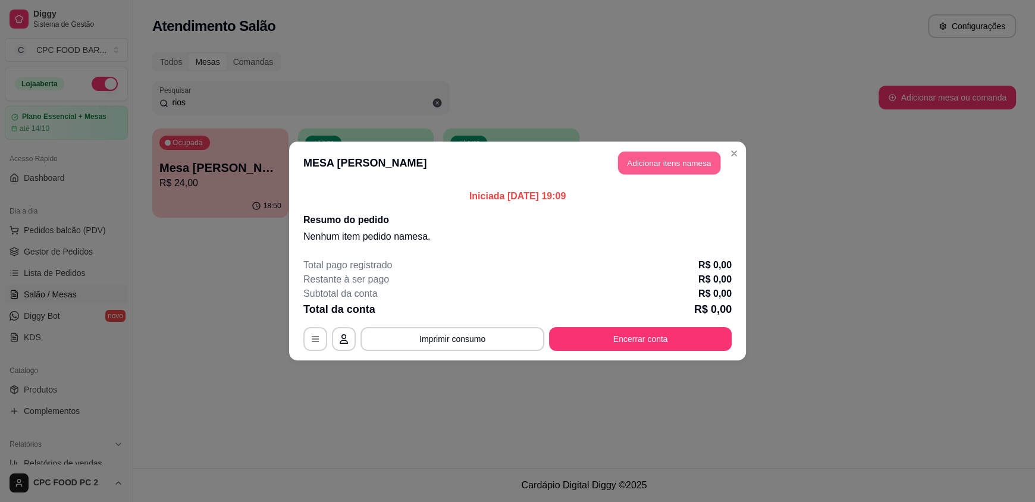
click at [665, 159] on button "Adicionar itens na mesa" at bounding box center [669, 163] width 102 height 23
click at [115, 77] on div at bounding box center [392, 80] width 710 height 24
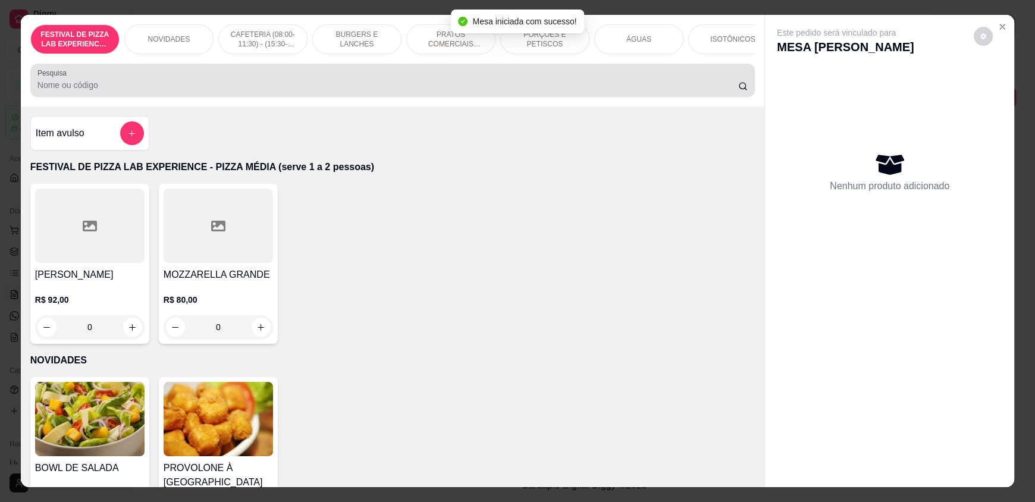
click at [120, 87] on div at bounding box center [392, 80] width 710 height 24
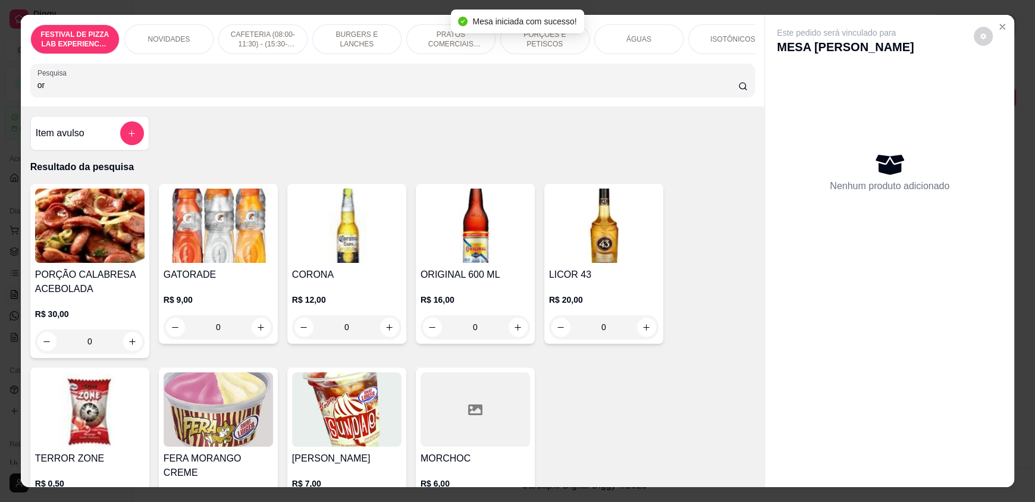
type input "or"
click at [117, 97] on div "Pesquisa or" at bounding box center [392, 80] width 724 height 33
click at [112, 91] on input "or" at bounding box center [387, 85] width 701 height 12
click at [515, 330] on icon "increase-product-quantity" at bounding box center [518, 327] width 6 height 6
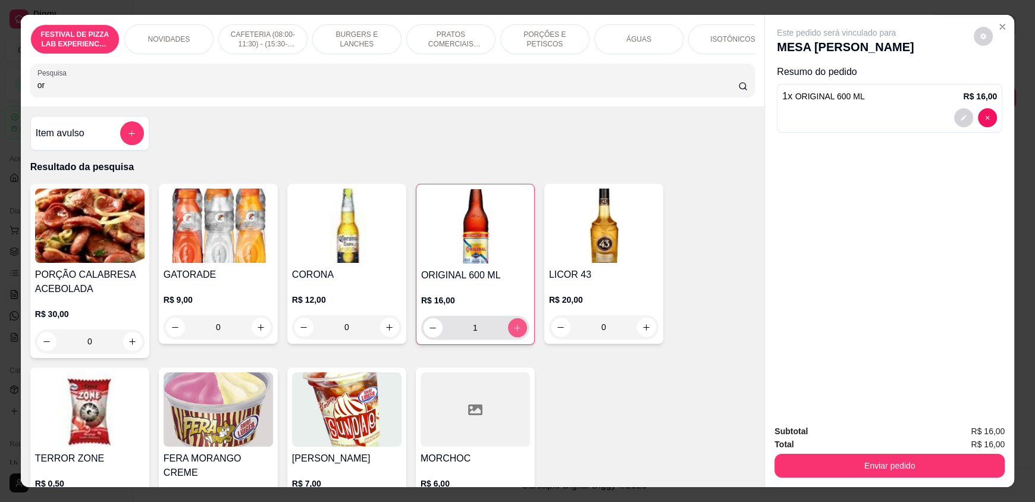
type input "1"
click at [513, 332] on icon "increase-product-quantity" at bounding box center [517, 327] width 9 height 9
type input "2"
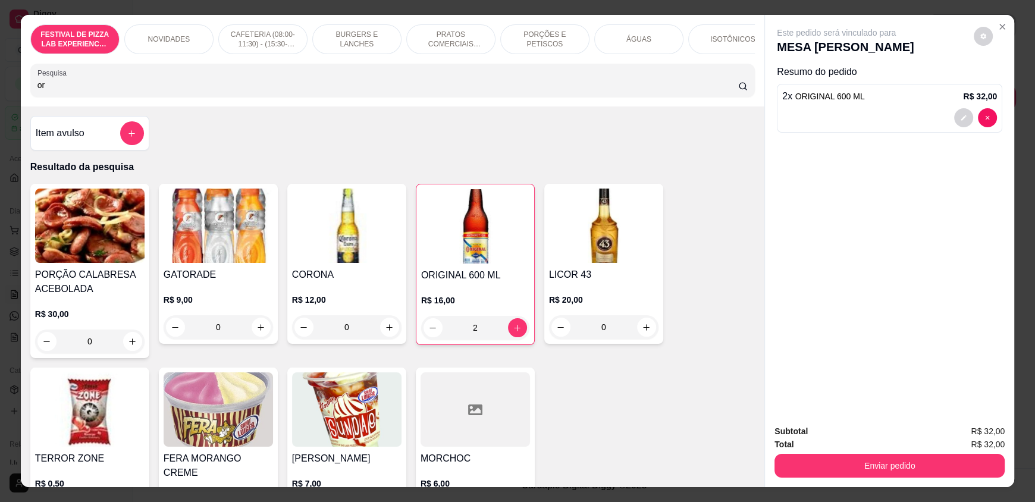
click at [862, 456] on button "Enviar pedido" at bounding box center [889, 466] width 230 height 24
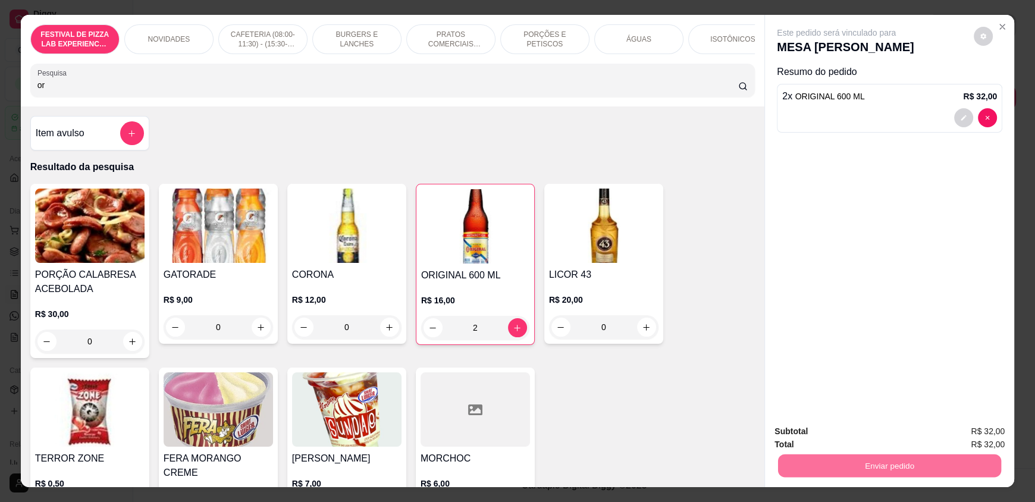
click at [844, 439] on button "Não registrar e enviar pedido" at bounding box center [850, 436] width 120 height 22
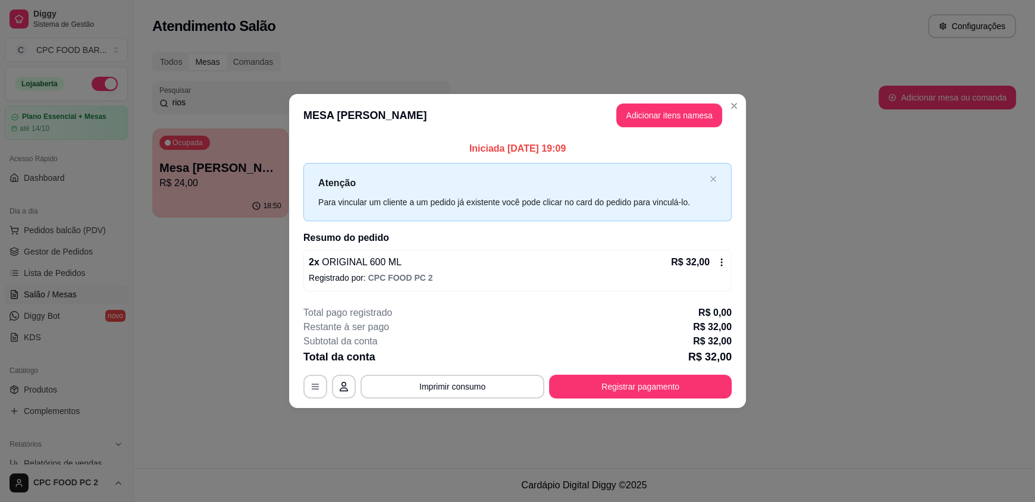
click at [724, 263] on icon at bounding box center [721, 262] width 10 height 10
click at [716, 265] on icon at bounding box center [721, 262] width 10 height 10
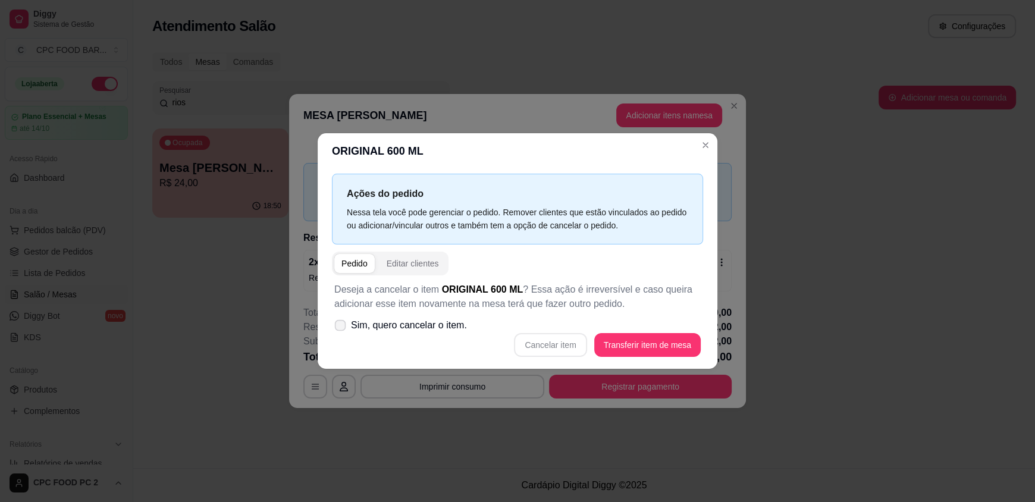
click at [395, 324] on span "Sim, quero cancelar o item." at bounding box center [409, 325] width 116 height 14
click at [341, 328] on input "Sim, quero cancelar o item." at bounding box center [338, 332] width 8 height 8
click at [395, 324] on span "Sim, quero cancelar o item." at bounding box center [409, 325] width 116 height 14
click at [341, 328] on input "Sim, quero cancelar o item." at bounding box center [338, 332] width 8 height 8
click at [433, 329] on span "Sim, quero cancelar o item." at bounding box center [409, 325] width 116 height 14
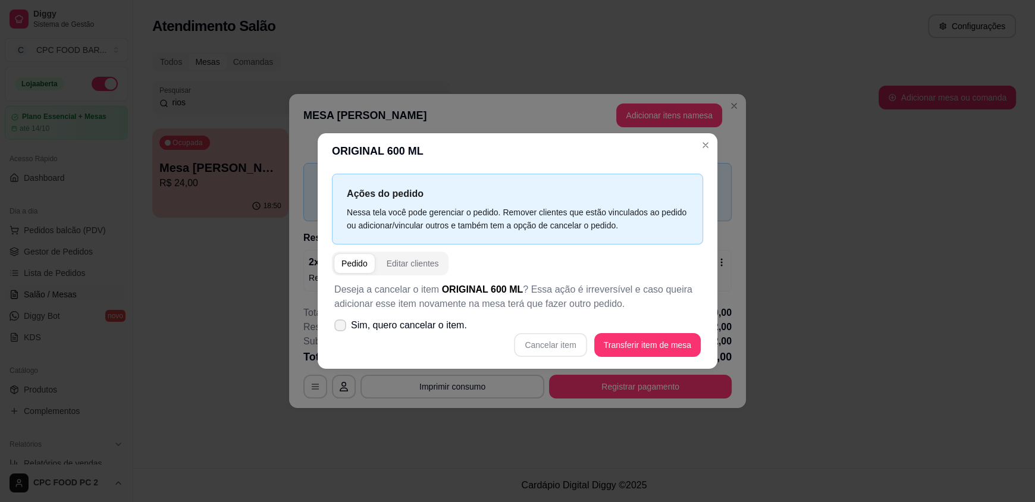
click at [341, 329] on input "Sim, quero cancelar o item." at bounding box center [338, 332] width 8 height 8
checkbox input "true"
click at [546, 345] on button "Cancelar item" at bounding box center [550, 345] width 73 height 24
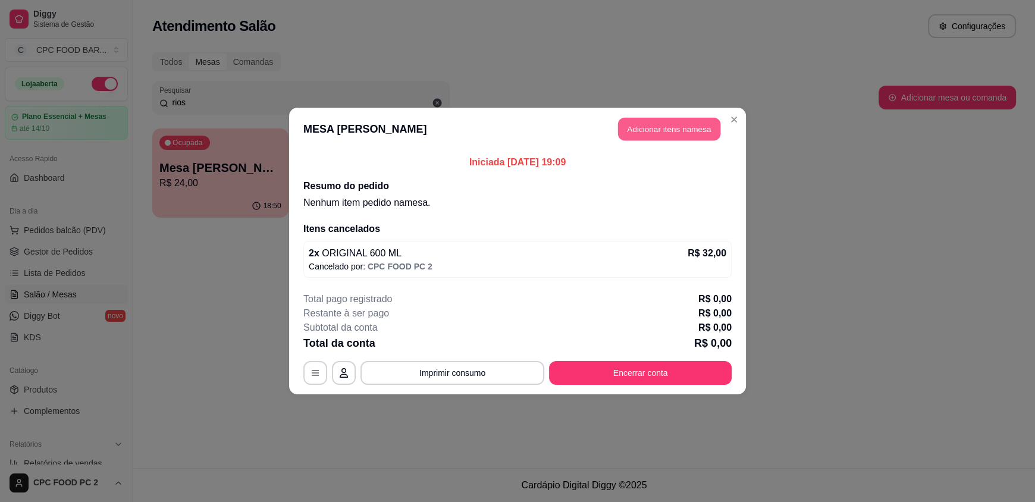
click at [657, 121] on button "Adicionar itens na mesa" at bounding box center [669, 129] width 102 height 23
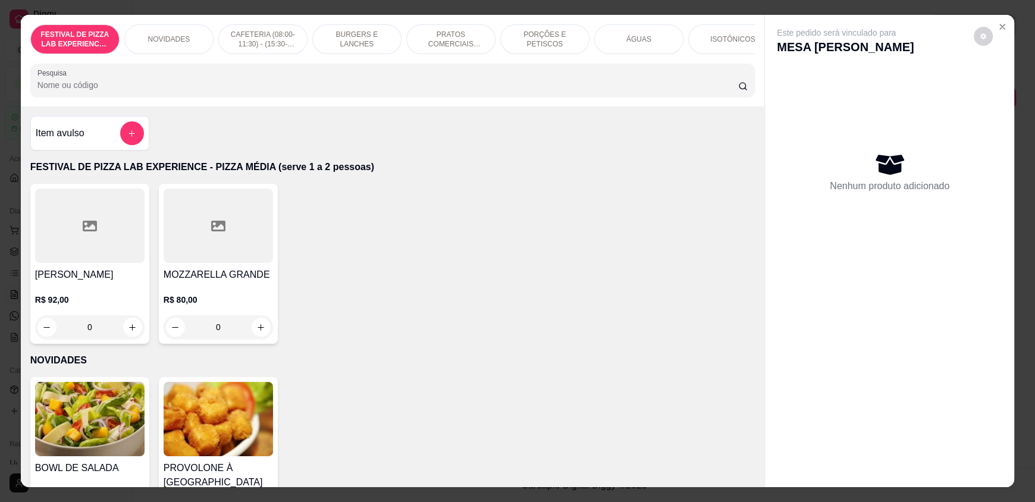
click at [139, 89] on input "Pesquisa" at bounding box center [387, 85] width 701 height 12
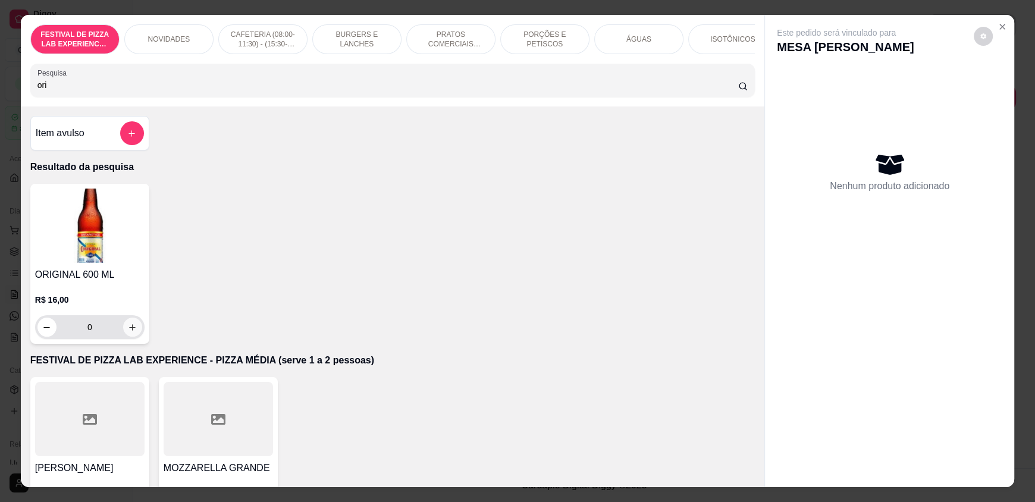
type input "ori"
click at [131, 332] on icon "increase-product-quantity" at bounding box center [132, 327] width 9 height 9
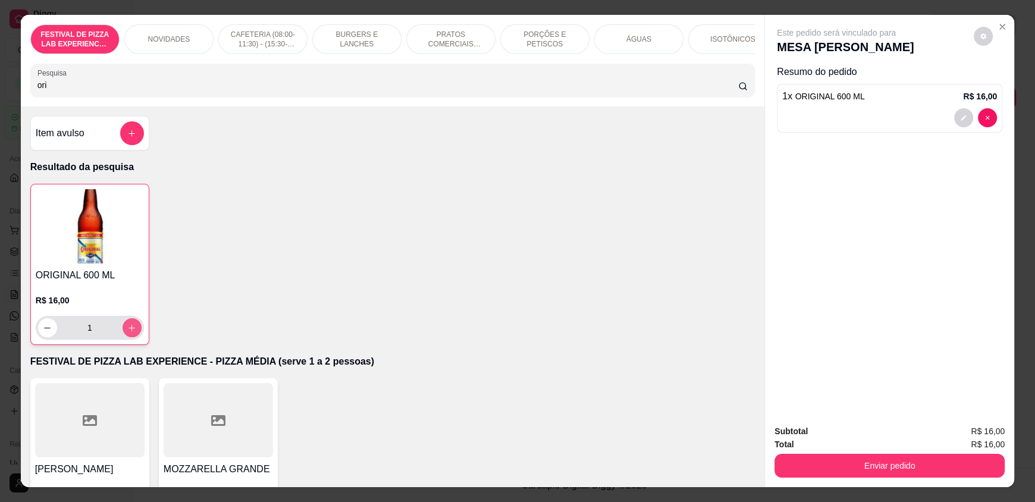
type input "1"
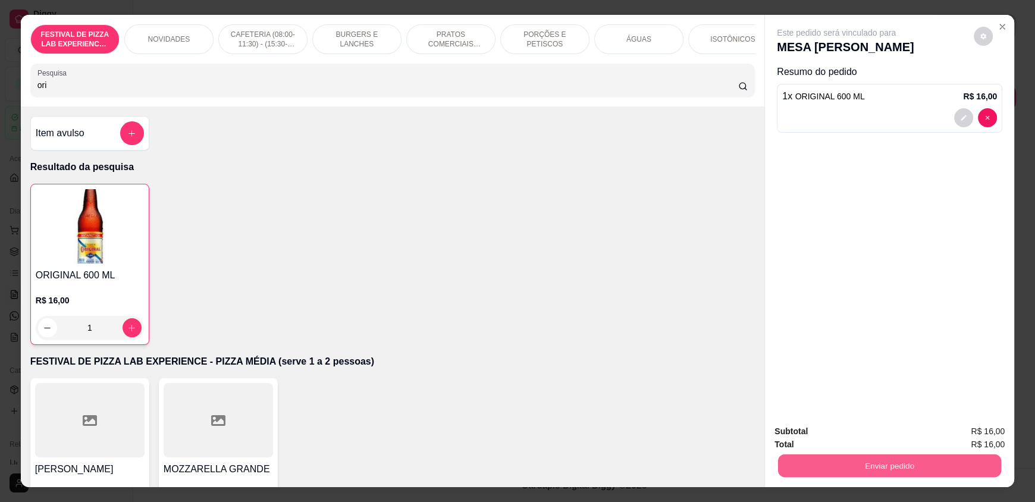
click at [838, 461] on button "Enviar pedido" at bounding box center [889, 465] width 223 height 23
click at [834, 433] on button "Não registrar e enviar pedido" at bounding box center [850, 436] width 124 height 23
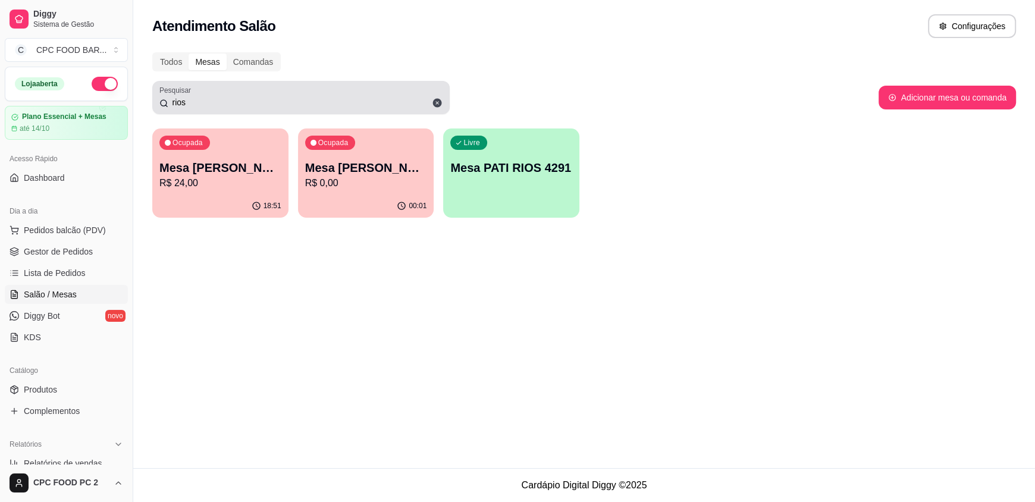
click at [262, 102] on input "rios" at bounding box center [305, 102] width 274 height 12
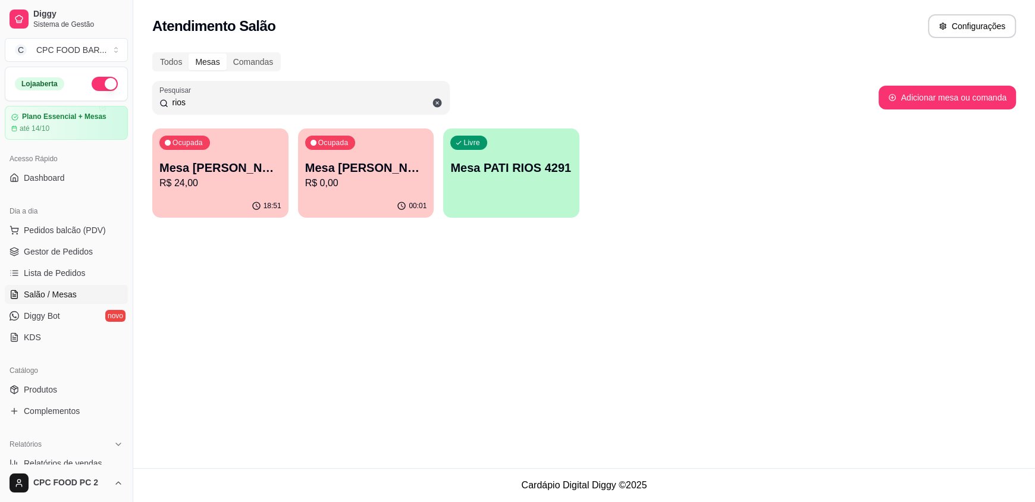
click at [262, 102] on input "rios" at bounding box center [305, 102] width 274 height 12
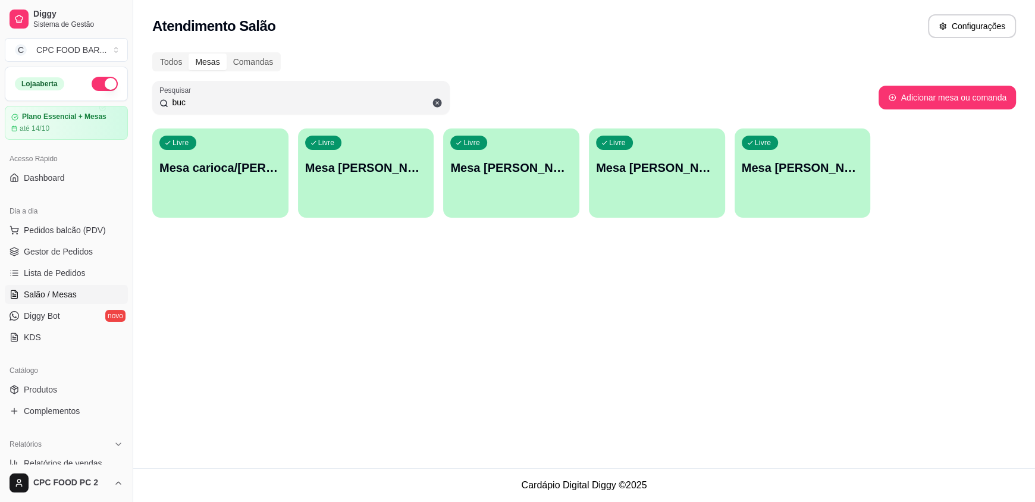
type input "buc"
click at [539, 203] on div "button" at bounding box center [511, 209] width 132 height 14
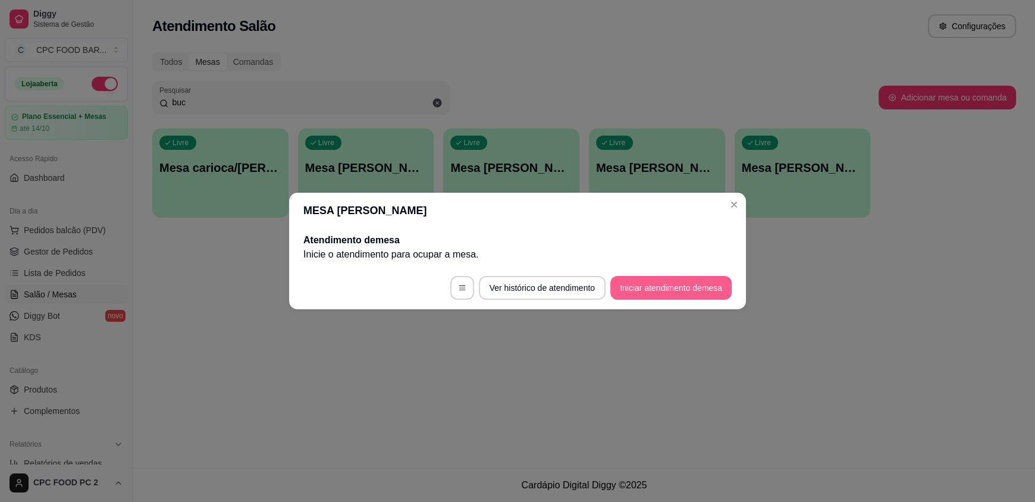
click at [625, 287] on button "Iniciar atendimento de mesa" at bounding box center [670, 288] width 121 height 24
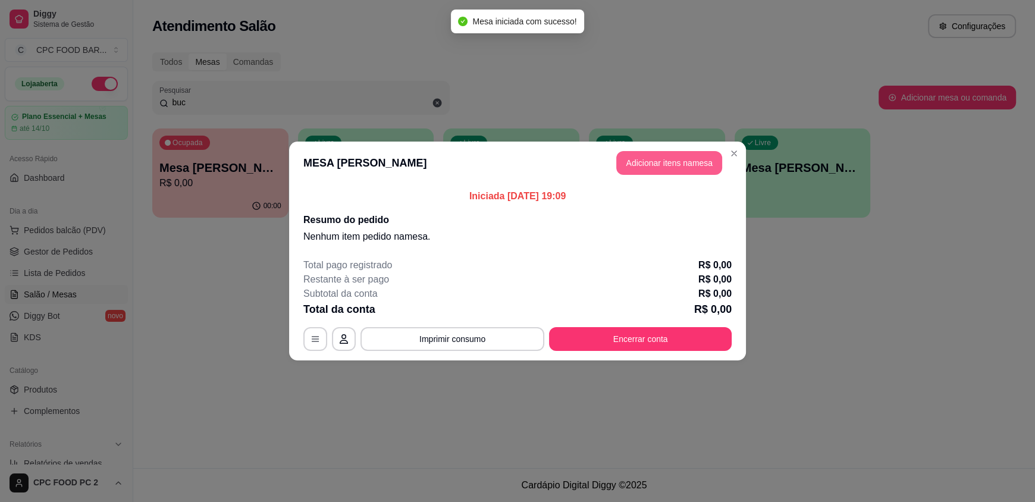
click at [634, 169] on button "Adicionar itens na mesa" at bounding box center [669, 163] width 106 height 24
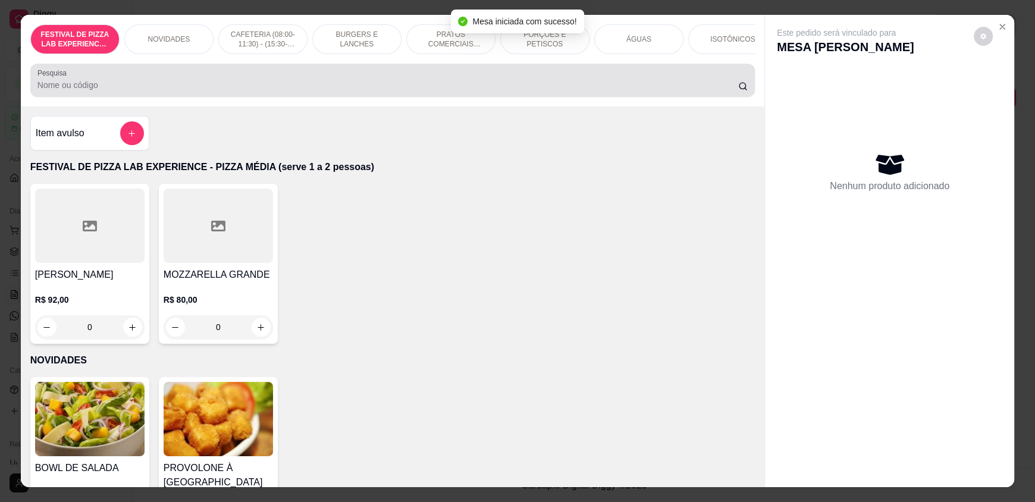
click at [251, 85] on div at bounding box center [392, 80] width 710 height 24
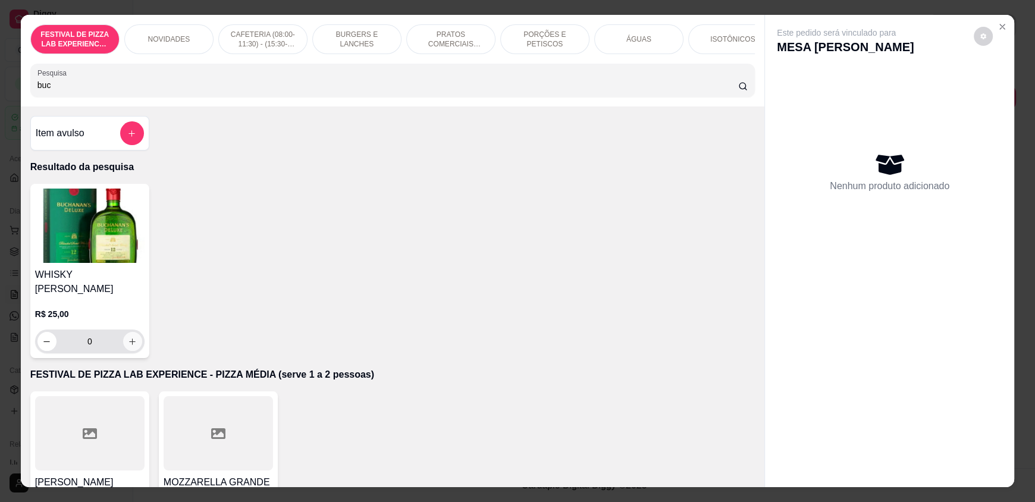
type input "buc"
click at [130, 337] on icon "increase-product-quantity" at bounding box center [132, 341] width 9 height 9
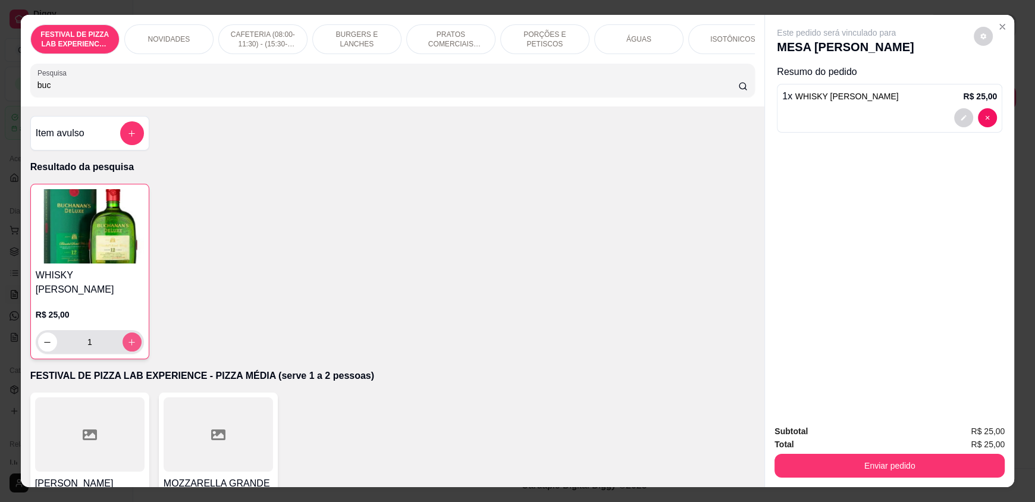
type input "1"
click at [129, 339] on icon "increase-product-quantity" at bounding box center [132, 342] width 7 height 7
type input "2"
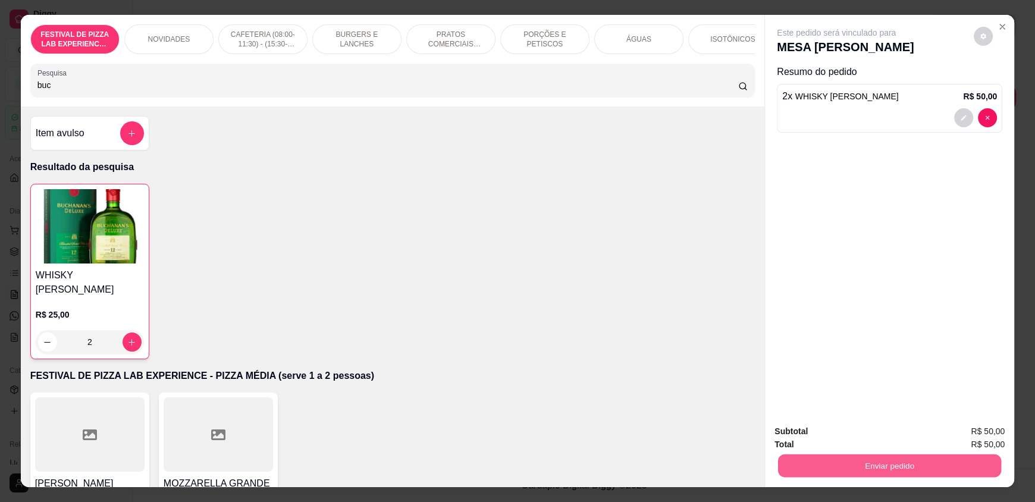
click at [833, 463] on button "Enviar pedido" at bounding box center [889, 465] width 223 height 23
click at [825, 439] on button "Não registrar e enviar pedido" at bounding box center [850, 436] width 124 height 23
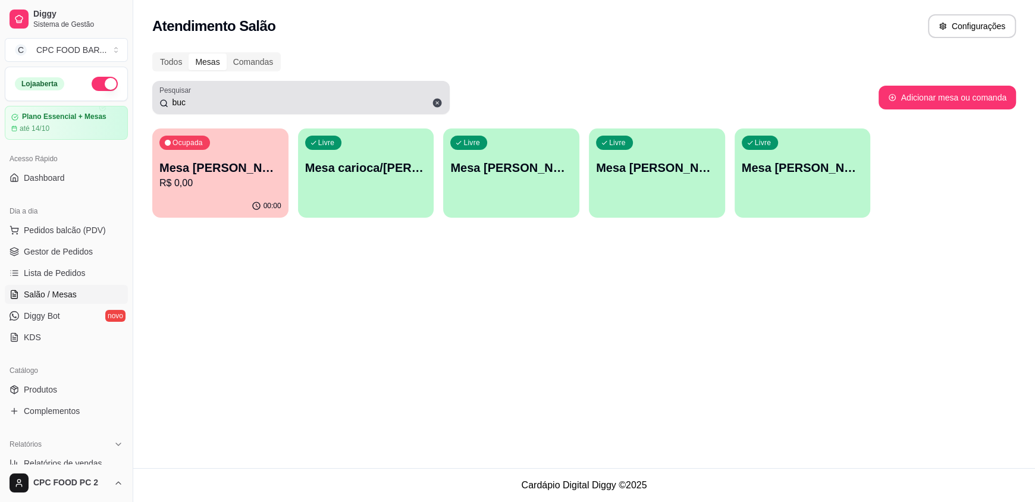
click at [190, 103] on input "buc" at bounding box center [305, 102] width 274 height 12
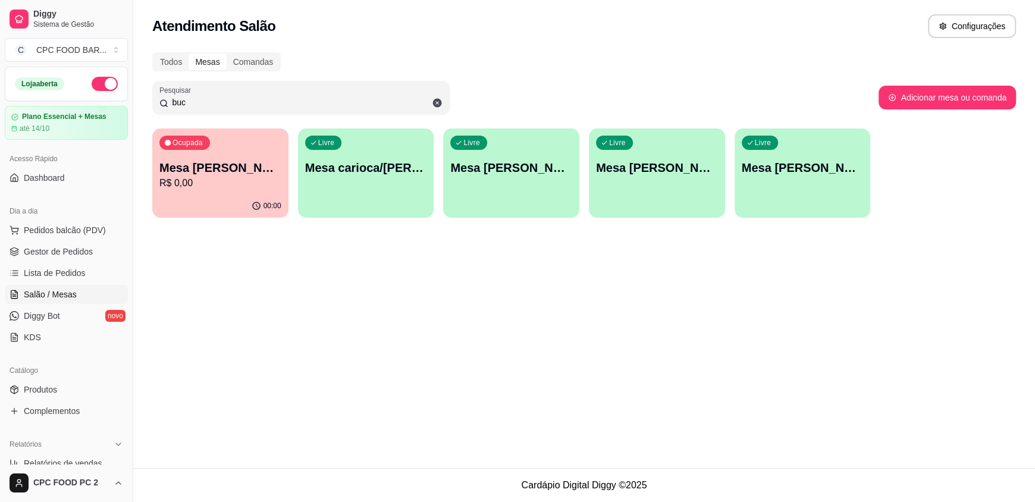
click at [190, 103] on input "buc" at bounding box center [305, 102] width 274 height 12
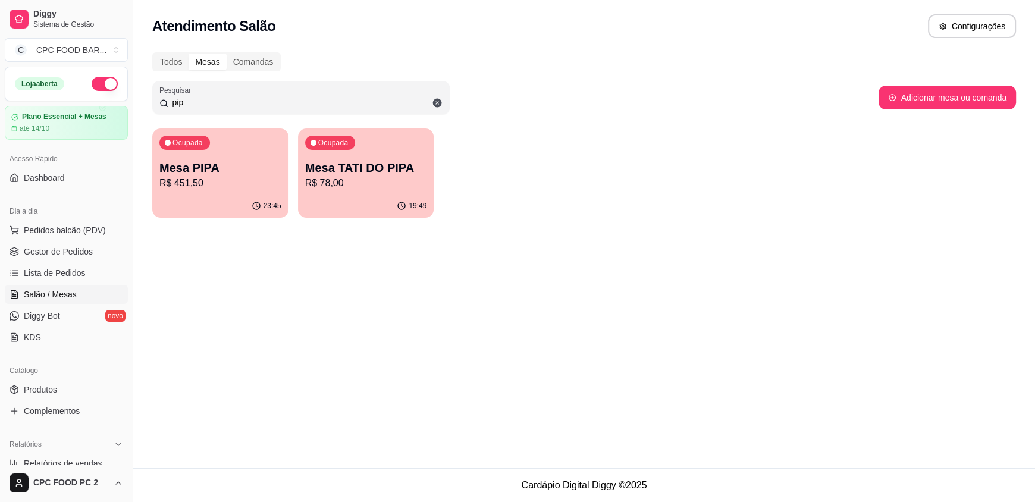
type input "pip"
click at [190, 190] on div "Ocupada Mesa PIPA R$ 451,50" at bounding box center [220, 162] width 132 height 64
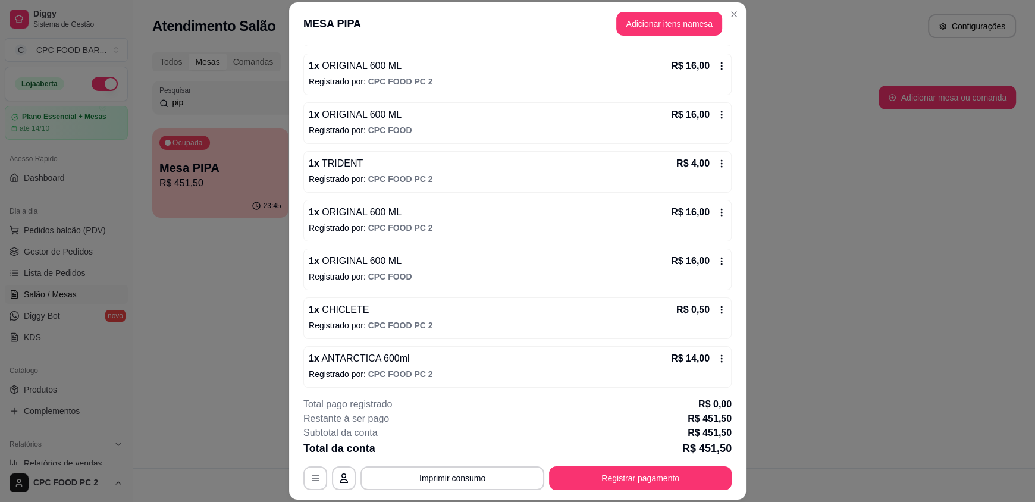
scroll to position [1420, 0]
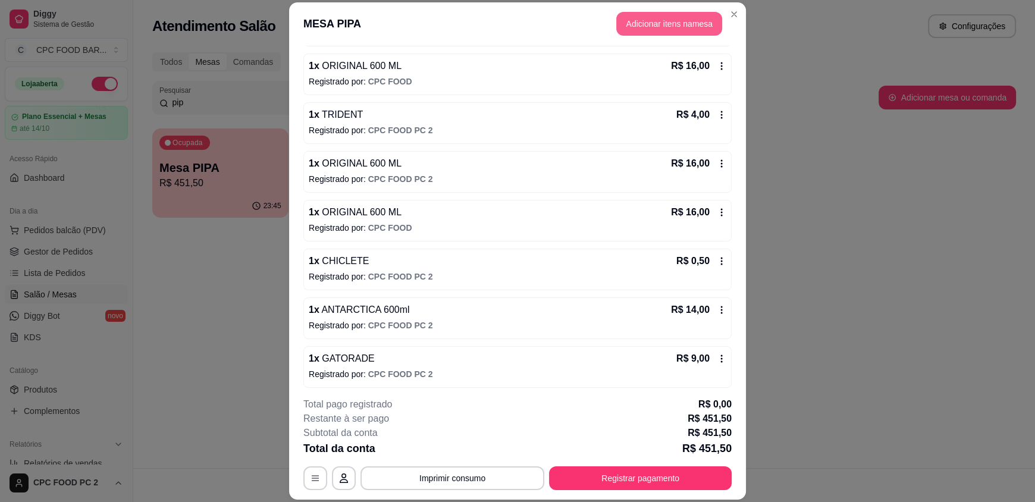
click at [643, 25] on button "Adicionar itens na mesa" at bounding box center [669, 24] width 106 height 24
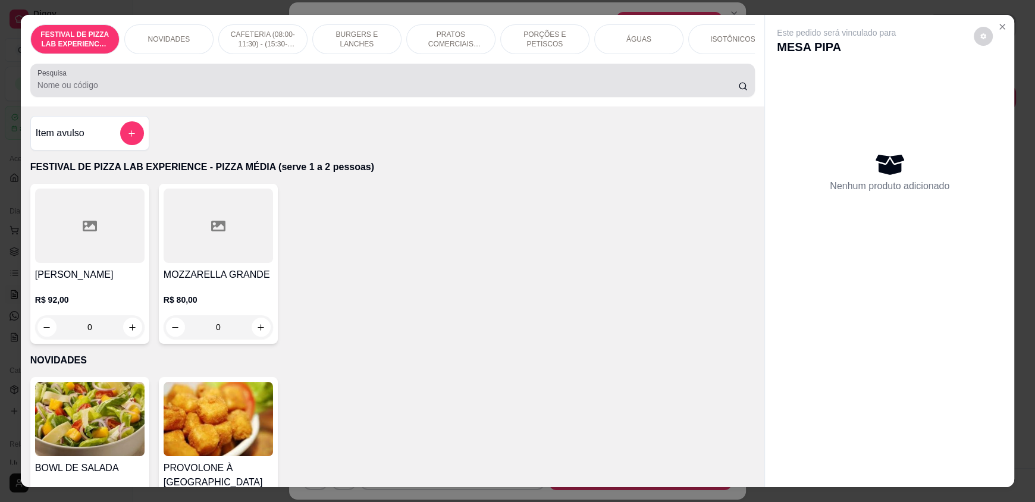
click at [323, 91] on input "Pesquisa" at bounding box center [387, 85] width 701 height 12
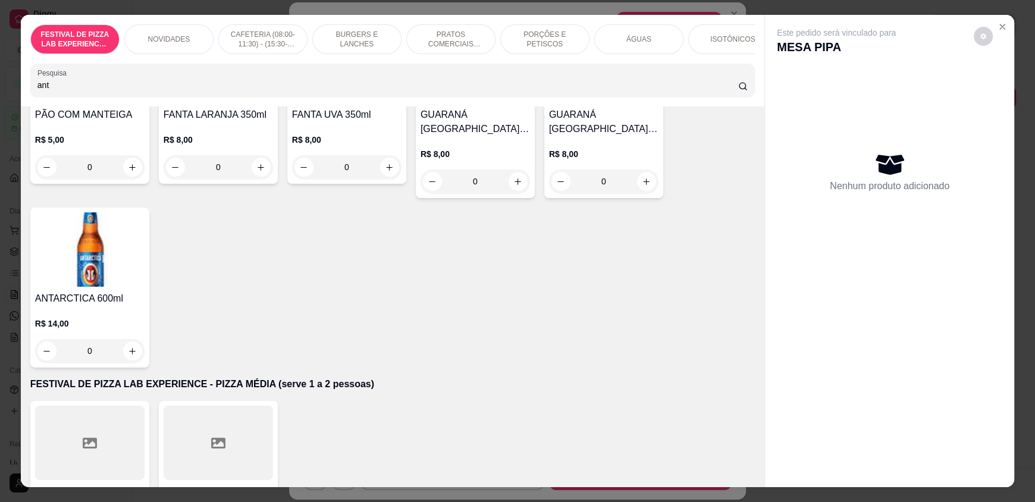
scroll to position [178, 0]
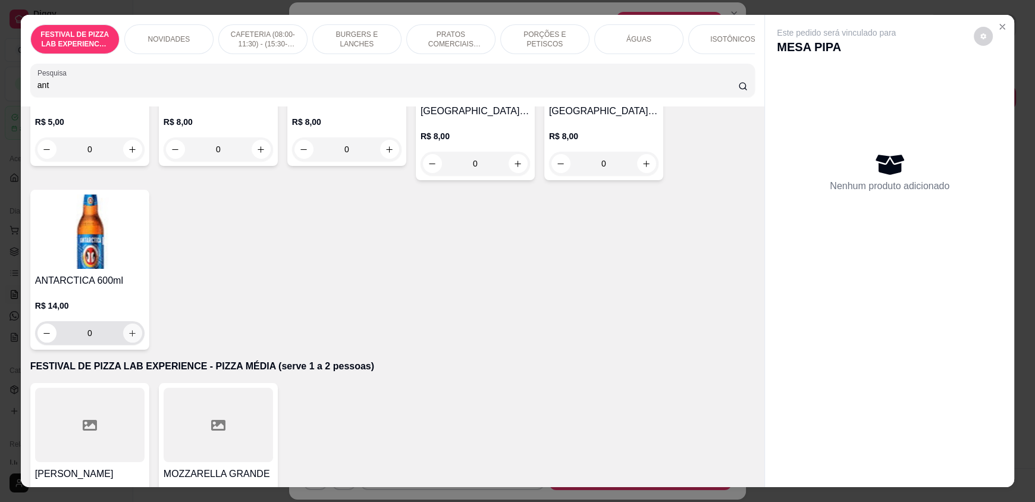
type input "ant"
click at [128, 338] on icon "increase-product-quantity" at bounding box center [132, 333] width 9 height 9
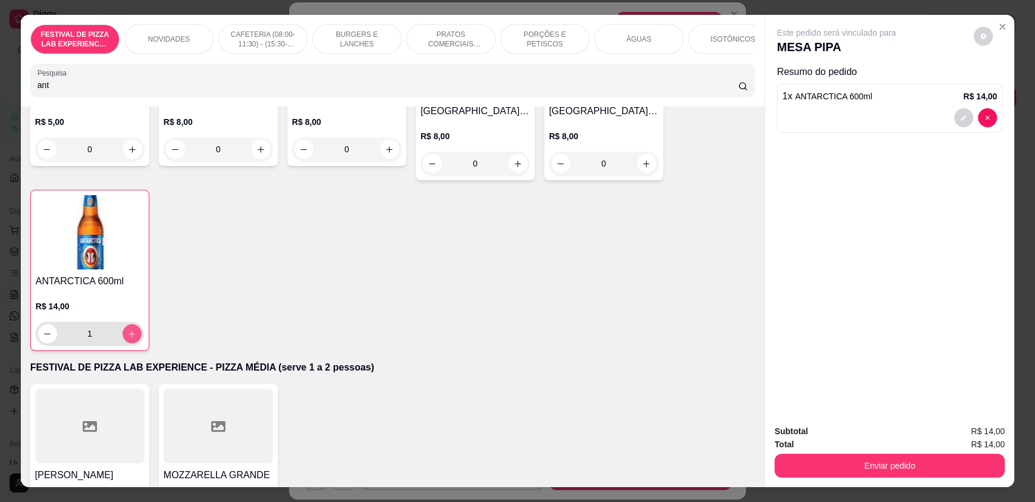
type input "1"
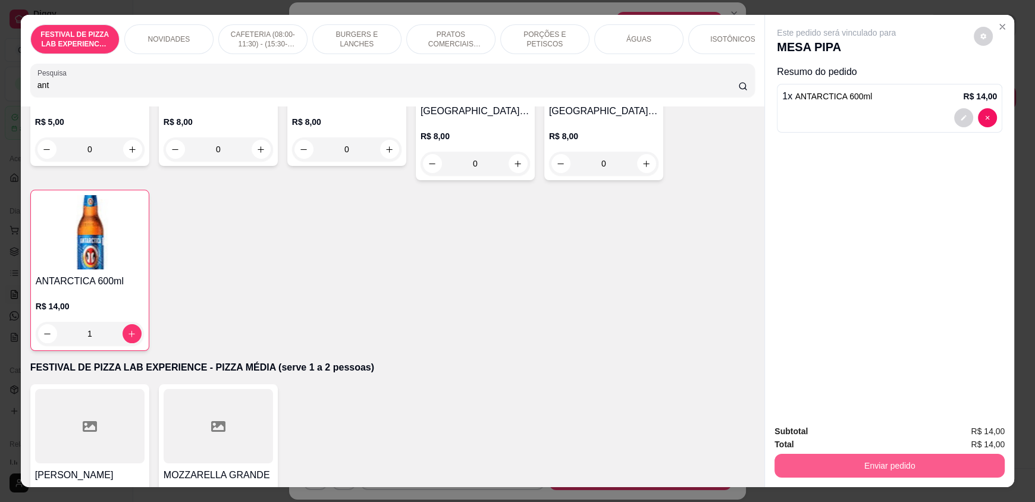
click at [829, 466] on button "Enviar pedido" at bounding box center [889, 466] width 230 height 24
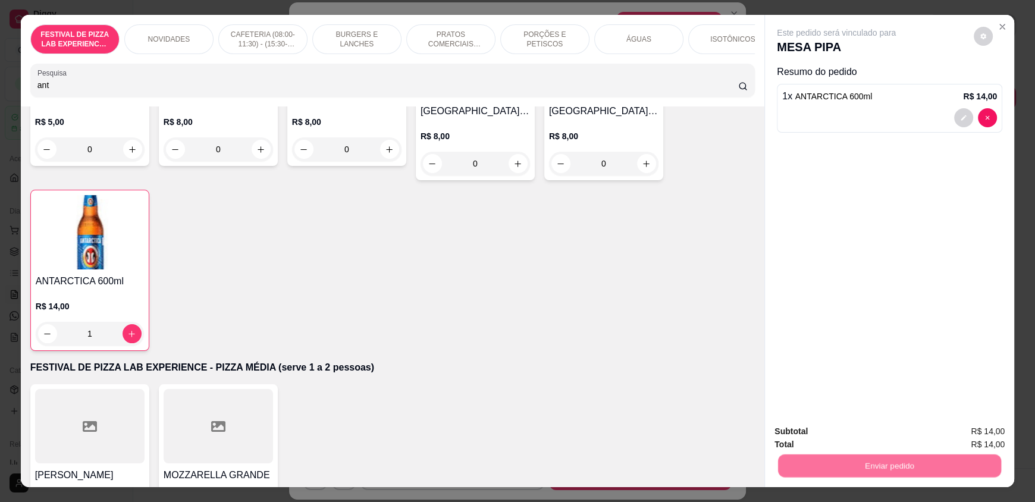
click at [832, 442] on button "Não registrar e enviar pedido" at bounding box center [850, 436] width 124 height 23
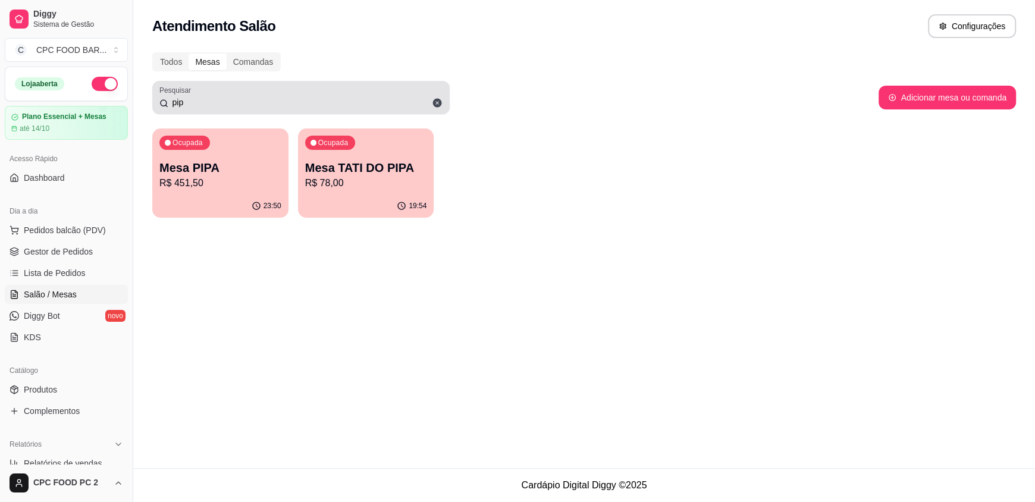
click at [216, 106] on input "pip" at bounding box center [305, 102] width 274 height 12
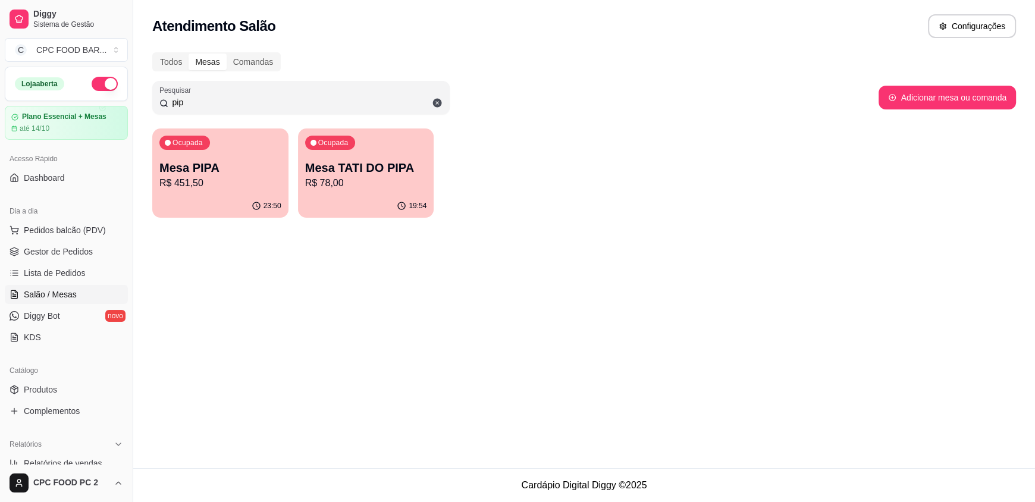
click at [216, 106] on input "pip" at bounding box center [305, 102] width 274 height 12
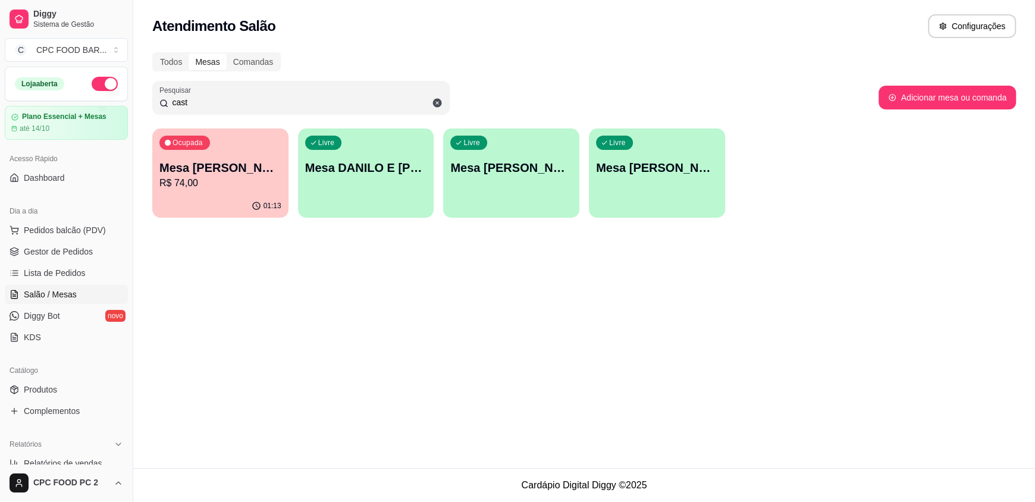
type input "cast"
click at [188, 180] on p "R$ 74,00" at bounding box center [220, 183] width 122 height 14
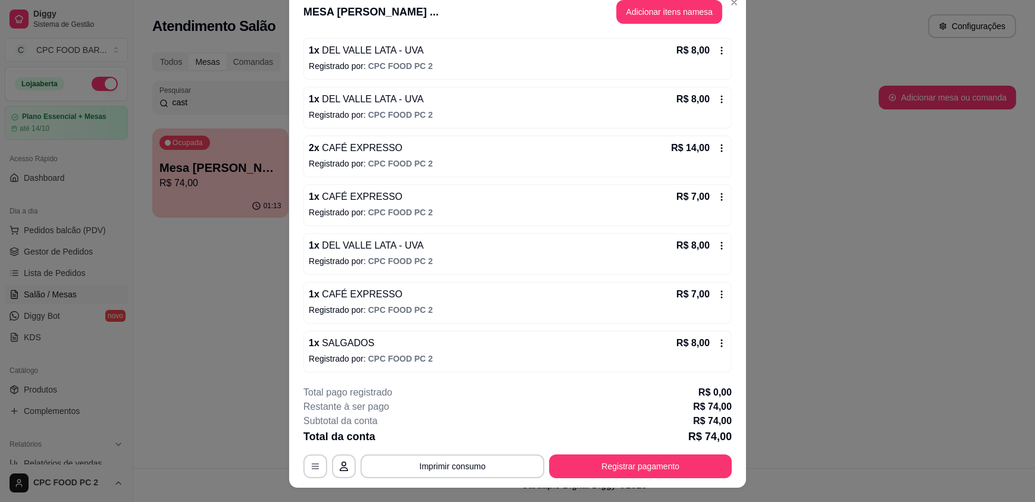
scroll to position [0, 0]
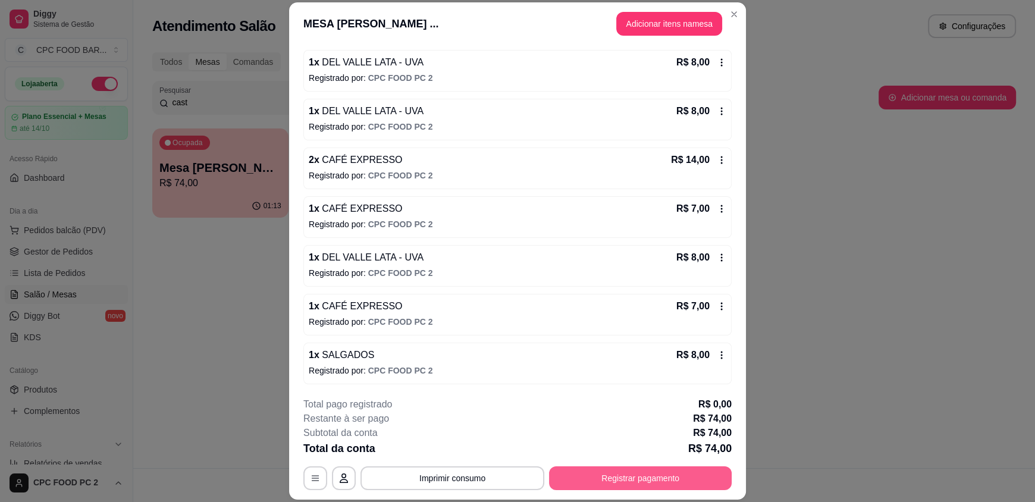
click at [640, 481] on button "Registrar pagamento" at bounding box center [640, 478] width 183 height 24
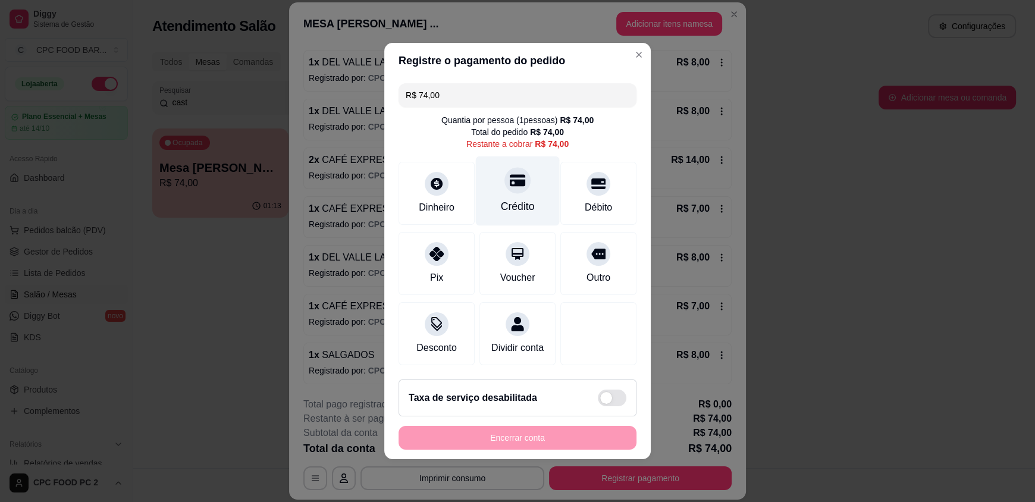
click at [523, 205] on div "Crédito" at bounding box center [518, 206] width 34 height 15
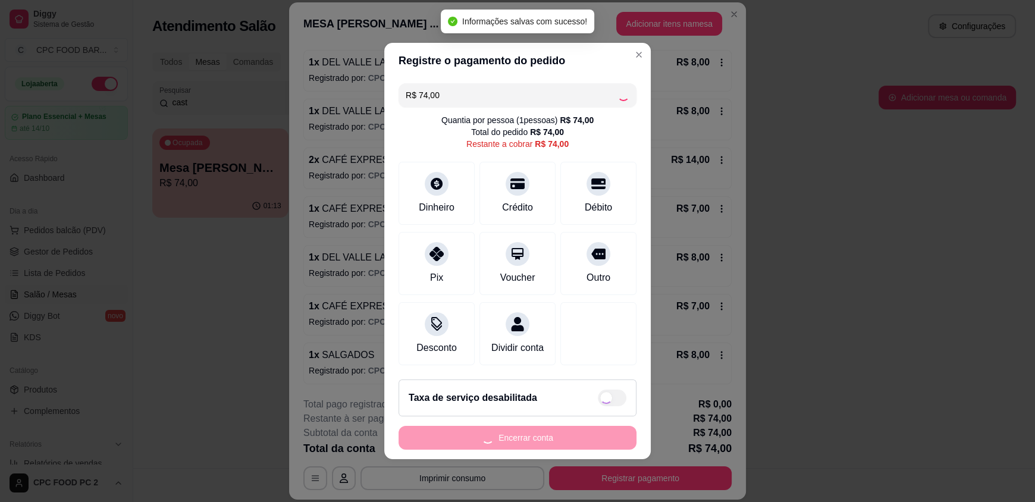
type input "R$ 0,00"
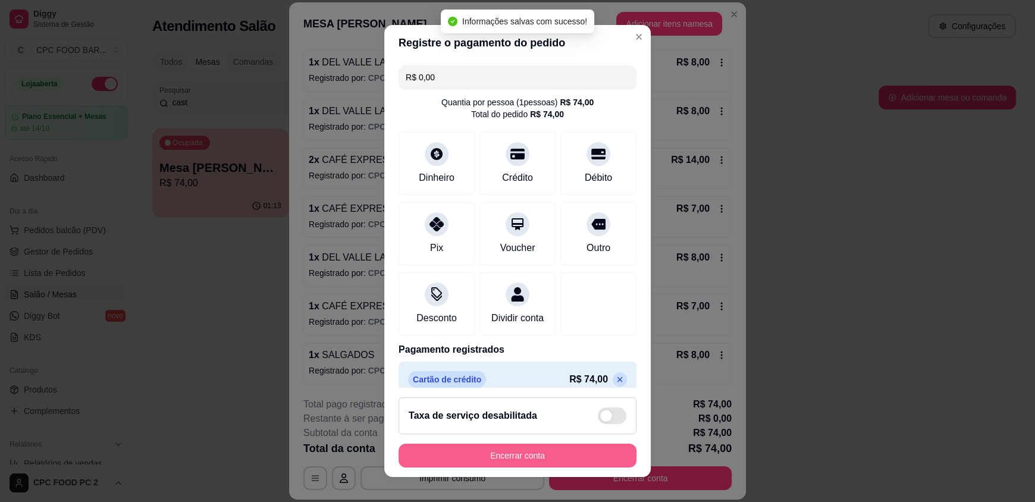
click at [545, 460] on button "Encerrar conta" at bounding box center [517, 456] width 238 height 24
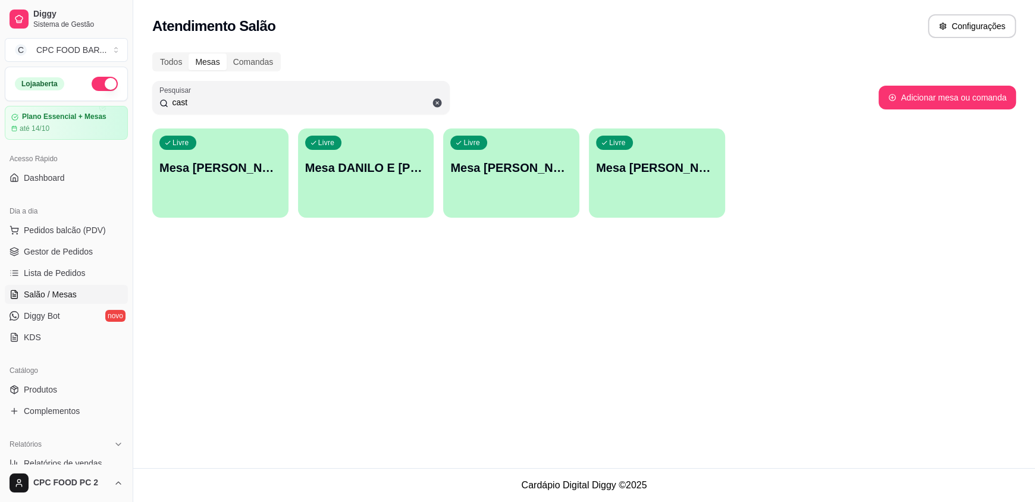
click at [247, 98] on input "cast" at bounding box center [305, 102] width 274 height 12
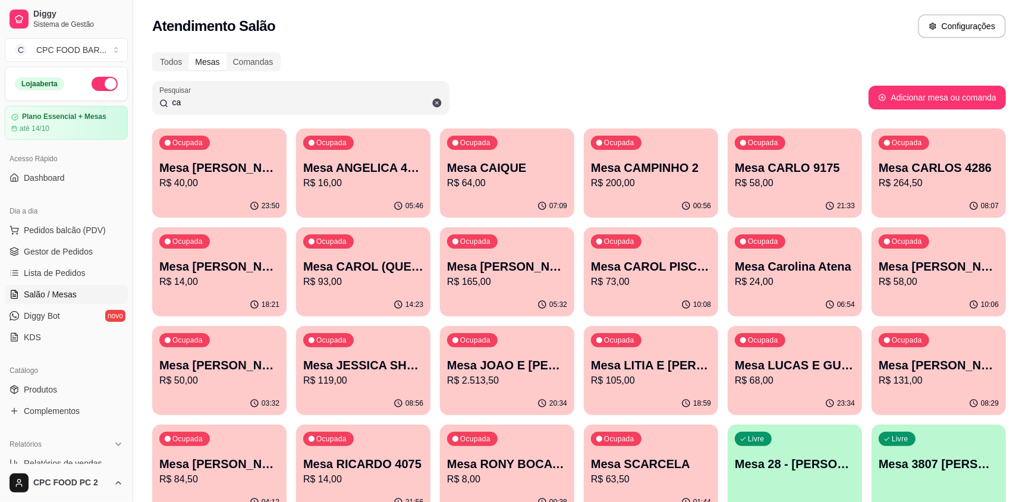
type input "c"
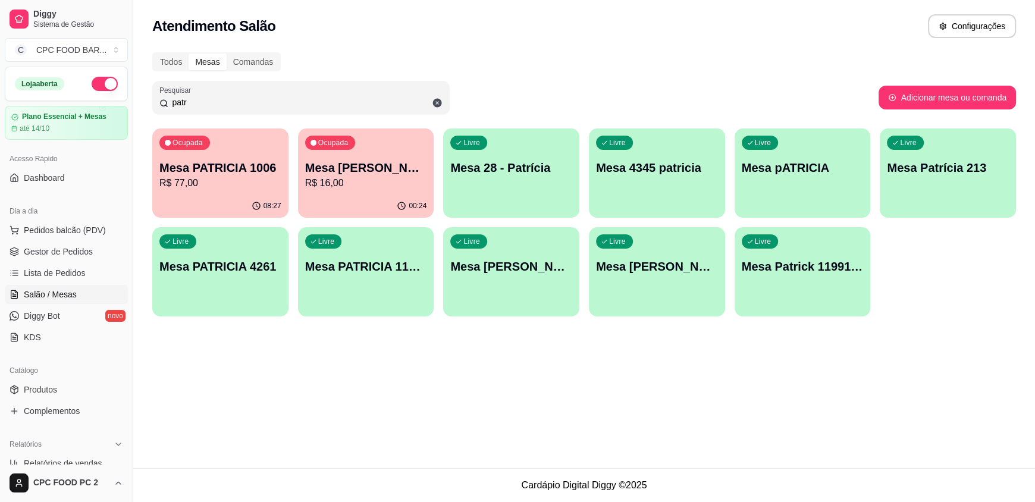
type input "patr"
click at [391, 176] on p "R$ 16,00" at bounding box center [366, 183] width 122 height 14
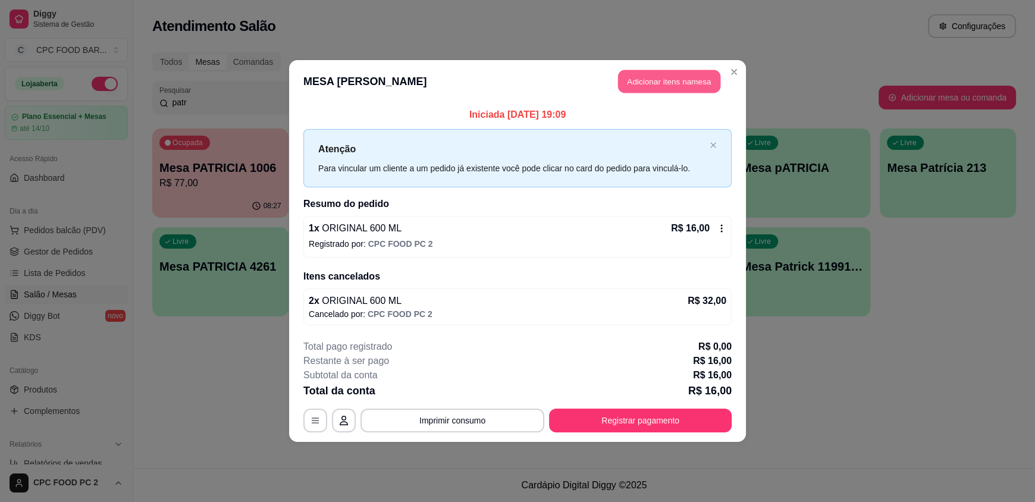
click at [693, 75] on button "Adicionar itens na mesa" at bounding box center [669, 81] width 102 height 23
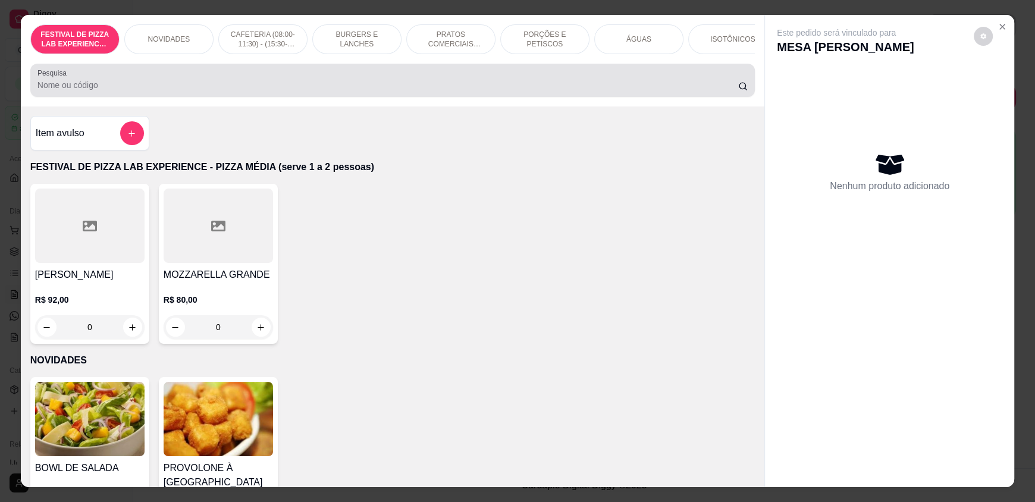
click at [264, 84] on div at bounding box center [392, 80] width 710 height 24
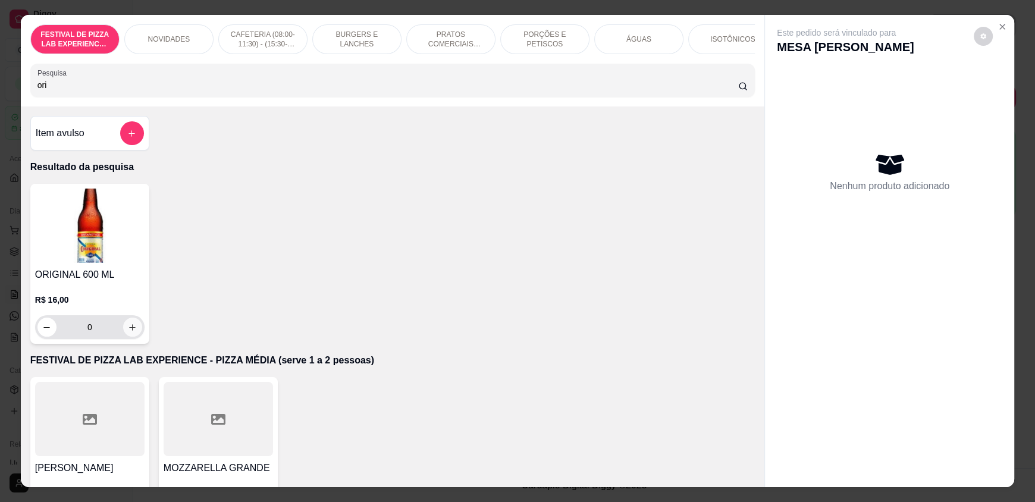
type input "ori"
click at [128, 332] on icon "increase-product-quantity" at bounding box center [132, 327] width 9 height 9
type input "1"
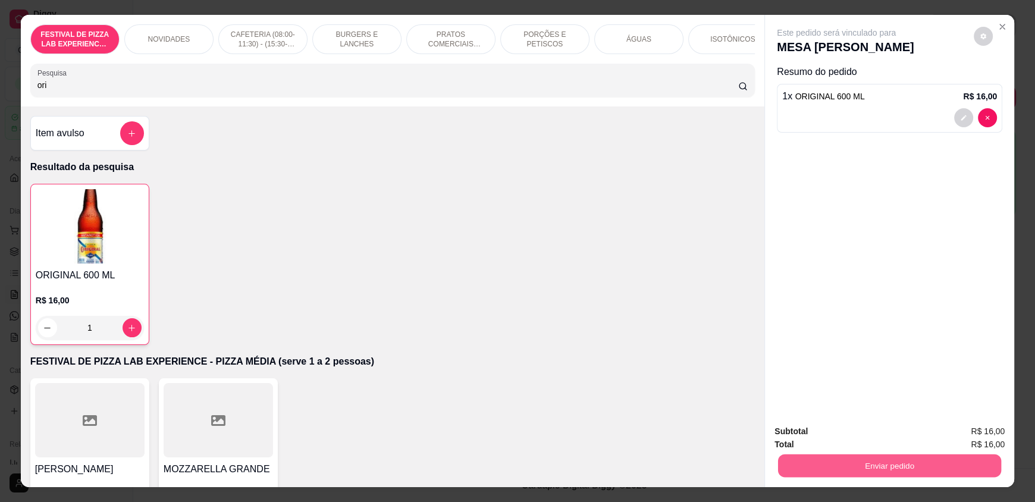
click at [809, 458] on button "Enviar pedido" at bounding box center [889, 465] width 223 height 23
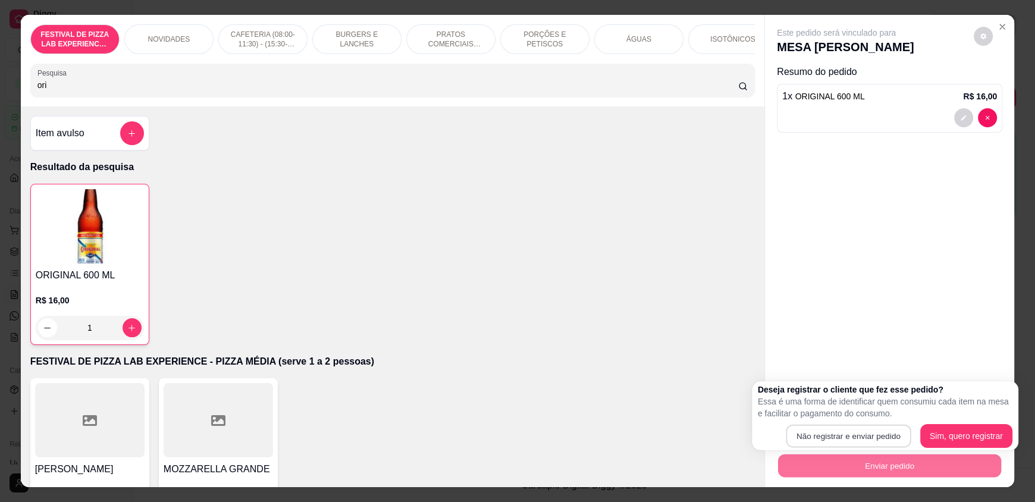
click at [793, 440] on button "Não registrar e enviar pedido" at bounding box center [847, 436] width 125 height 23
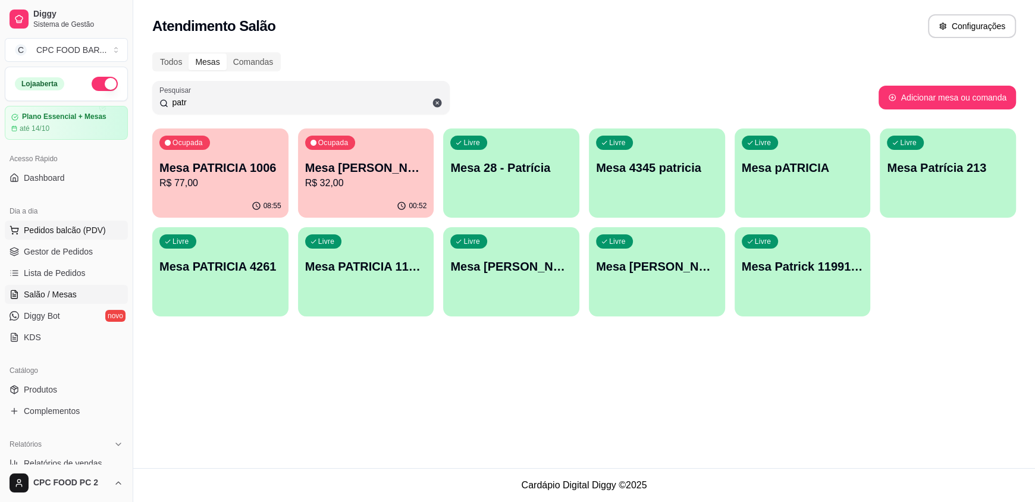
click at [76, 230] on span "Pedidos balcão (PDV)" at bounding box center [65, 230] width 82 height 12
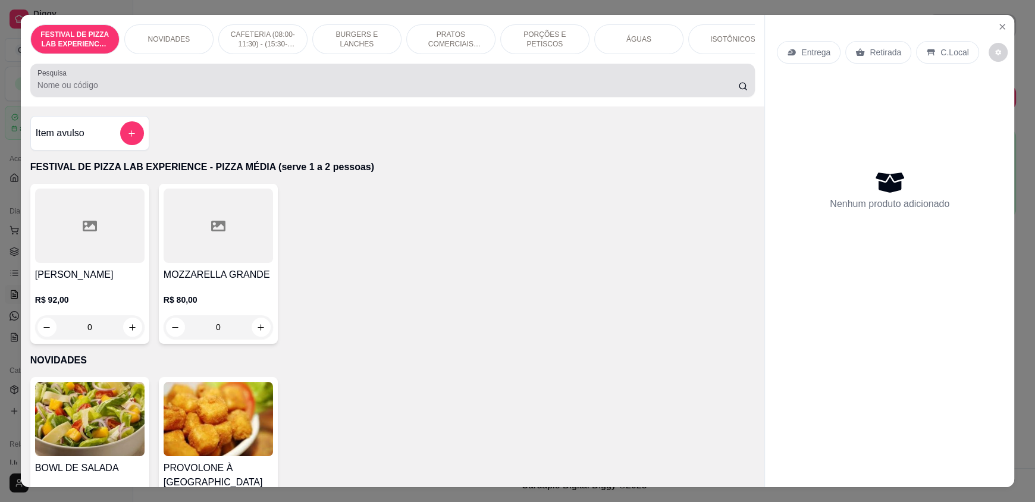
click at [312, 84] on div at bounding box center [392, 80] width 710 height 24
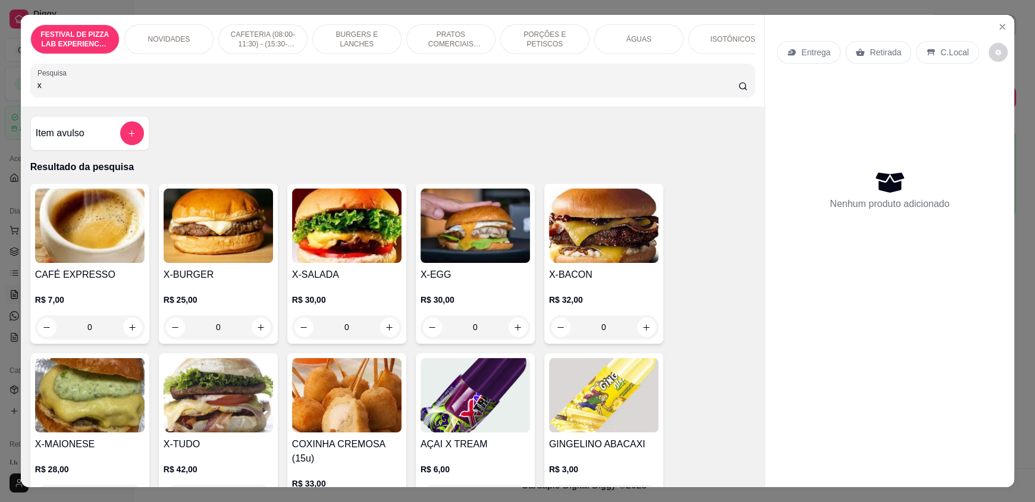
type input "x"
click at [640, 328] on div "0" at bounding box center [603, 327] width 109 height 24
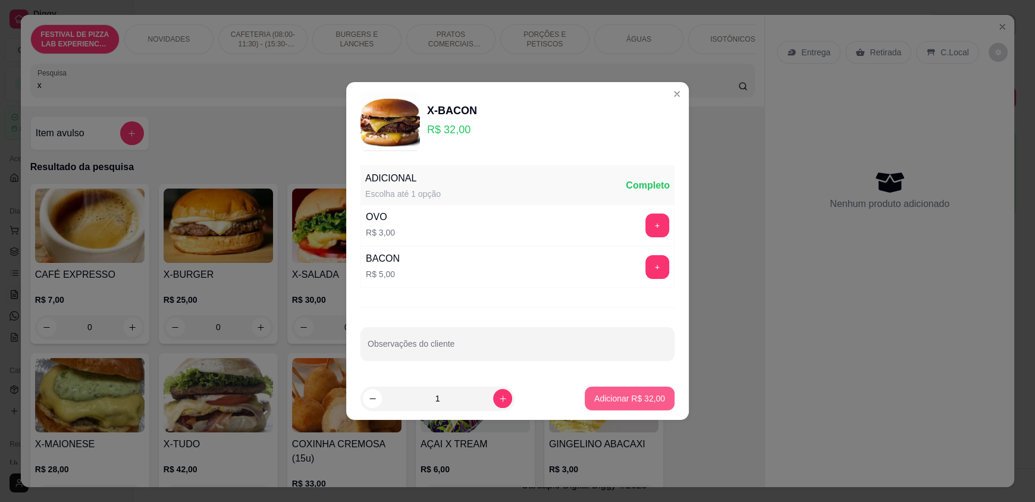
click at [626, 399] on p "Adicionar R$ 32,00" at bounding box center [629, 398] width 71 height 12
type input "1"
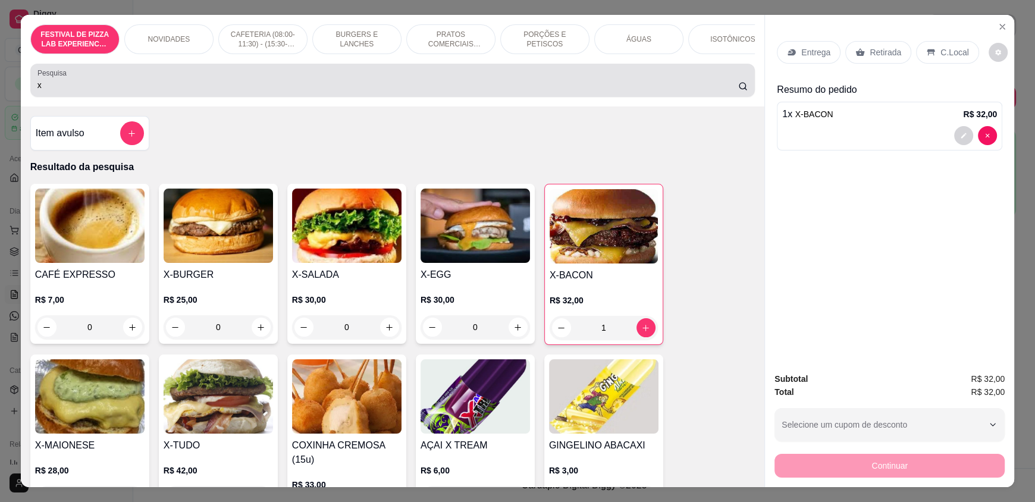
click at [122, 91] on input "x" at bounding box center [387, 85] width 701 height 12
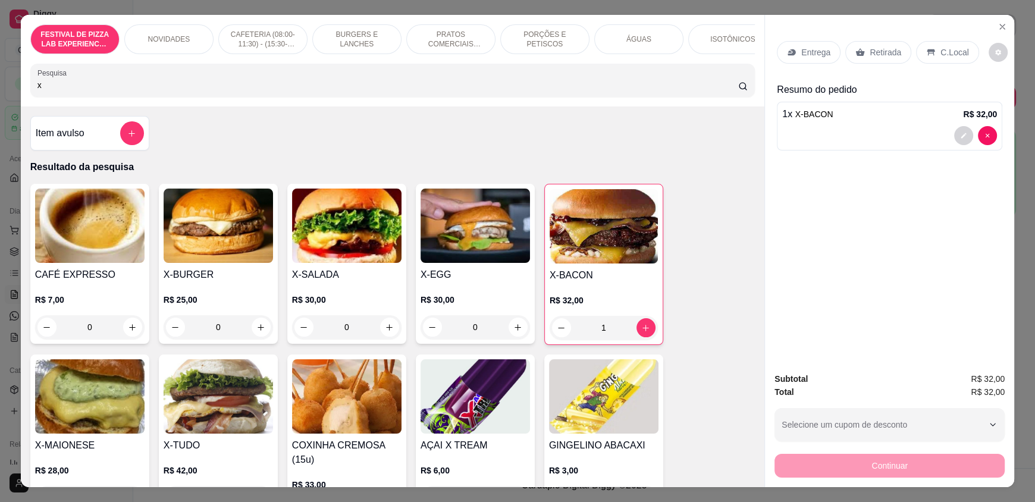
click at [122, 91] on input "x" at bounding box center [387, 85] width 701 height 12
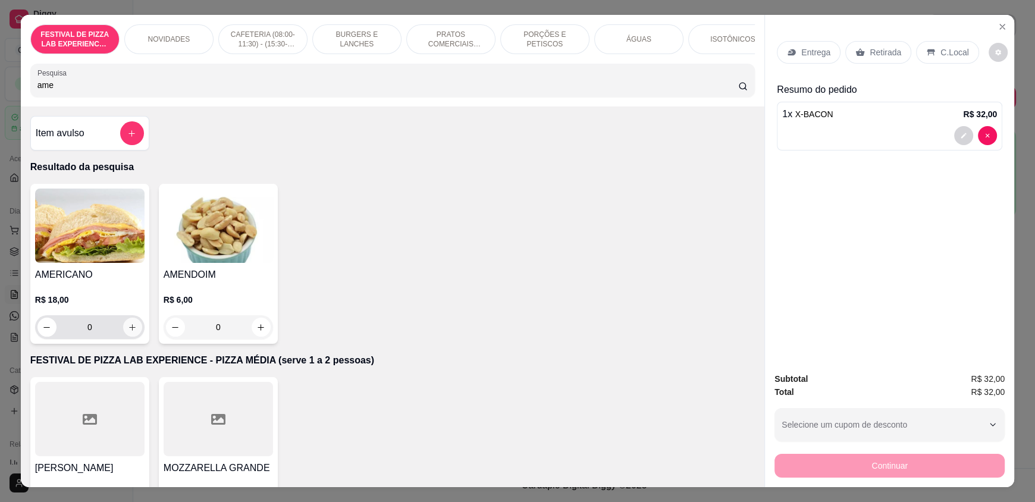
type input "ame"
click at [128, 332] on icon "increase-product-quantity" at bounding box center [132, 327] width 9 height 9
type input "1"
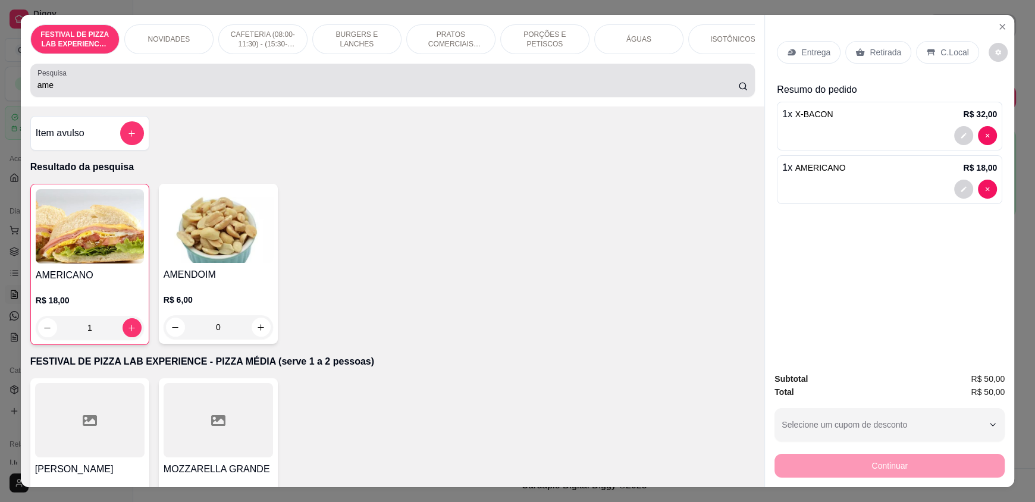
click at [86, 91] on input "ame" at bounding box center [387, 85] width 701 height 12
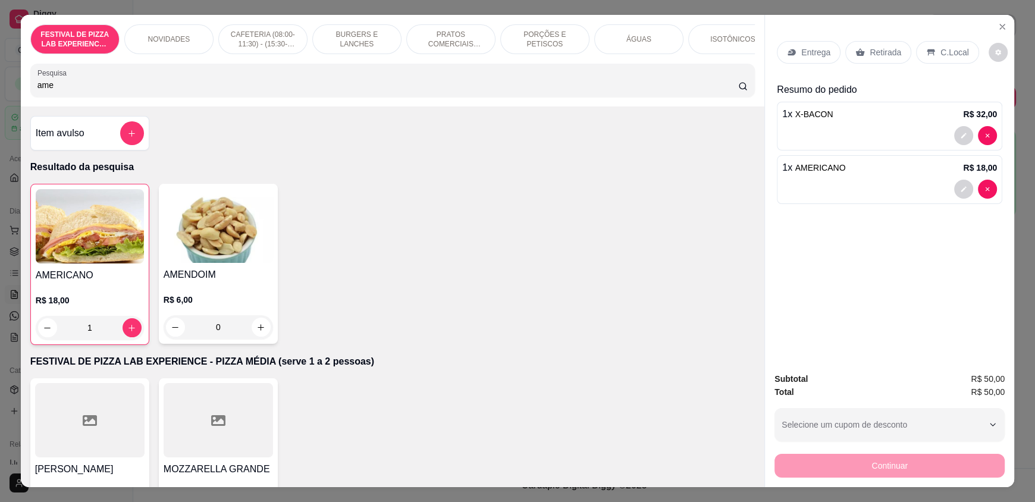
click at [86, 91] on input "ame" at bounding box center [387, 85] width 701 height 12
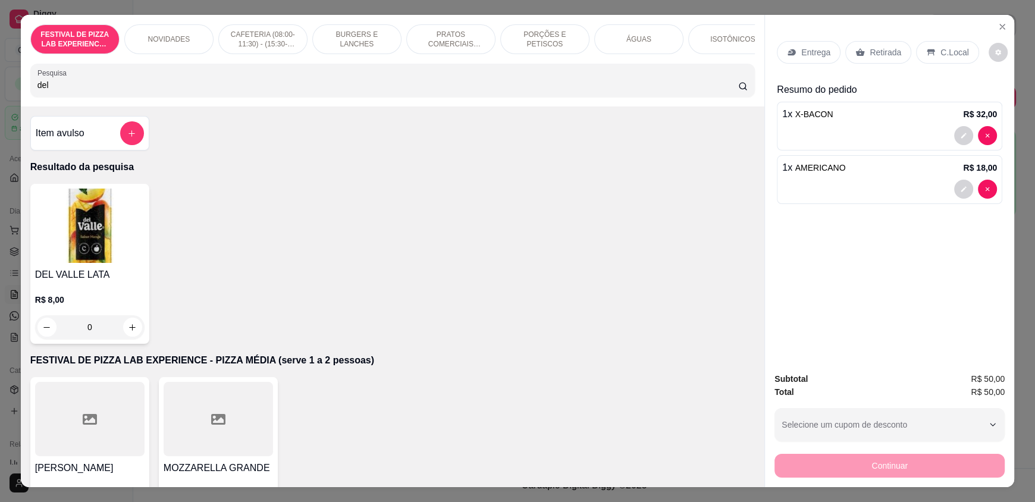
type input "del"
click at [131, 333] on div "0" at bounding box center [89, 327] width 109 height 24
click at [130, 333] on div "0" at bounding box center [89, 327] width 109 height 24
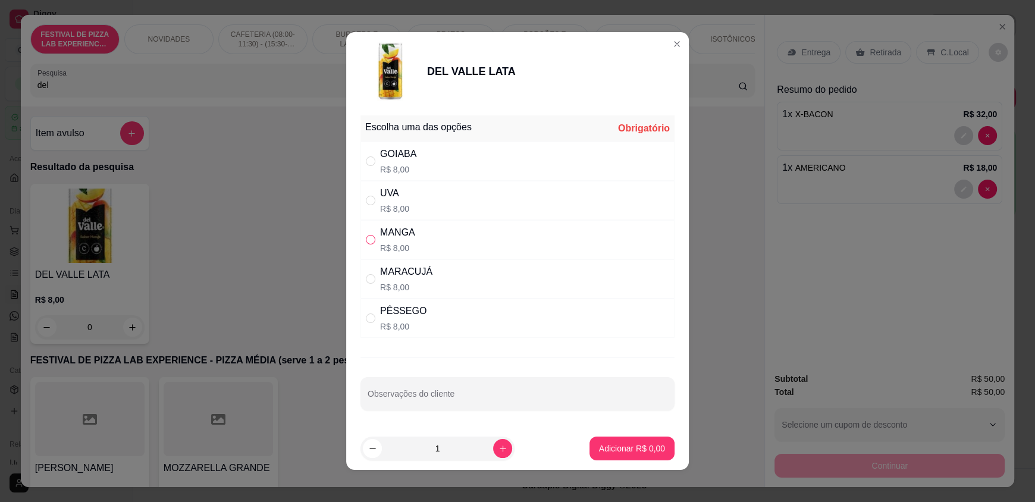
click at [366, 239] on input "" at bounding box center [371, 240] width 10 height 10
radio input "true"
click at [493, 450] on button "increase-product-quantity" at bounding box center [502, 448] width 18 height 18
click at [493, 450] on button "increase-product-quantity" at bounding box center [502, 448] width 19 height 19
type input "3"
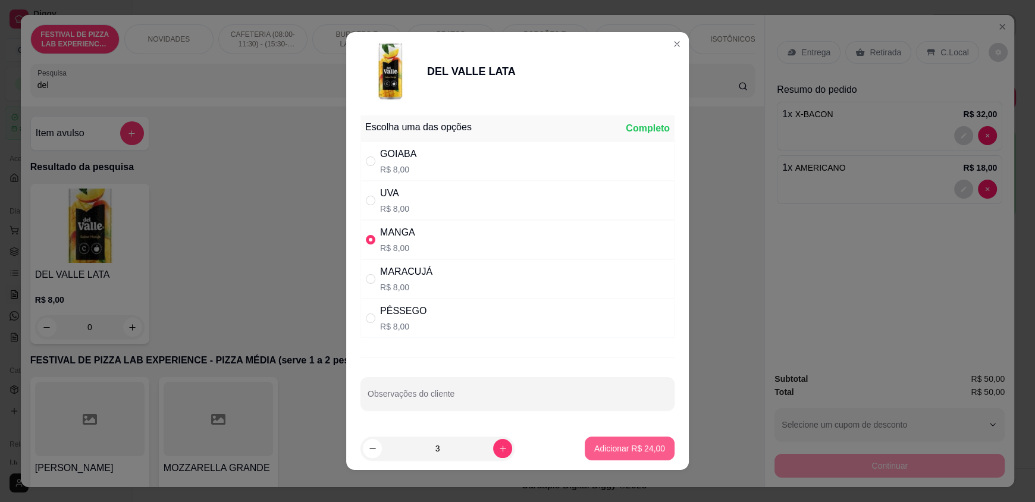
click at [605, 441] on button "Adicionar R$ 24,00" at bounding box center [629, 448] width 90 height 24
type input "3"
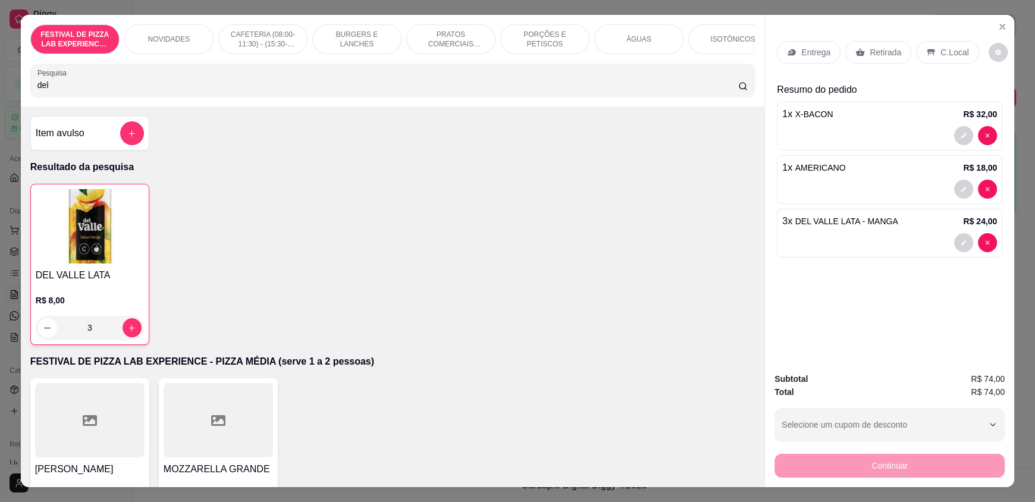
click at [86, 91] on input "del" at bounding box center [387, 85] width 701 height 12
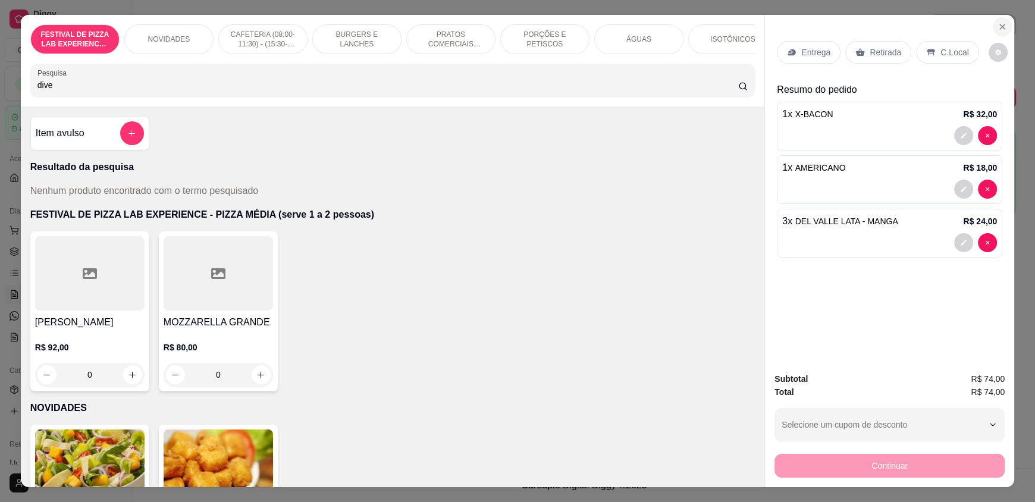
type input "dive"
click at [997, 32] on button "Close" at bounding box center [1001, 26] width 19 height 19
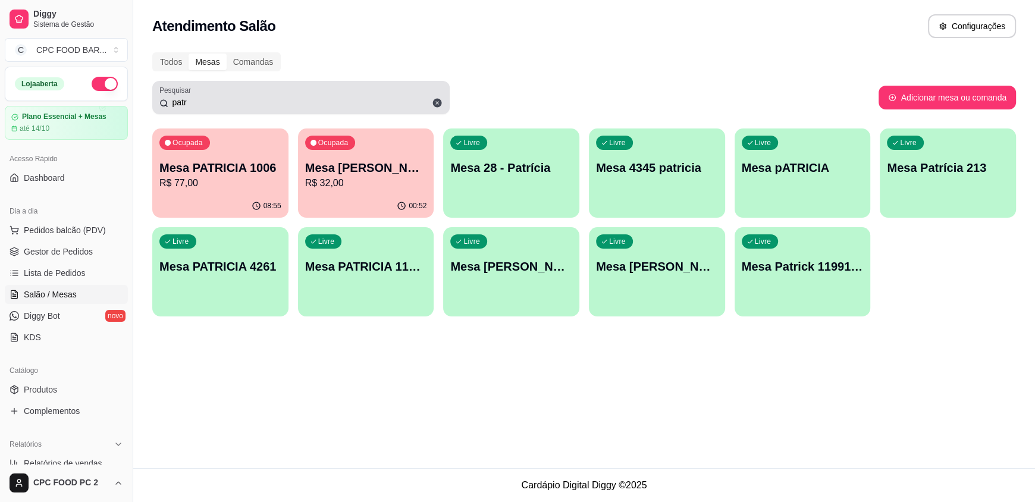
click at [436, 102] on icon at bounding box center [437, 103] width 9 height 9
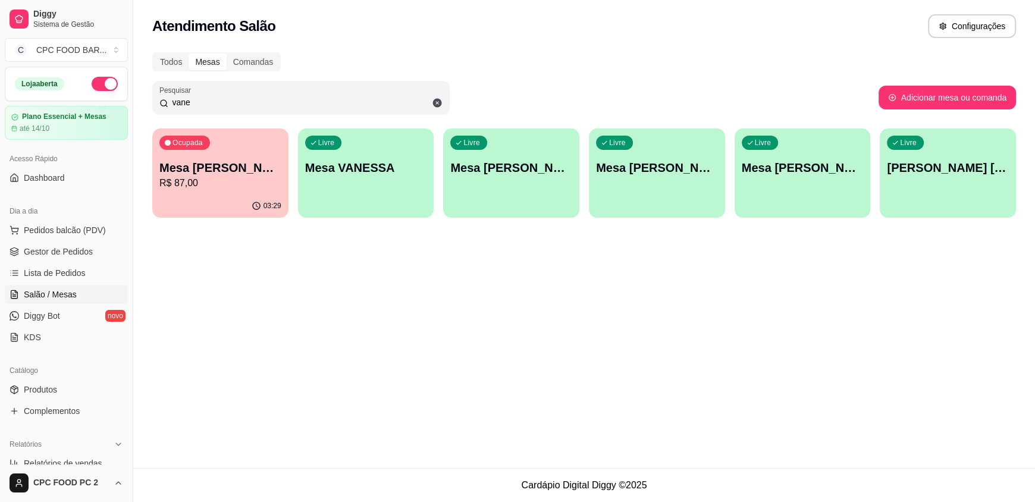
type input "vane"
click at [188, 172] on p "Mesa [PERSON_NAME]" at bounding box center [220, 168] width 118 height 16
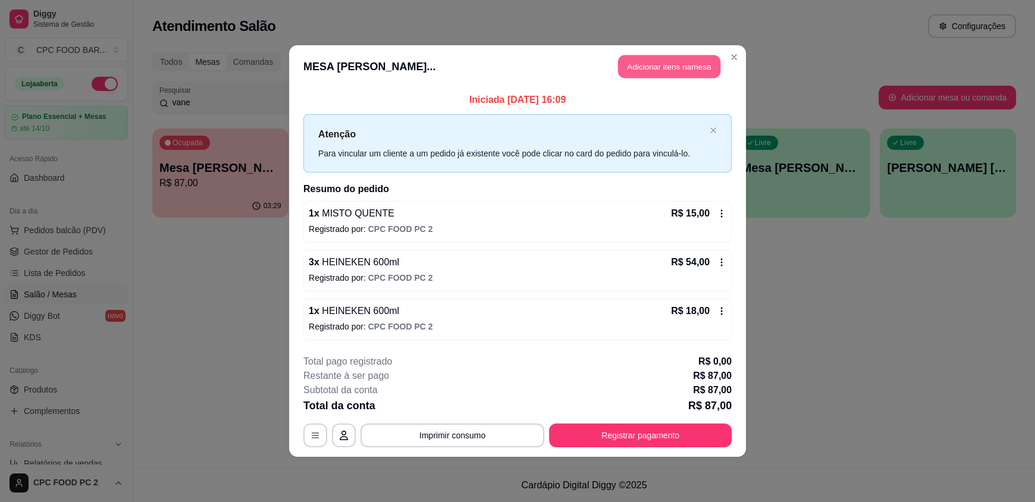
click at [675, 67] on button "Adicionar itens na mesa" at bounding box center [669, 66] width 102 height 23
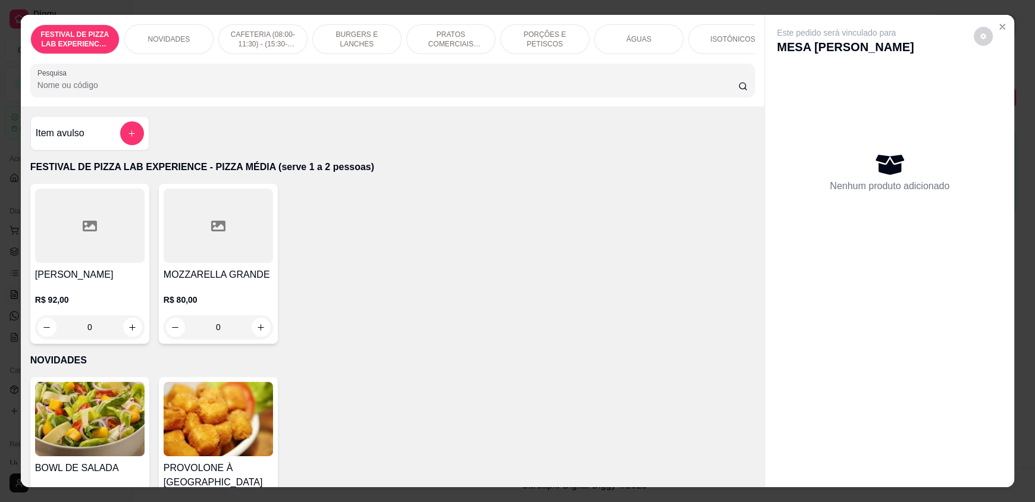
click at [298, 89] on input "Pesquisa" at bounding box center [387, 85] width 701 height 12
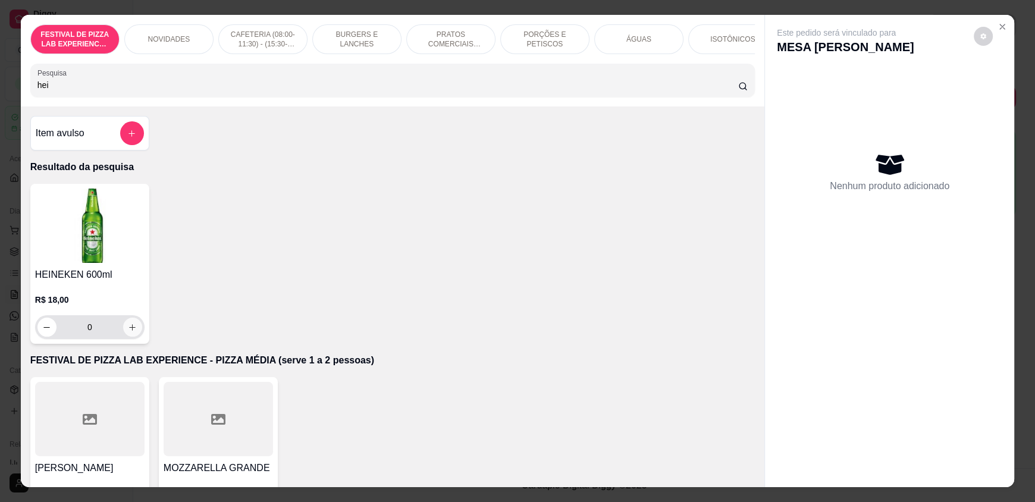
type input "hei"
click at [131, 332] on icon "increase-product-quantity" at bounding box center [132, 327] width 9 height 9
type input "1"
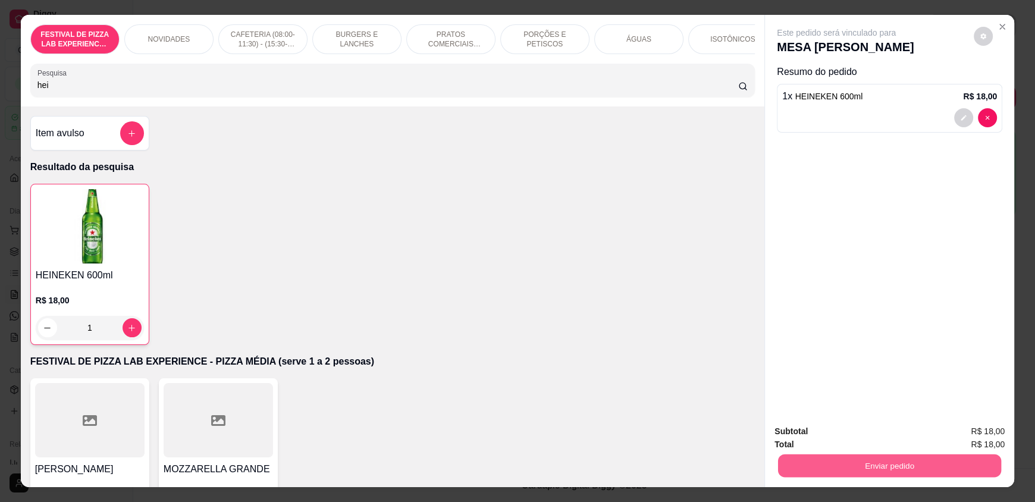
click at [825, 463] on button "Enviar pedido" at bounding box center [889, 465] width 223 height 23
click at [825, 445] on button "Não registrar e enviar pedido" at bounding box center [850, 436] width 120 height 22
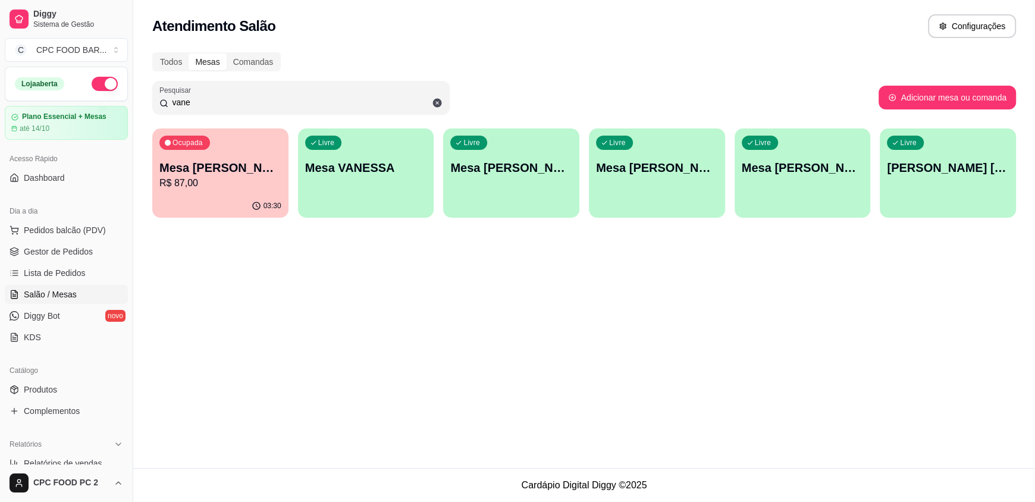
click at [211, 105] on input "vane" at bounding box center [305, 102] width 274 height 12
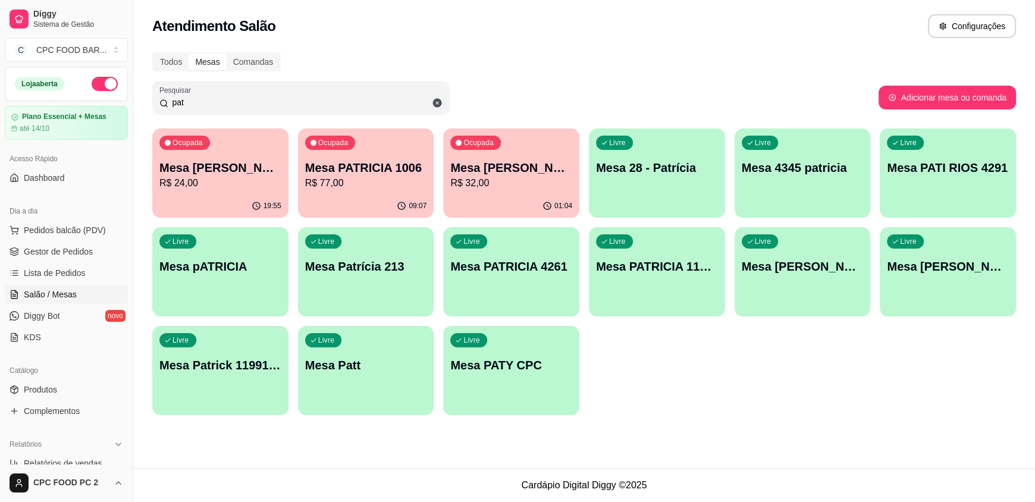
type input "pat"
click at [514, 187] on p "R$ 32,00" at bounding box center [511, 183] width 118 height 14
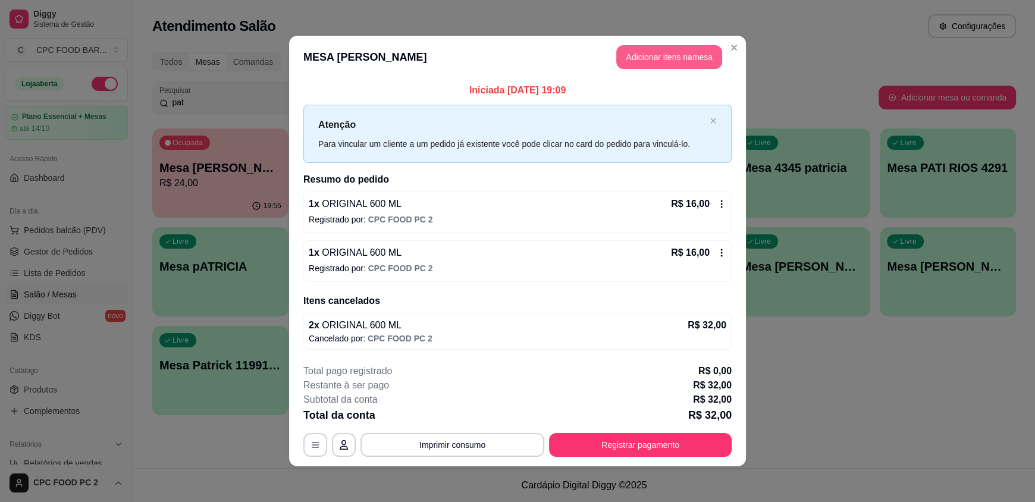
click at [655, 49] on button "Adicionar itens na mesa" at bounding box center [669, 57] width 106 height 24
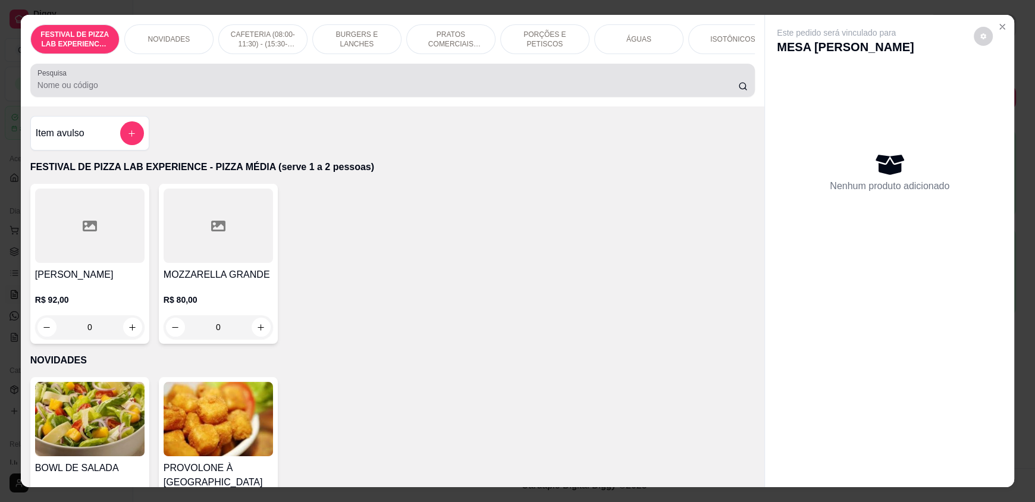
click at [342, 84] on div at bounding box center [392, 80] width 710 height 24
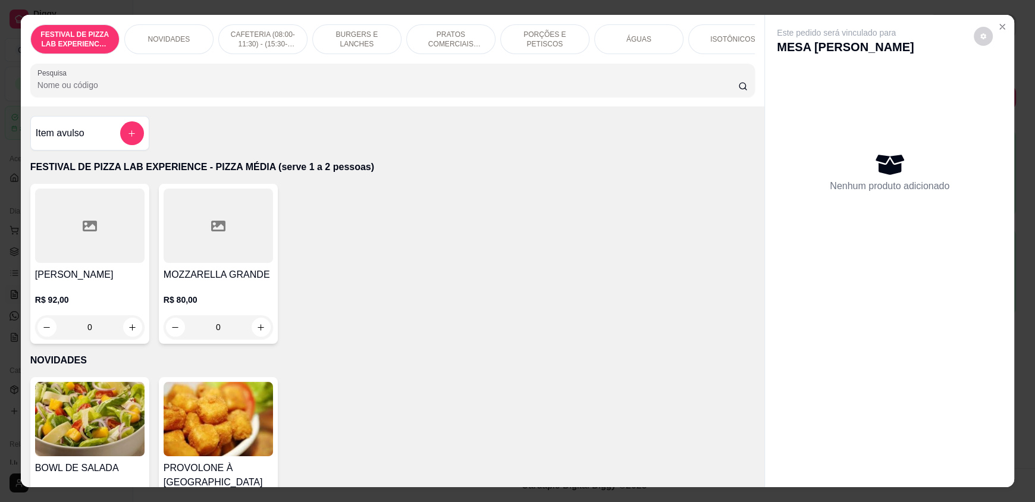
click at [342, 84] on div at bounding box center [392, 80] width 710 height 24
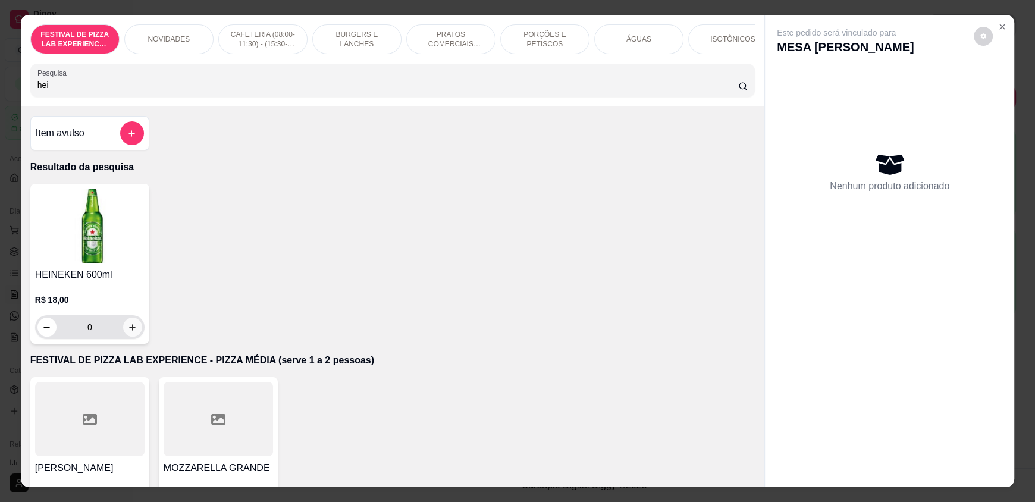
type input "hei"
click at [131, 331] on button "increase-product-quantity" at bounding box center [132, 327] width 19 height 19
type input "1"
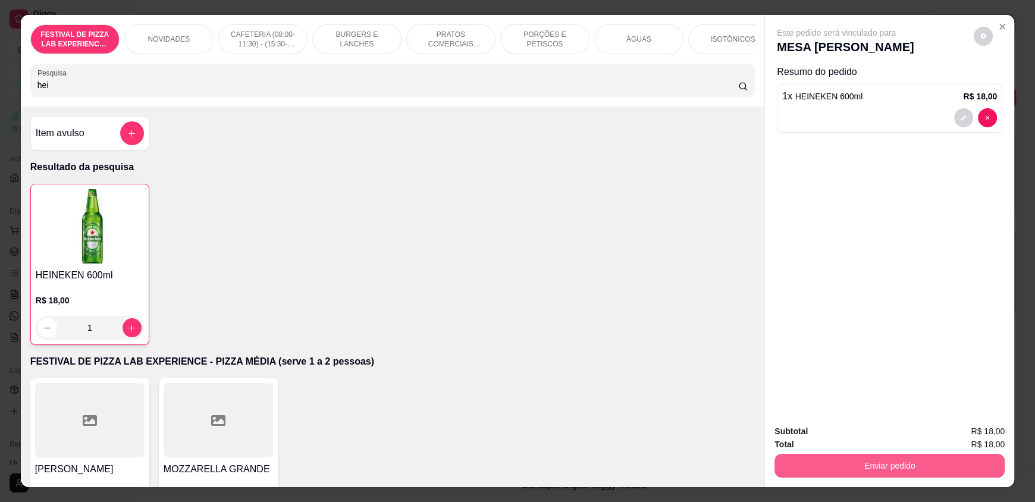
click at [901, 463] on button "Enviar pedido" at bounding box center [889, 466] width 230 height 24
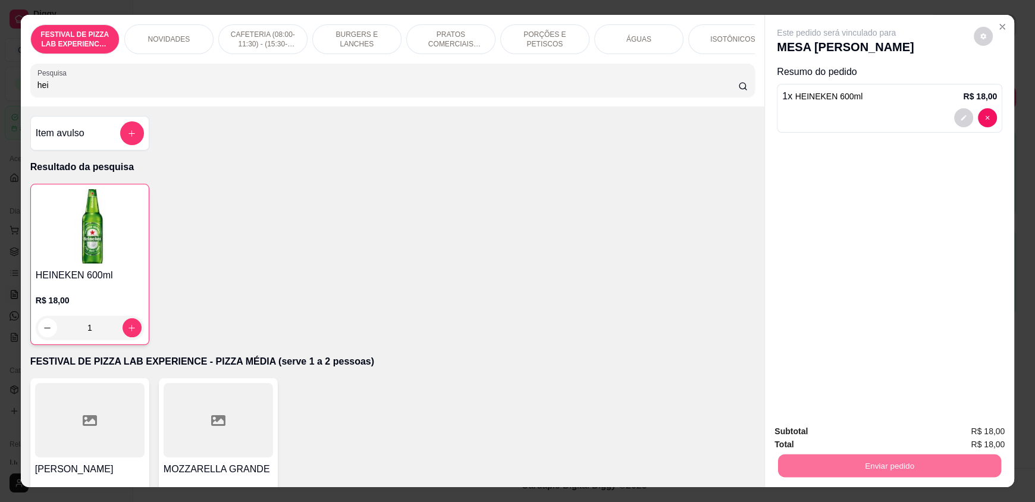
click at [863, 436] on button "Não registrar e enviar pedido" at bounding box center [850, 436] width 124 height 23
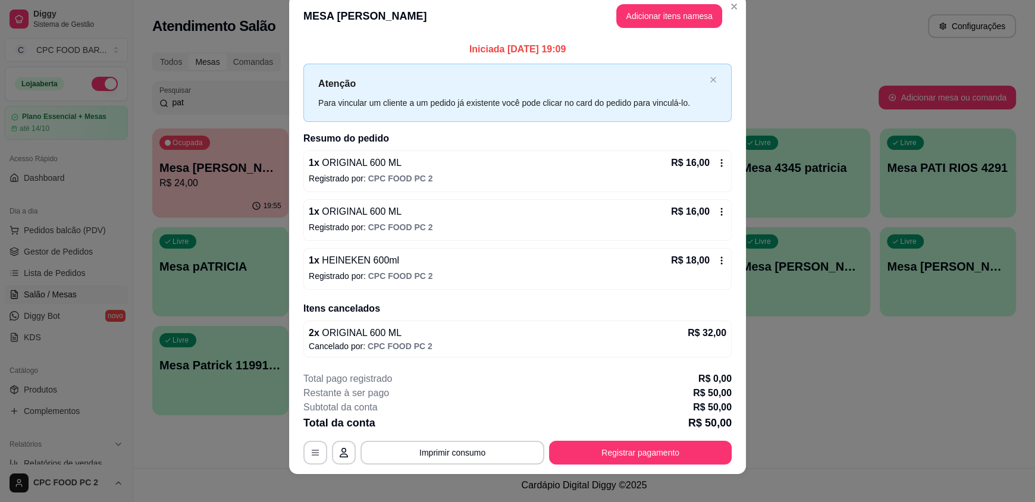
scroll to position [26, 0]
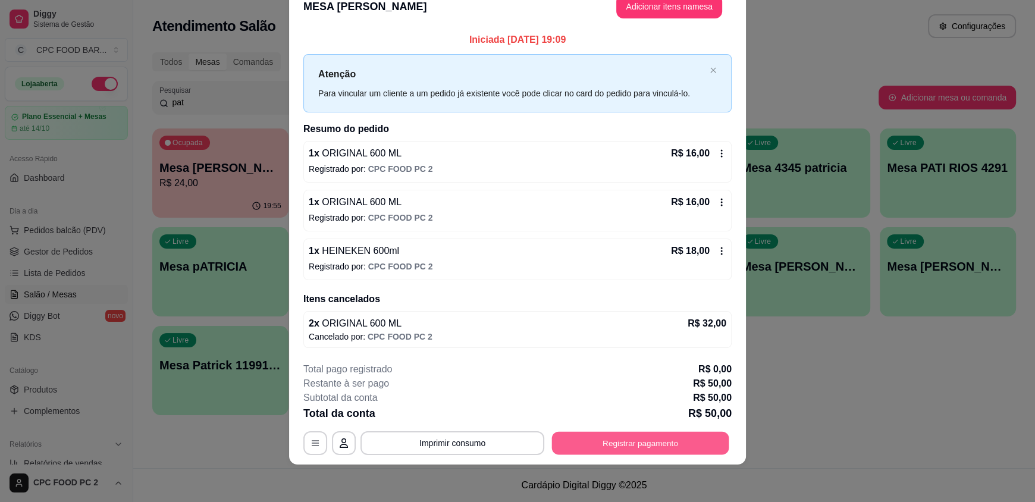
click at [658, 441] on button "Registrar pagamento" at bounding box center [640, 442] width 177 height 23
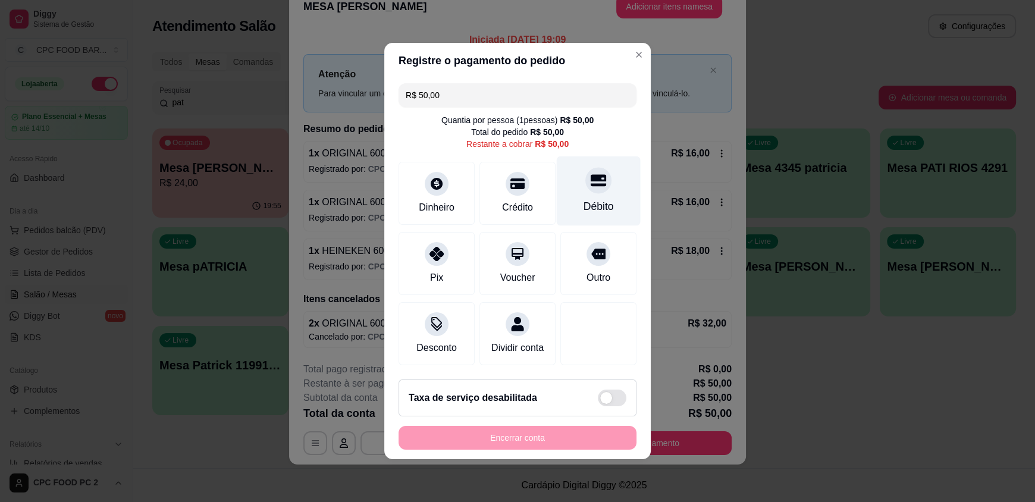
click at [584, 199] on div "Débito" at bounding box center [598, 206] width 30 height 15
click at [440, 450] on div "Encerrar conta" at bounding box center [517, 438] width 238 height 24
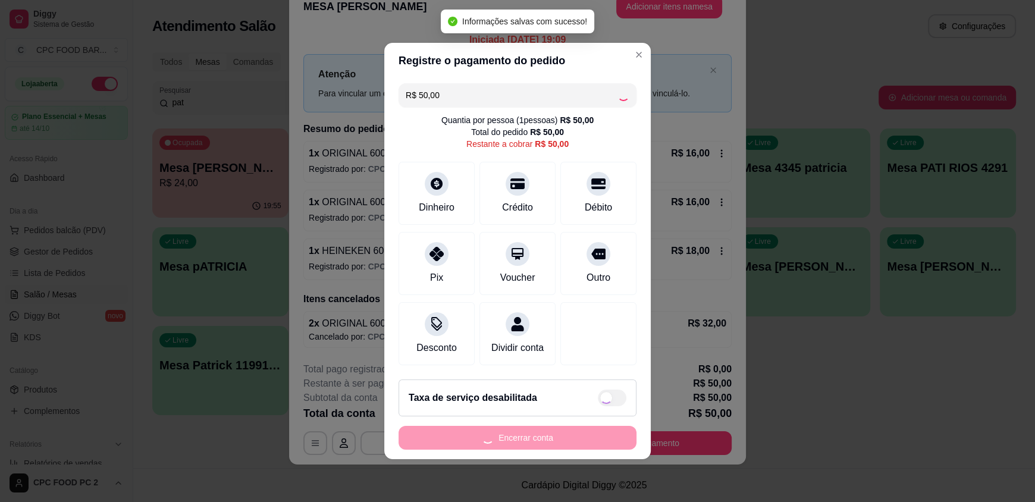
type input "R$ 0,00"
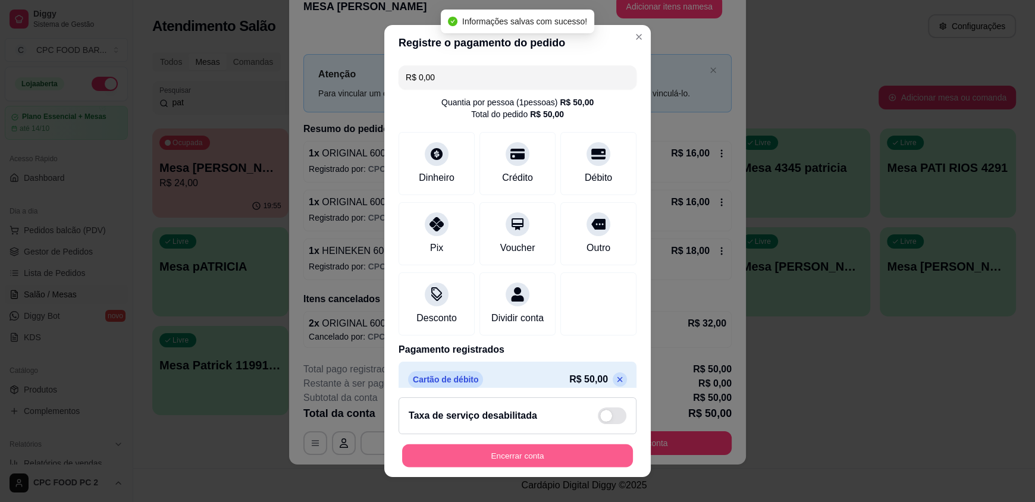
click at [440, 452] on button "Encerrar conta" at bounding box center [517, 455] width 231 height 23
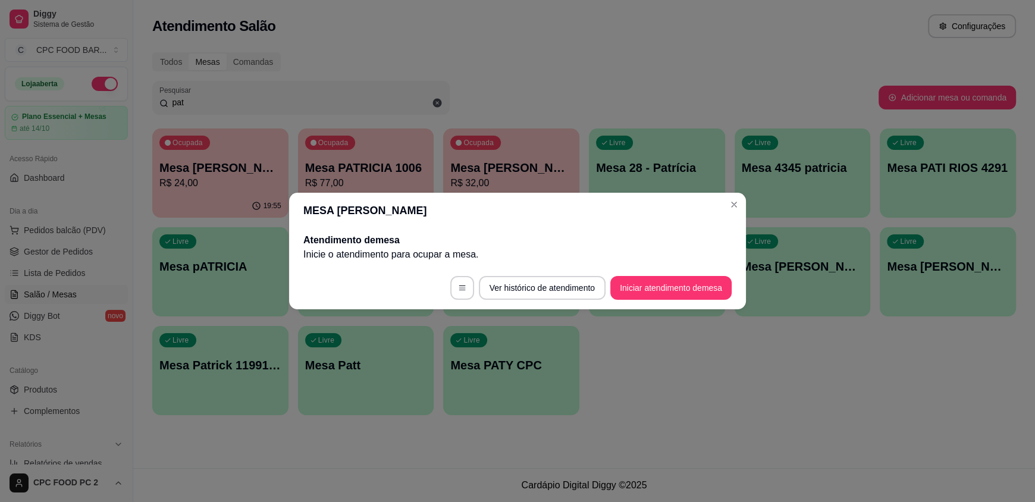
scroll to position [0, 0]
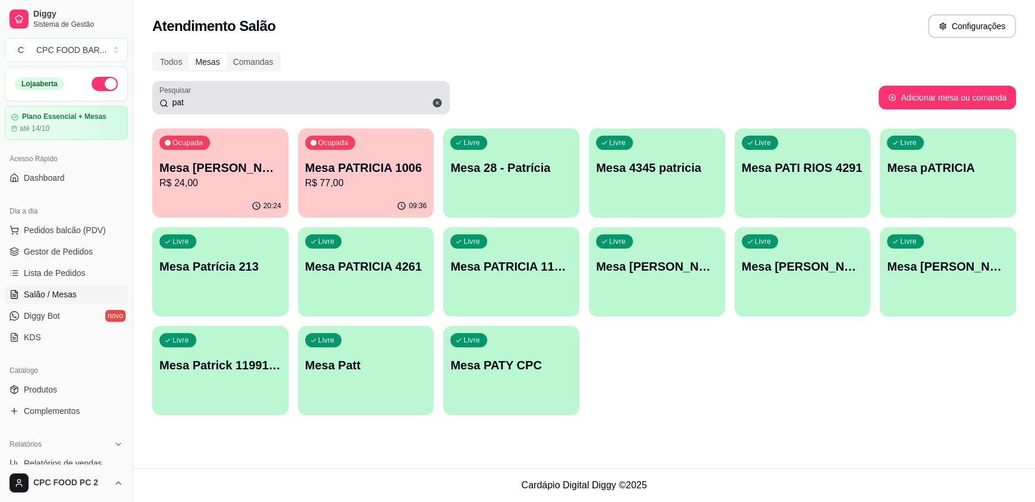
click at [192, 102] on input "pat" at bounding box center [305, 102] width 274 height 12
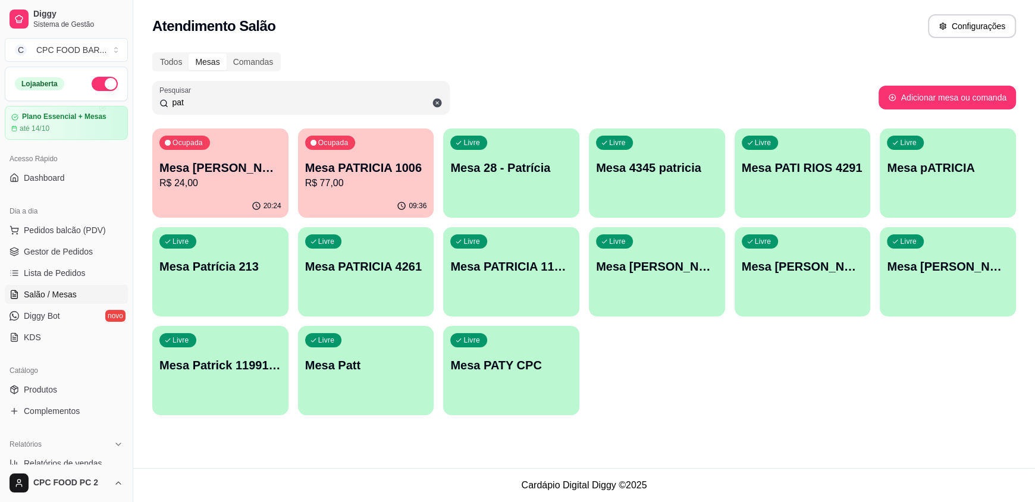
click at [192, 102] on input "pat" at bounding box center [305, 102] width 274 height 12
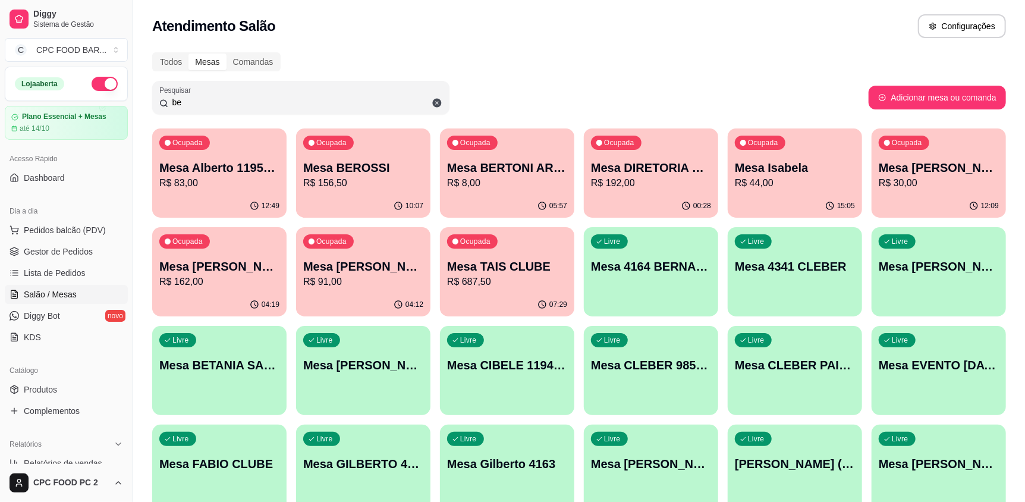
type input "be"
click at [366, 165] on p "Mesa BEROSSI" at bounding box center [363, 167] width 120 height 17
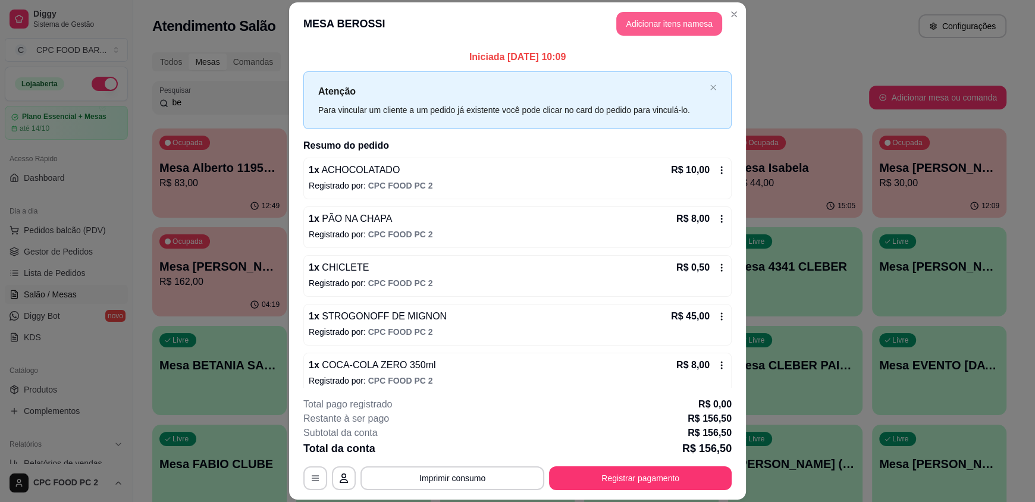
click at [668, 24] on button "Adicionar itens na mesa" at bounding box center [669, 24] width 106 height 24
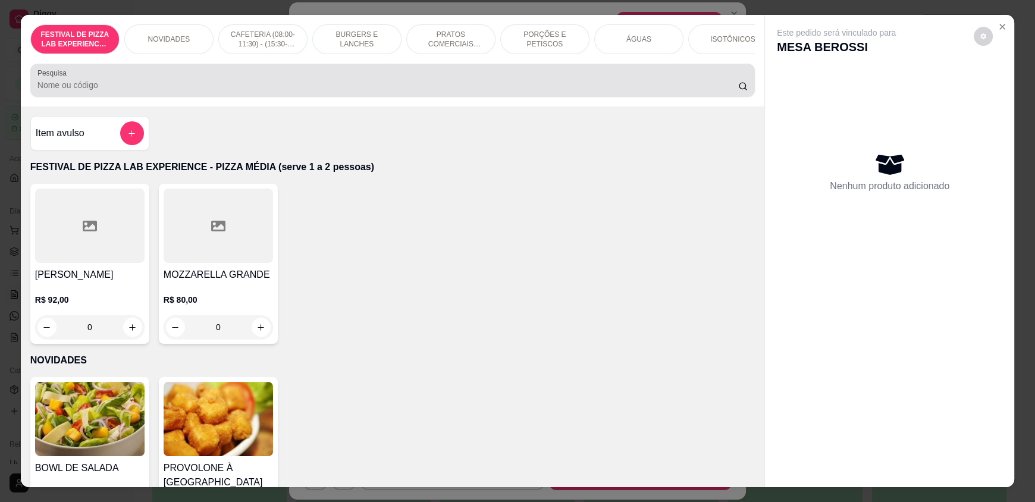
click at [269, 91] on input "Pesquisa" at bounding box center [387, 85] width 701 height 12
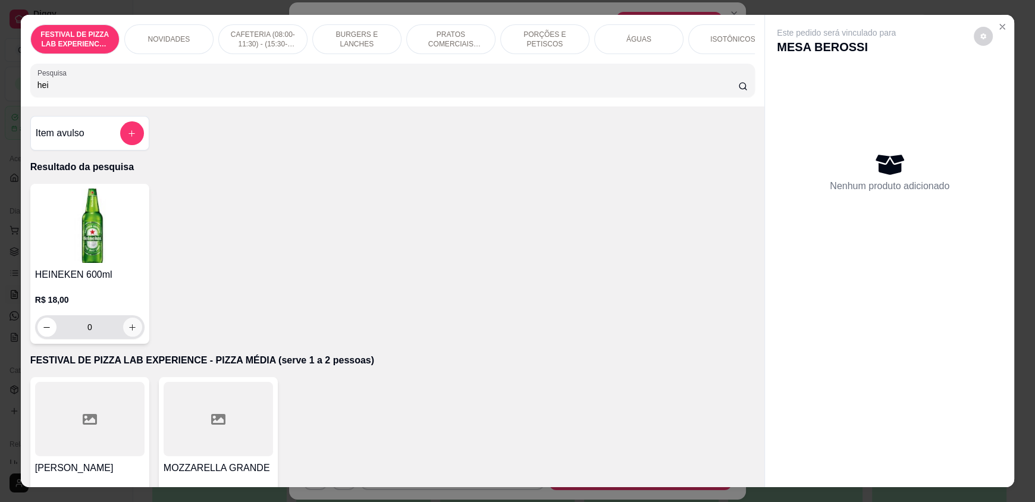
type input "hei"
click at [129, 332] on icon "increase-product-quantity" at bounding box center [132, 327] width 9 height 9
type input "1"
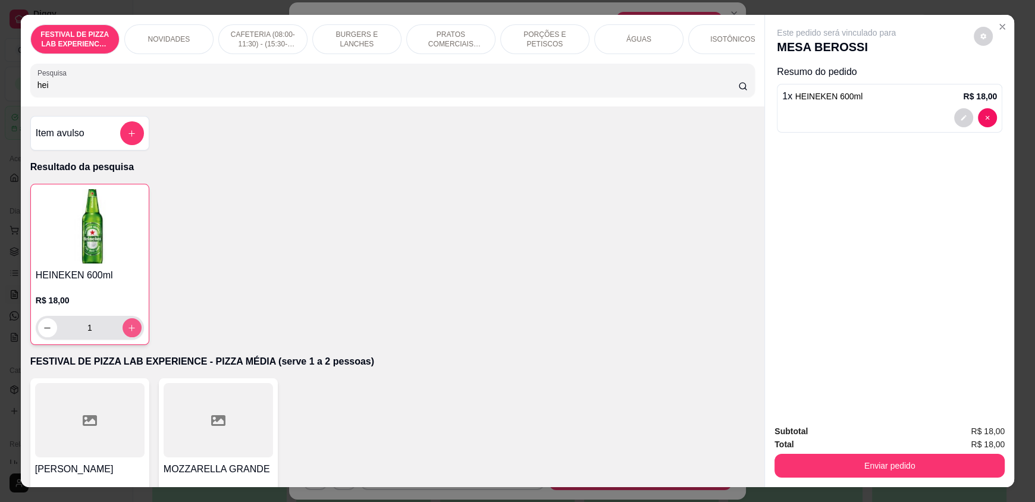
click at [129, 332] on icon "increase-product-quantity" at bounding box center [131, 327] width 9 height 9
type input "2"
click at [70, 91] on input "hei" at bounding box center [387, 85] width 701 height 12
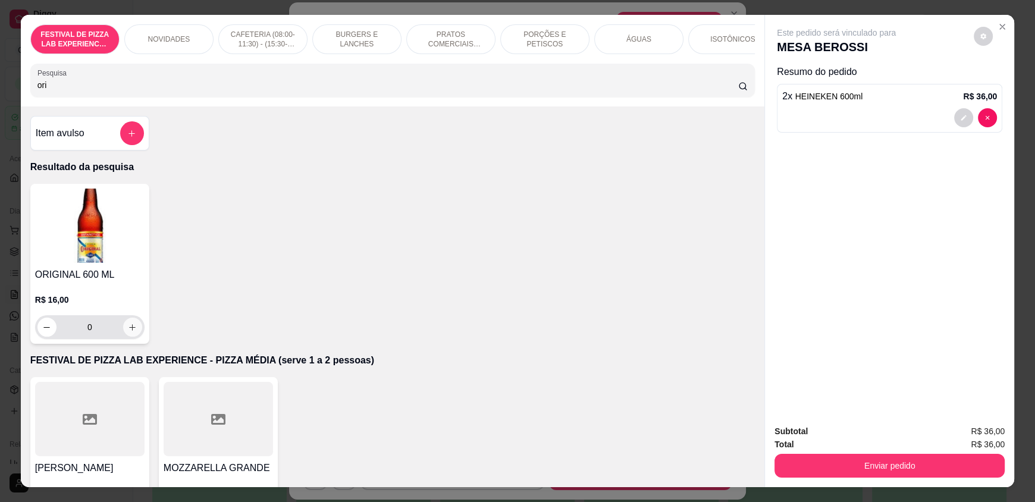
type input "ori"
click at [128, 332] on icon "increase-product-quantity" at bounding box center [132, 327] width 9 height 9
type input "1"
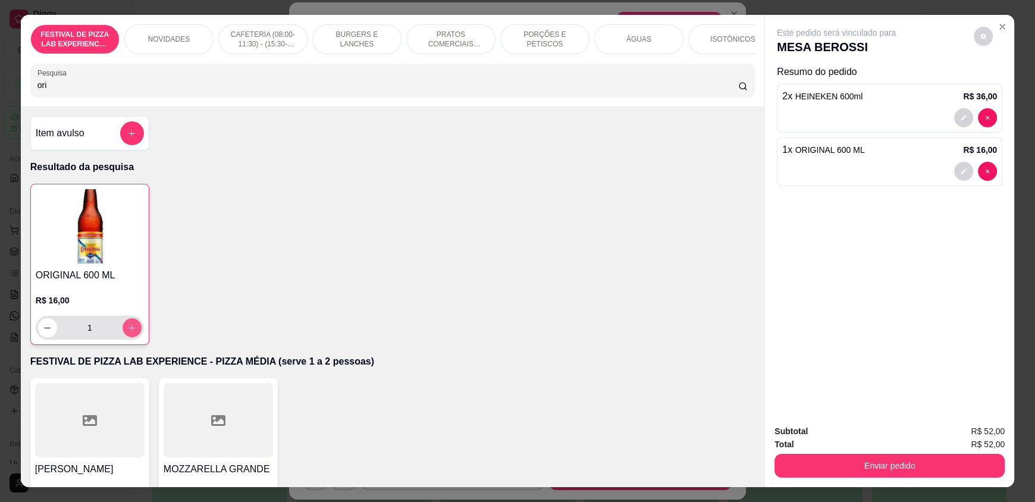
click at [129, 331] on icon "increase-product-quantity" at bounding box center [132, 328] width 7 height 7
type input "2"
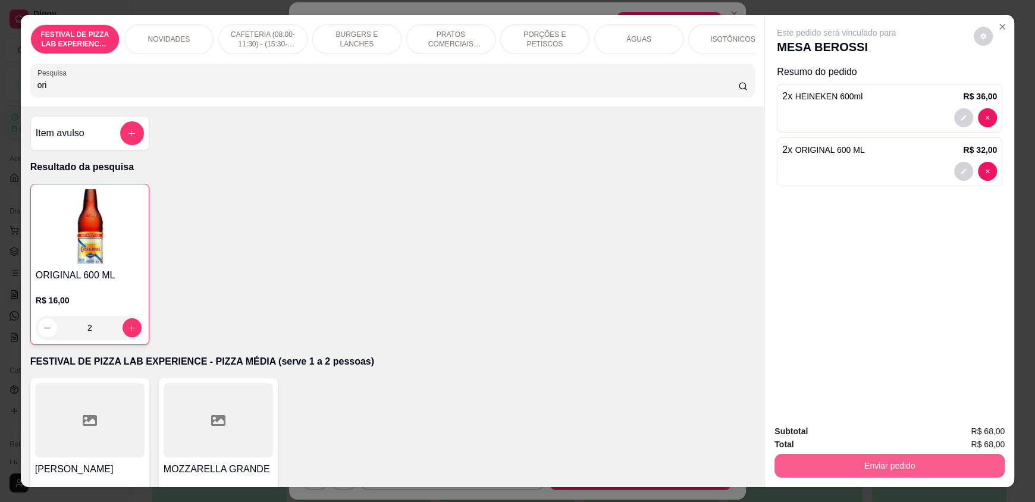
click at [810, 472] on button "Enviar pedido" at bounding box center [889, 466] width 230 height 24
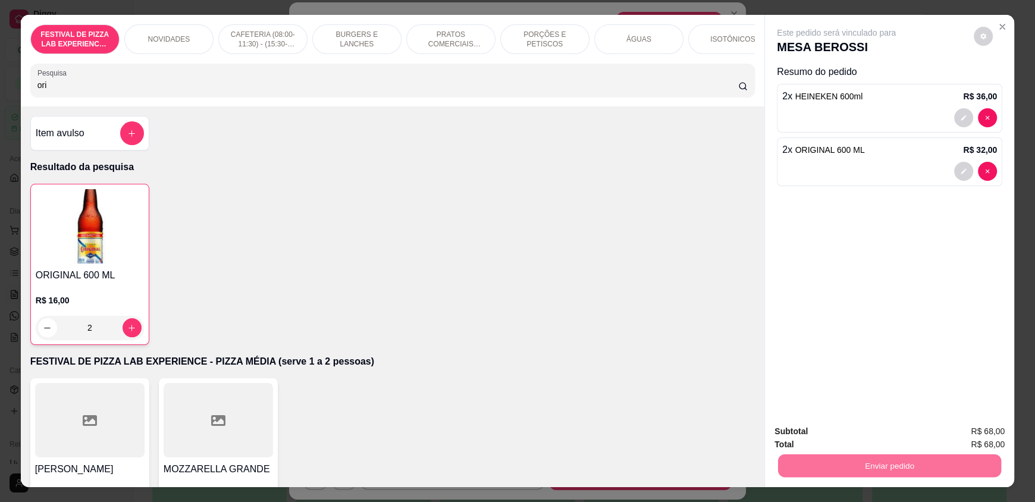
click at [821, 437] on button "Não registrar e enviar pedido" at bounding box center [850, 436] width 124 height 23
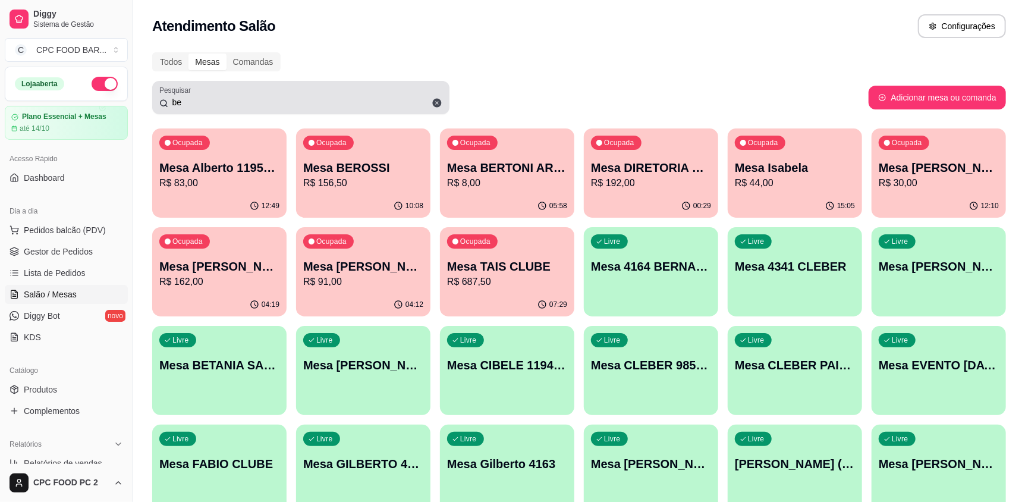
click at [287, 100] on input "be" at bounding box center [305, 102] width 274 height 12
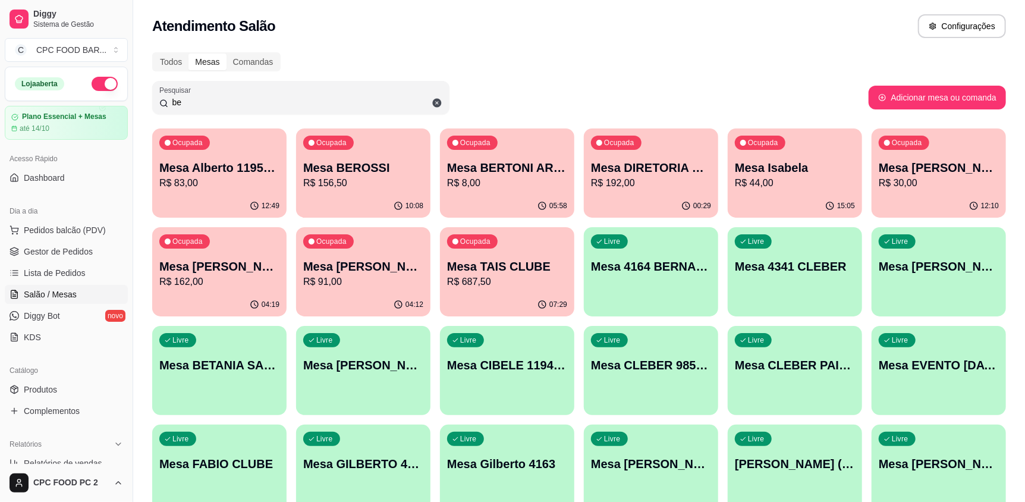
click at [287, 100] on input "be" at bounding box center [305, 102] width 274 height 12
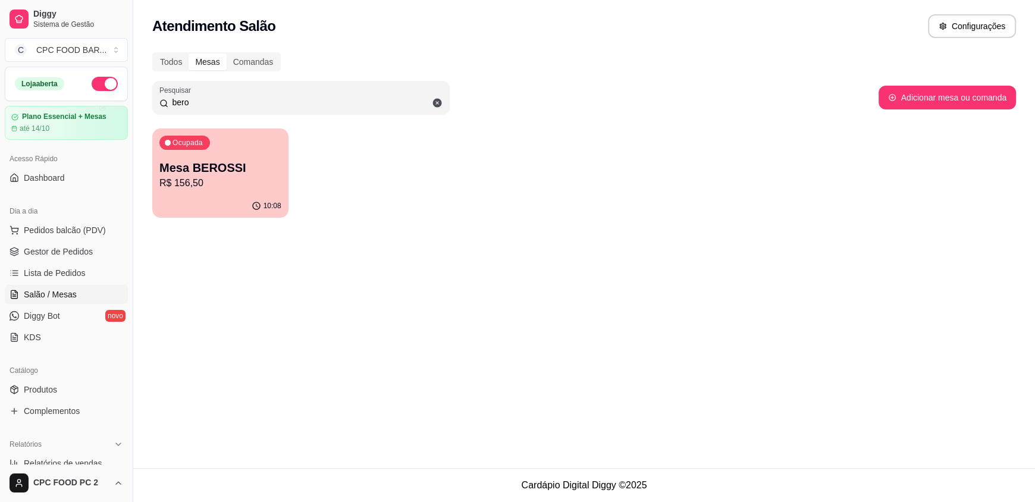
type input "bero"
click at [234, 177] on p "R$ 156,50" at bounding box center [220, 183] width 122 height 14
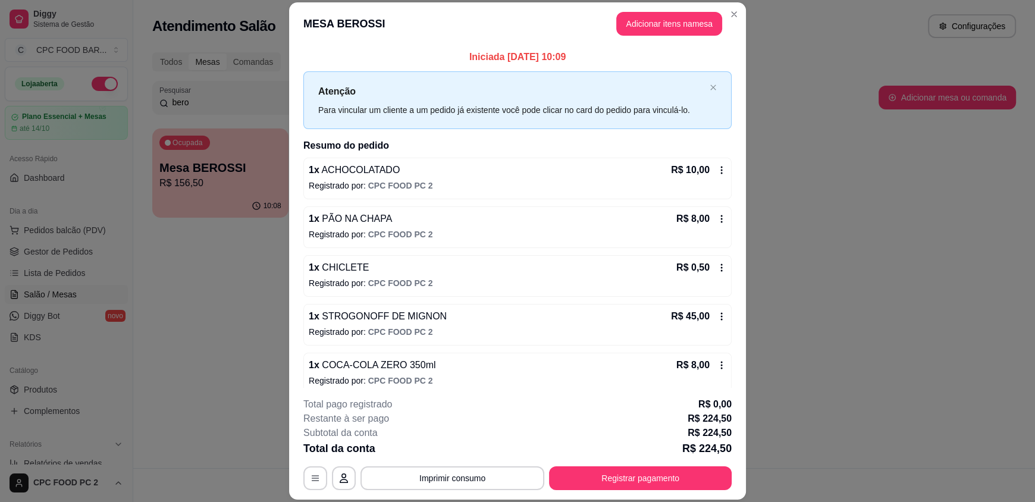
click at [648, 26] on button "Adicionar itens na mesa" at bounding box center [669, 24] width 106 height 24
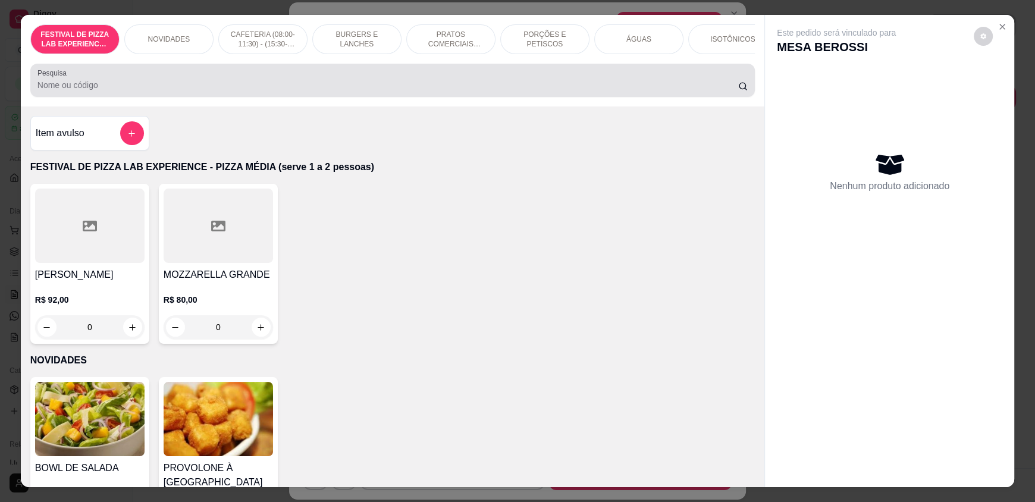
click at [428, 88] on input "Pesquisa" at bounding box center [387, 85] width 701 height 12
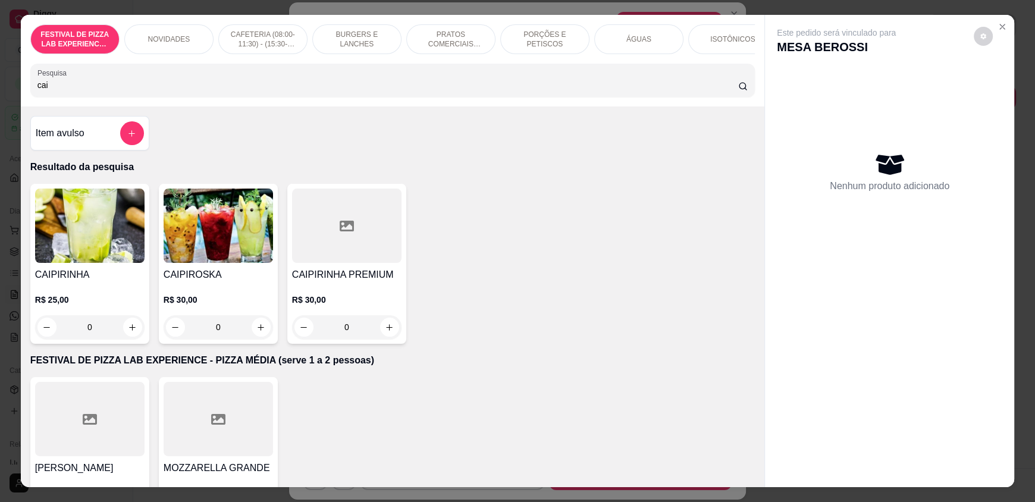
type input "cai"
click at [254, 339] on div "0" at bounding box center [218, 327] width 109 height 24
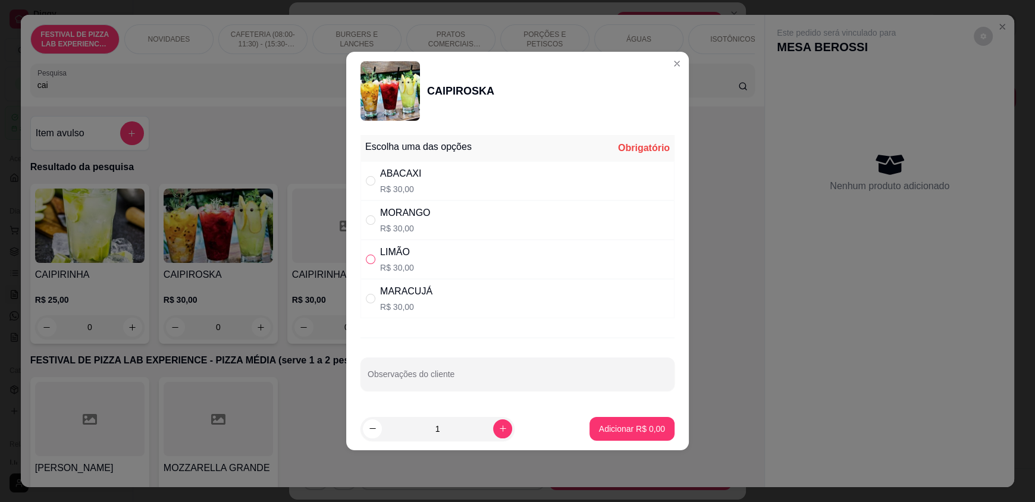
click at [368, 262] on input "" at bounding box center [371, 259] width 10 height 10
radio input "true"
click at [633, 433] on p "Adicionar R$ 30,00" at bounding box center [629, 428] width 69 height 11
type input "1"
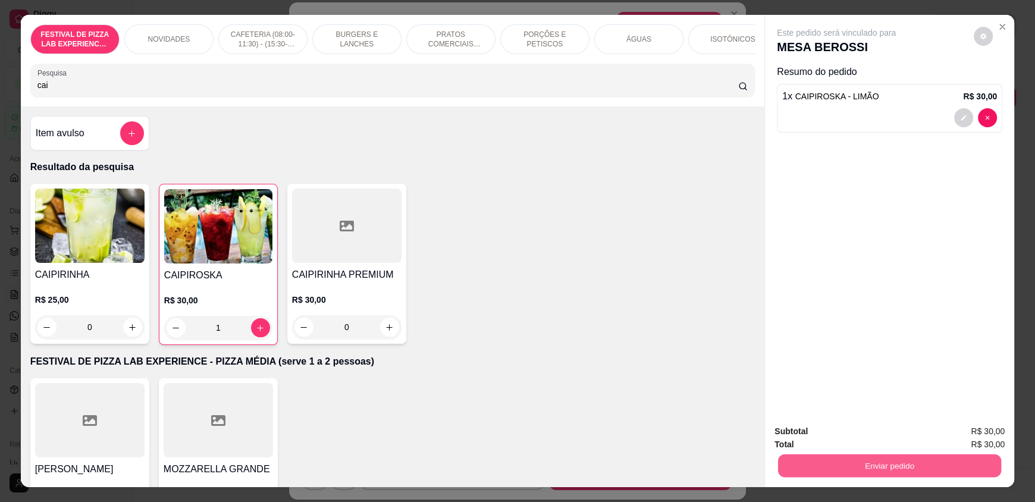
click at [872, 466] on button "Enviar pedido" at bounding box center [889, 465] width 223 height 23
click at [841, 428] on button "Não registrar e enviar pedido" at bounding box center [850, 436] width 124 height 23
